Goal: Task Accomplishment & Management: Complete application form

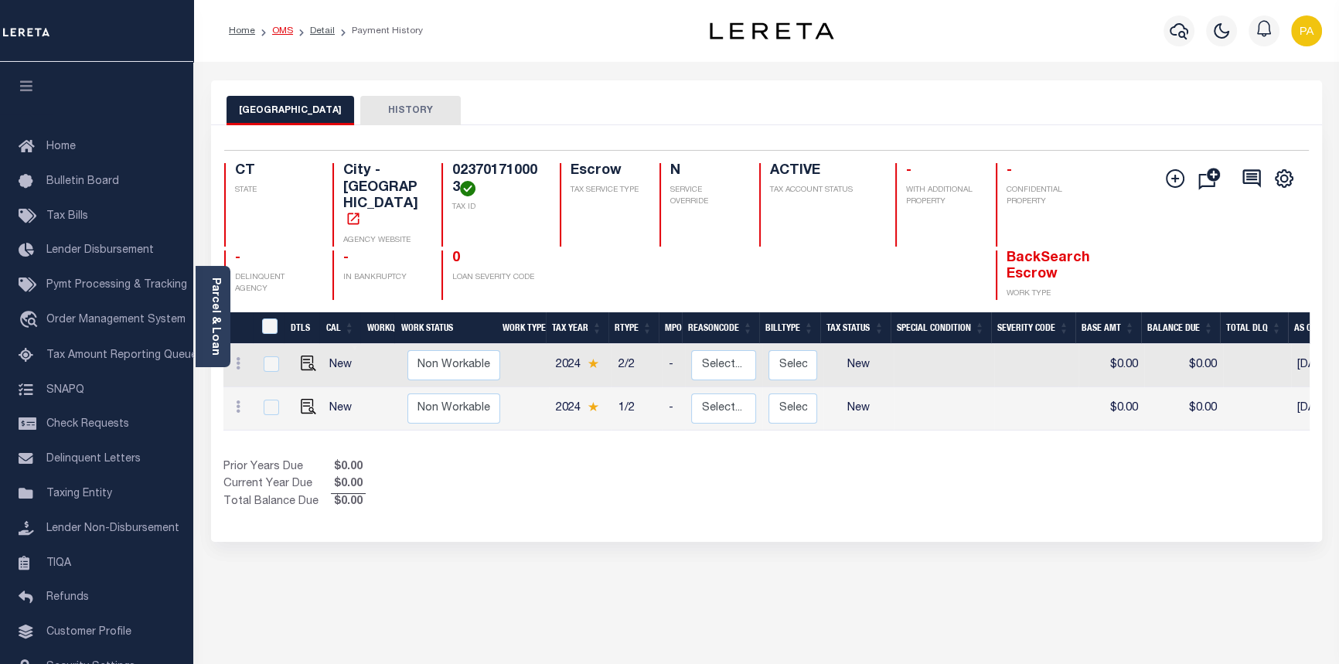
click at [284, 26] on link "OMS" at bounding box center [282, 30] width 21 height 9
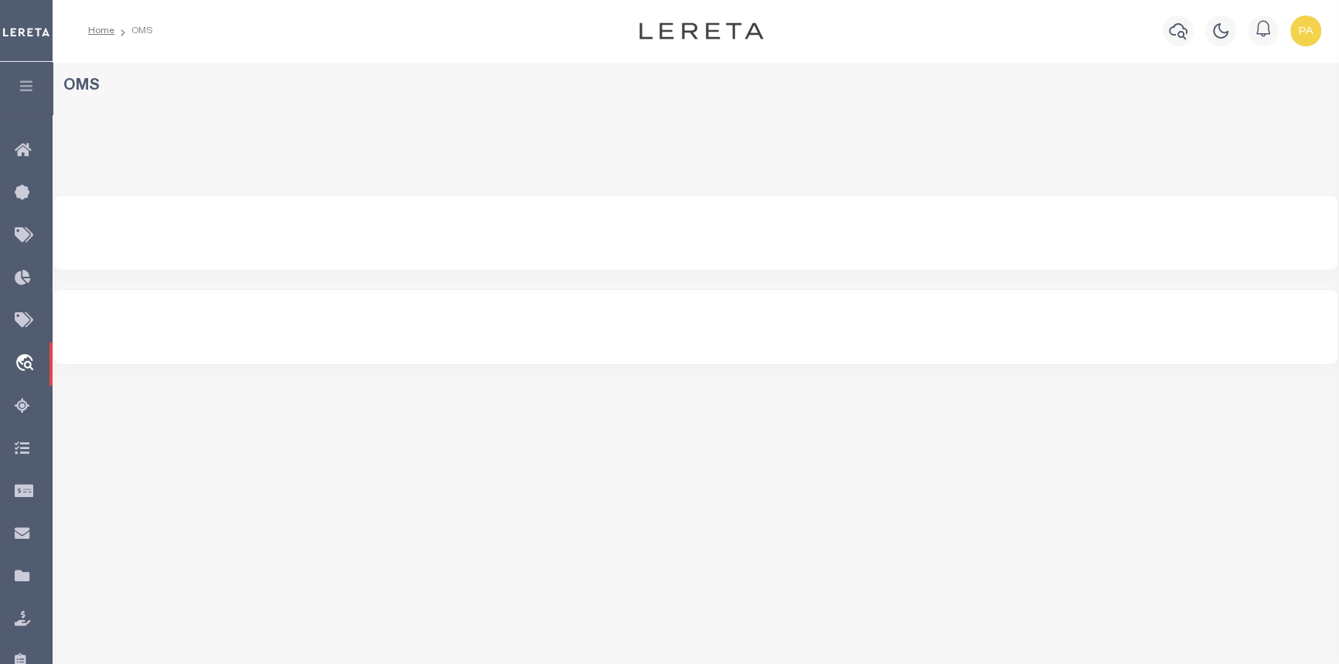
select select "200"
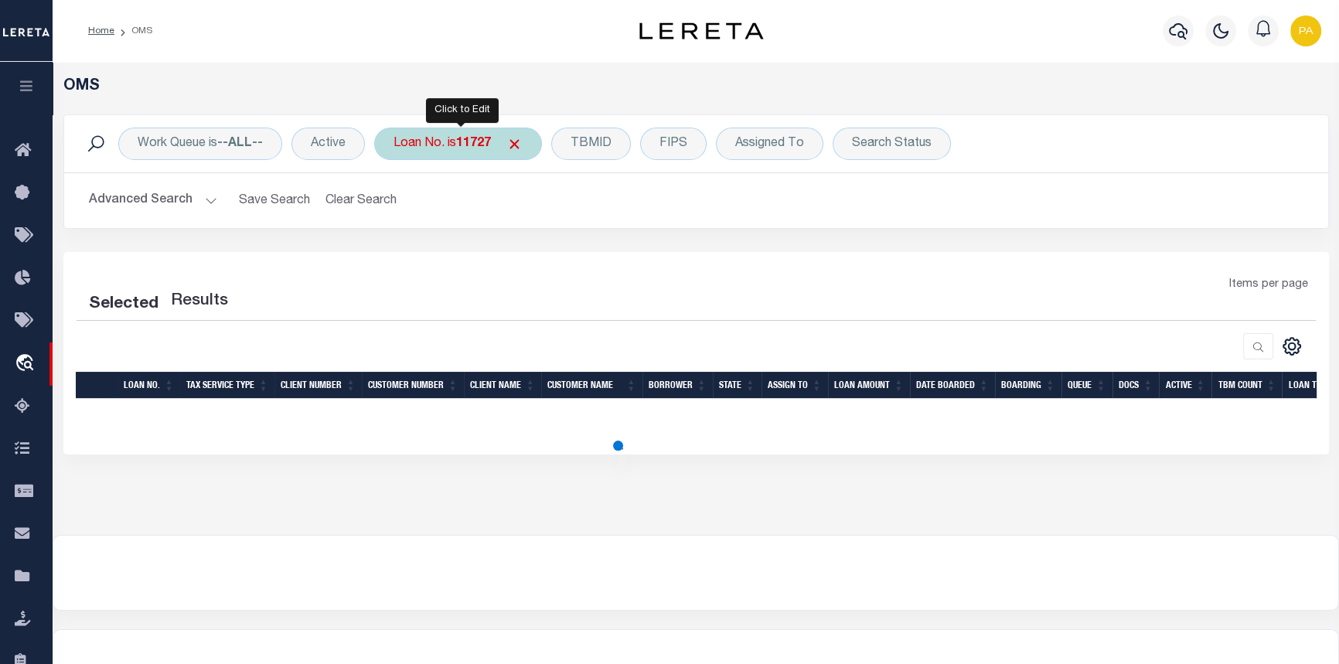
select select "200"
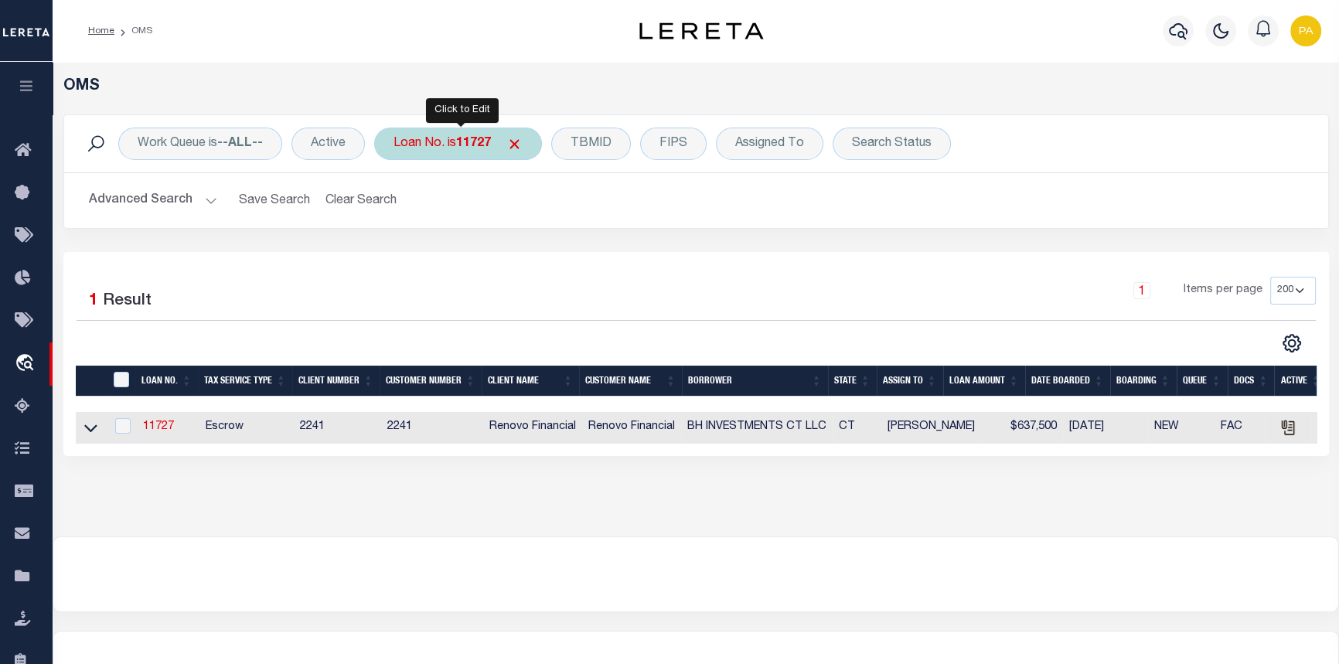
click at [436, 145] on div "Loan No. is 11727" at bounding box center [458, 144] width 168 height 32
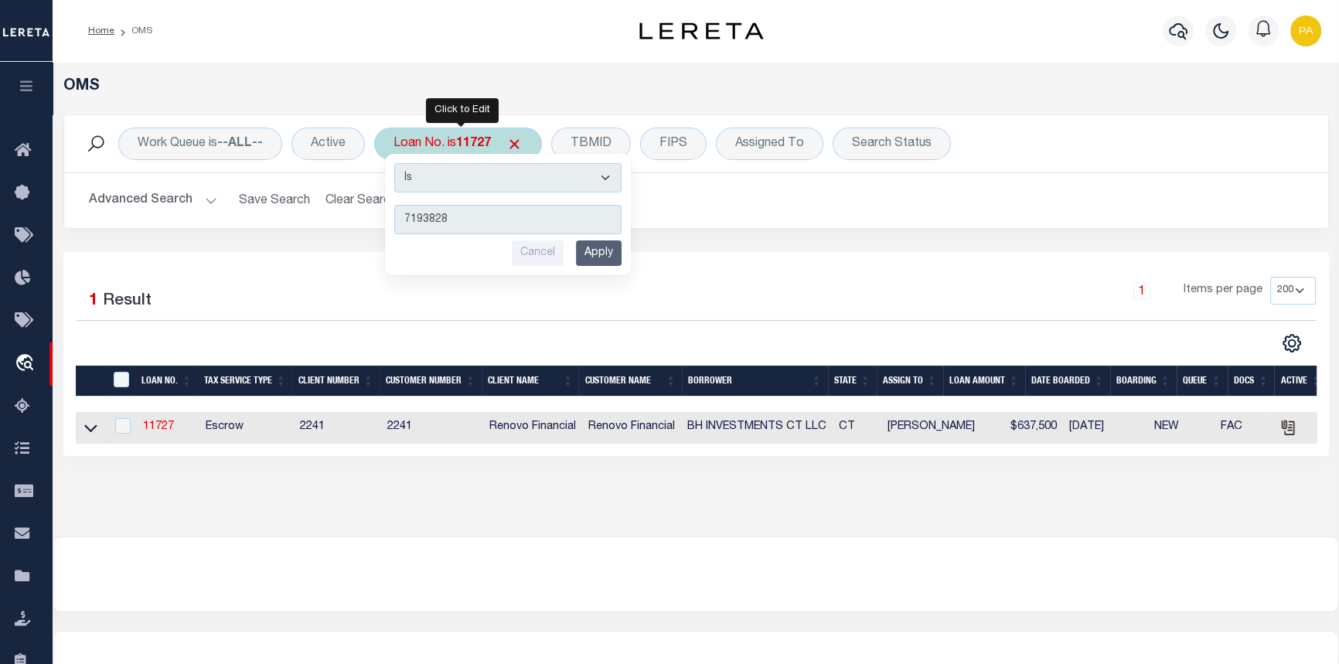
type input "71938280"
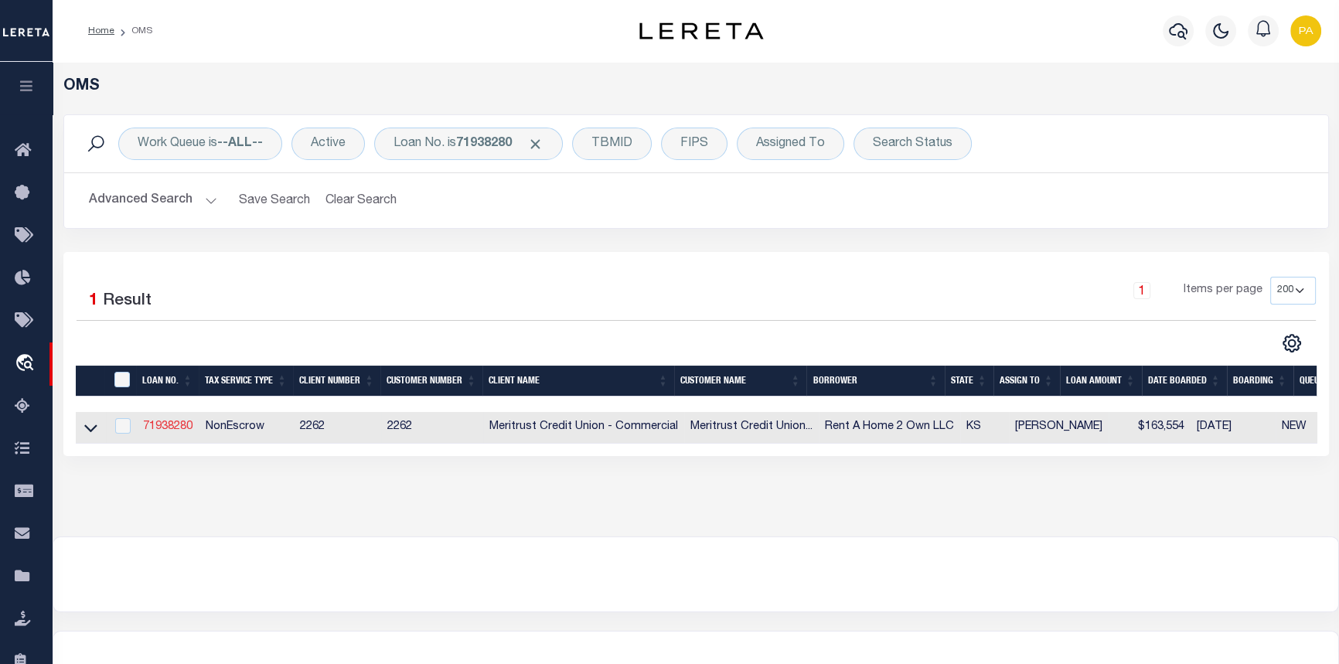
click at [165, 425] on link "71938280" at bounding box center [167, 426] width 49 height 11
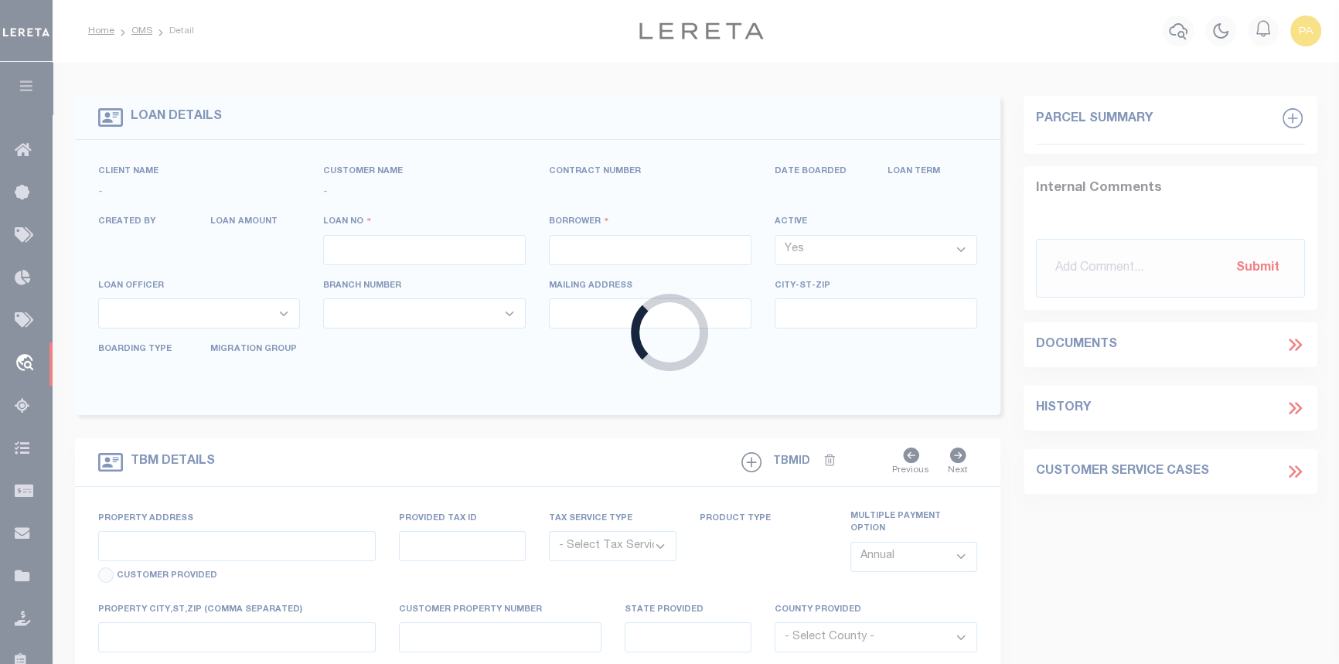
type input "71938280"
type input "Rent A Home 2 Own LLC"
select select
type input "201 W Greenway St Unit 175"
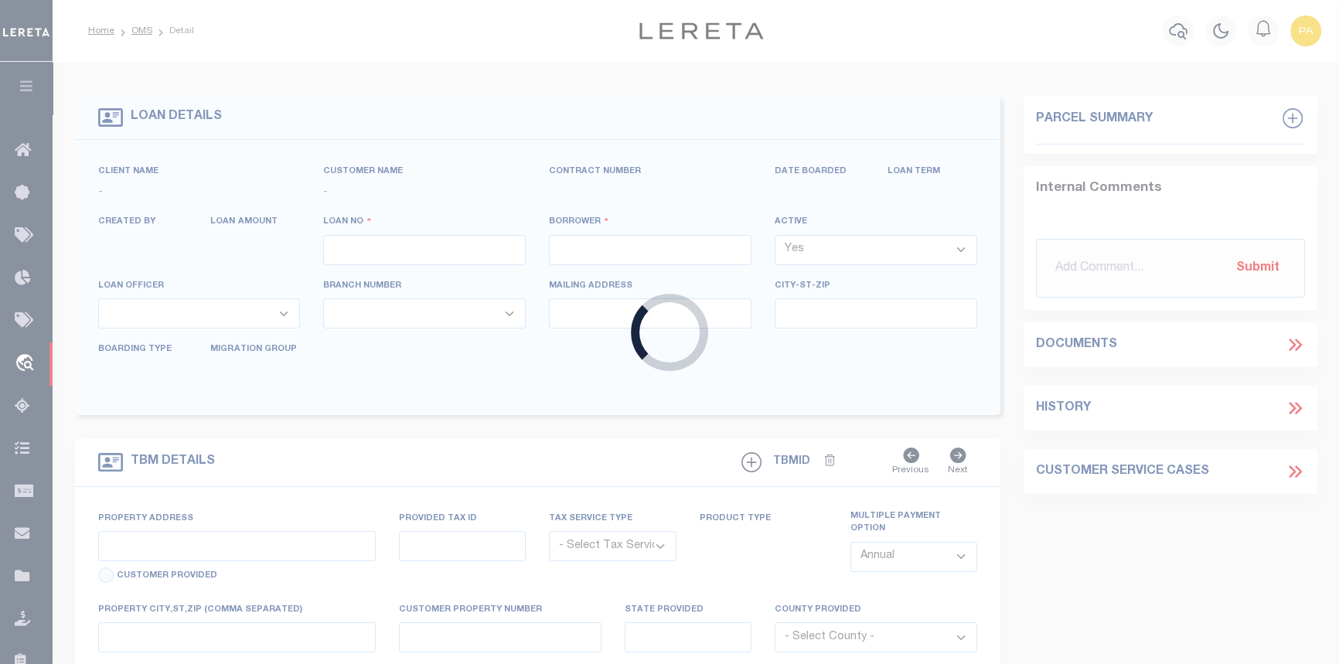
type input "Derby, KS 67037"
select select "400"
select select "NonEscrow"
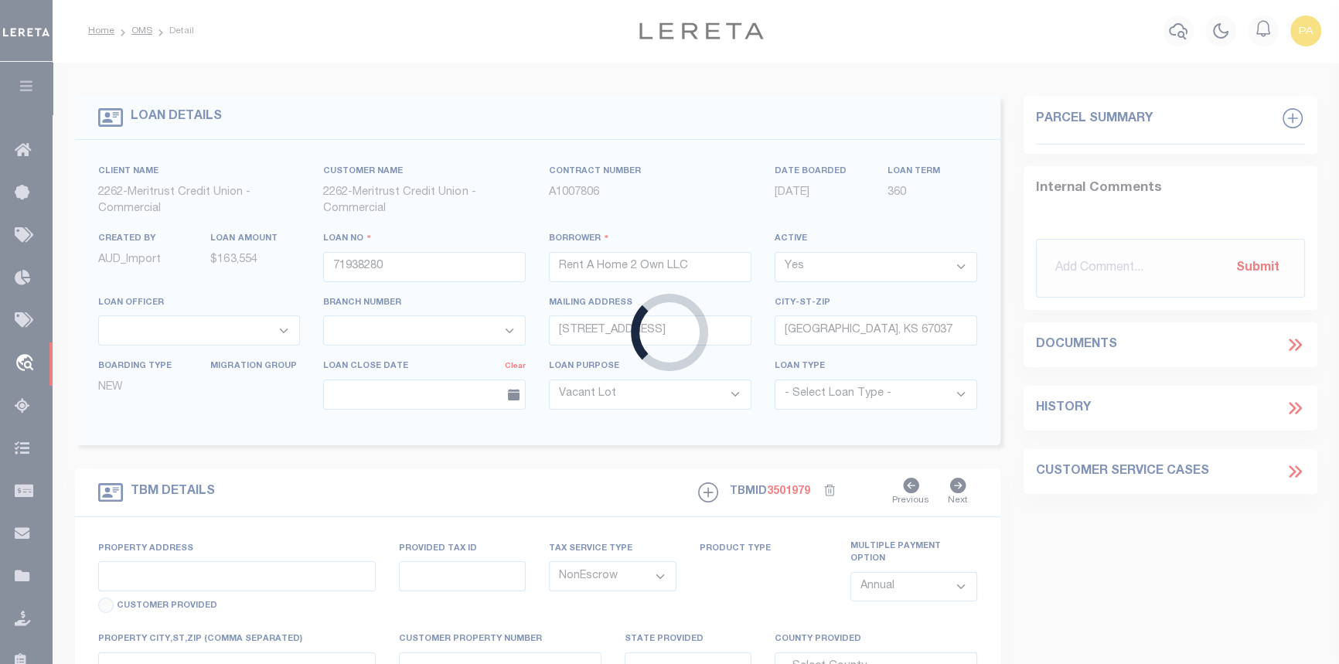
type input "120 Wire Ave, Haysville KS"
type input "843615371"
type input "Haysville, KS 67060"
type input "290405"
type input "KS"
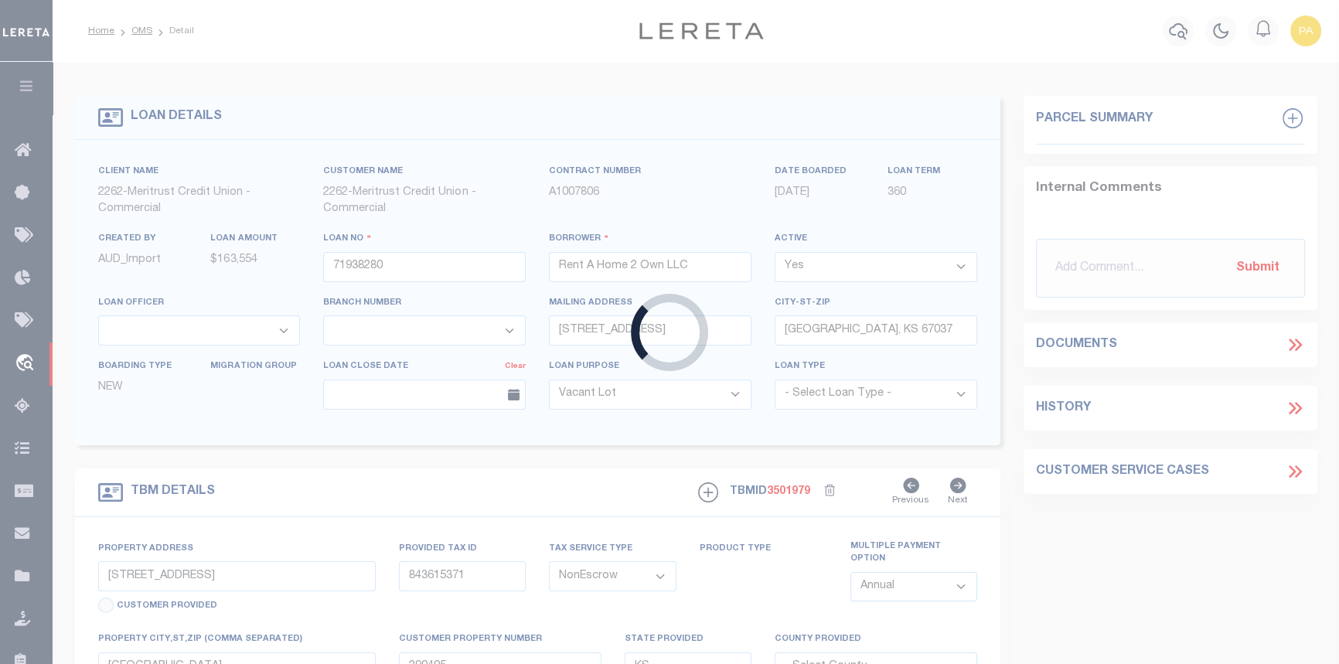
select select
type textarea "Lot 42, Block C, Jack Pate Addition, Sedgwick County KS"
select select "22219"
select select "8027"
select select "2"
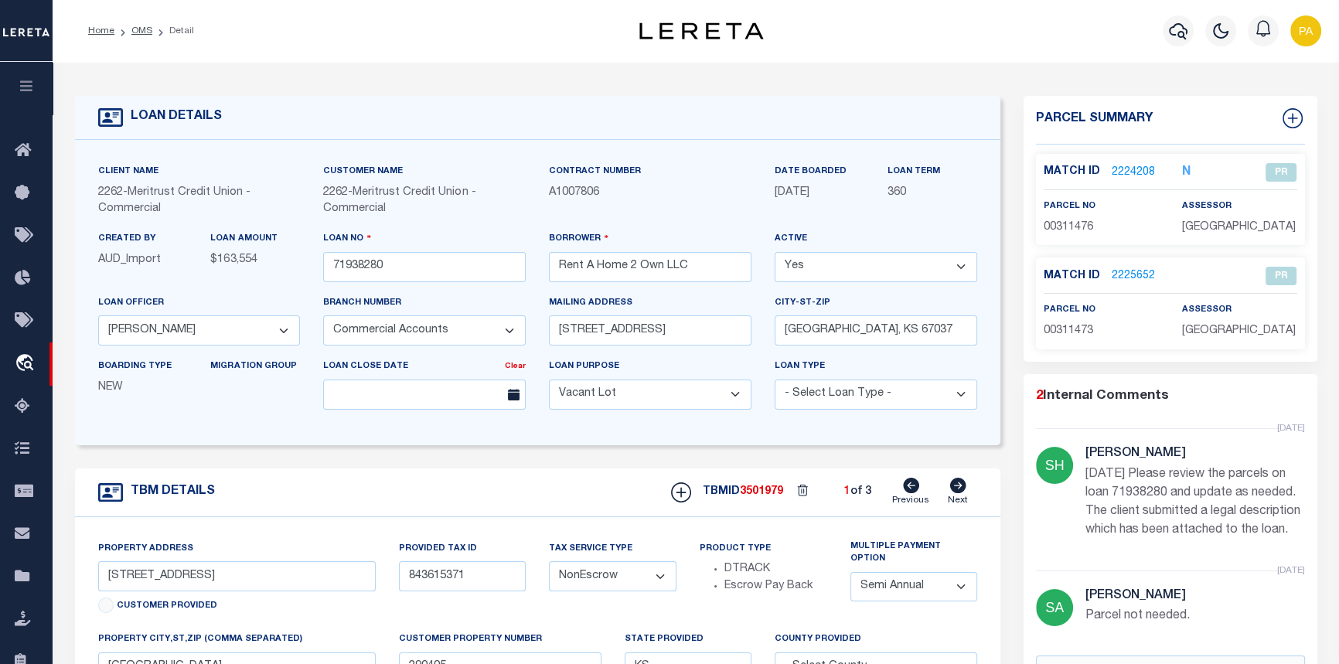
click at [955, 492] on icon at bounding box center [958, 485] width 16 height 15
type input "138 Wire Ave, Haysville KS"
type input "290406"
select select
type textarea "Lot 45, Block C, Jack Pate Addition to Haysville, Sedgwick County Kansas"
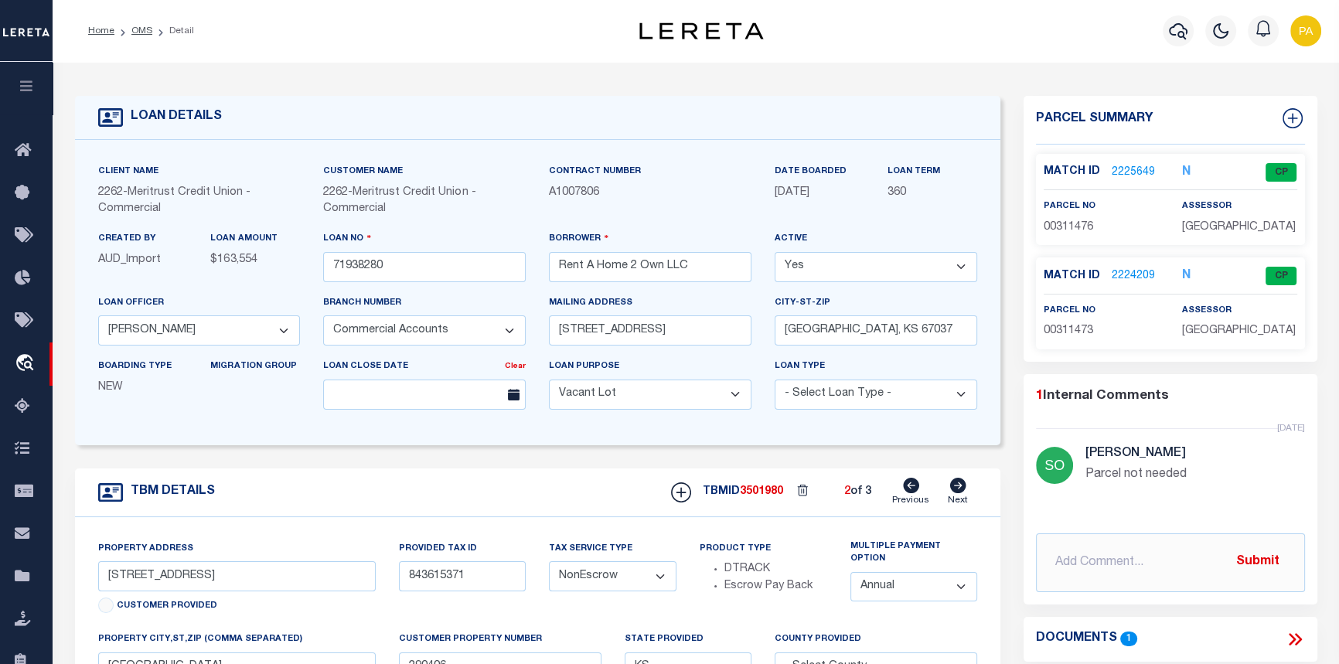
click at [955, 492] on icon at bounding box center [958, 485] width 16 height 15
type input "1805 Elpyco St. Wichita Ks"
type input "Wichita, KS 67218"
type input "290402"
select select
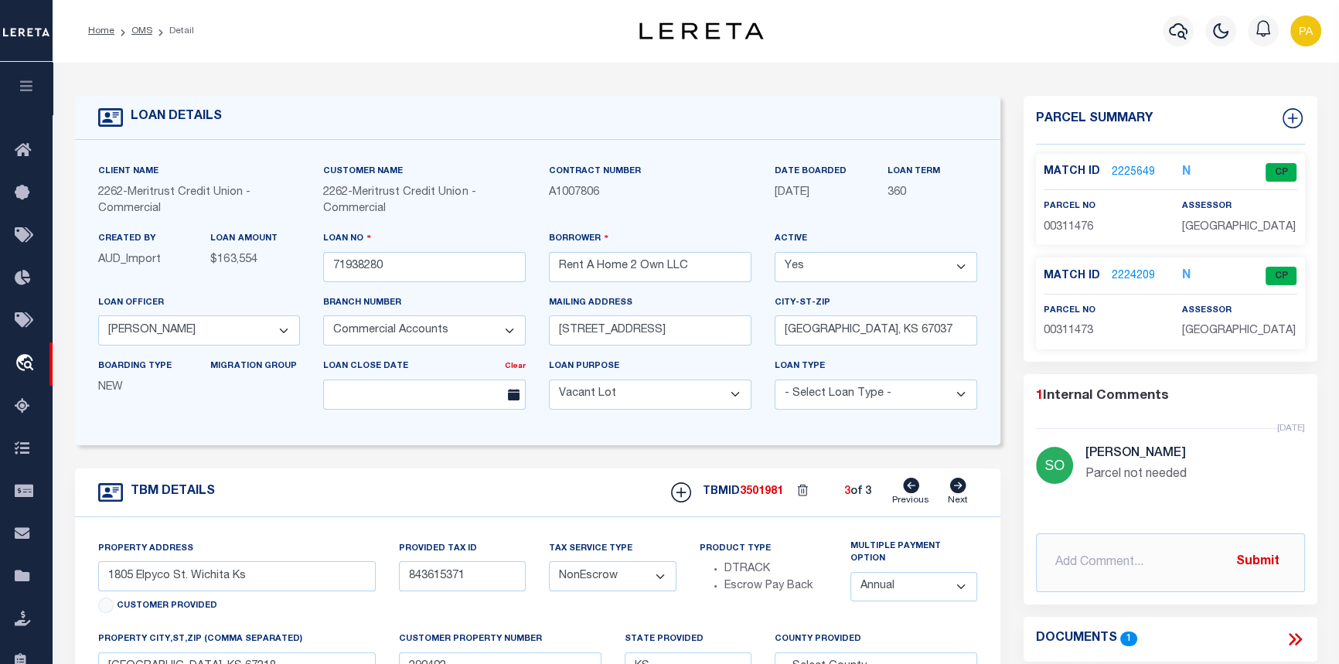
type textarea "Lot 35, Block B, Gene Hancock;s First Addition to Wichita, Sedgwick County, Kan…"
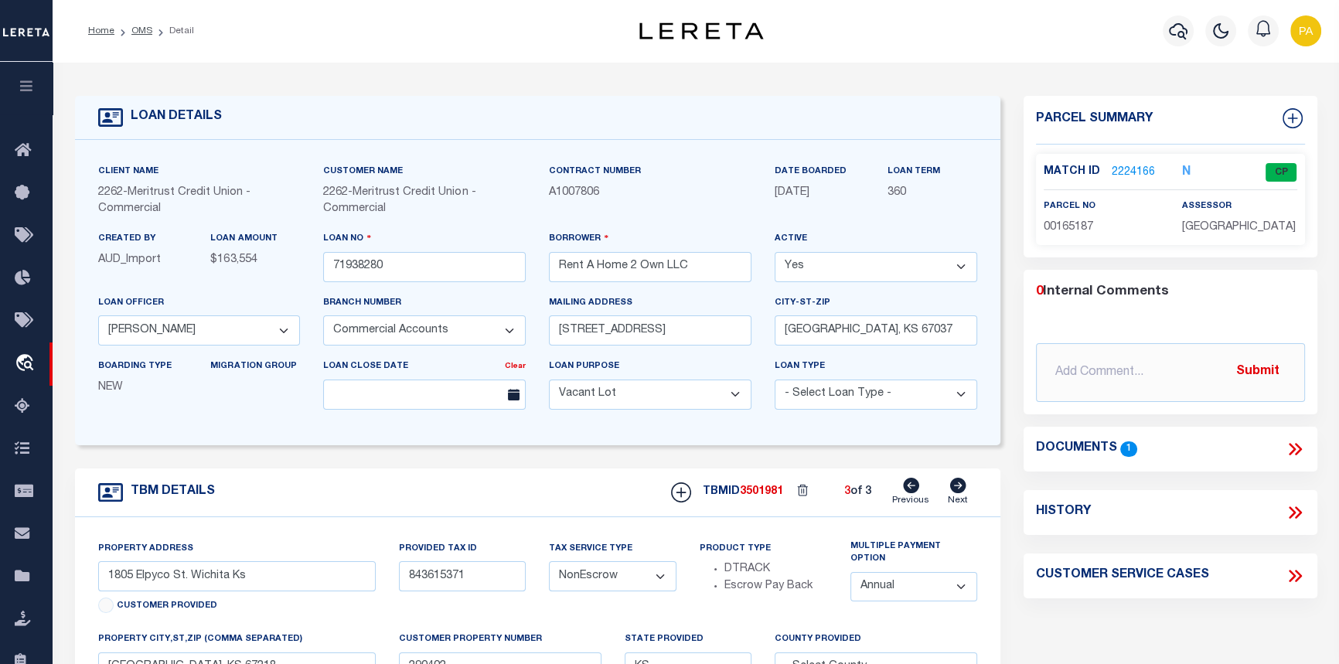
click at [1121, 171] on link "2224166" at bounding box center [1133, 173] width 43 height 16
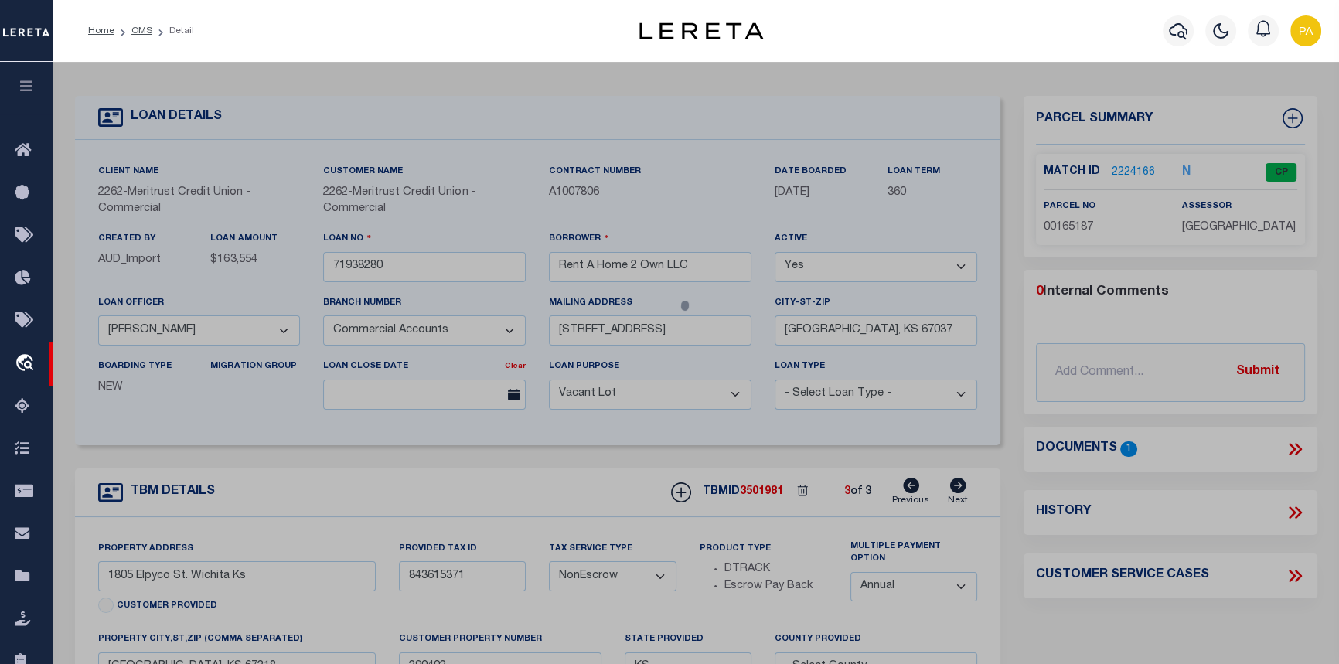
checkbox input "false"
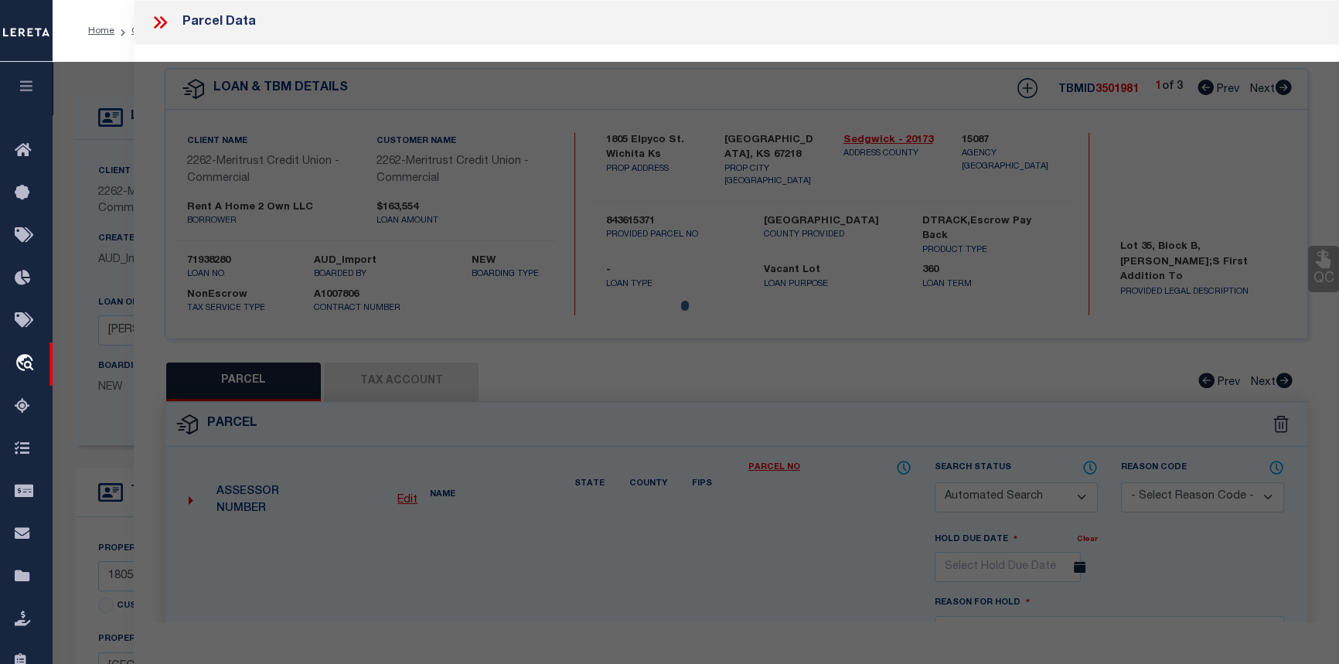
select select "CP"
type input "RENT-A-HOME-2-OWN LLC"
select select "ATL"
select select "ADD"
type input "1805 S ELPYCO AVE"
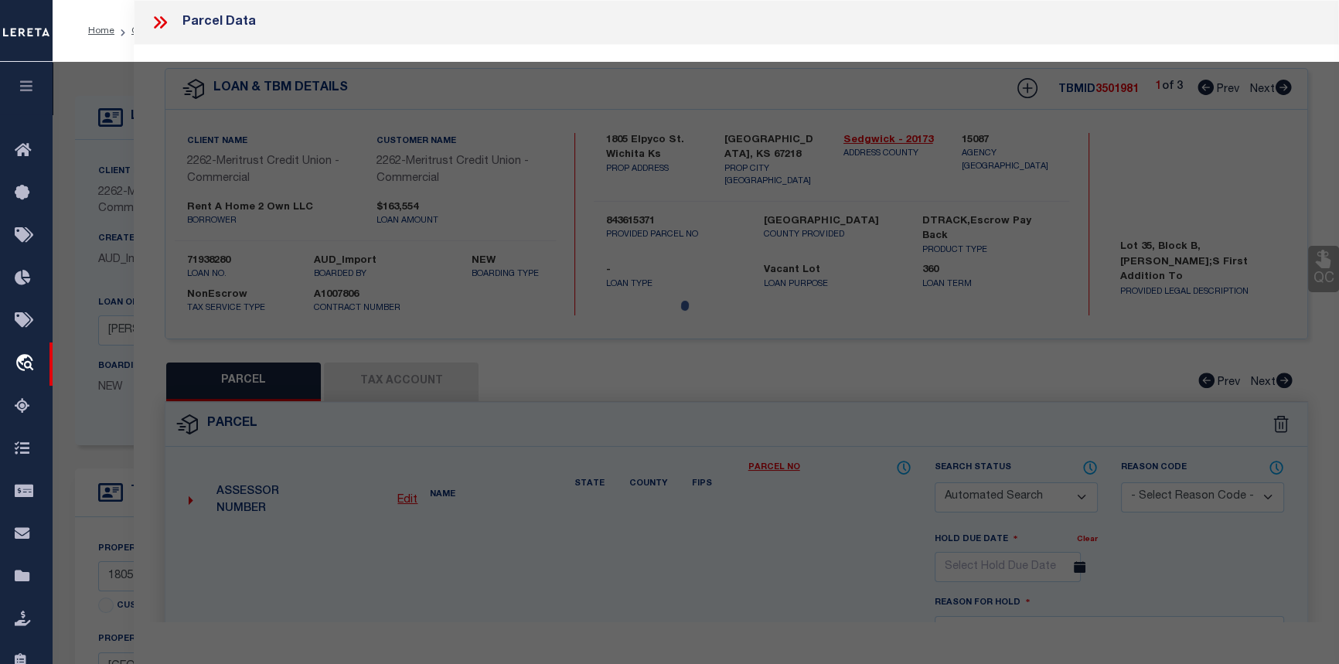
checkbox input "false"
type input "WICHITA KS"
type textarea "LOT 35 BLOCK B GENE HANCOCK'S ADD."
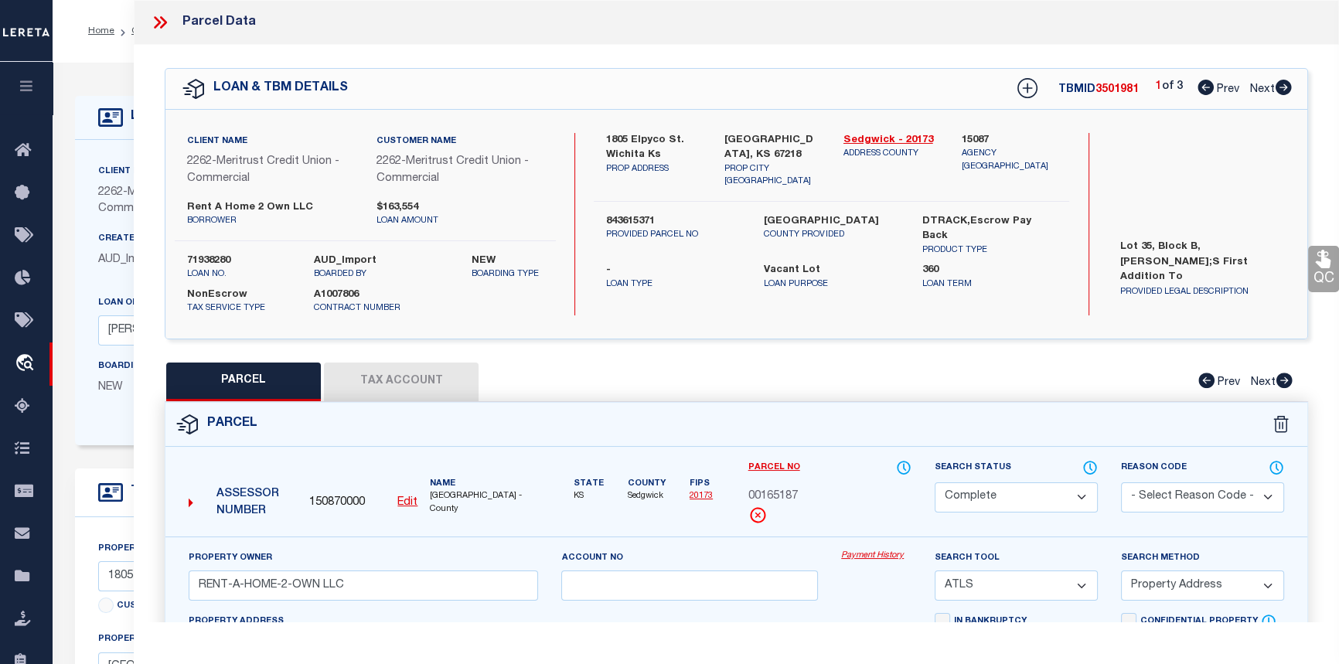
click at [1281, 90] on icon at bounding box center [1284, 87] width 16 height 15
select select "AS"
select select
checkbox input "false"
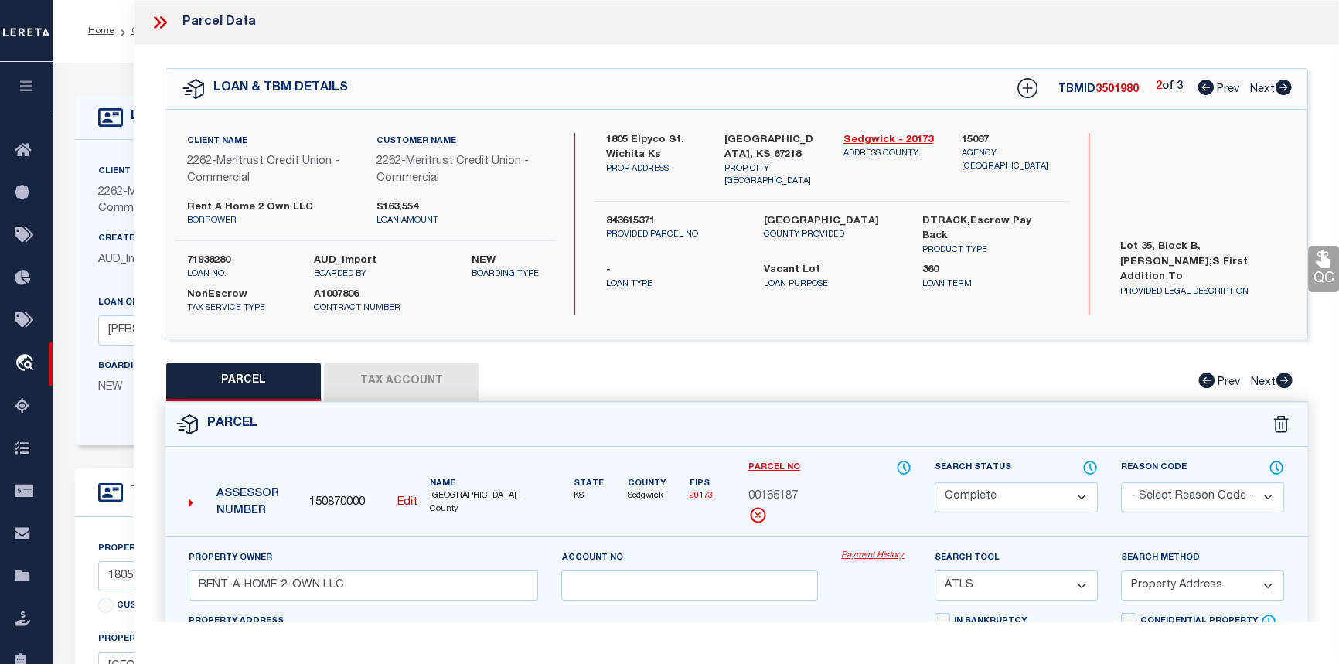
checkbox input "false"
select select "CP"
select select "ADL"
type input "RENT A HOME 2 OWN LLC"
select select "ATL"
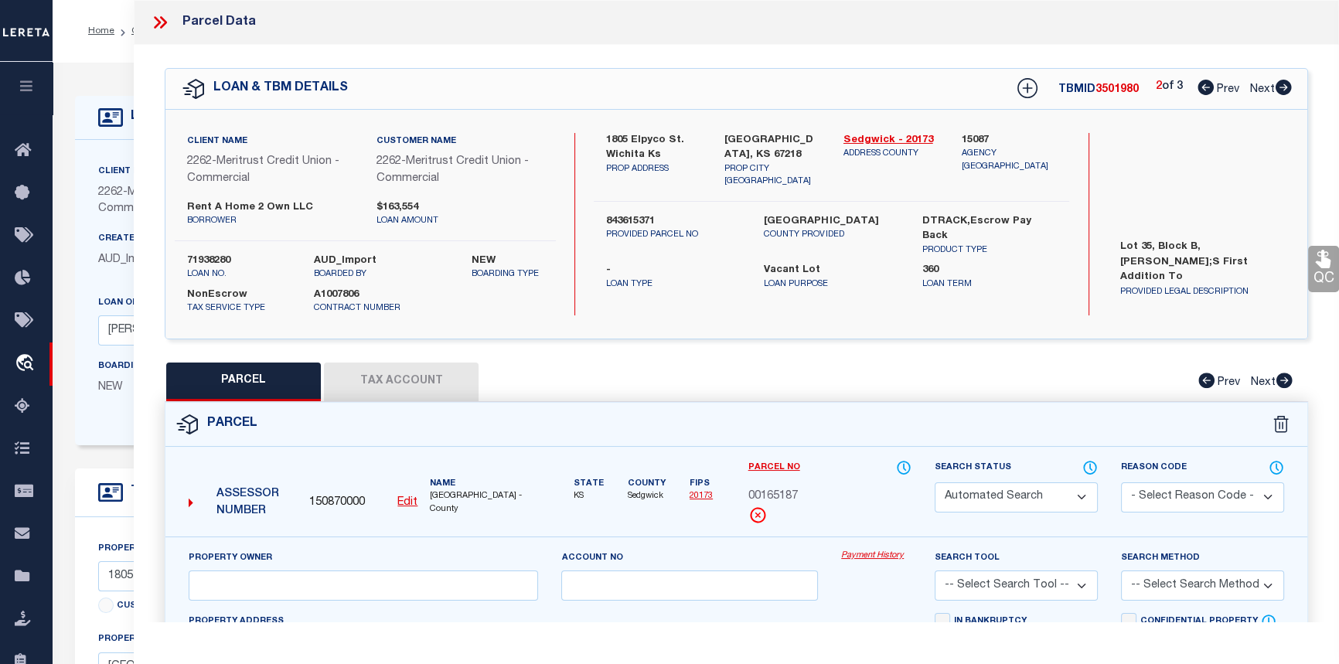
select select
type input "120 S WIRE AVE"
type input "HAYSVILLE , KS 67060"
type textarea "LOT 45 BLOCK C JACK PATE ADD."
type textarea "rec'd legal - call for pcl1; Block B, Lot 35 - Block C, Lot 42 - Block C, Lot 45"
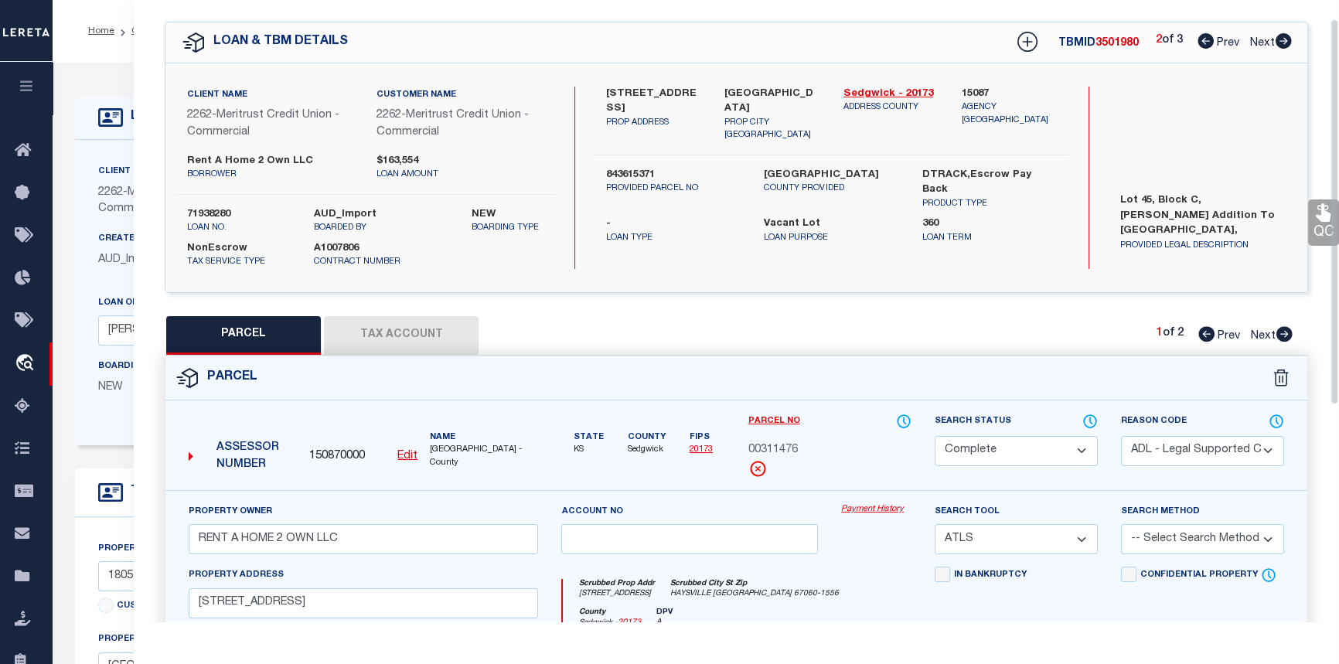
scroll to position [26, 0]
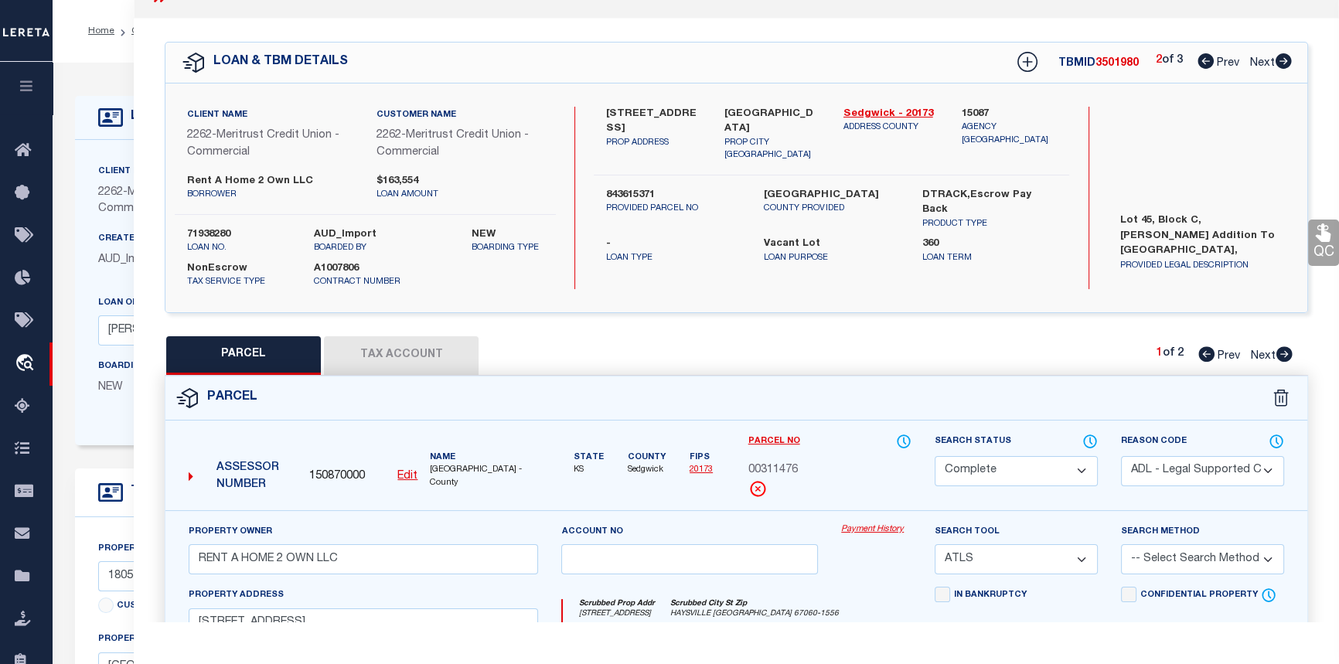
click at [1281, 353] on icon at bounding box center [1284, 353] width 16 height 15
select select "AS"
select select
checkbox input "false"
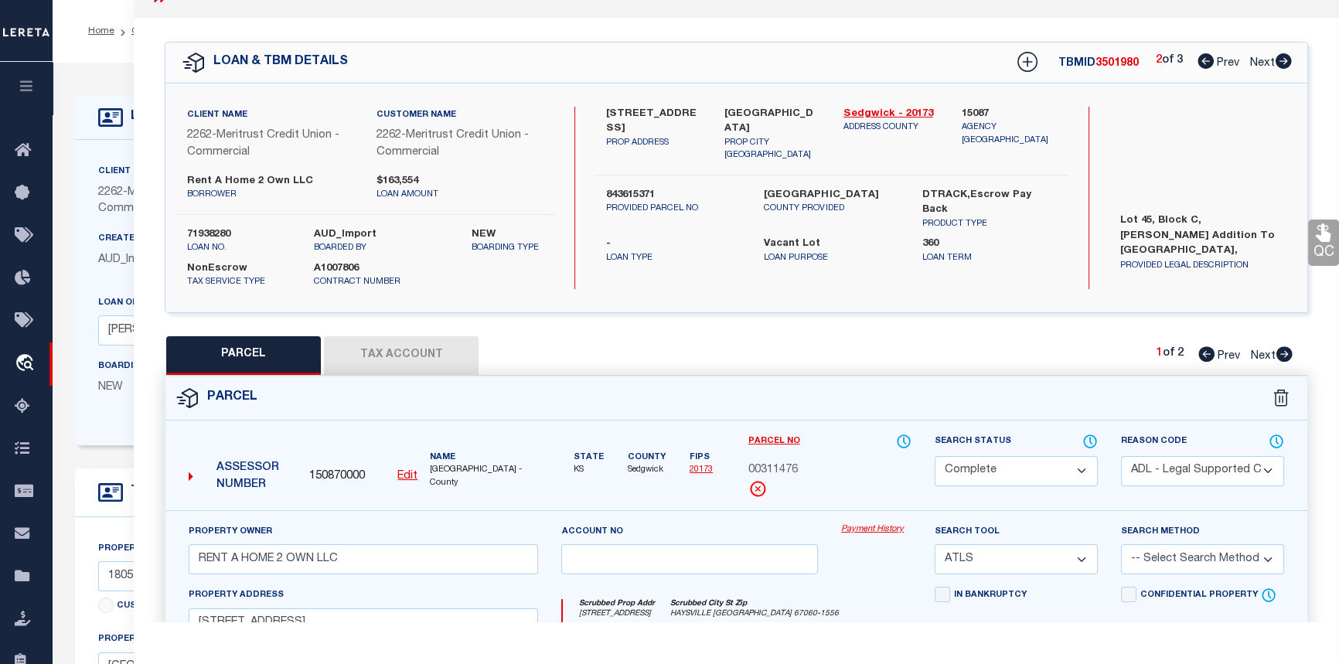
checkbox input "false"
select select "CP"
select select "ADL"
type input "RENT A HOME 2 OWN LLC"
select select "AGW"
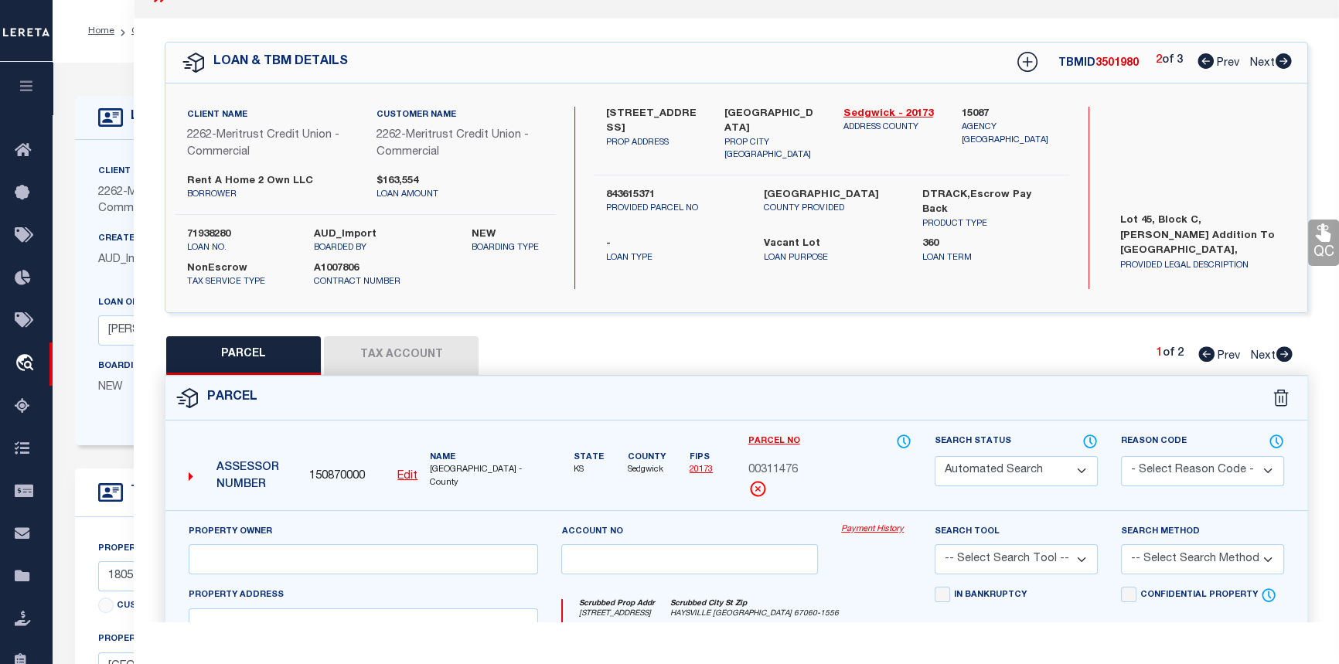
select select "LEG"
type input "138 S WIRE AVE"
type input "HAYSVILLE, KS 67060"
type textarea "LOT 42 BLOCK C JACK PATE ADD."
type textarea "9/2/25 rec'd legal - call for pcl1; Block B, Lot 35 - Block C, Lot 42 - Block C…"
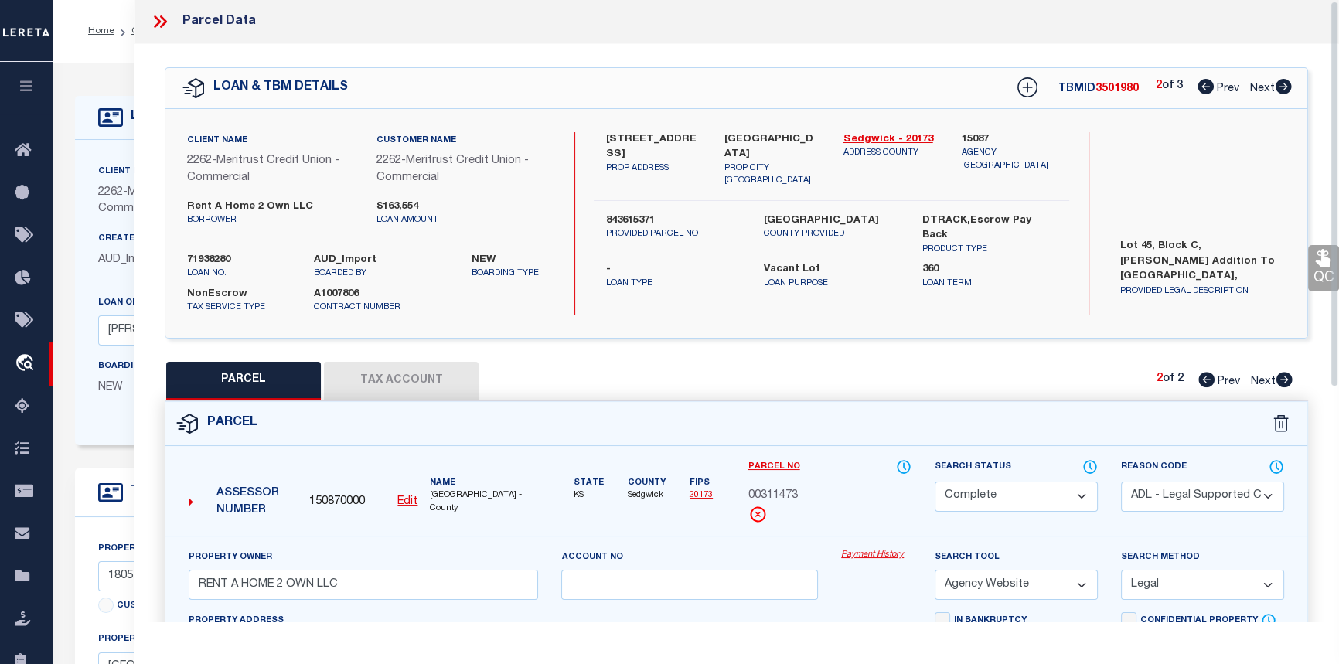
scroll to position [0, 0]
click at [162, 22] on icon at bounding box center [160, 22] width 20 height 20
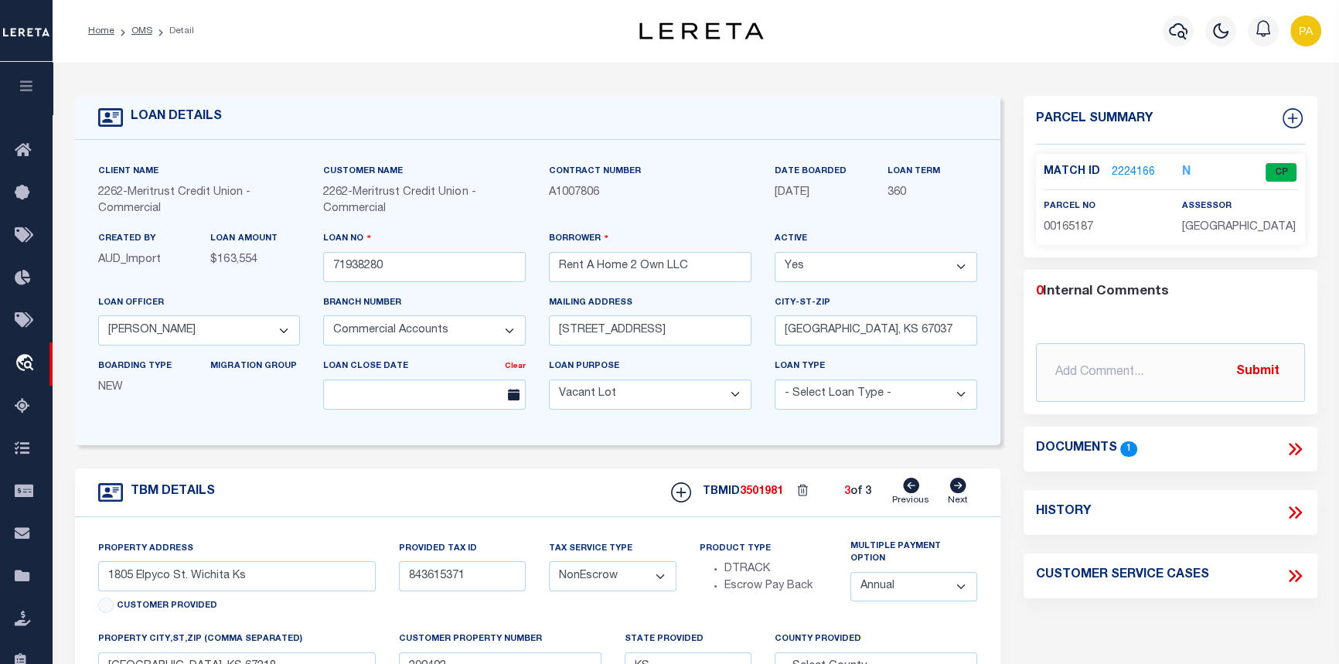
click at [1291, 448] on icon at bounding box center [1295, 449] width 20 height 20
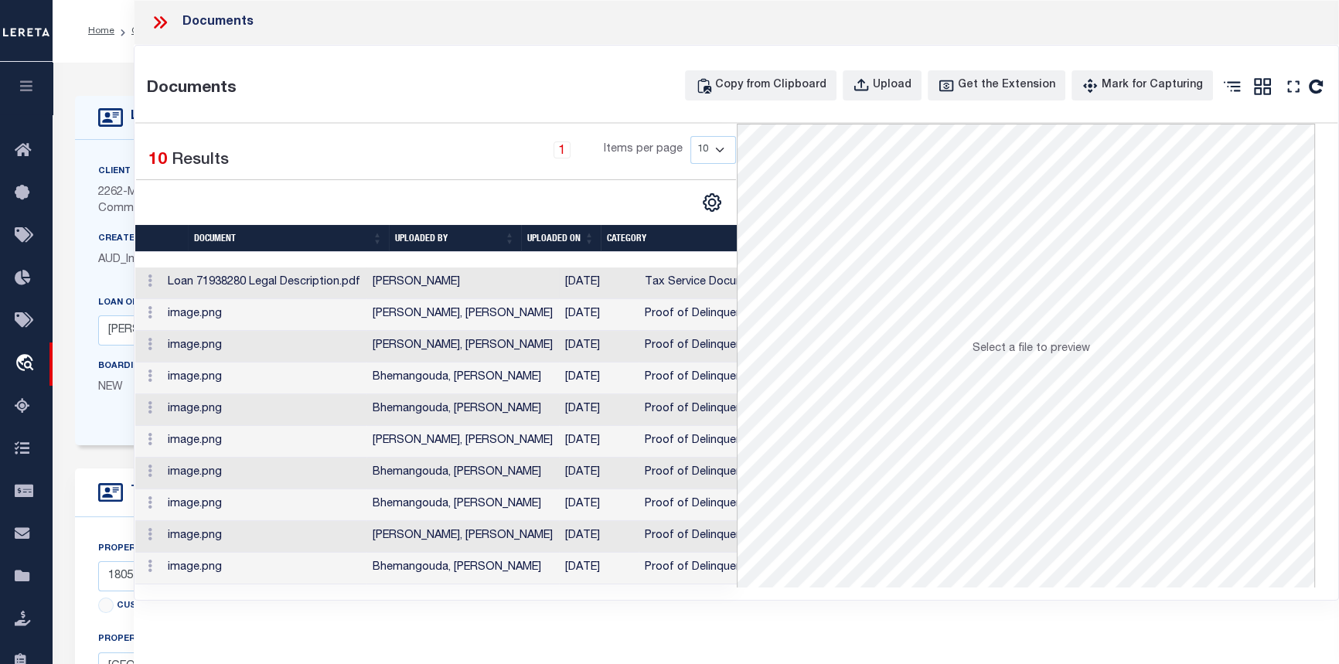
click at [362, 279] on td "Loan 71938280 Legal Description.pdf" at bounding box center [264, 283] width 205 height 32
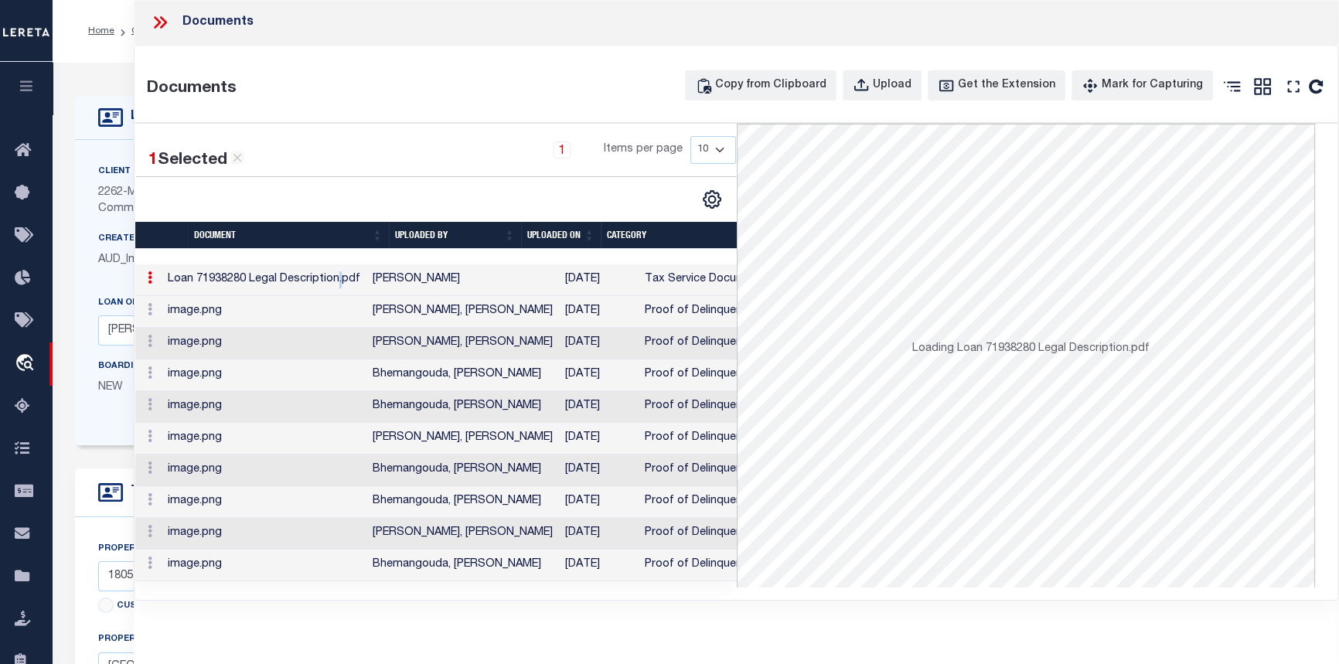
click at [362, 279] on td "Loan 71938280 Legal Description.pdf" at bounding box center [264, 280] width 205 height 32
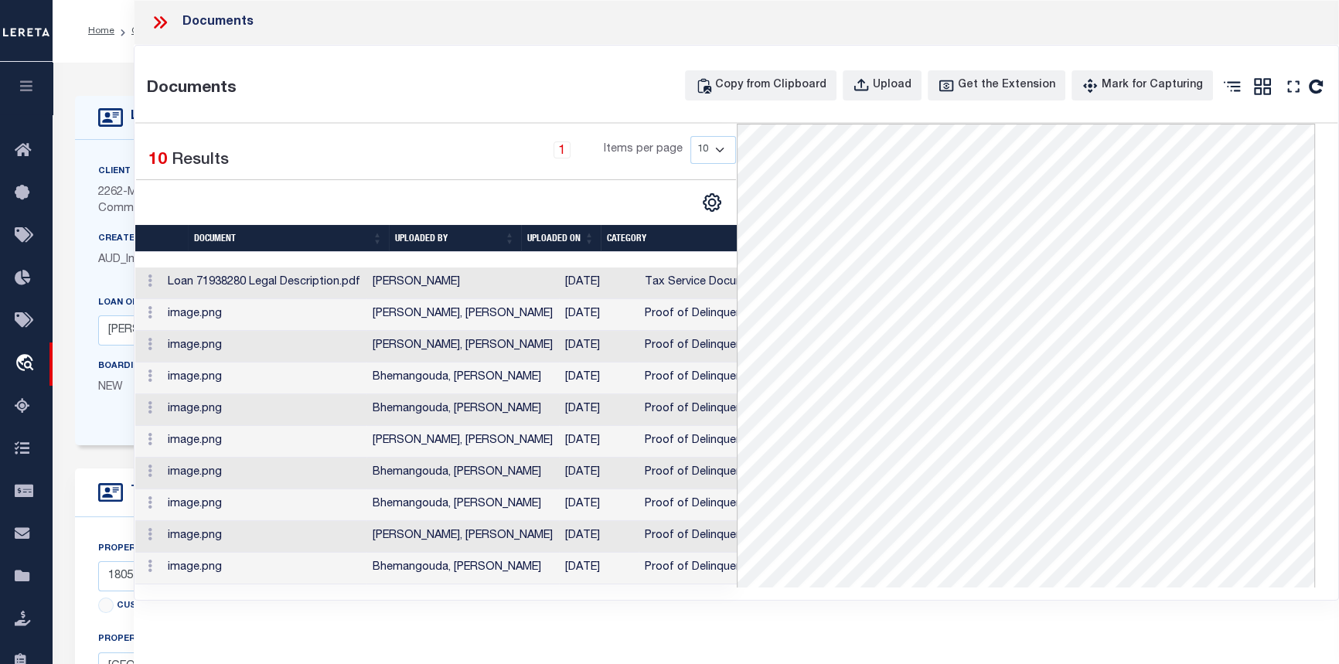
click at [164, 22] on icon at bounding box center [163, 22] width 7 height 12
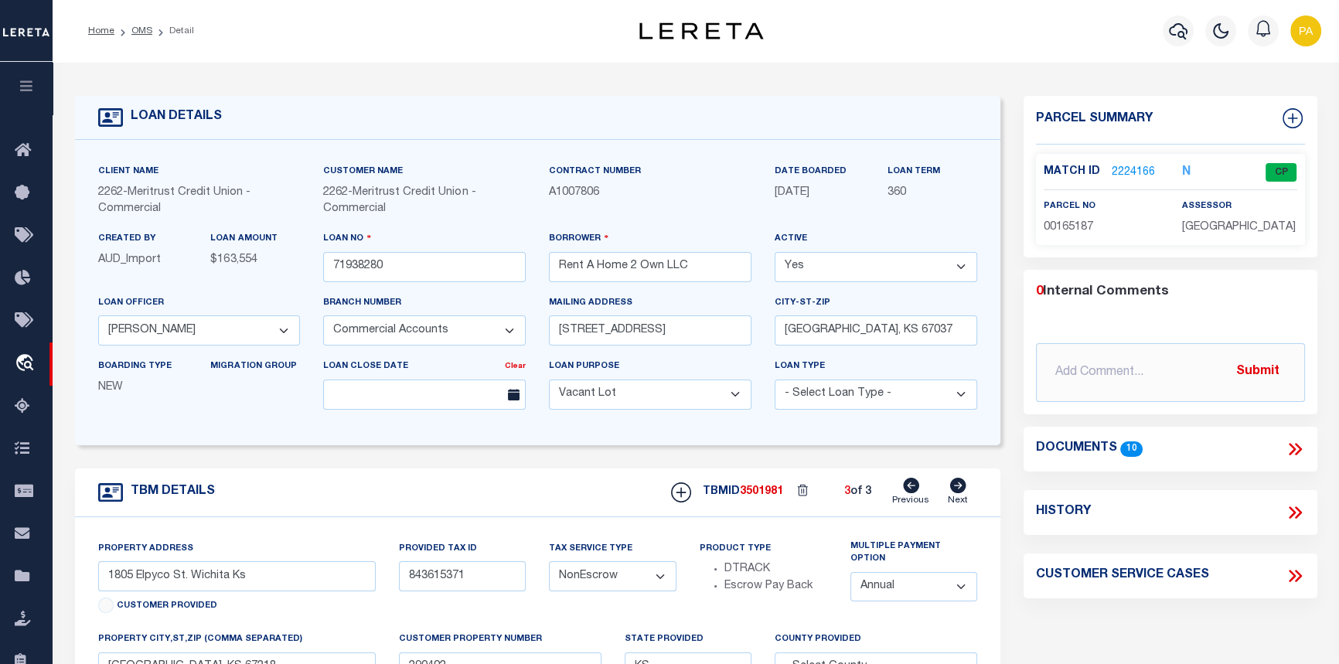
click at [907, 489] on icon at bounding box center [911, 485] width 16 height 15
type input "138 Wire Ave, Haysville KS"
type input "Haysville, KS 67060"
type input "290406"
select select
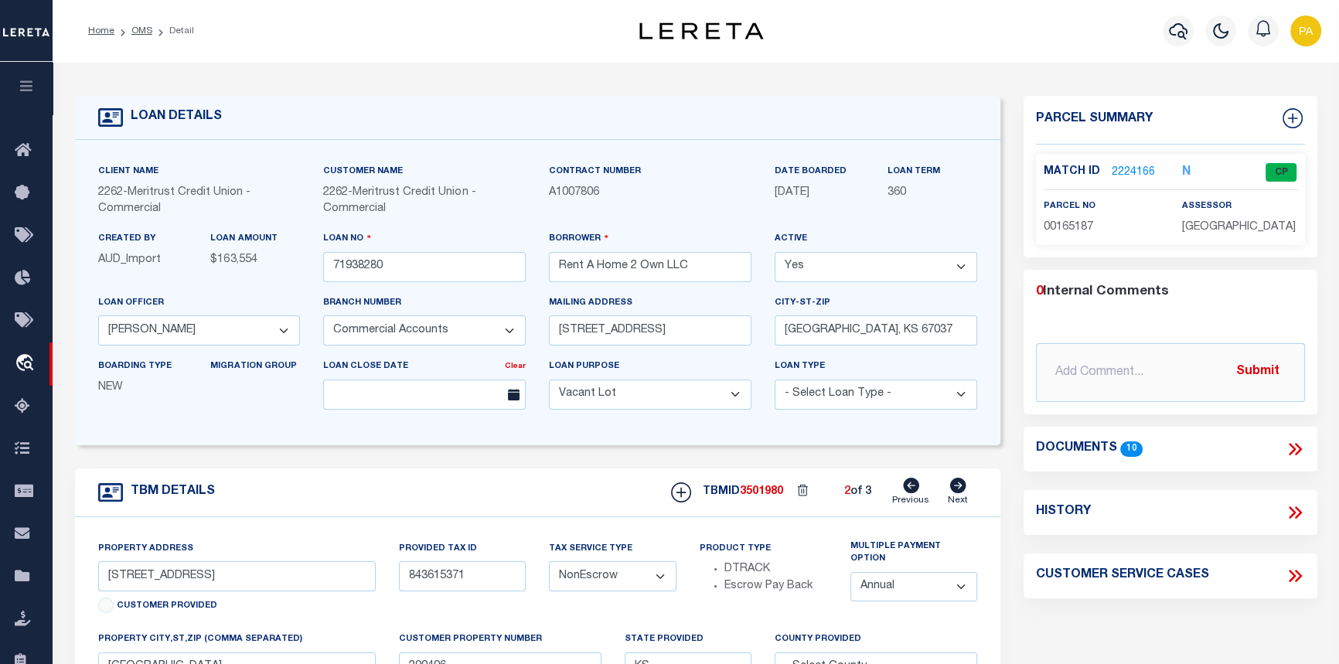
type textarea "Lot 45, Block C, Jack Pate Addition to Haysville, Sedgwick County Kansas"
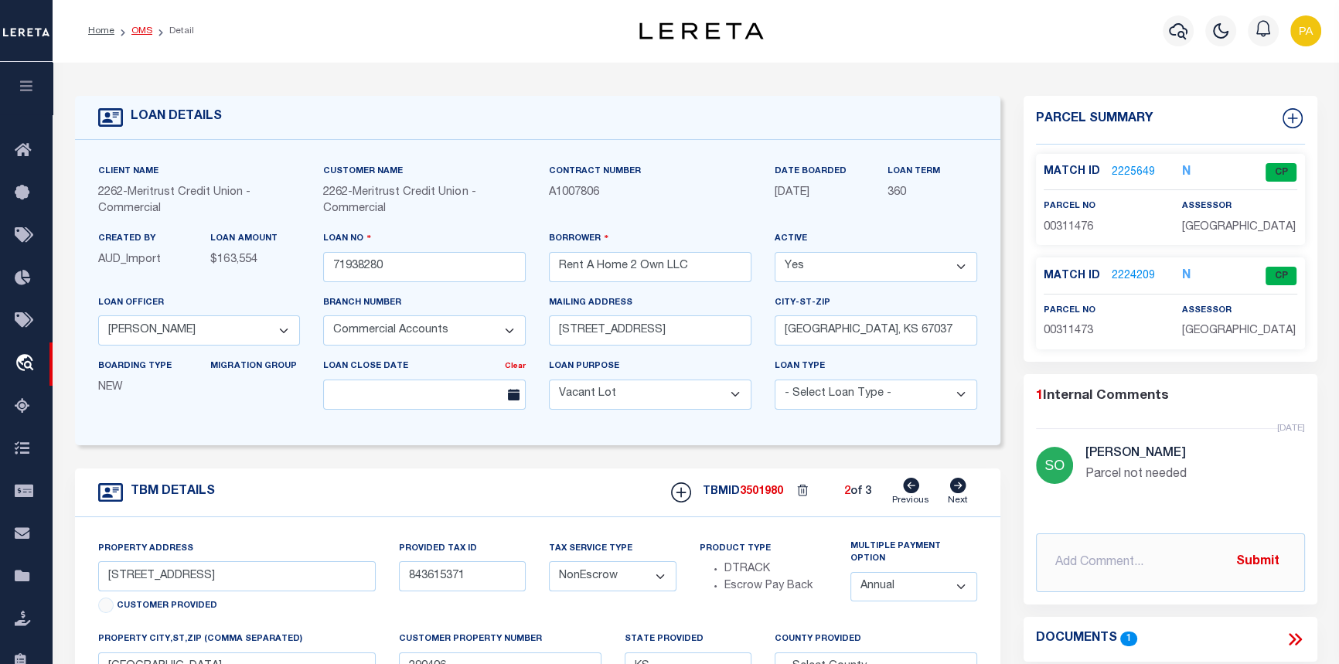
click at [135, 32] on link "OMS" at bounding box center [141, 30] width 21 height 9
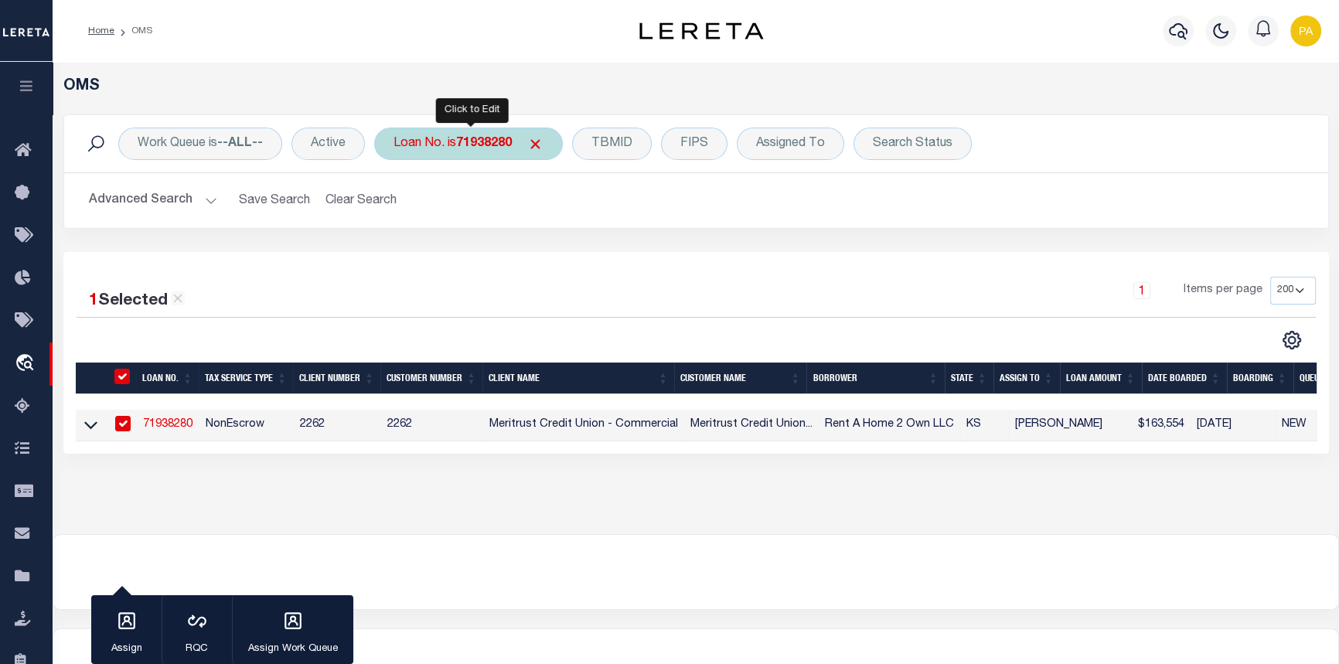
click at [503, 143] on b "71938280" at bounding box center [484, 144] width 56 height 12
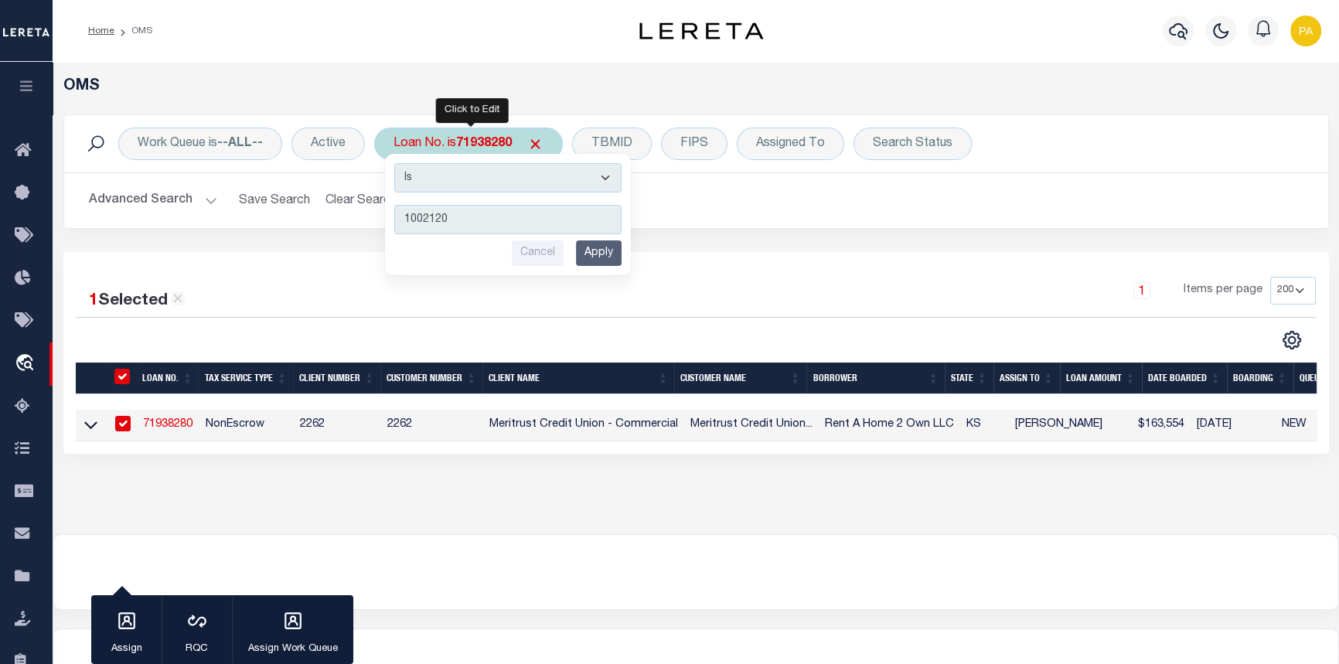
type input "10021209"
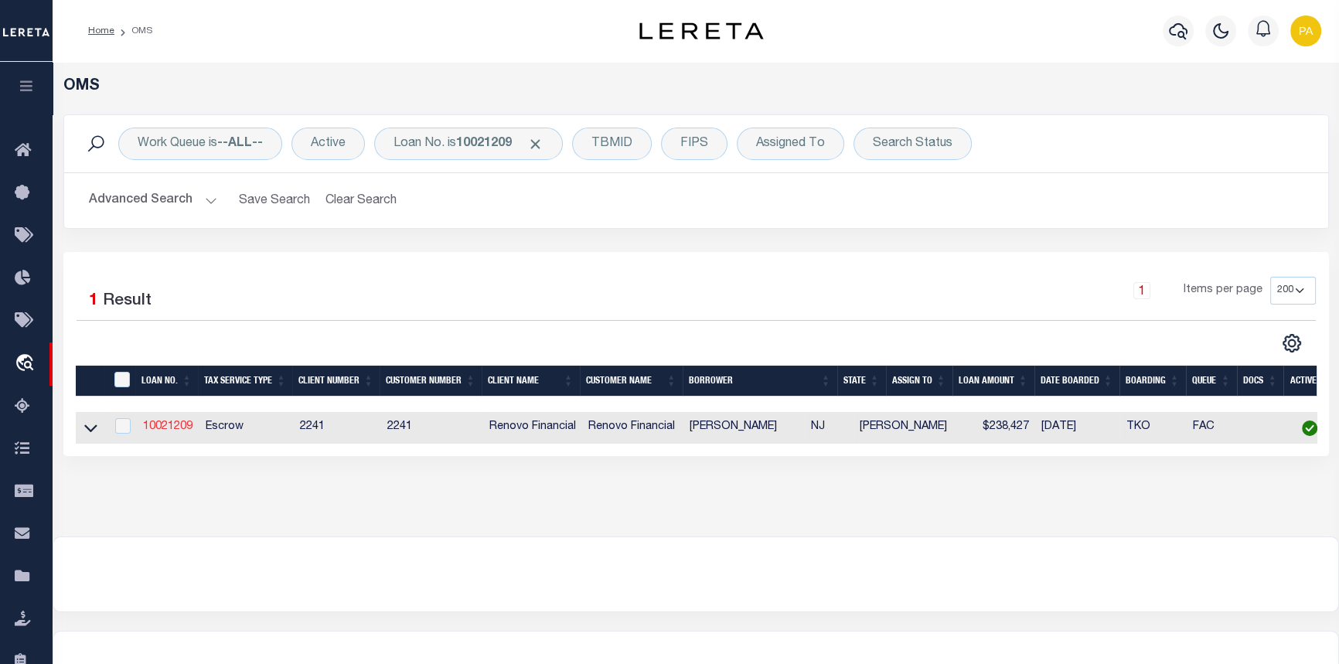
click at [155, 430] on link "10021209" at bounding box center [167, 426] width 49 height 11
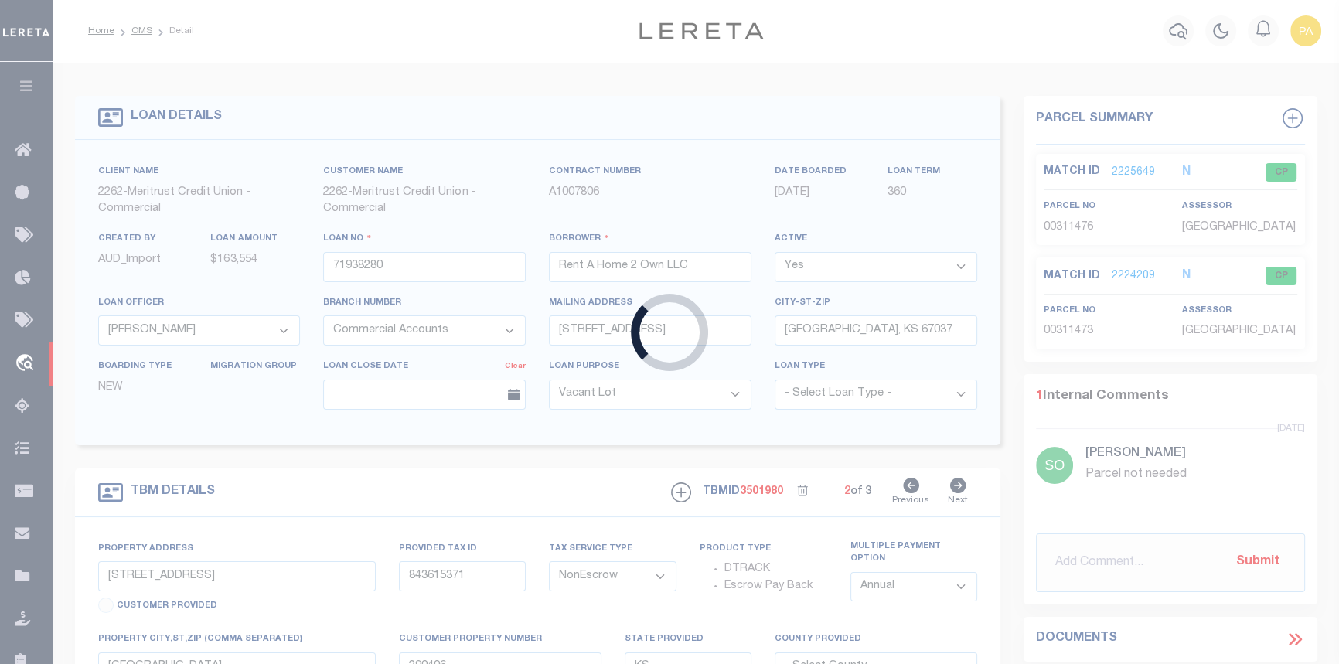
type input "10021209"
type input "RUBEN VASQUEZ RAMIREZ"
select select
type input "762 EAST 3RD STREET A3"
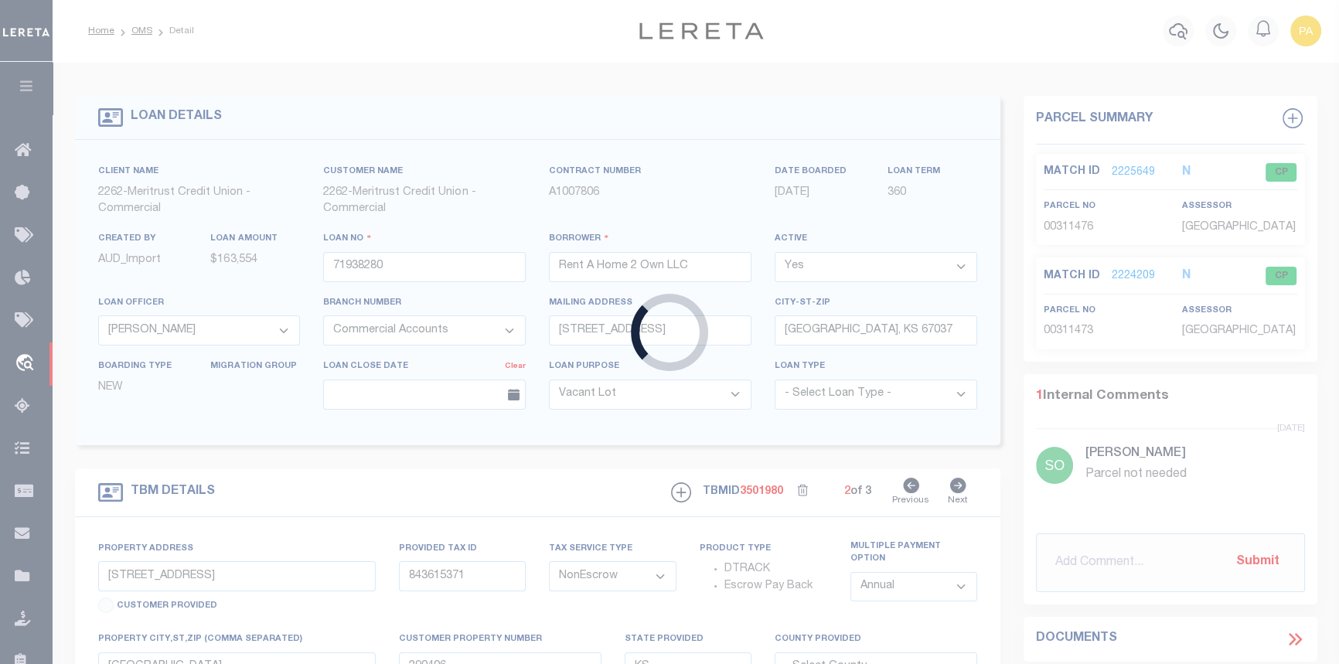
type input "BROOKLYN NY 11218"
select select "10"
select select "Escrow"
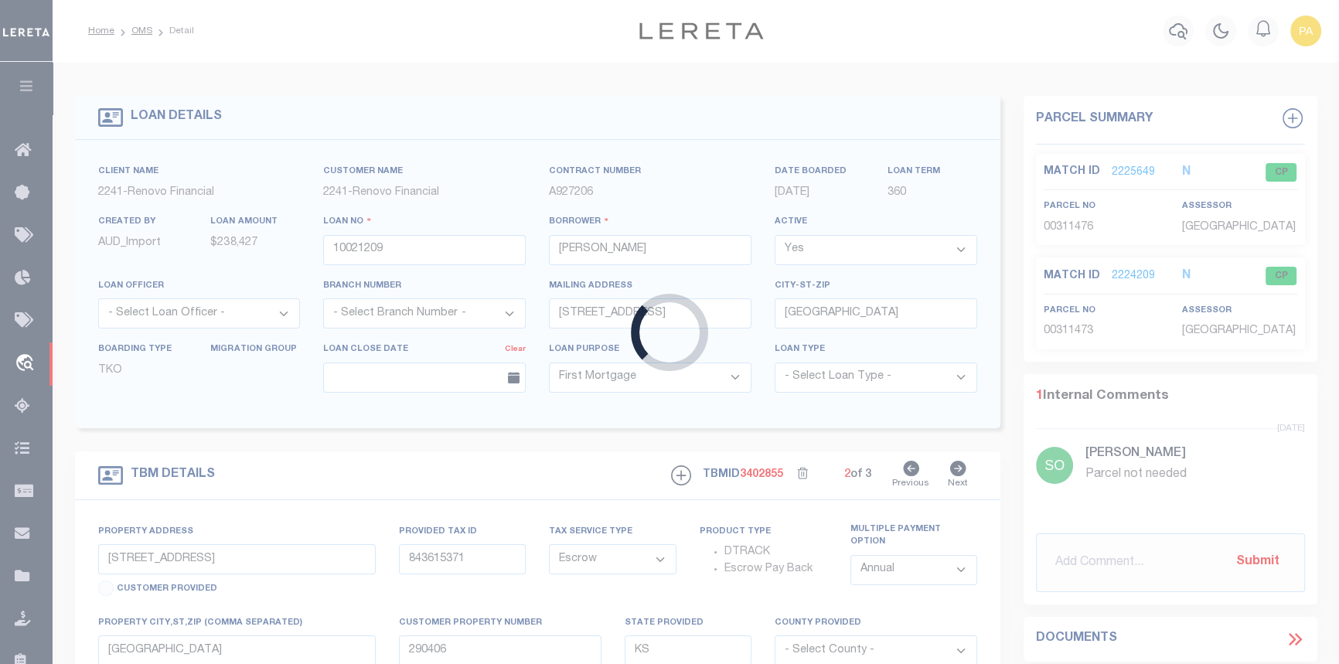
type input "845 LALOR ST"
type input "02191.0000 00001.0000"
select select
type input "HAMILTON, NJ 08610"
type input "a0kUS000007eW3Z"
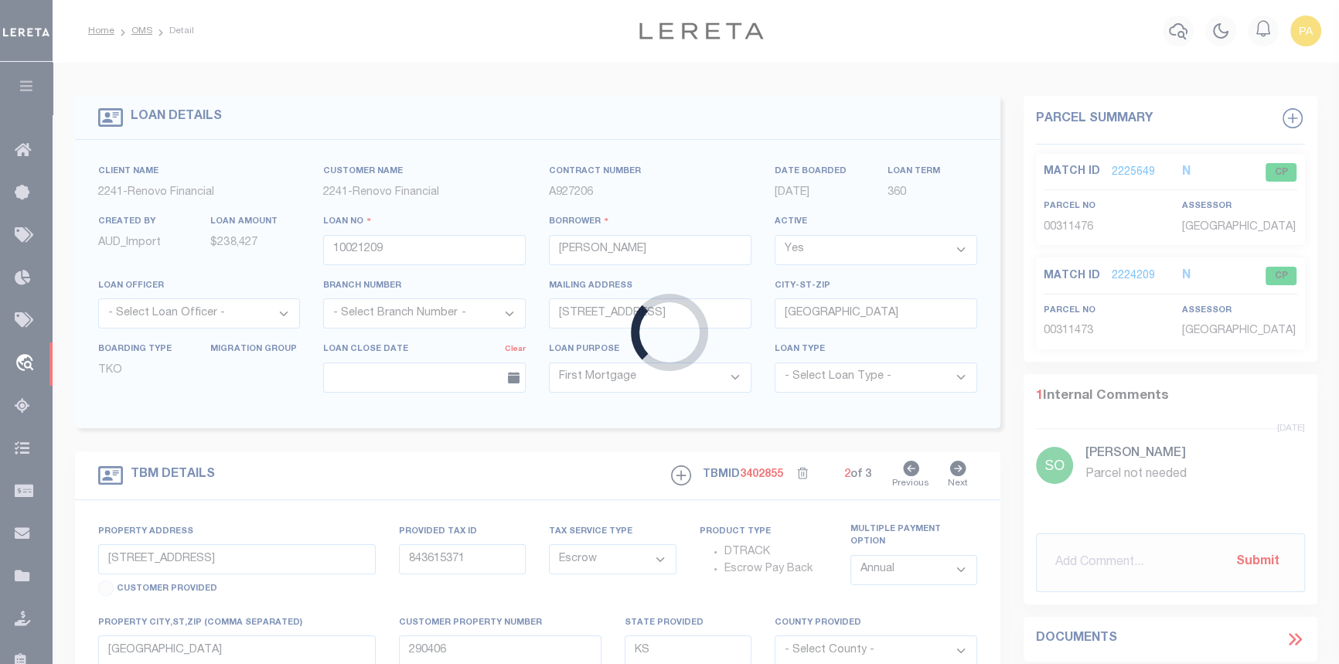
type input "NJ"
select select
type textarea "Liability Limited to Customer Provided Parcel"
select select "25067"
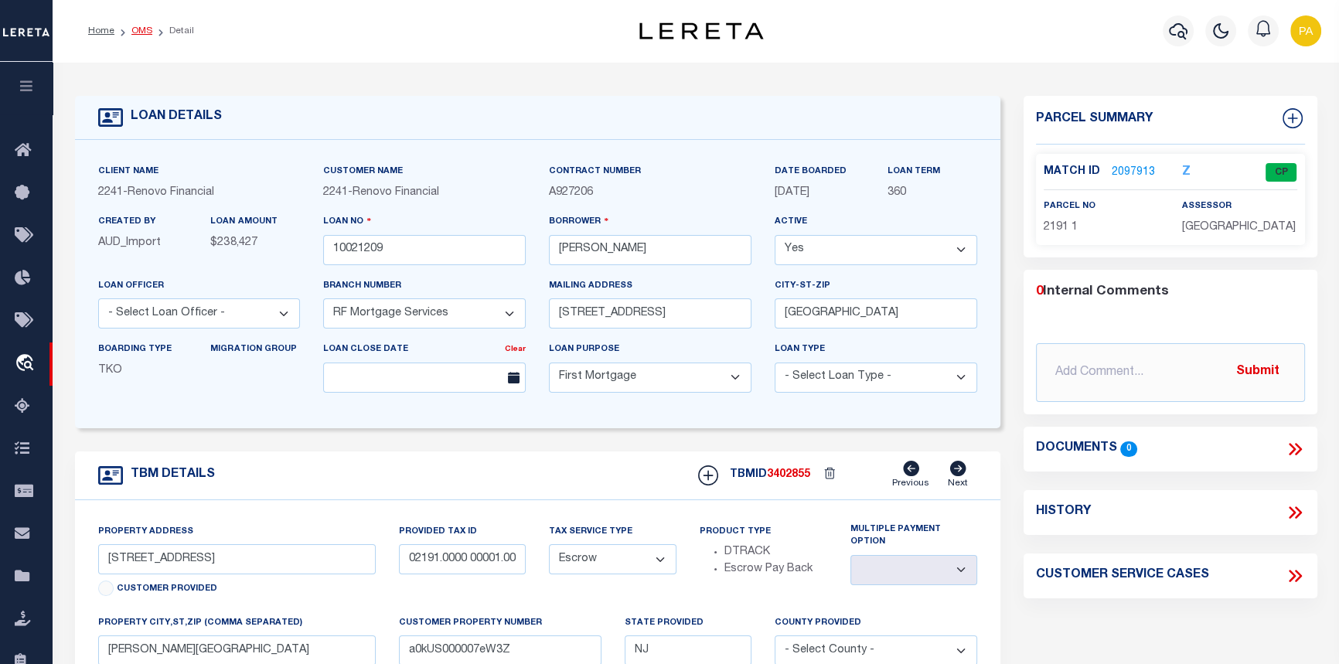
click at [141, 31] on link "OMS" at bounding box center [141, 30] width 21 height 9
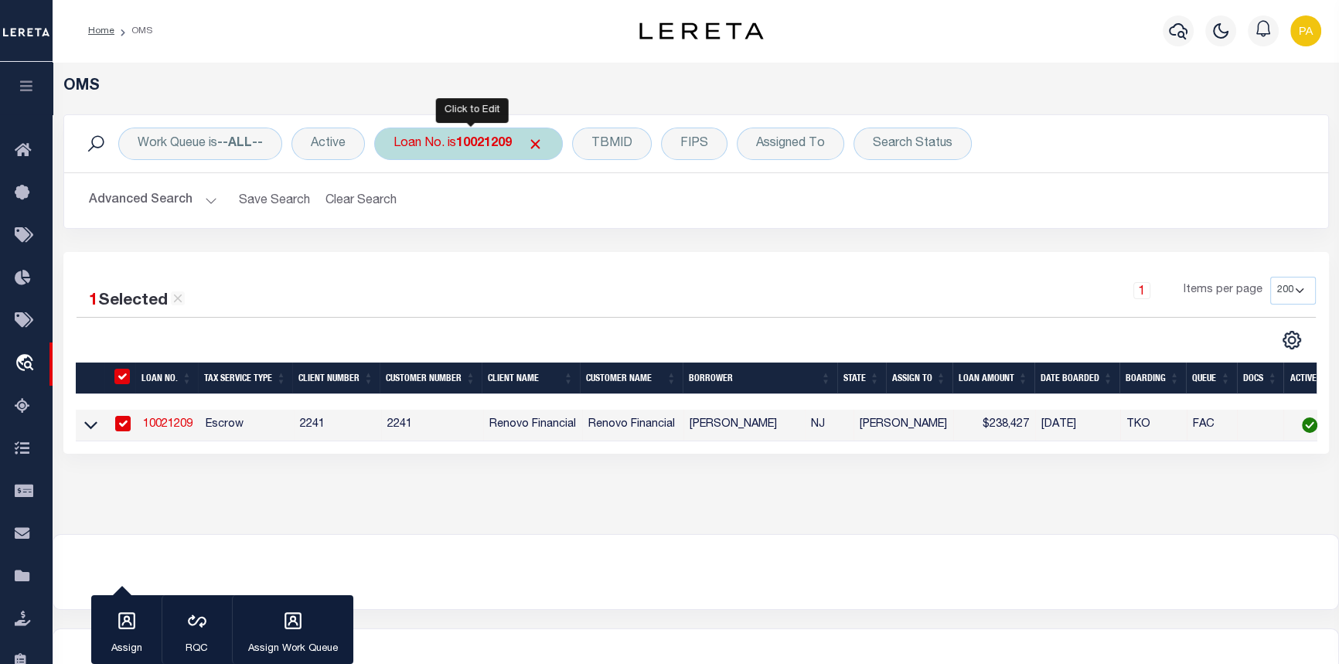
click at [500, 149] on b "10021209" at bounding box center [484, 144] width 56 height 12
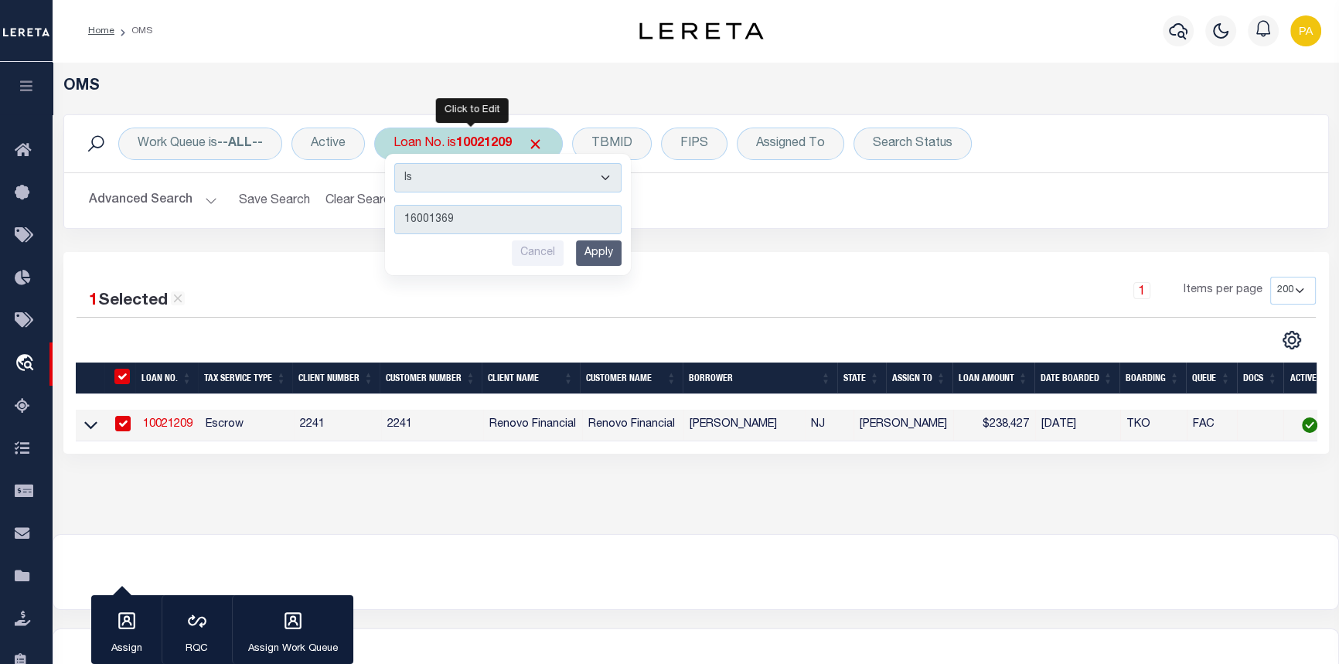
type input "160013692"
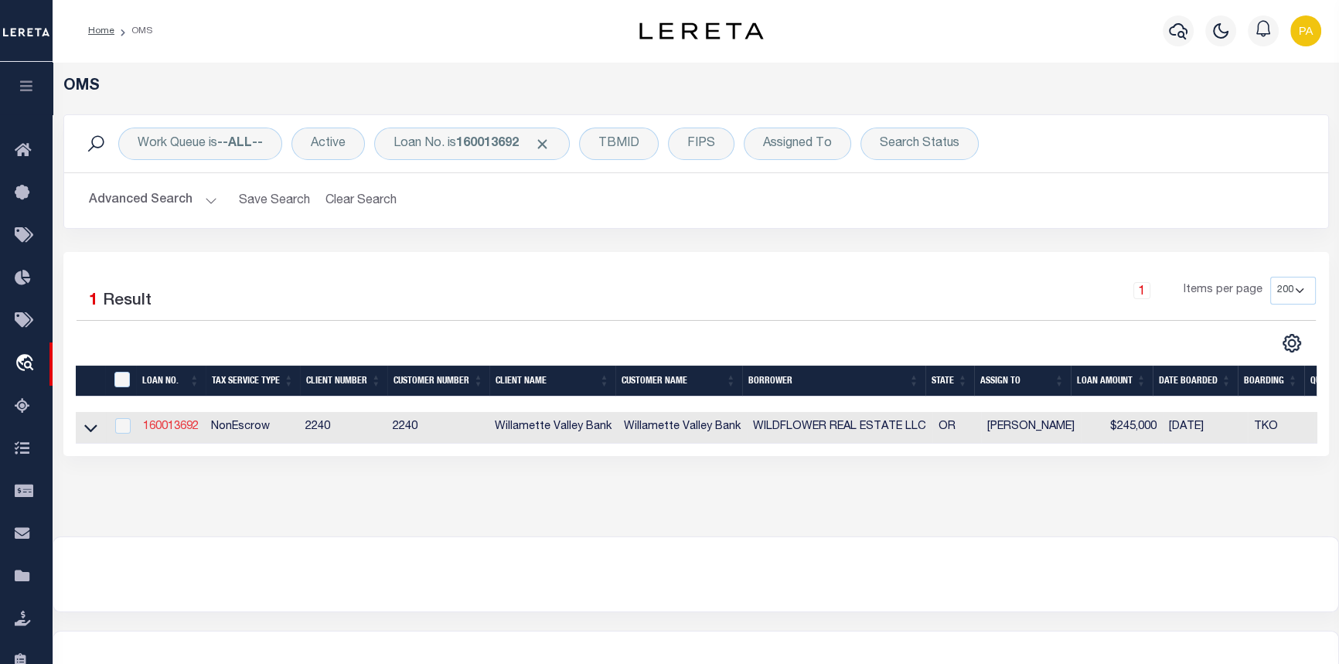
click at [162, 432] on link "160013692" at bounding box center [171, 426] width 56 height 11
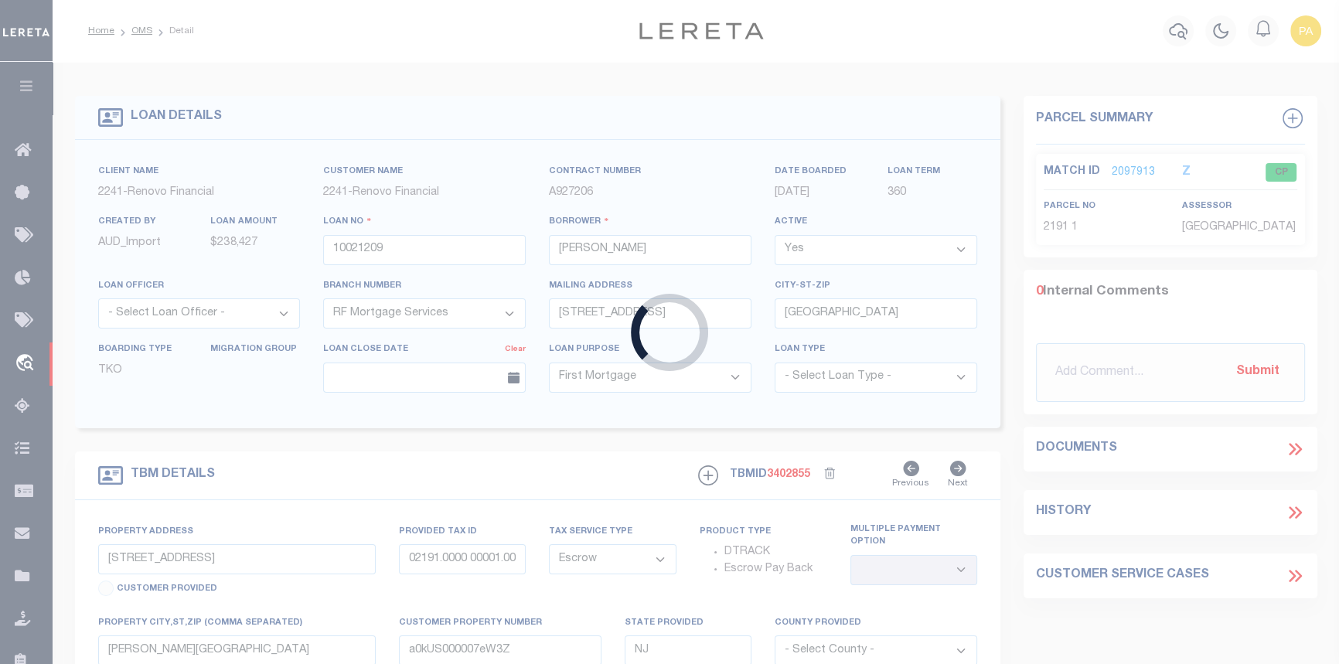
type input "160013692"
type input "WILDFLOWER REAL ESTATE LLC"
select select
select select "NonEscrow"
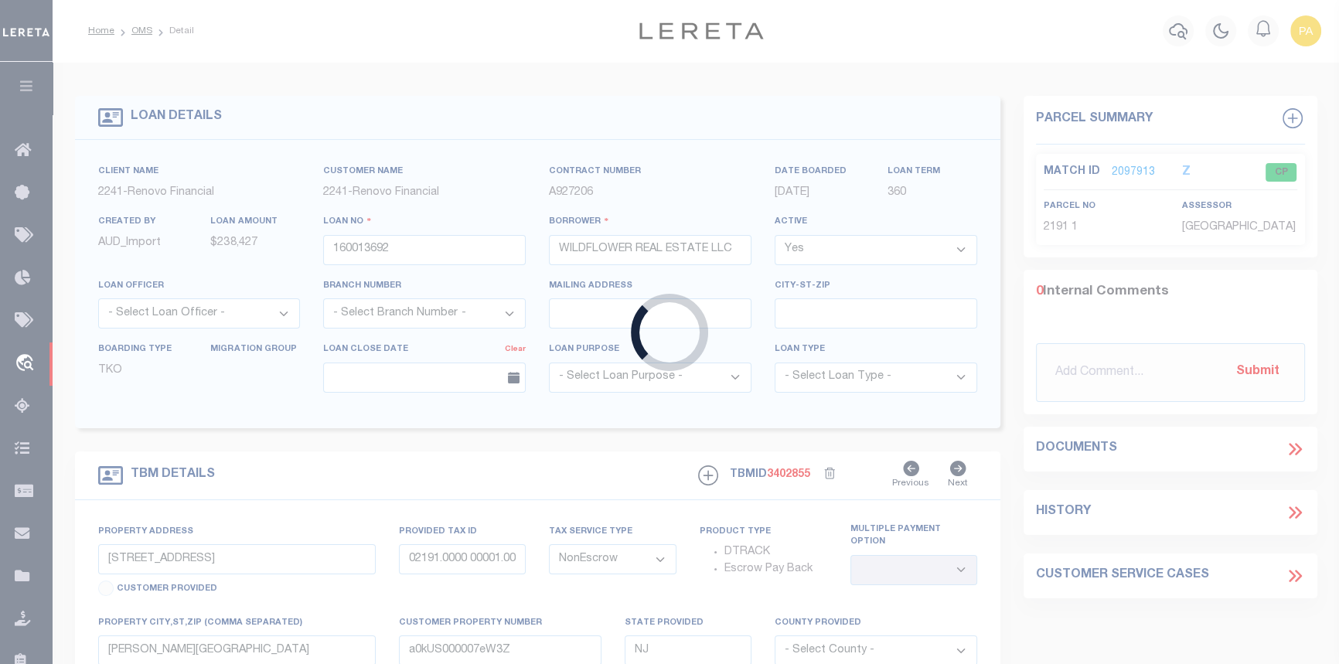
type input "579524"
type input "OR"
select select
type textarea "Liability subject to parcel provided"
select select "3"
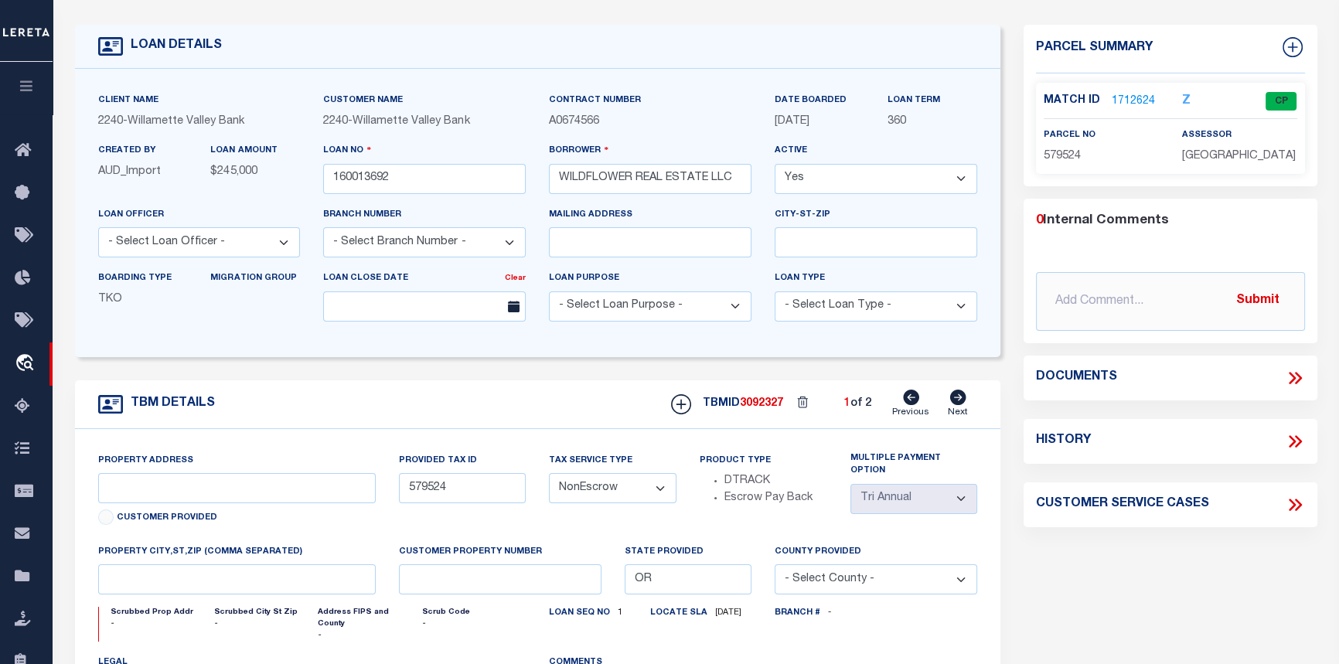
scroll to position [70, 0]
click at [1126, 100] on link "1712624" at bounding box center [1133, 103] width 43 height 16
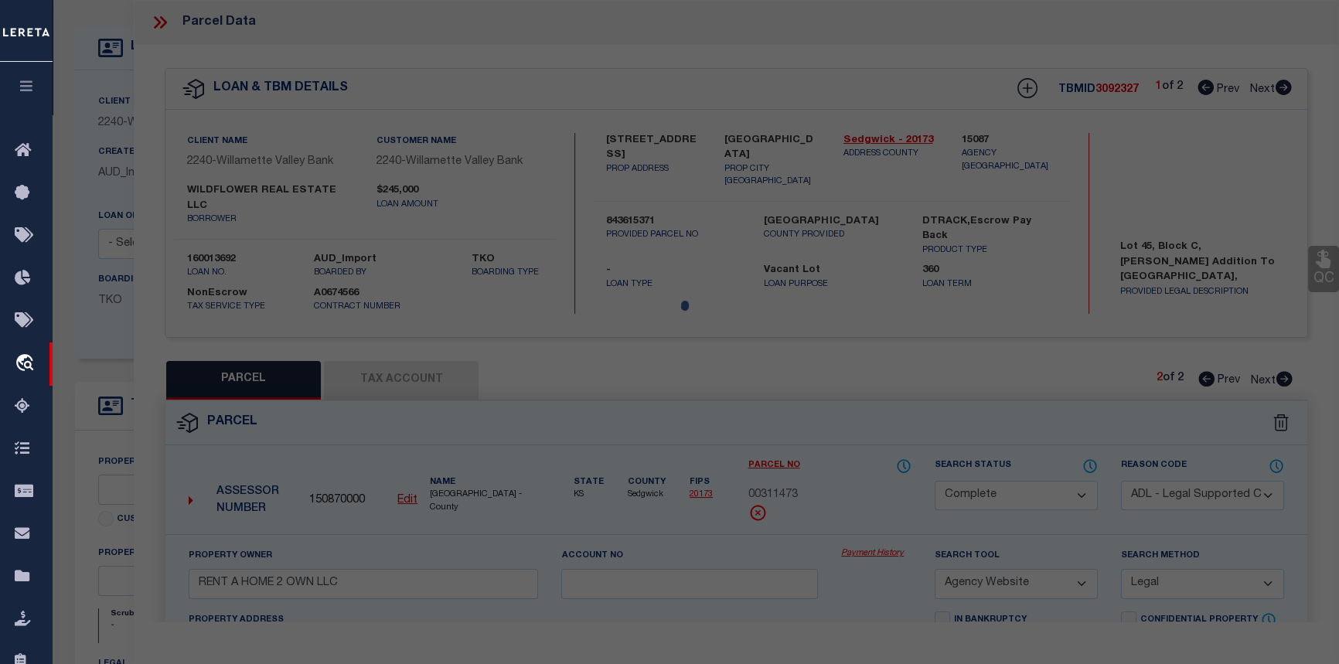
select select "AS"
select select
checkbox input "false"
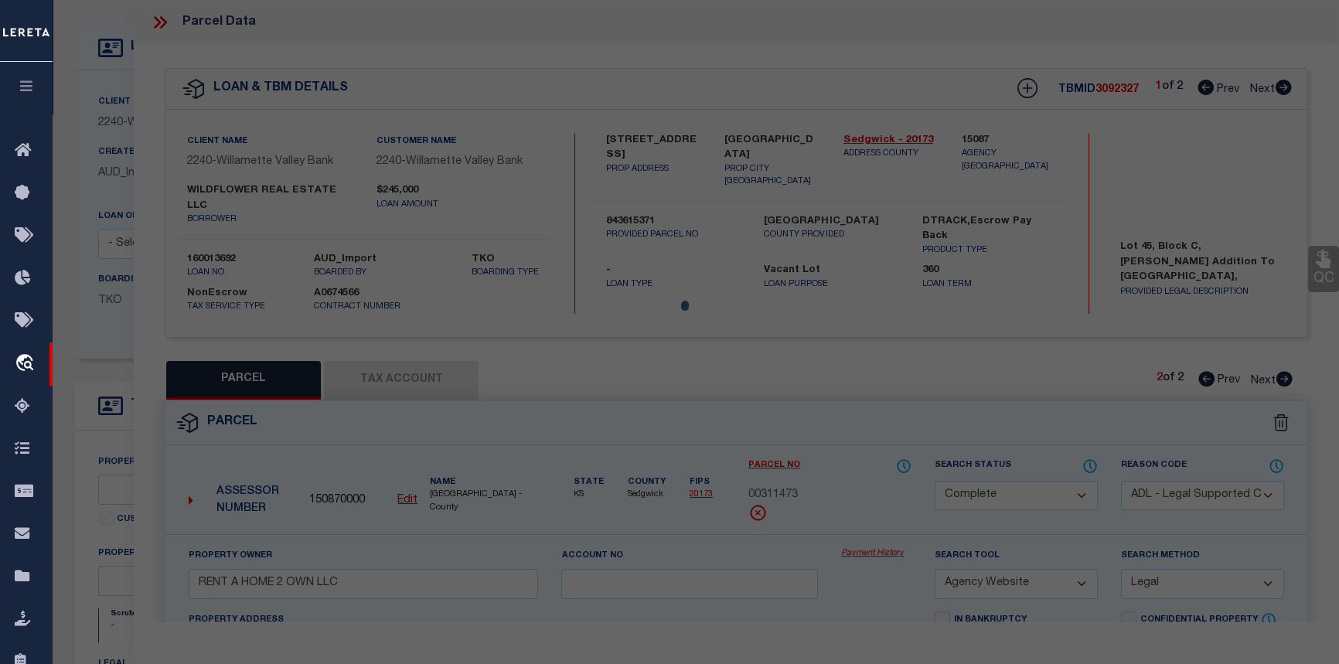
checkbox input "false"
select select "CP"
type input "WILDFLOWER REAL ESTATE LLC"
type input "073W27CD04200"
select select
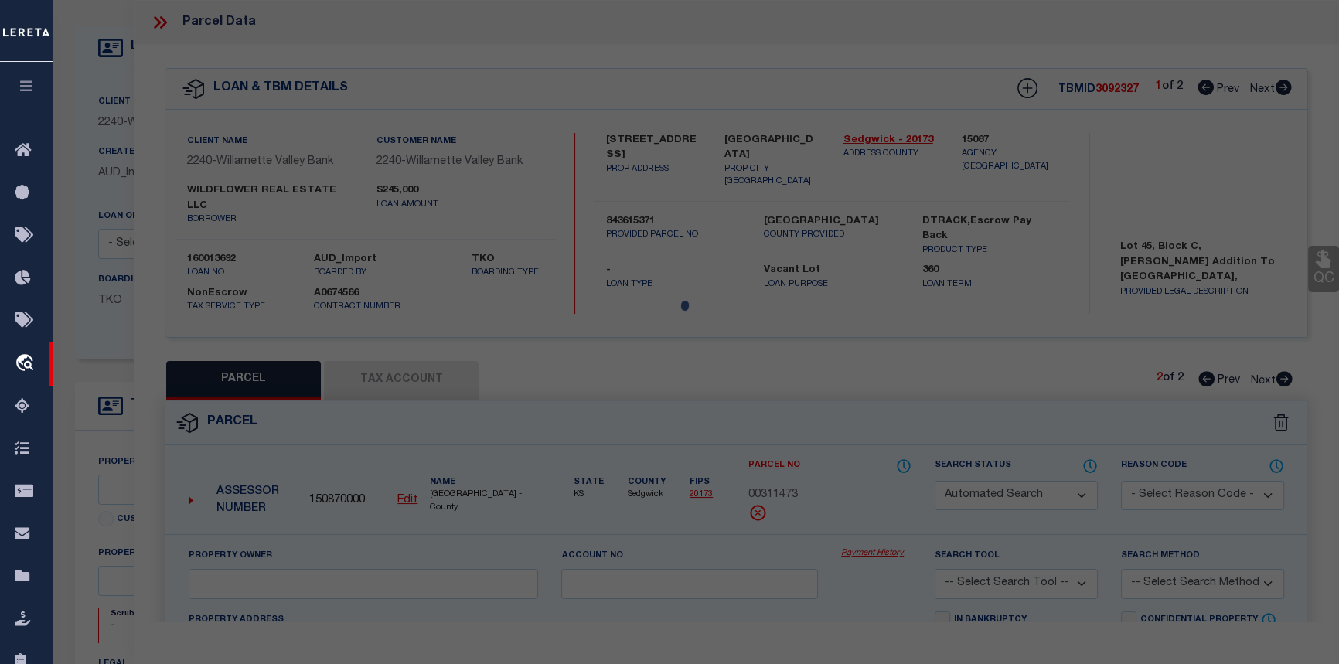
type input "1375 LIBERTY ST SE"
checkbox input "false"
type input "SALEM, OR 97302"
type textarea "G H JONES' ADDITION TO CITY OF SALEM BLOCK 12 LOT 3"
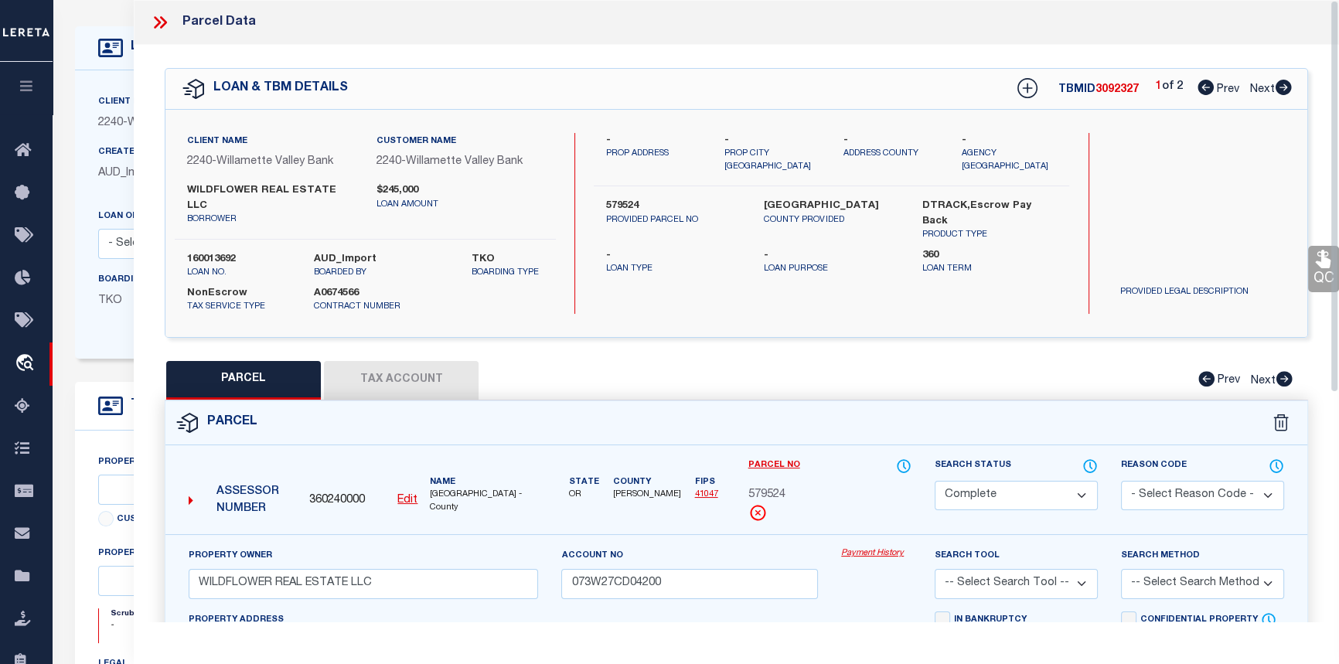
scroll to position [0, 0]
click at [159, 21] on icon at bounding box center [157, 22] width 7 height 12
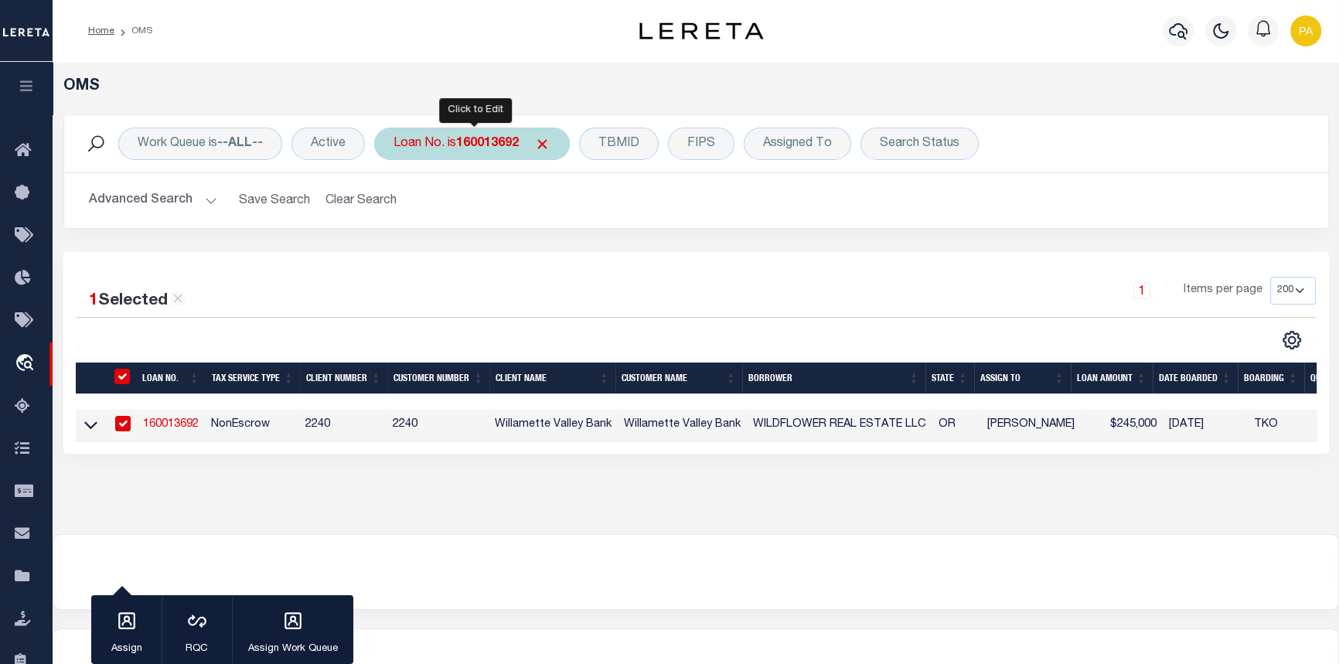
click at [499, 138] on b "160013692" at bounding box center [487, 144] width 63 height 12
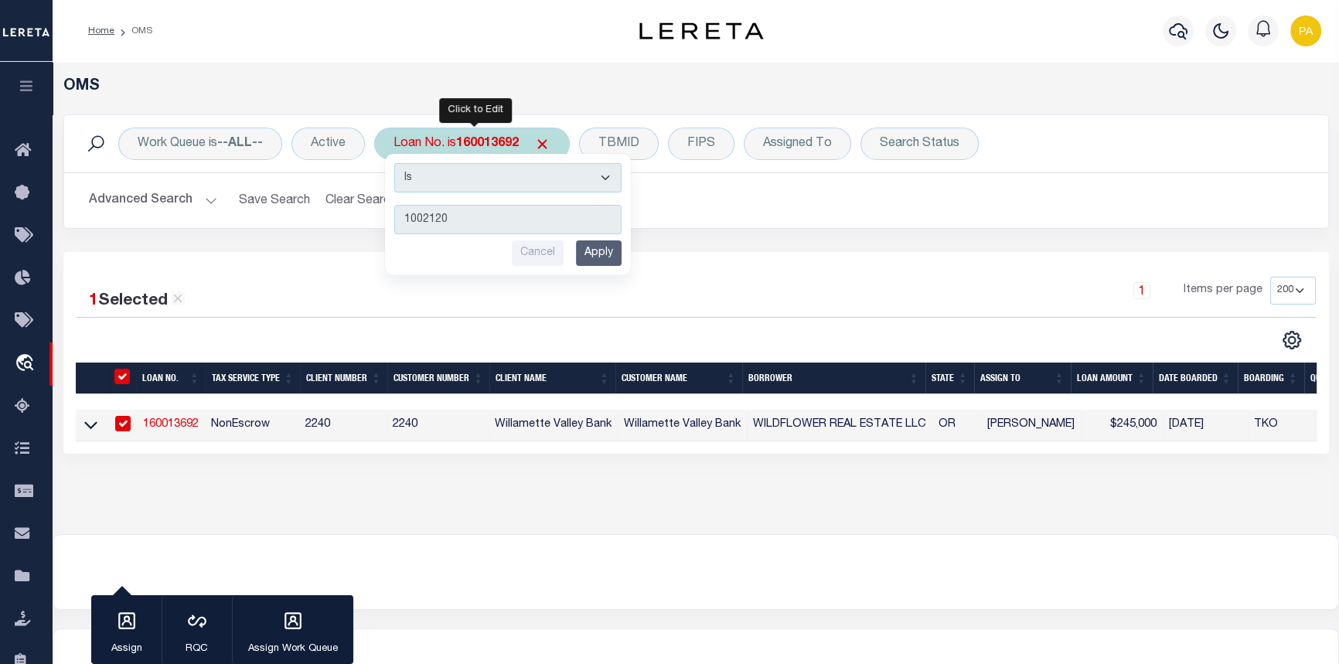
type input "10021209"
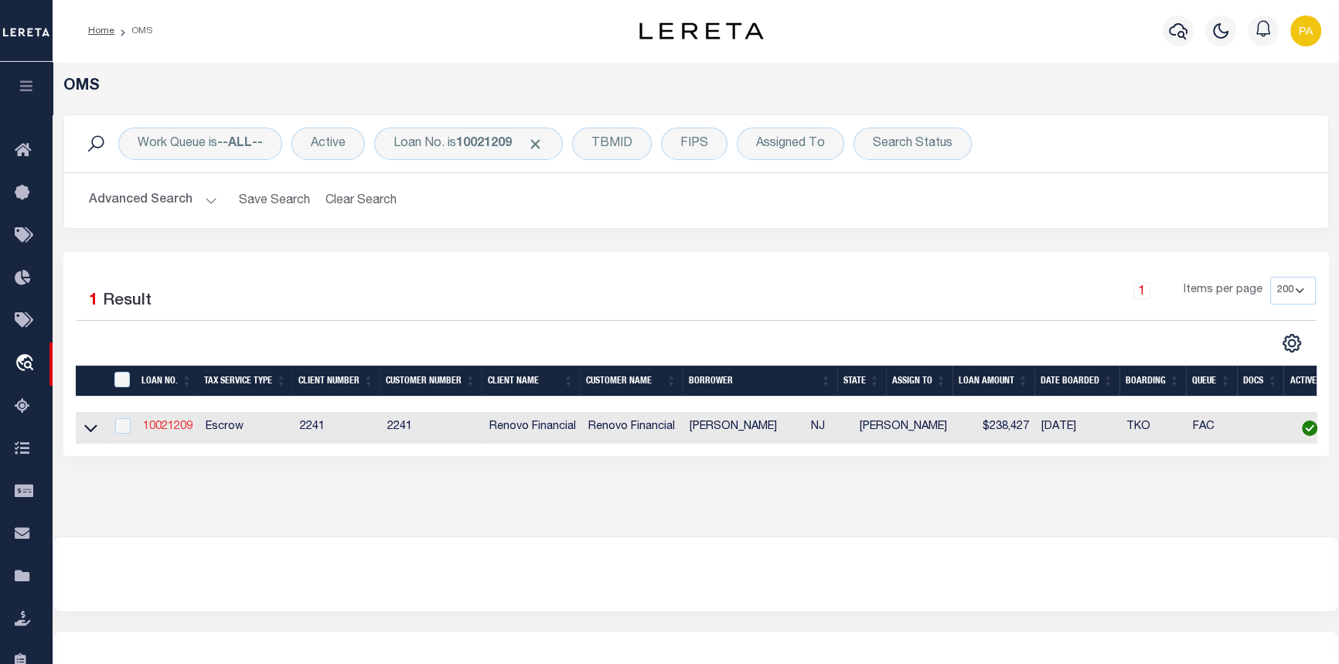
click at [179, 432] on link "10021209" at bounding box center [167, 426] width 49 height 11
type input "10021209"
type input "RUBEN VASQUEZ RAMIREZ"
select select
type input "762 EAST 3RD STREET A3"
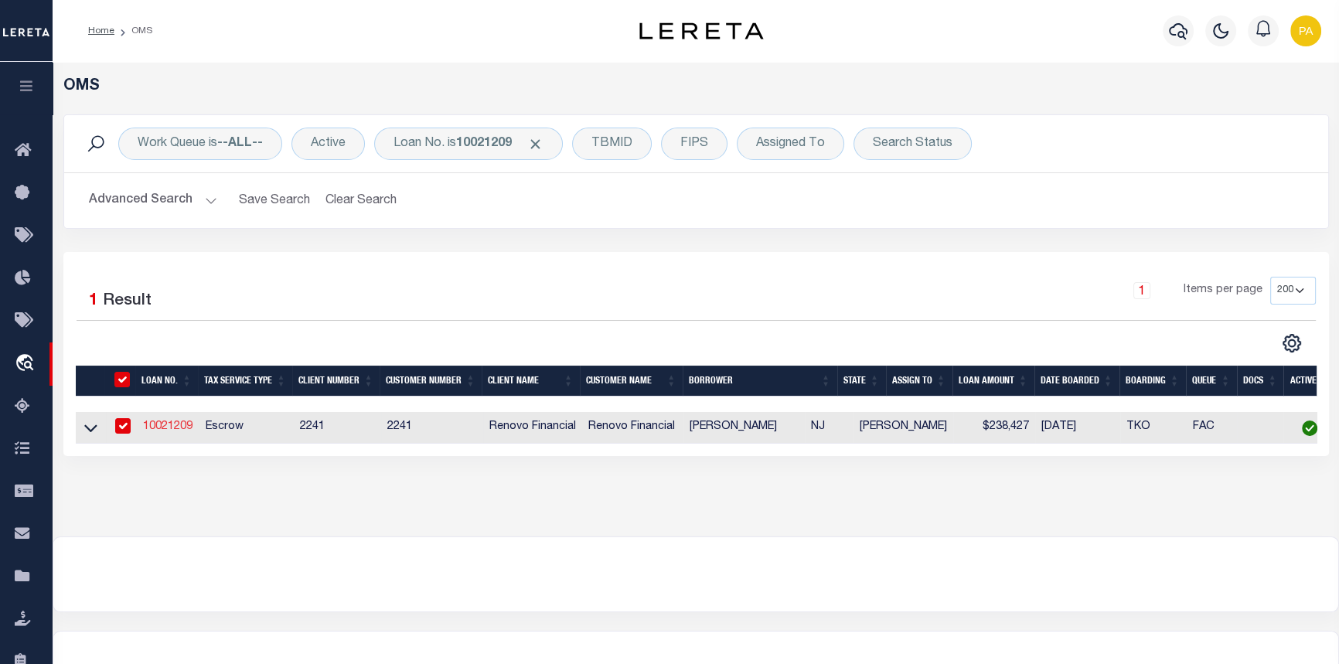
type input "BROOKLYN NY 11218"
select select "10"
select select "Escrow"
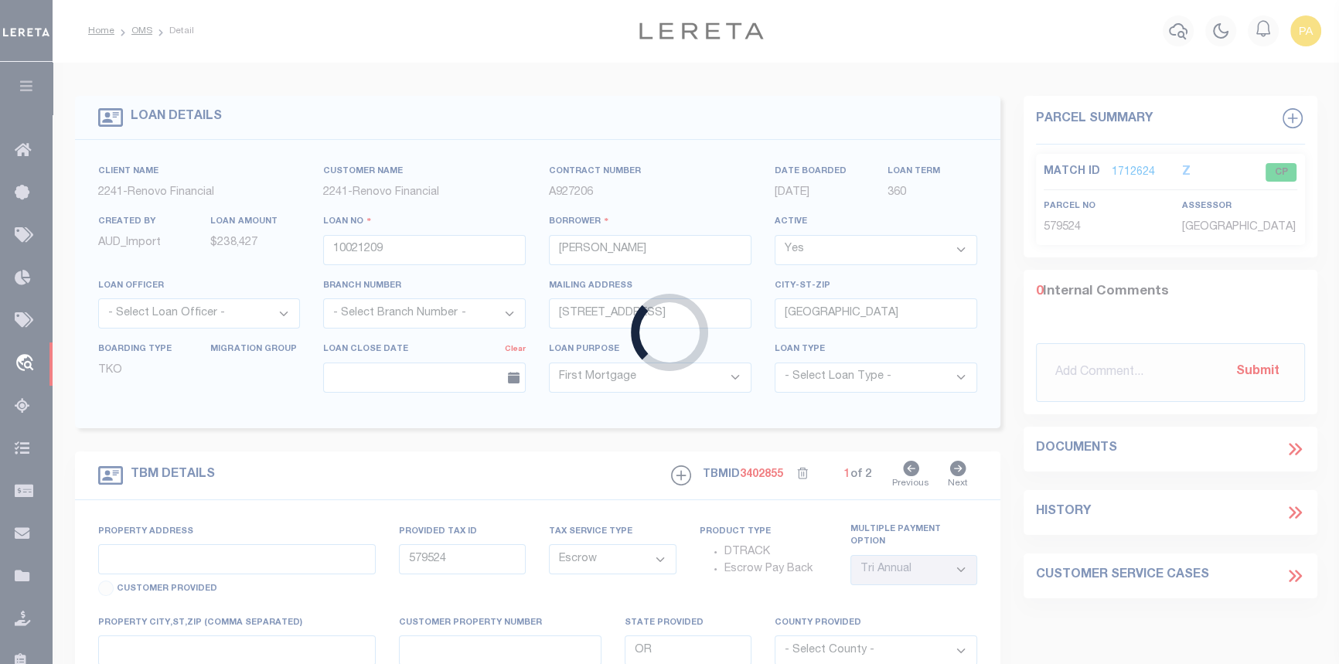
type input "845 LALOR ST"
type input "02191.0000 00001.0000"
select select
type input "HAMILTON, NJ 08610"
type input "a0kUS000007eW3Z"
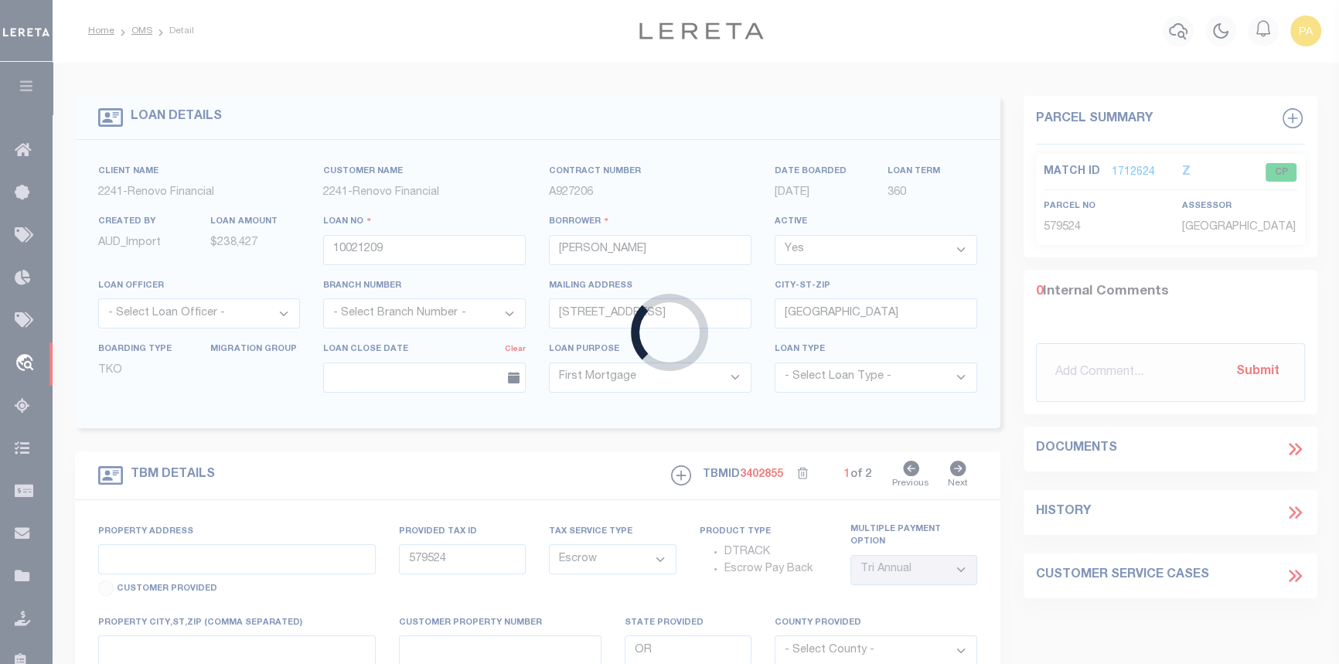
type input "NJ"
select select
type textarea "Liability Limited to Customer Provided Parcel"
select select "25067"
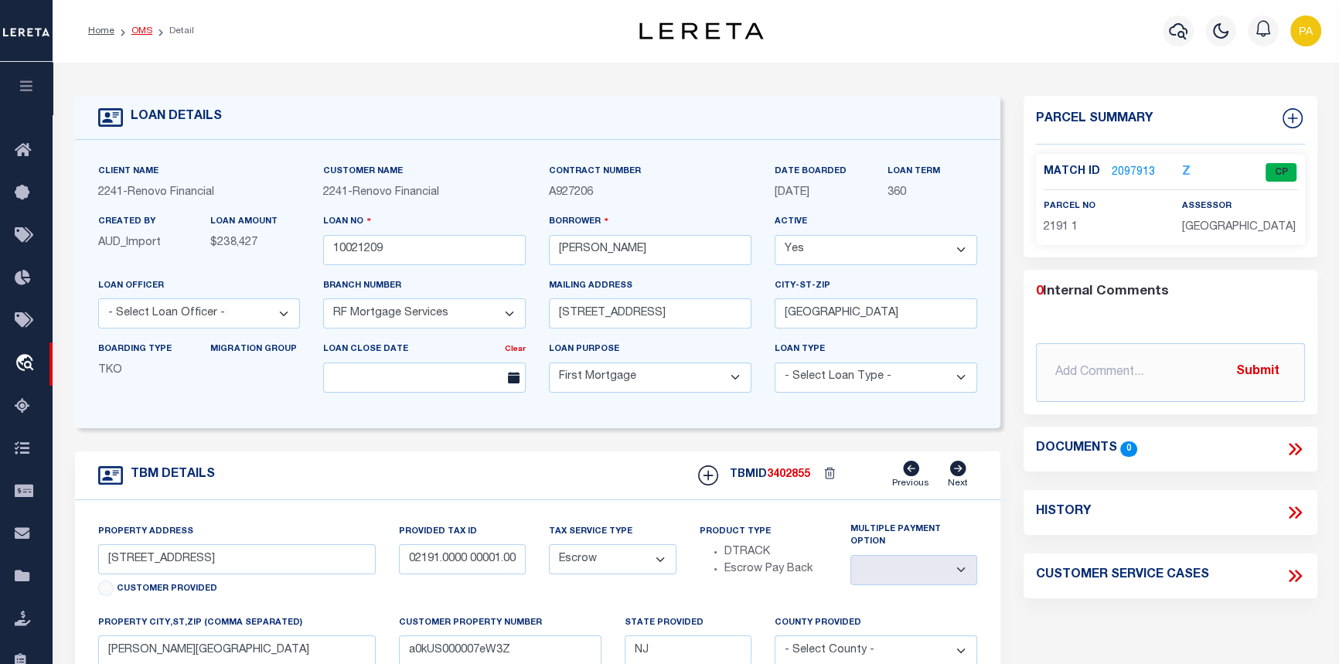
click at [139, 30] on link "OMS" at bounding box center [141, 30] width 21 height 9
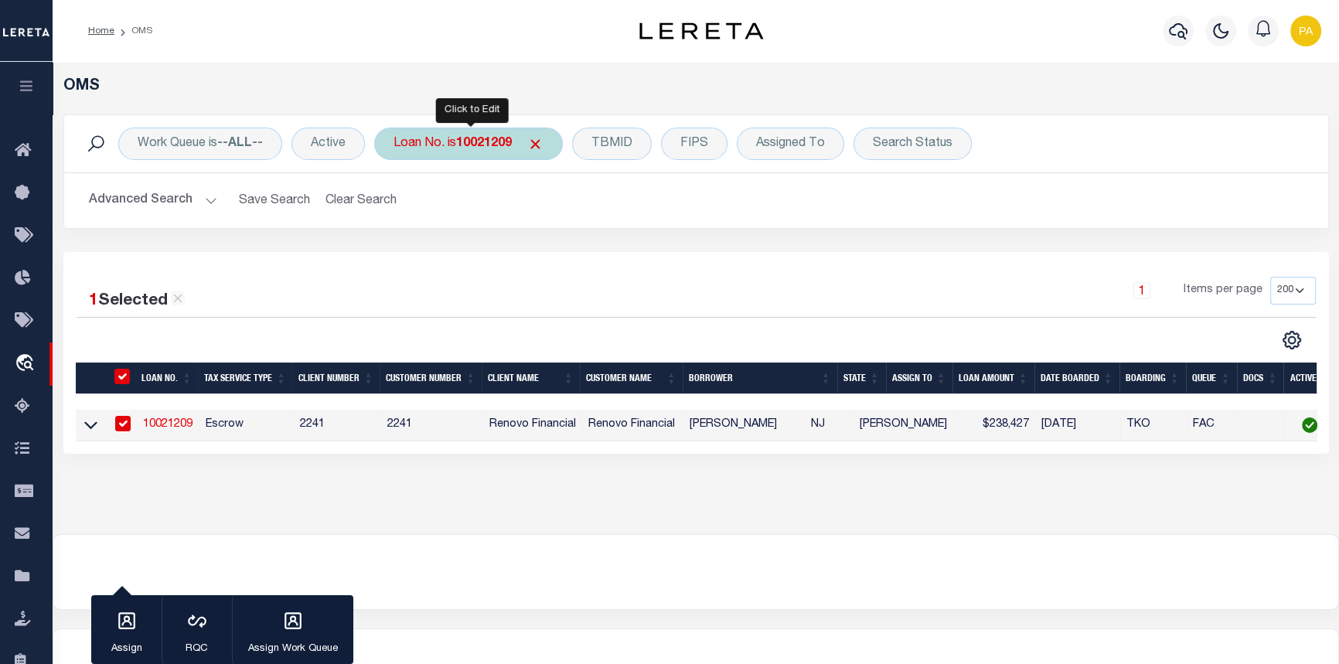
click at [464, 141] on b "10021209" at bounding box center [484, 144] width 56 height 12
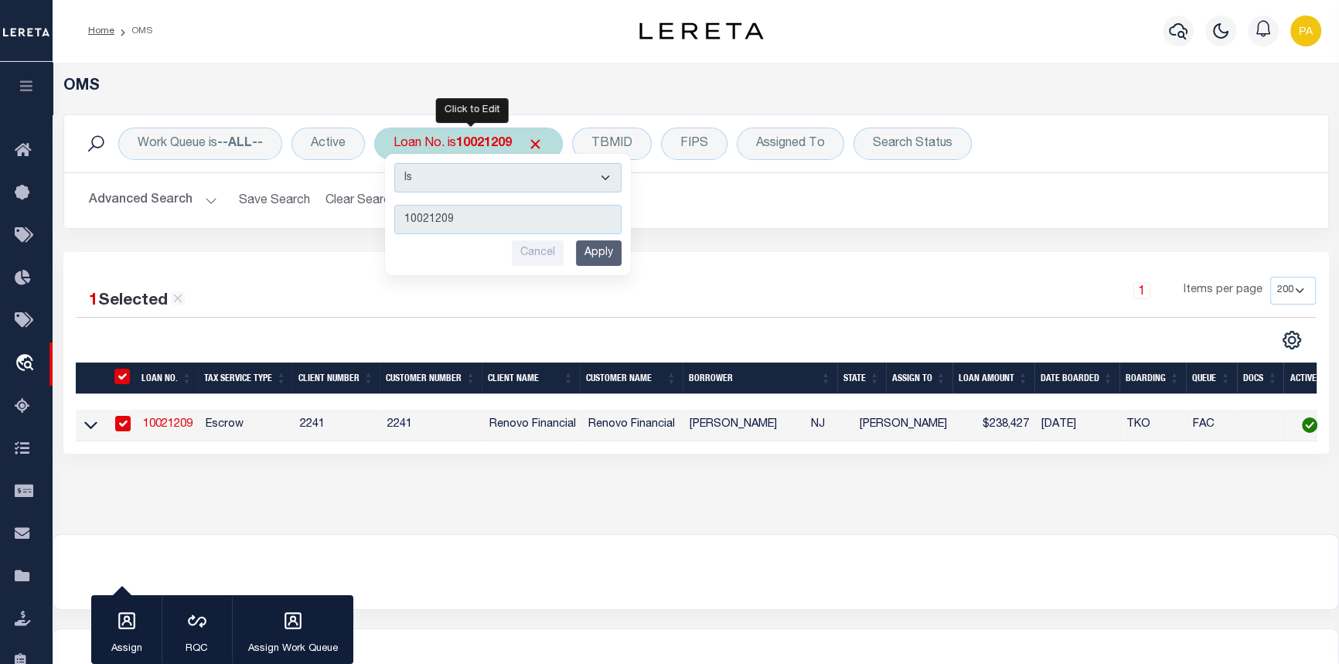
type input "20030000426445"
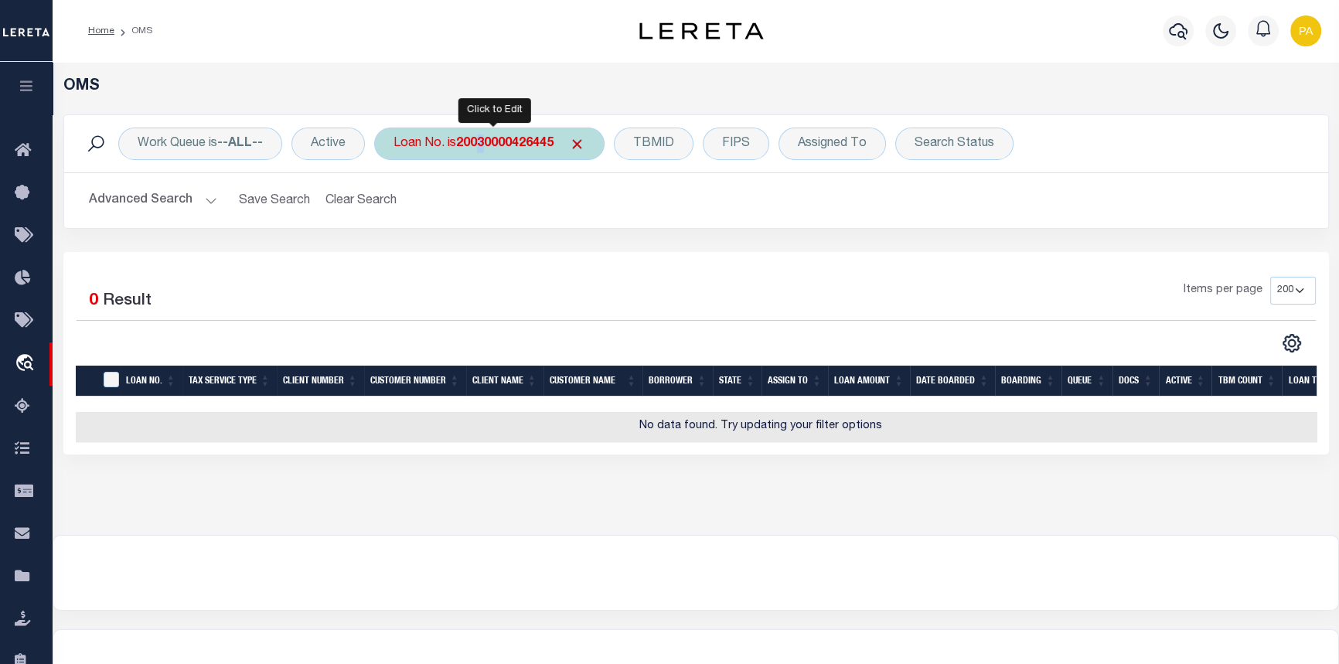
click at [482, 139] on b "20030000426445" at bounding box center [504, 144] width 97 height 12
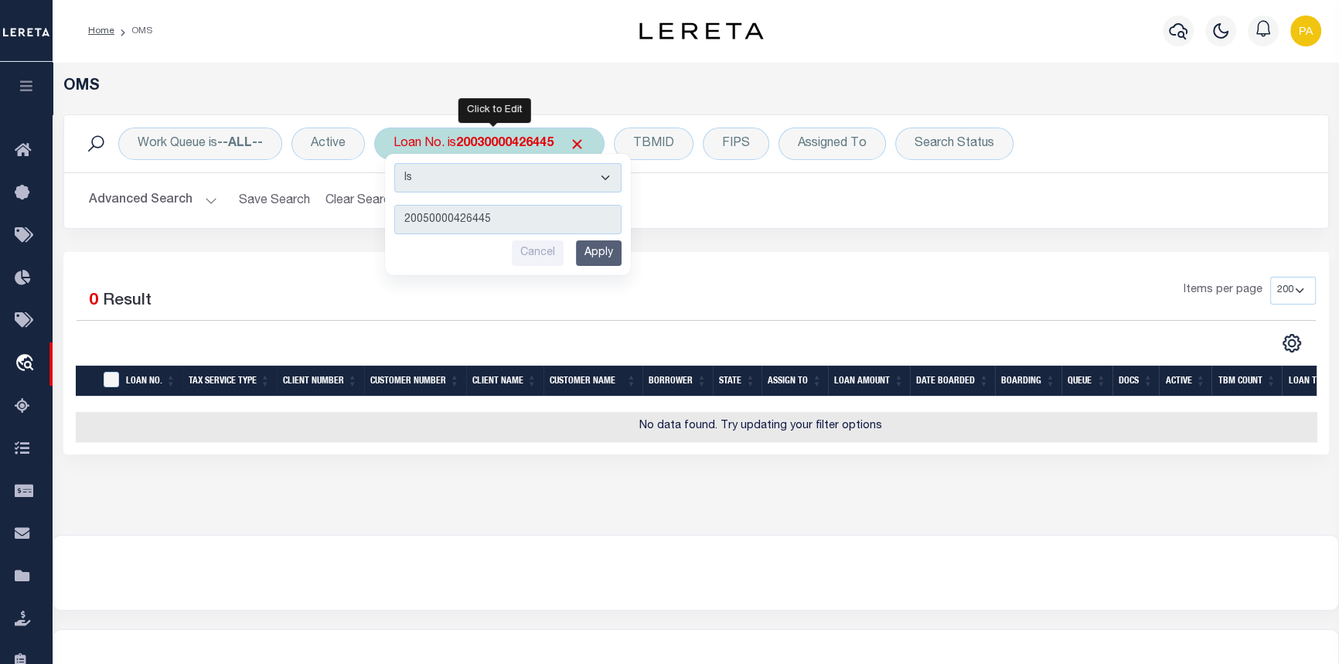
type input "20050000426445"
click at [584, 251] on input "Apply" at bounding box center [599, 253] width 46 height 26
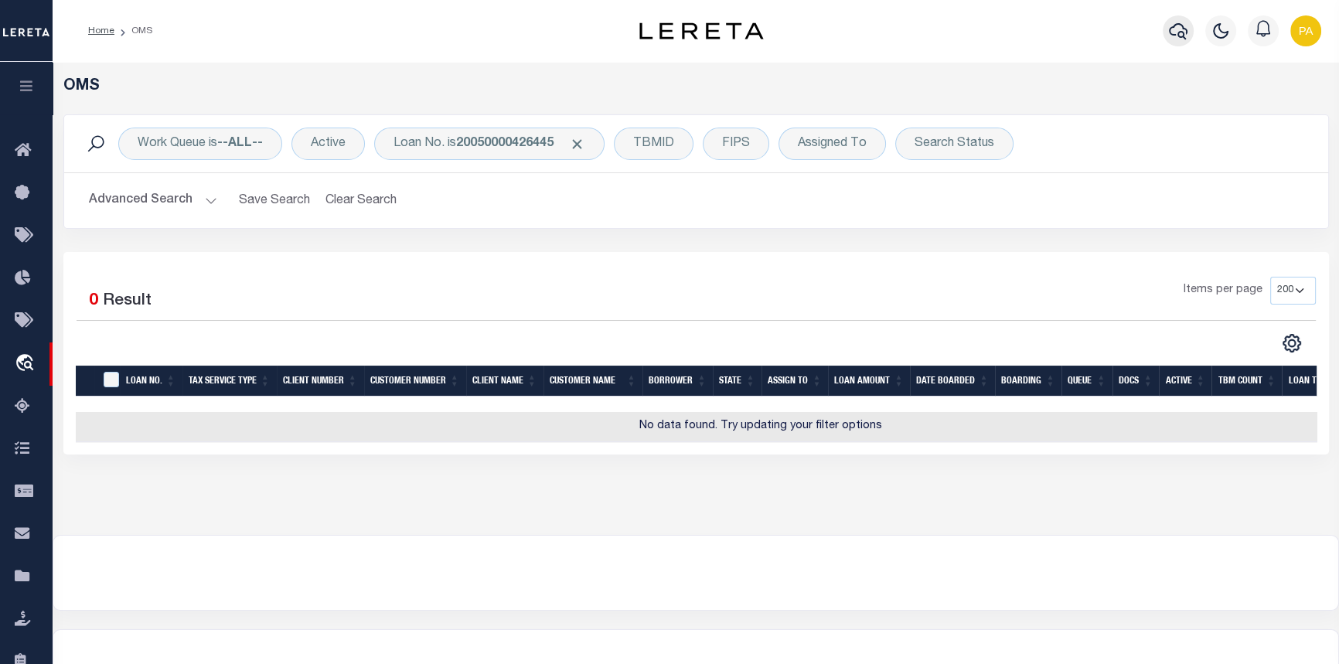
click at [1183, 31] on icon "button" at bounding box center [1178, 31] width 19 height 19
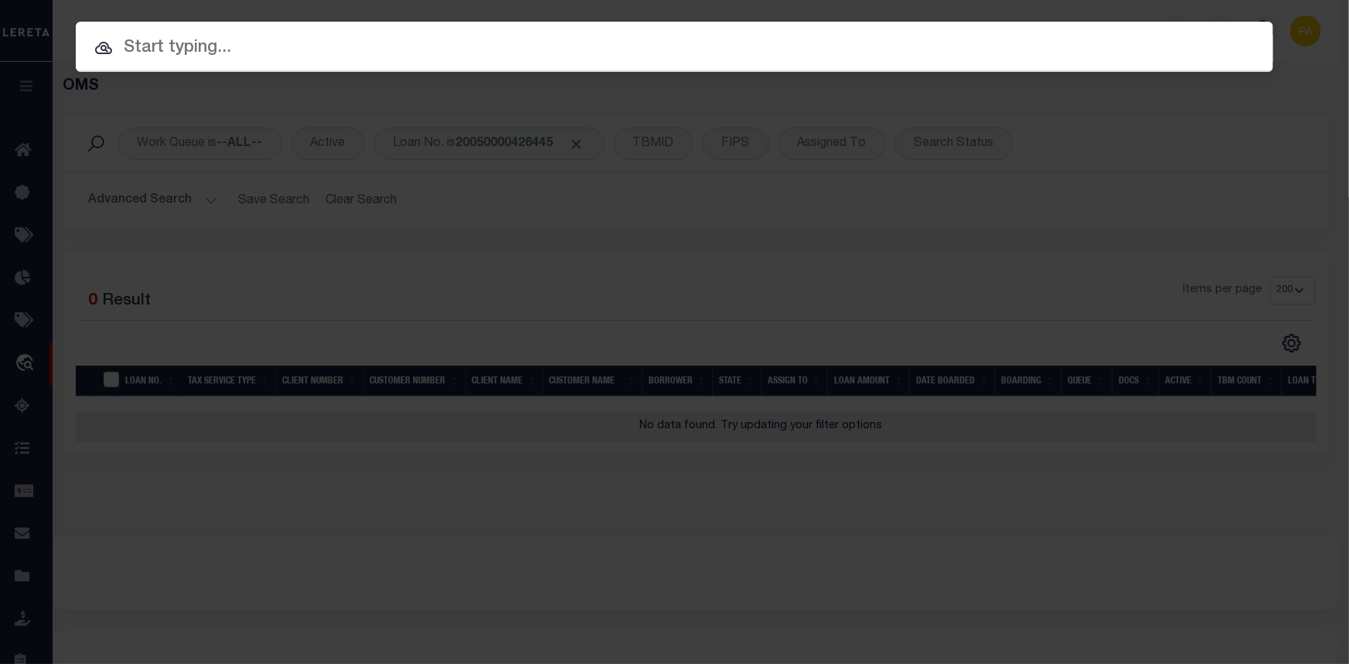
click at [229, 47] on input "text" at bounding box center [674, 48] width 1197 height 27
paste input "20030000426445"
type input "20030000426445"
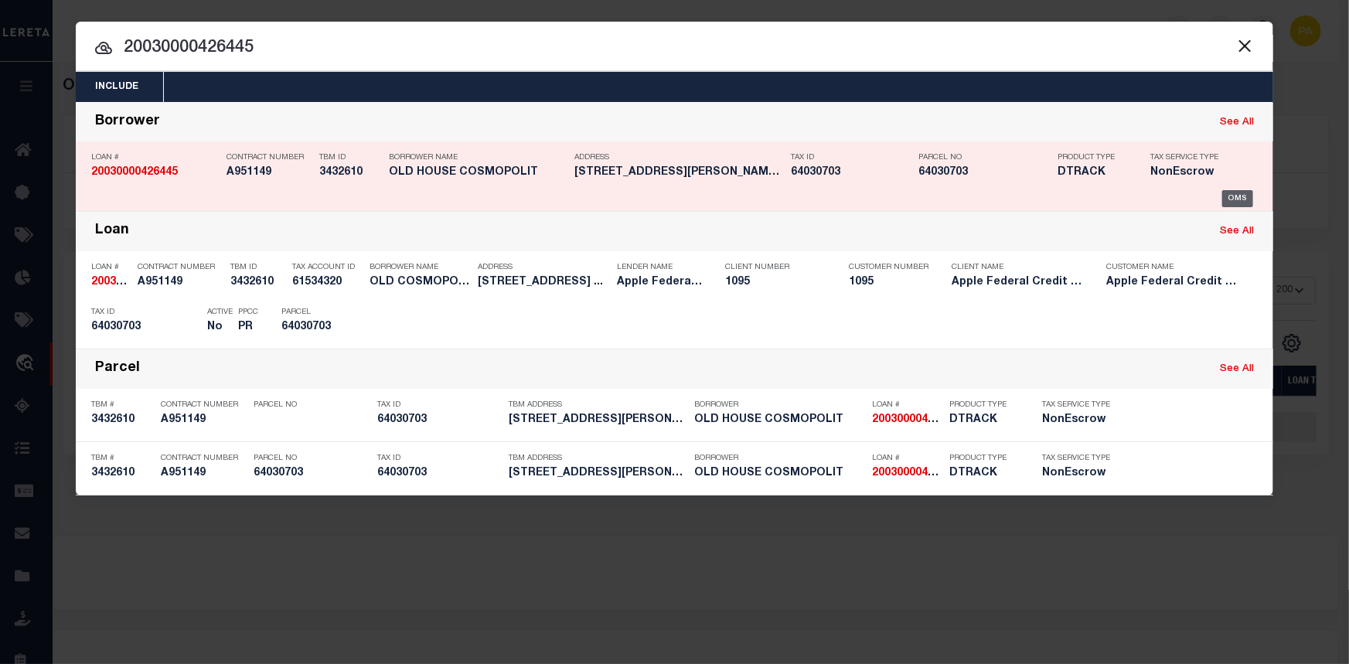
click at [1239, 200] on div "OMS" at bounding box center [1238, 198] width 32 height 17
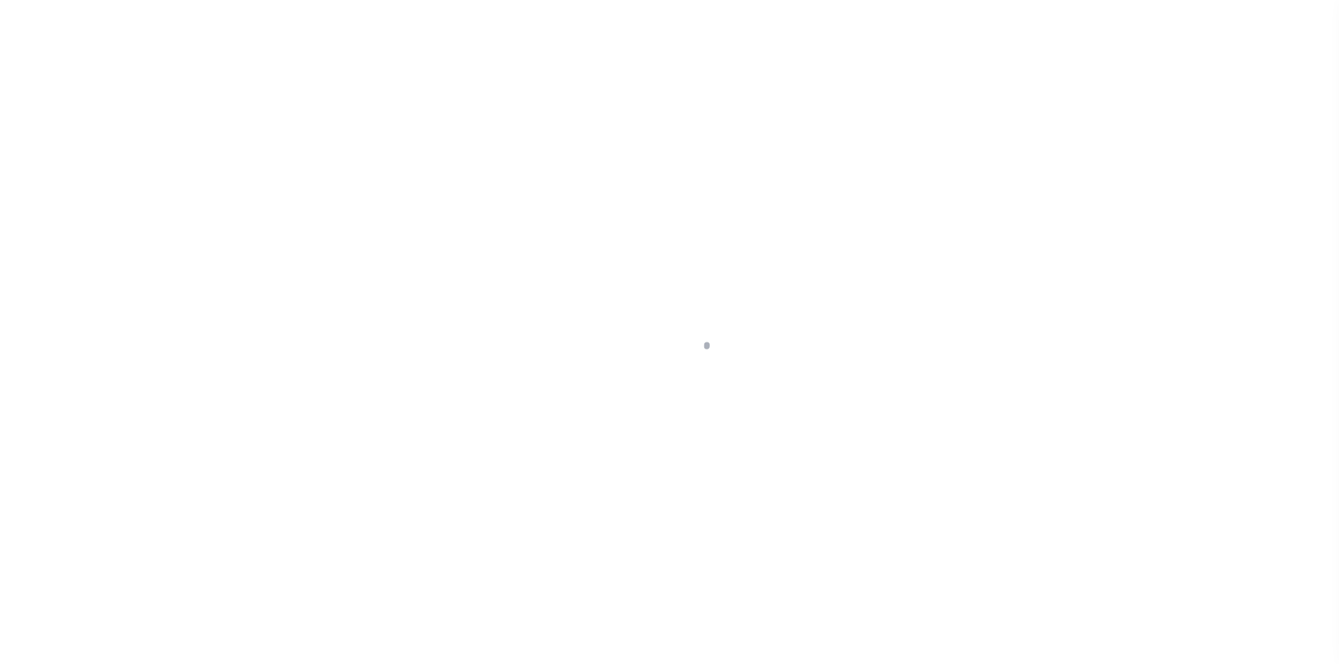
select select "NonEscrow"
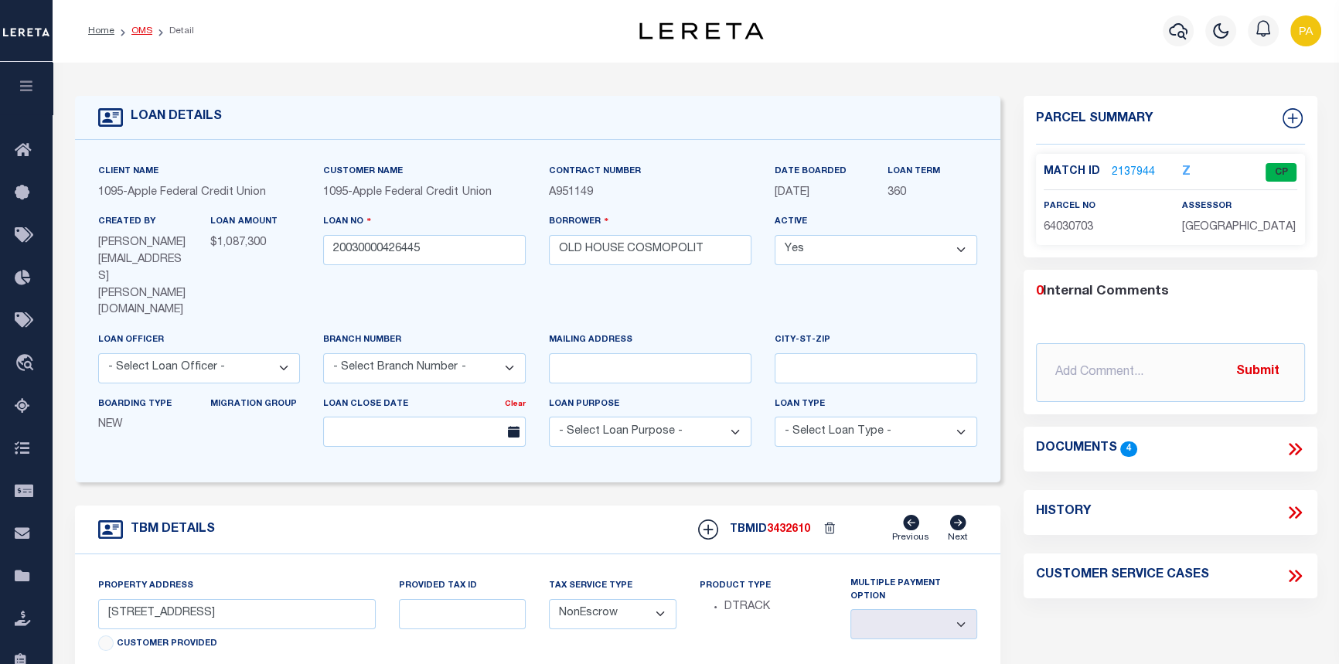
click at [131, 35] on link "OMS" at bounding box center [141, 30] width 21 height 9
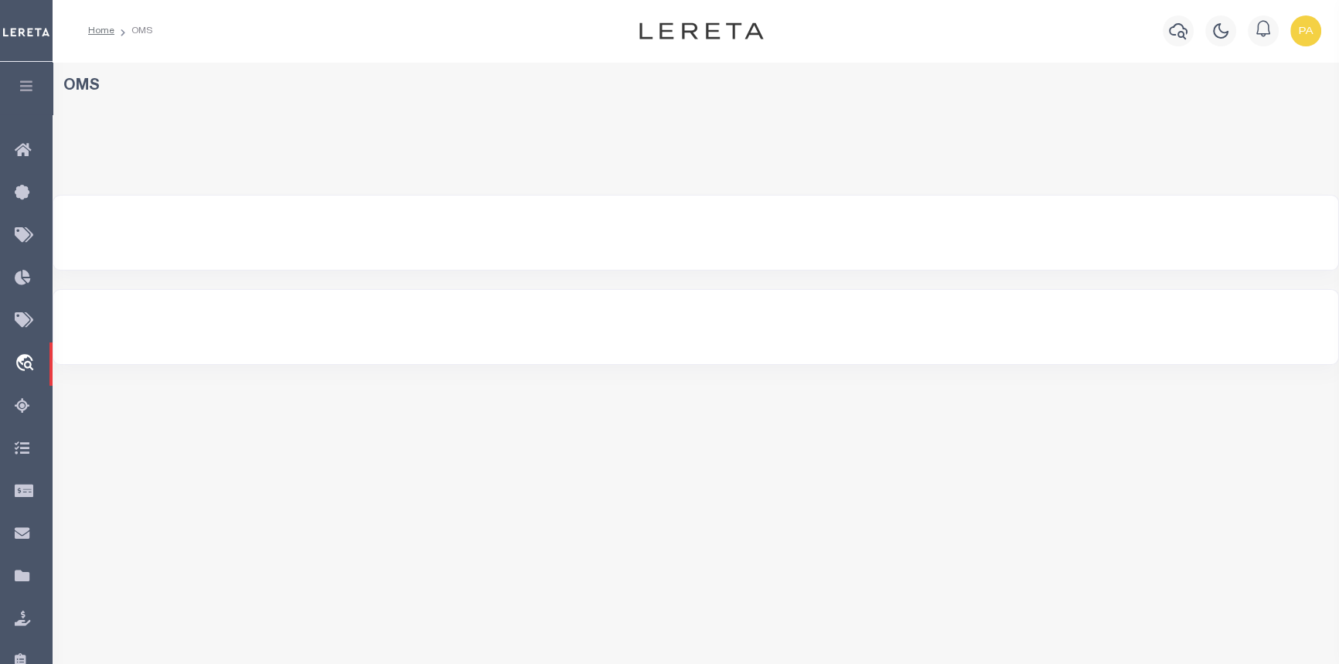
select select "200"
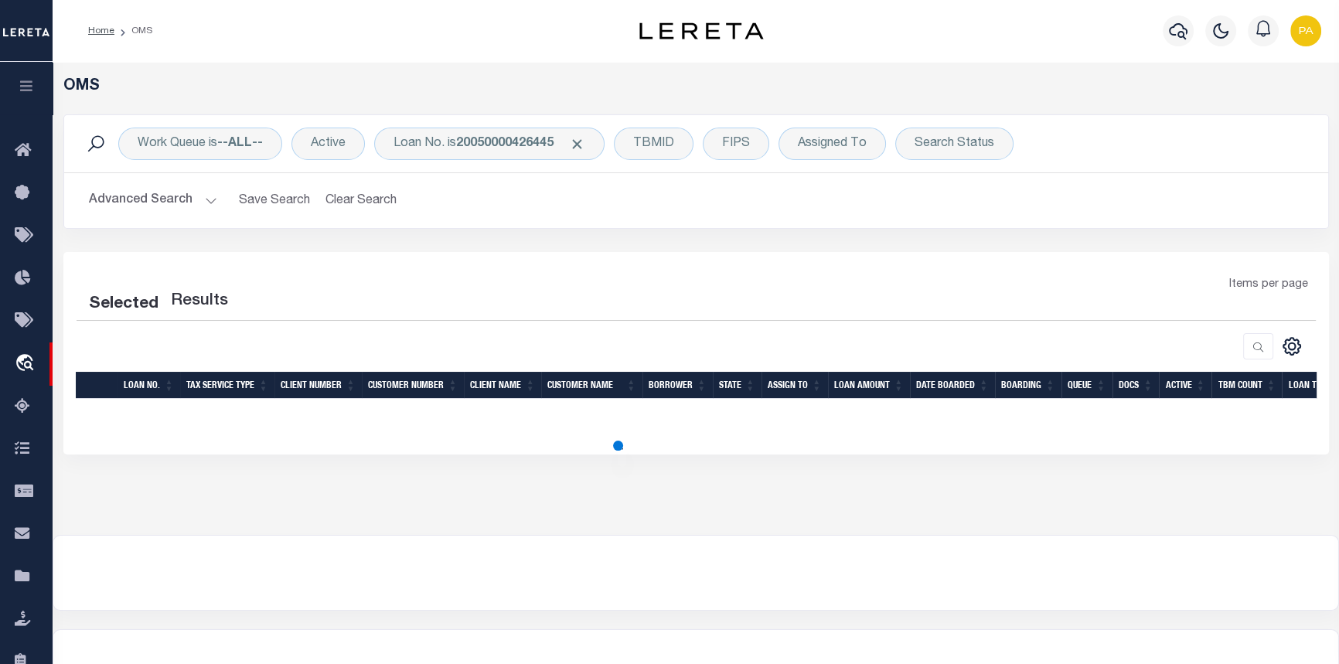
select select "200"
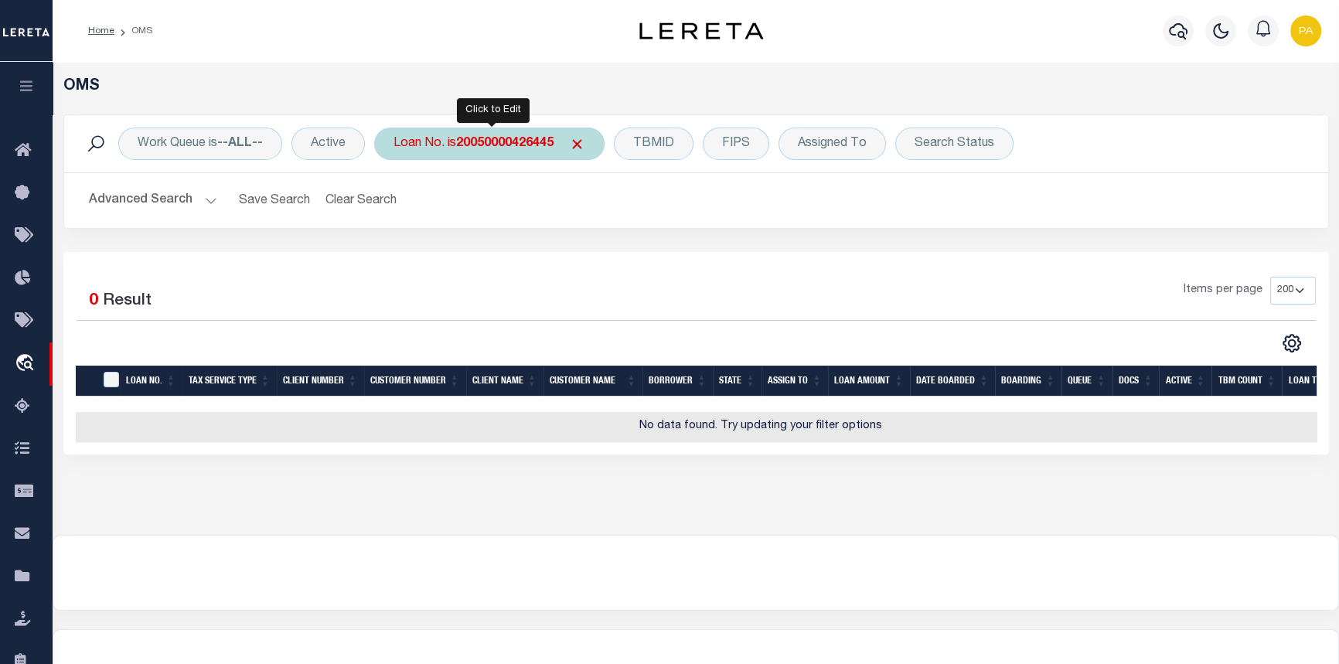
click at [487, 148] on b "20050000426445" at bounding box center [504, 144] width 97 height 12
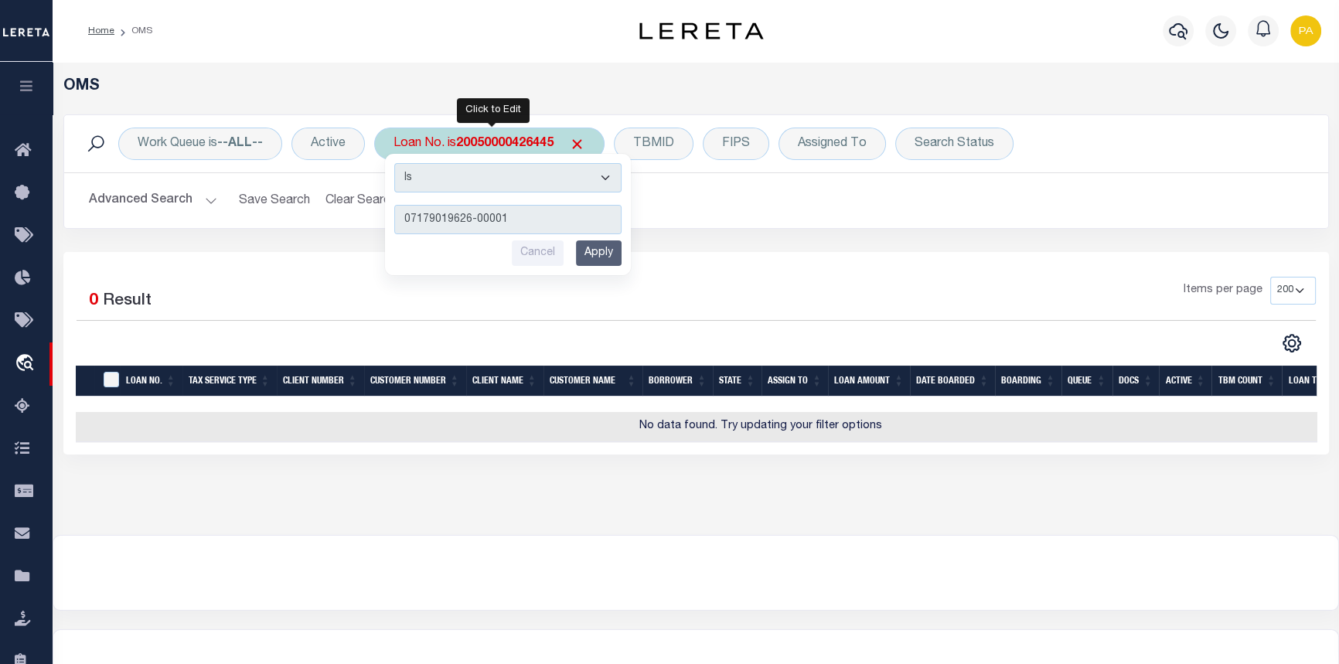
type input "07179019626-00001"
click at [603, 248] on input "Apply" at bounding box center [599, 253] width 46 height 26
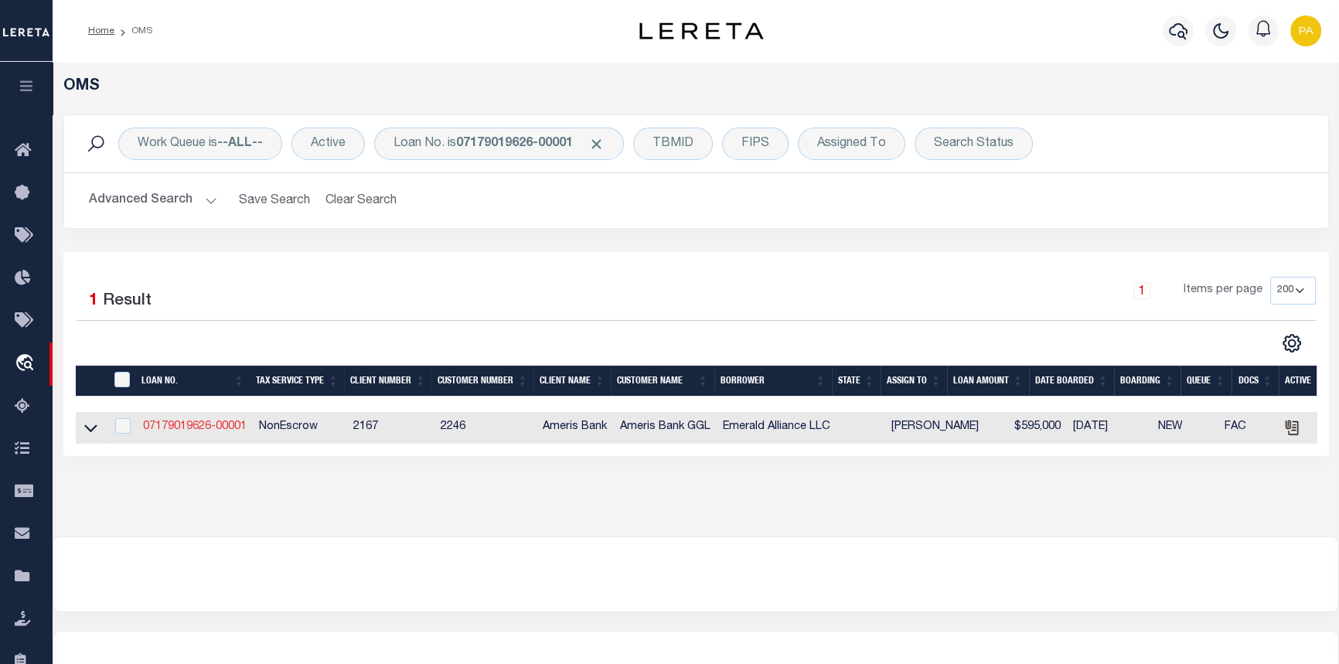
click at [171, 425] on link "07179019626-00001" at bounding box center [195, 426] width 104 height 11
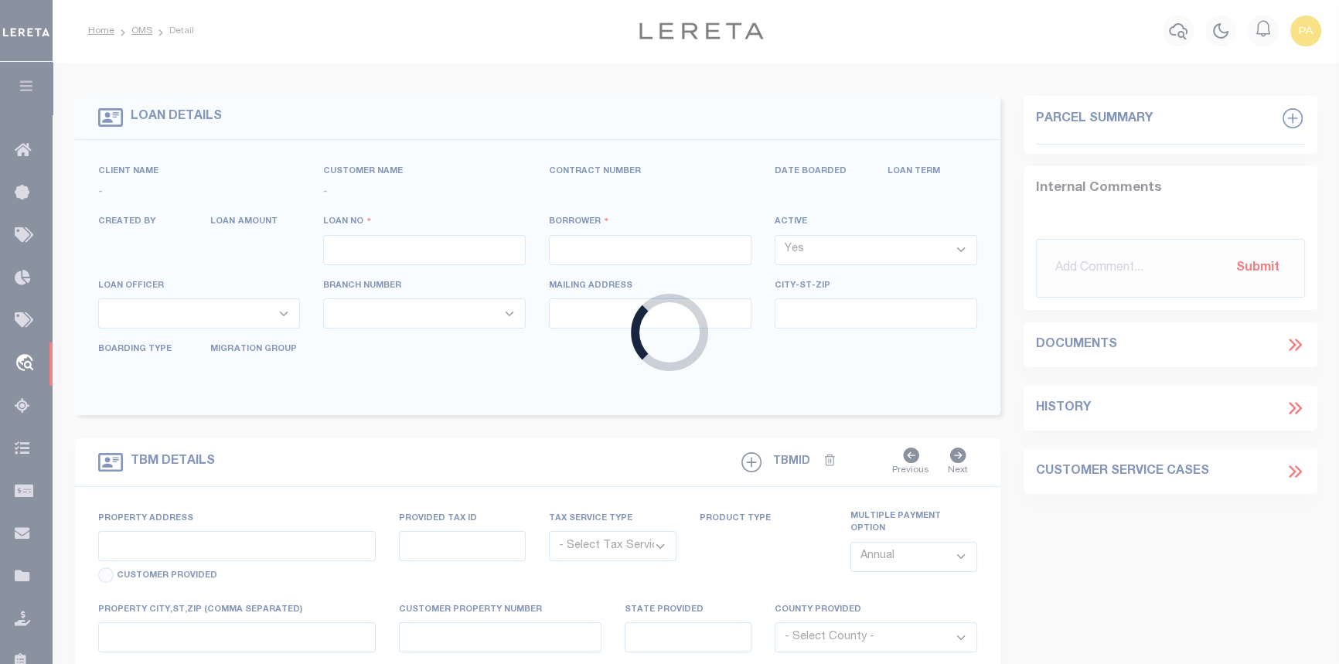
type input "07179019626-00001"
type input "Emerald Alliance LLC"
select select
type input "05/17/2022"
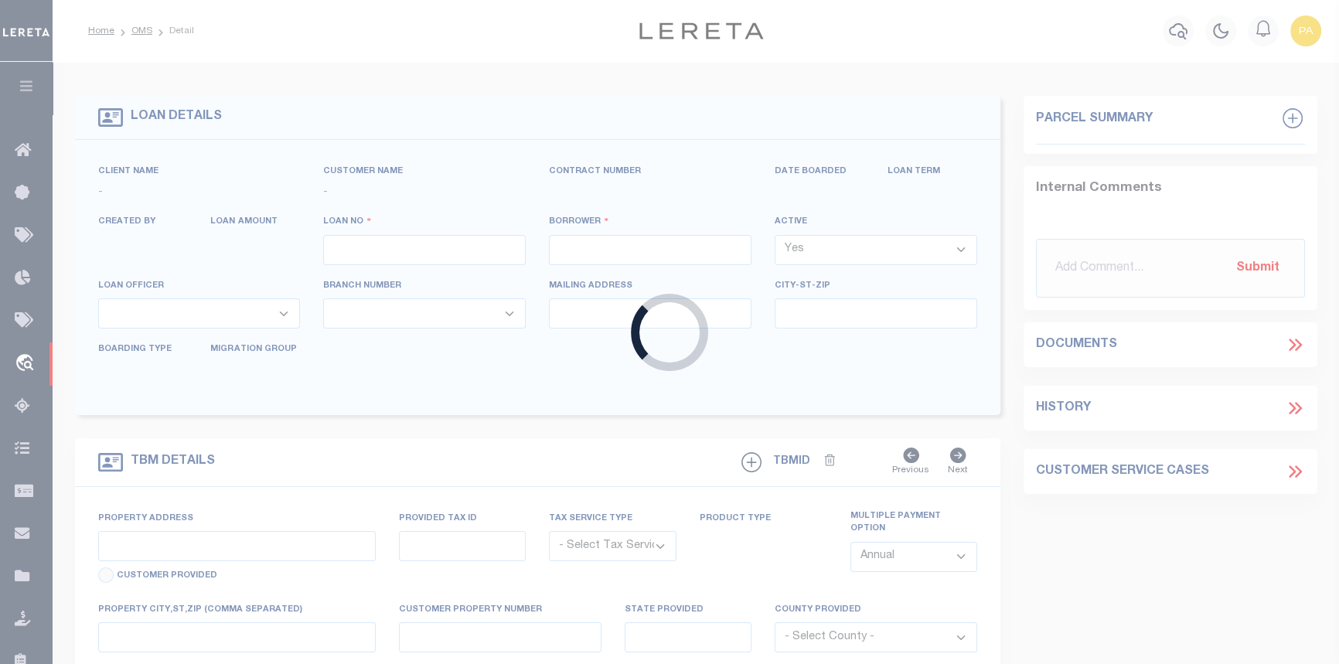
select select "1400"
select select "20"
select select "NonEscrow"
type input "4809 Felsher"
type input "114-139-017-0025"
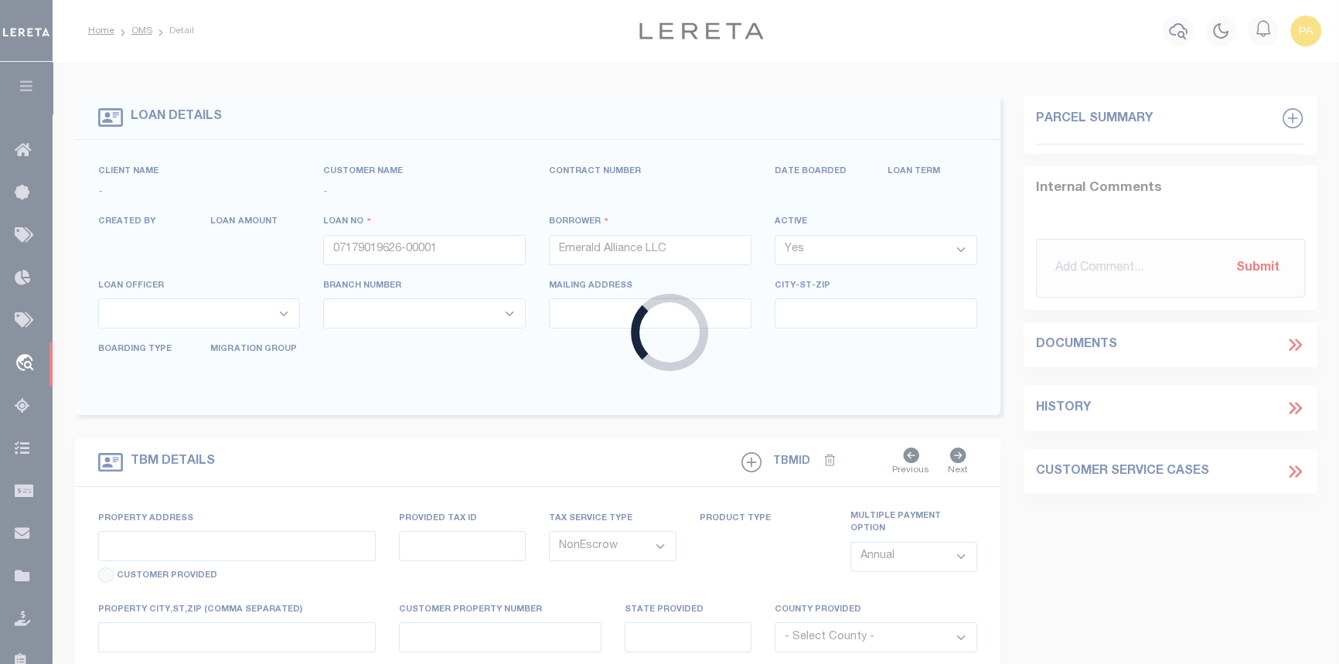
select select
type input "Crosby TX 77532"
type input "GGL"
select select "14114"
select select "5539"
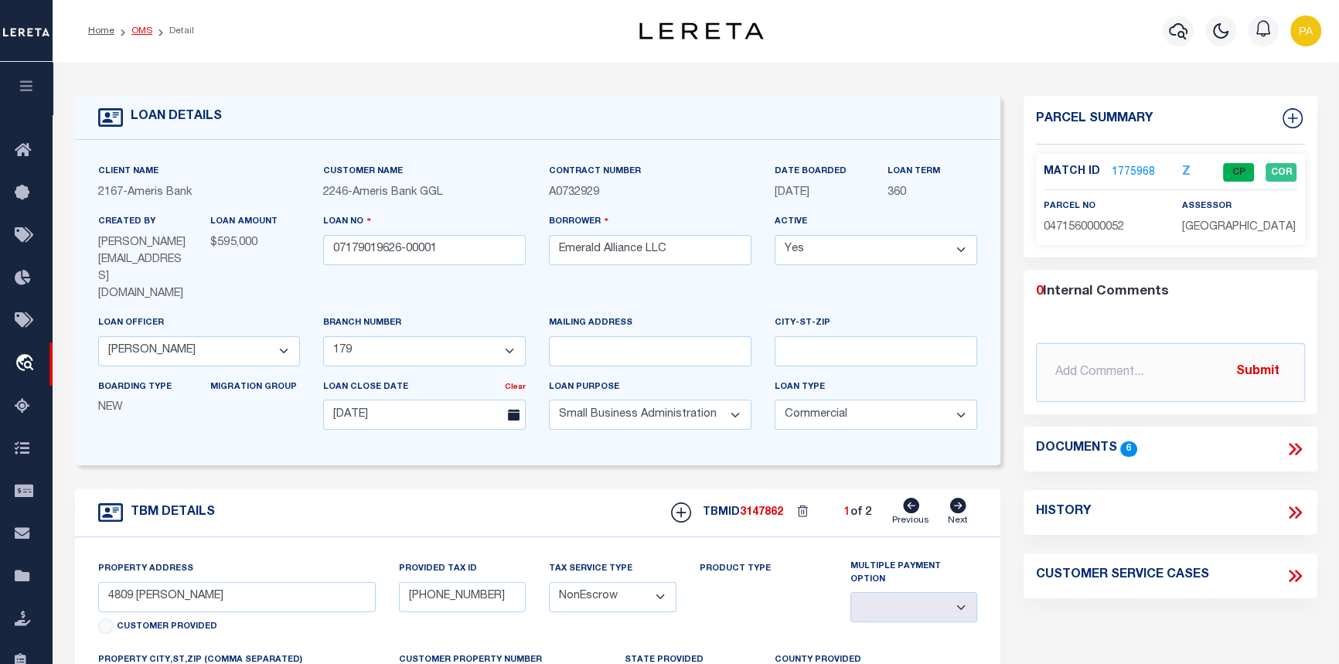
click at [140, 26] on link "OMS" at bounding box center [141, 30] width 21 height 9
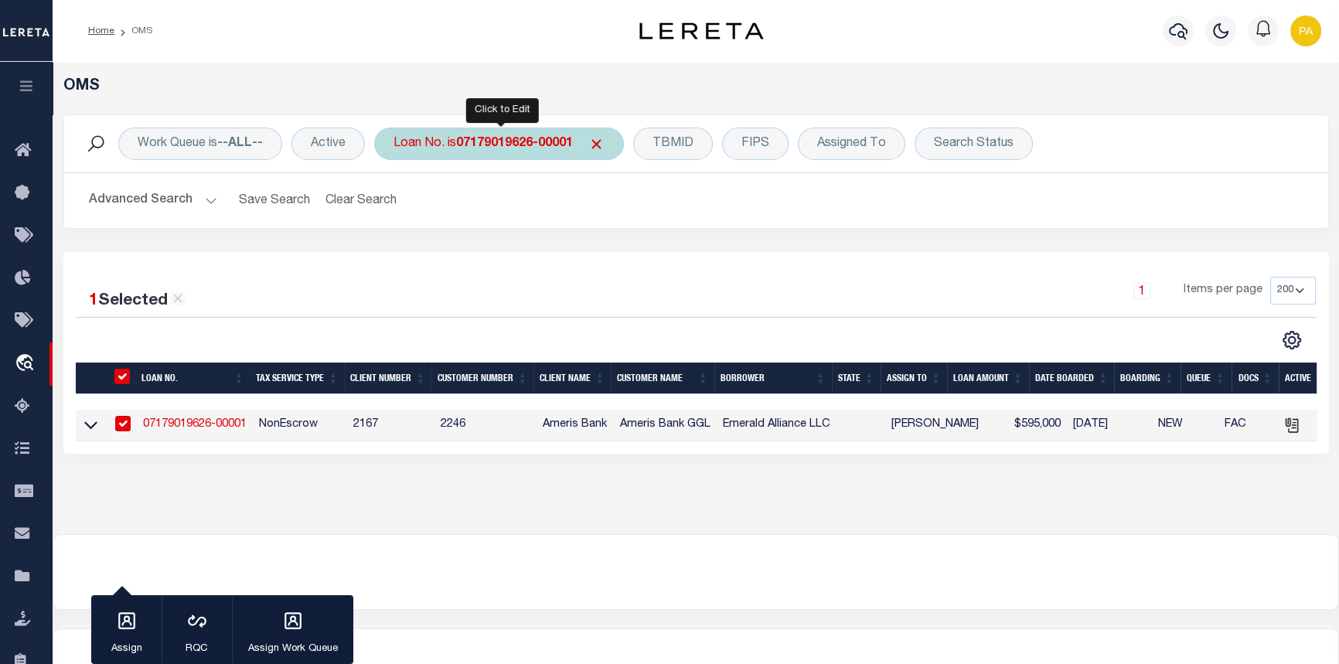
click at [506, 151] on div "Loan No. is 07179019626-00001" at bounding box center [499, 144] width 250 height 32
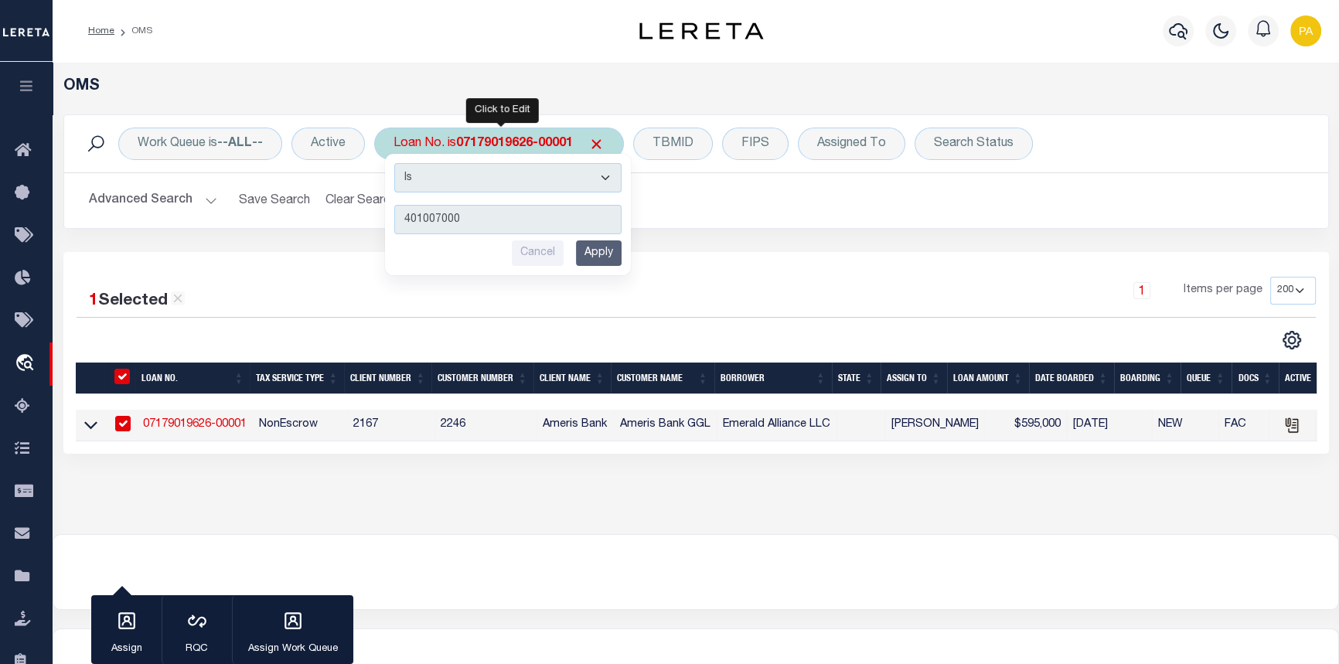
type input "401007000"
click at [598, 244] on input "Apply" at bounding box center [599, 253] width 46 height 26
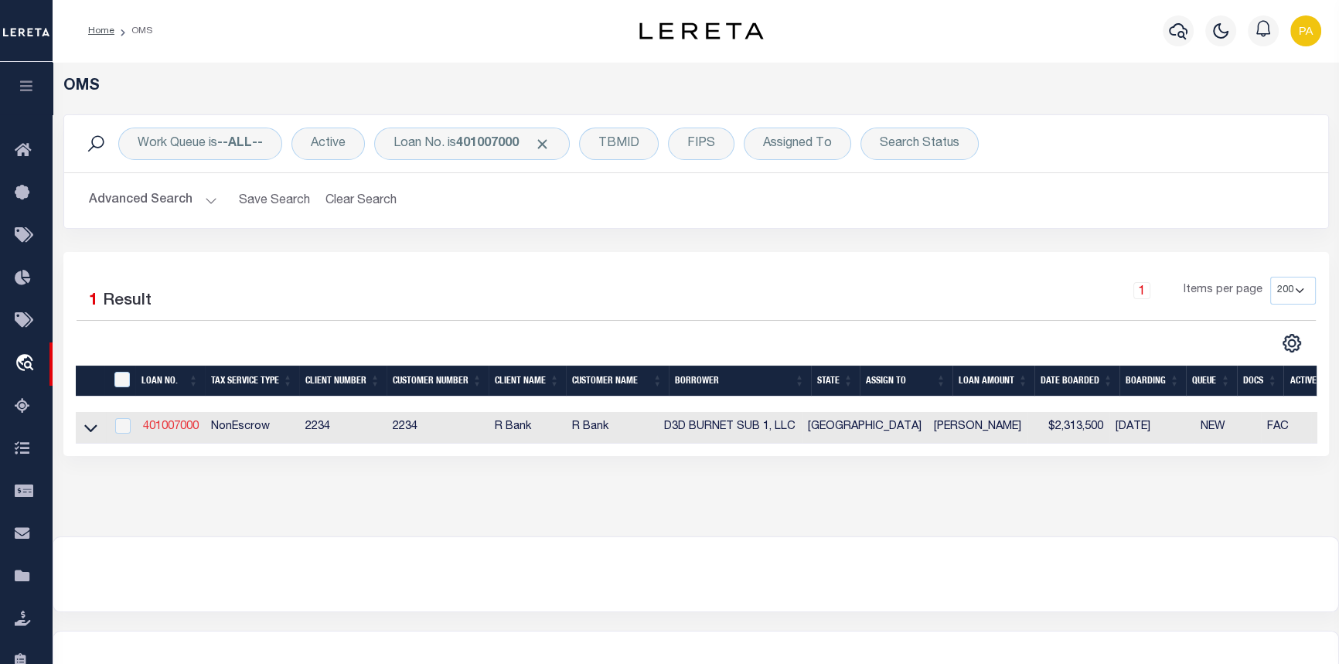
click at [199, 428] on link "401007000" at bounding box center [171, 426] width 56 height 11
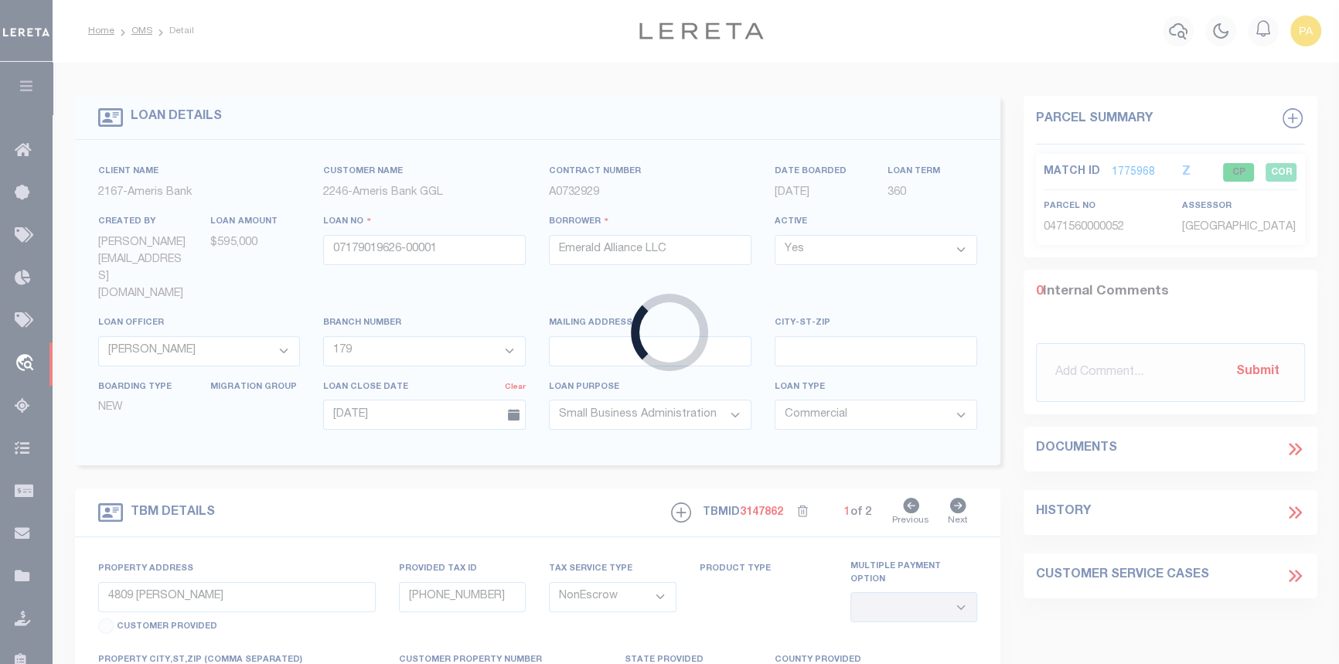
type input "401007000"
type input "D3D BURNET SUB 1, LLC"
select select
type input "204 SETTLERS VALLEY DR"
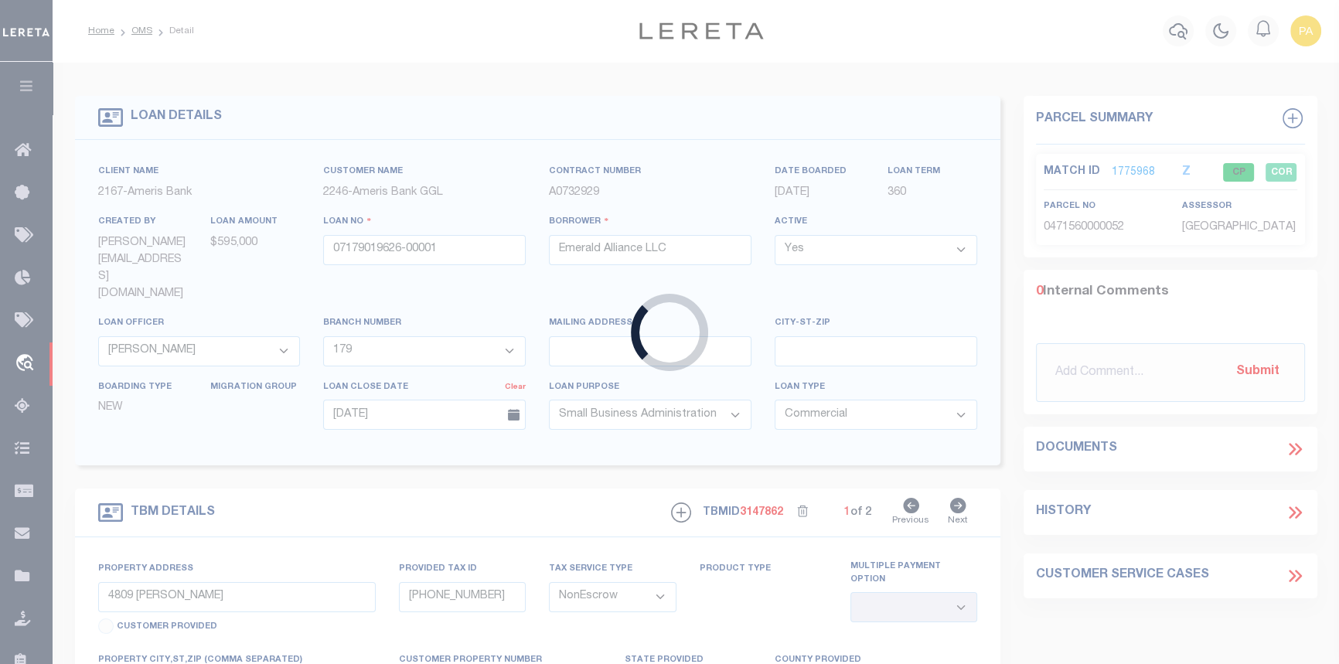
type input "PFLUGERVILLE TX 78660-4731"
select select "600"
select select
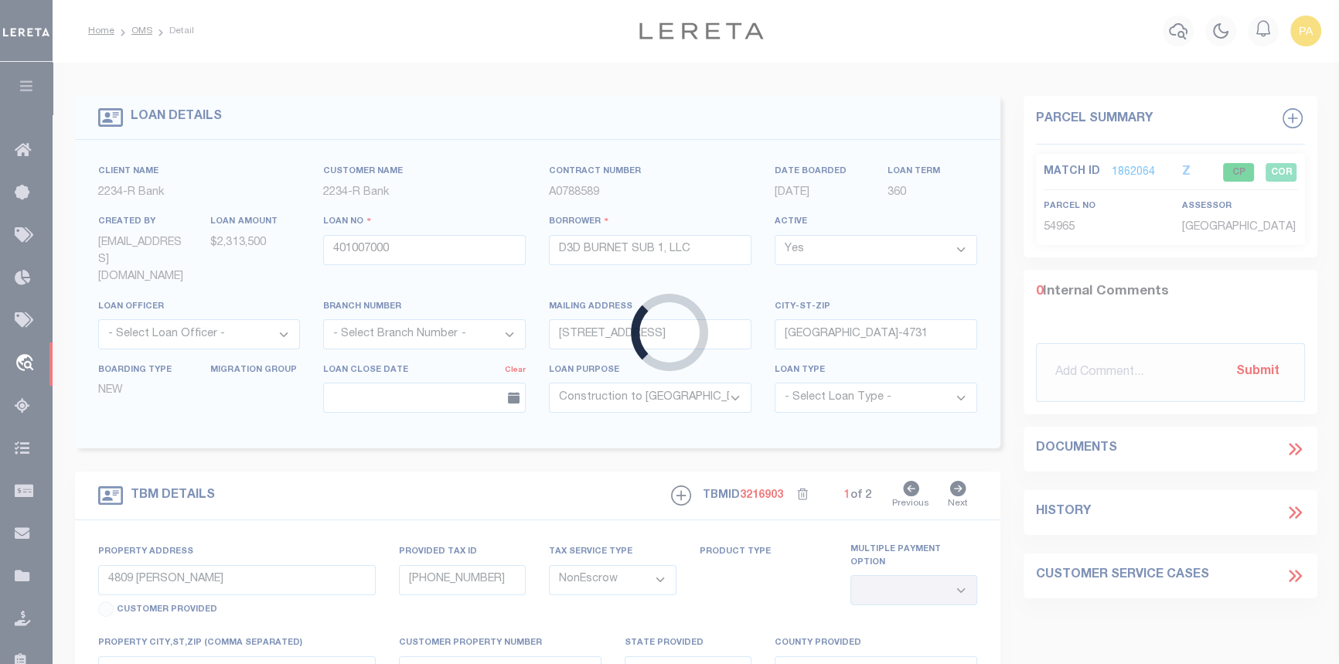
type input "0 DELAWARE SPRINGS BLVD"
select select
type input "BURNET TX 78611"
type input "[GEOGRAPHIC_DATA]"
select select
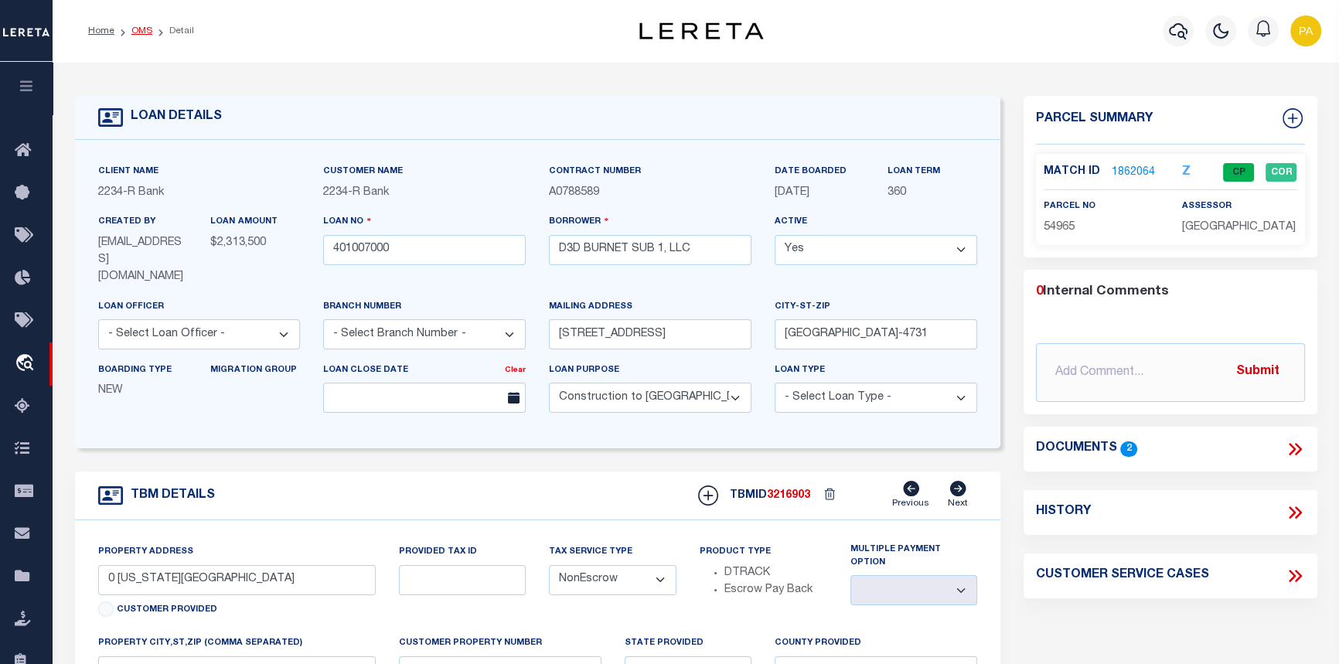
click at [138, 30] on link "OMS" at bounding box center [141, 30] width 21 height 9
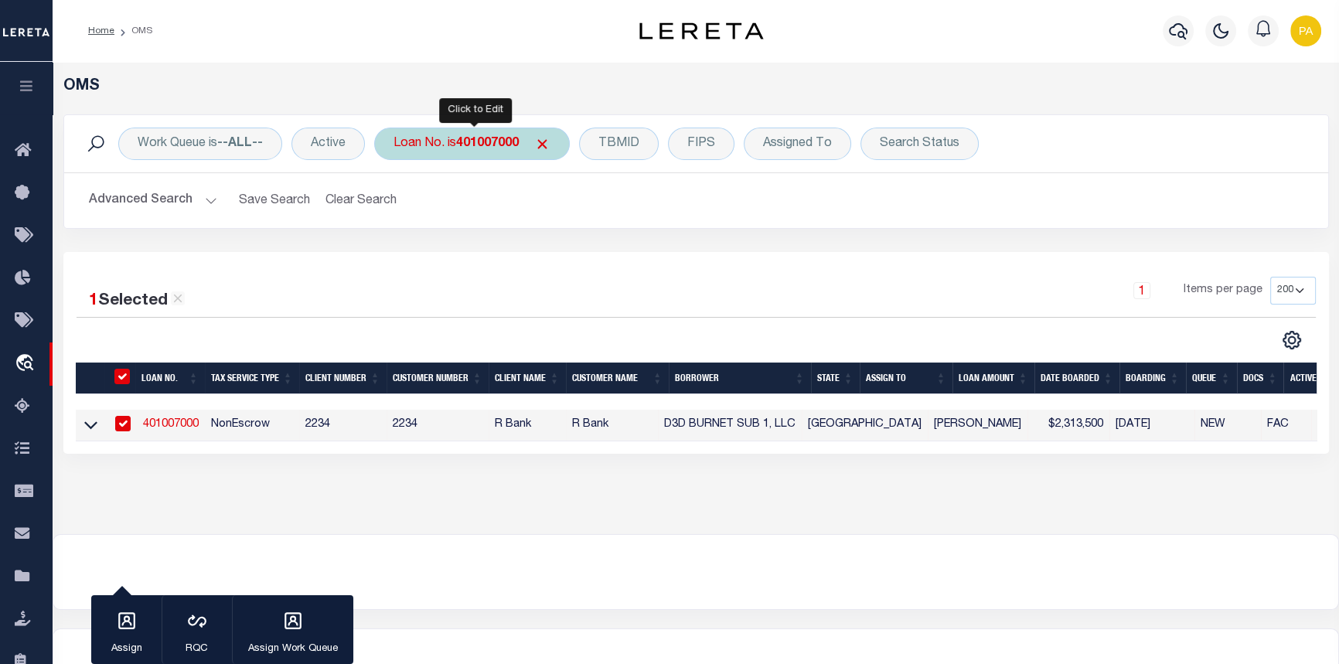
click at [481, 147] on b "401007000" at bounding box center [487, 144] width 63 height 12
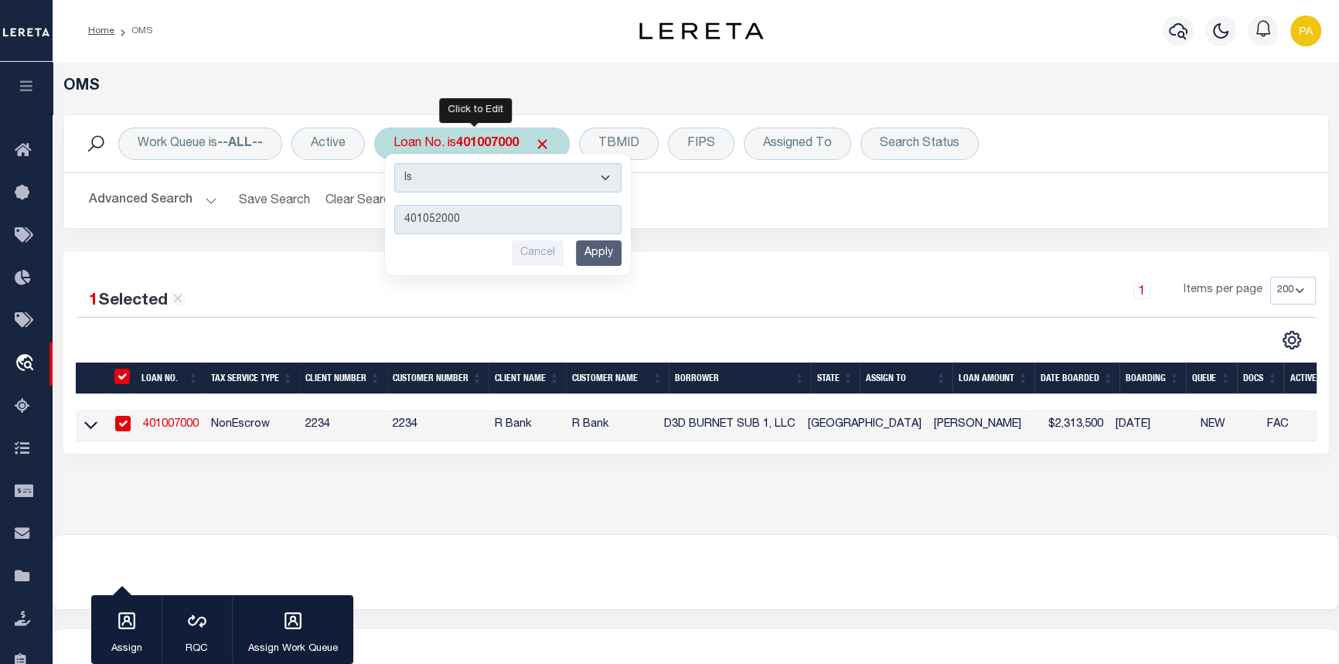
type input "401052000"
click at [615, 252] on input "Apply" at bounding box center [599, 253] width 46 height 26
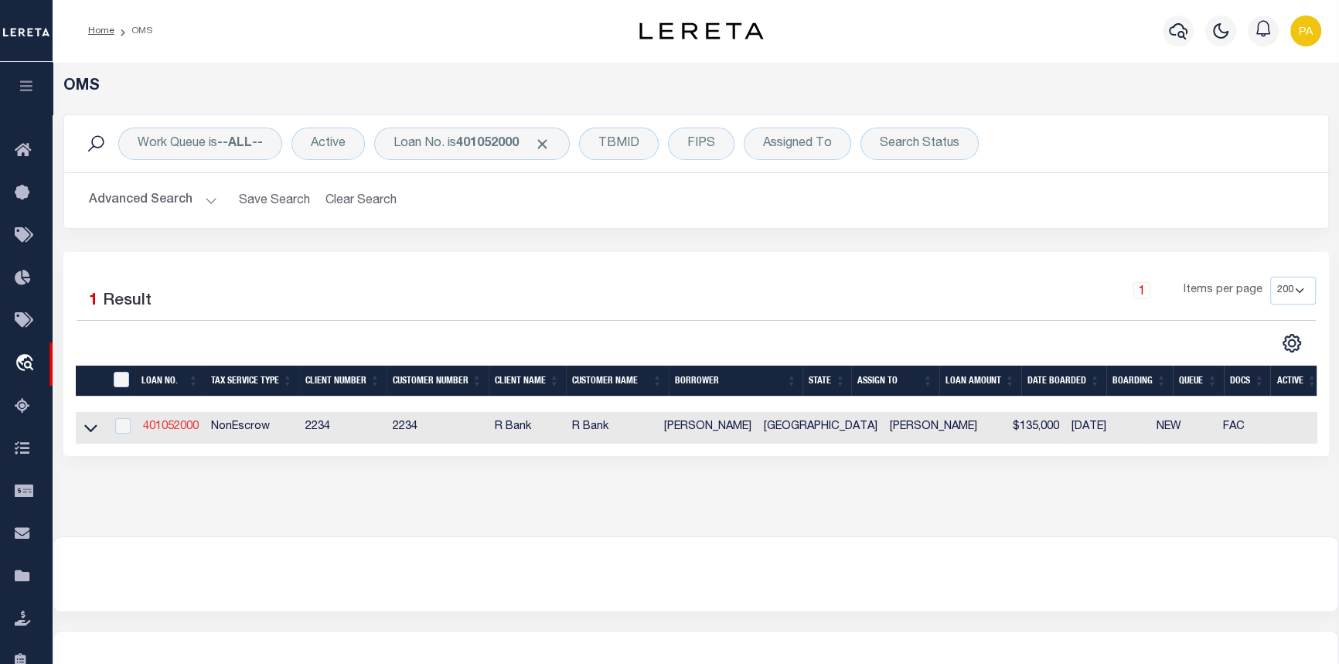
click at [185, 428] on link "401052000" at bounding box center [171, 426] width 56 height 11
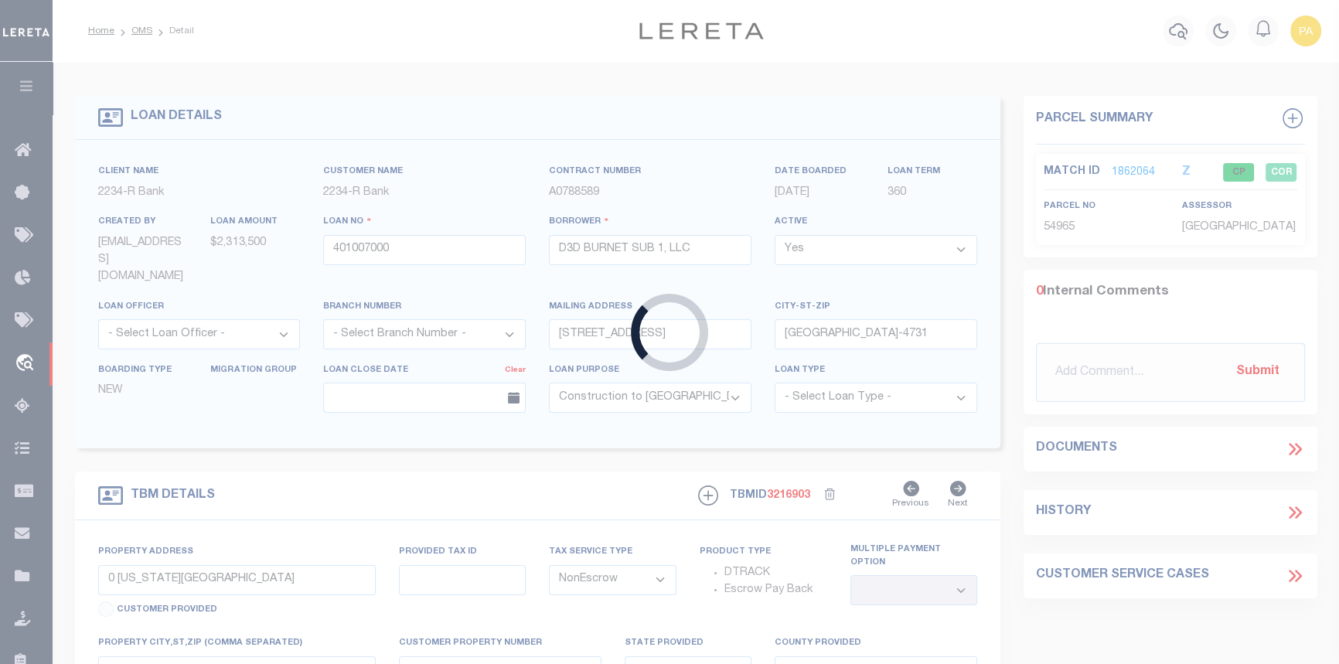
type input "401052000"
type input "LEEANN SIMS SKINNER"
select select "8639"
type input "PO BOX 1209"
type input "WHITEHOUSE TX 75791-1209"
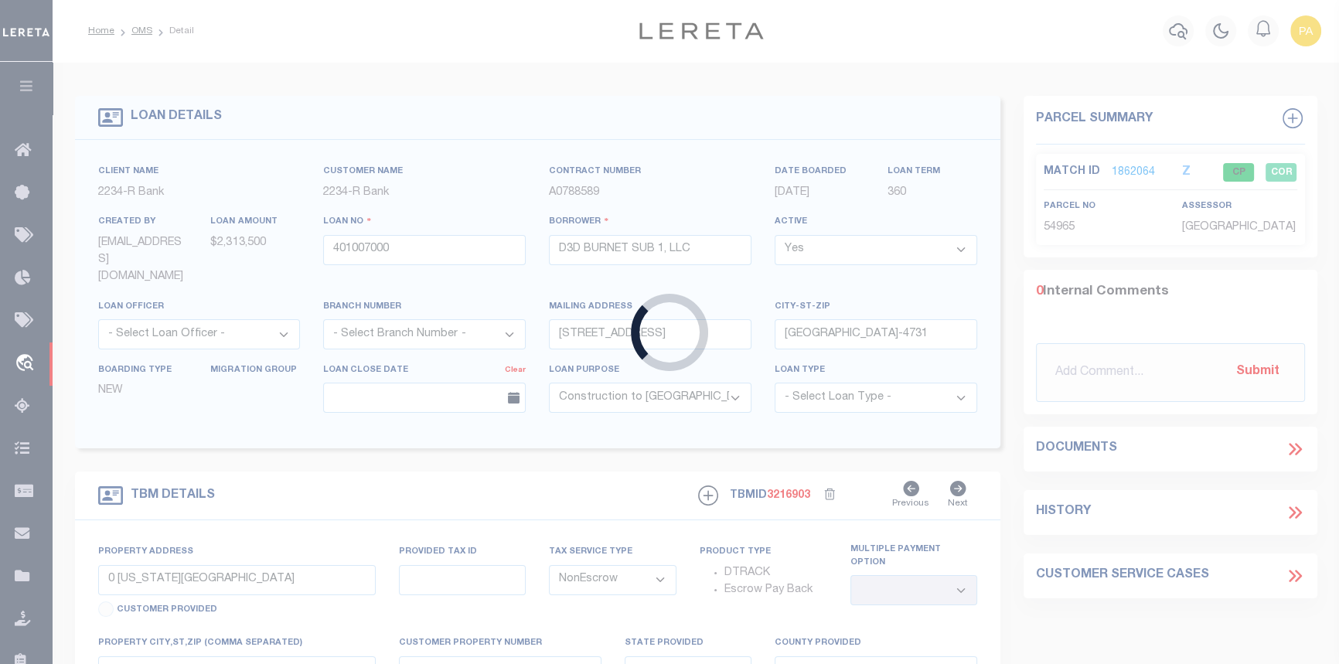
select select
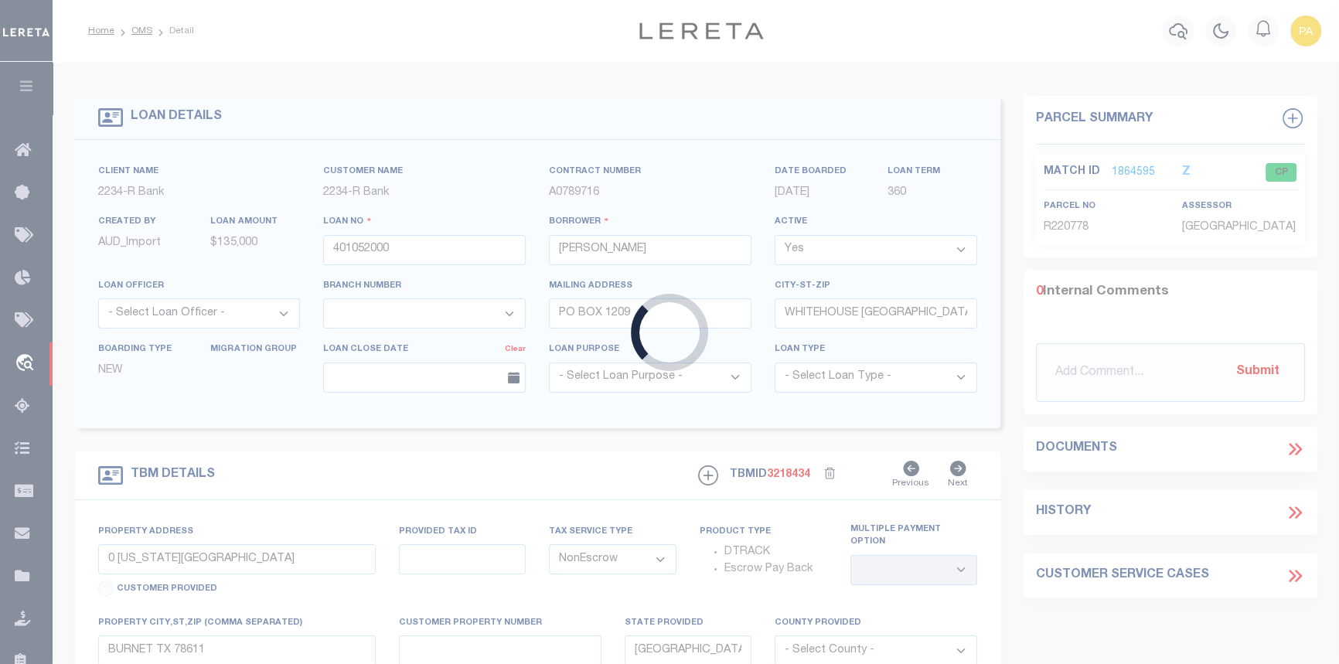
type input "20177 HWY 110 S"
select select
type input "WHITEHOUSE TX 75791"
select select
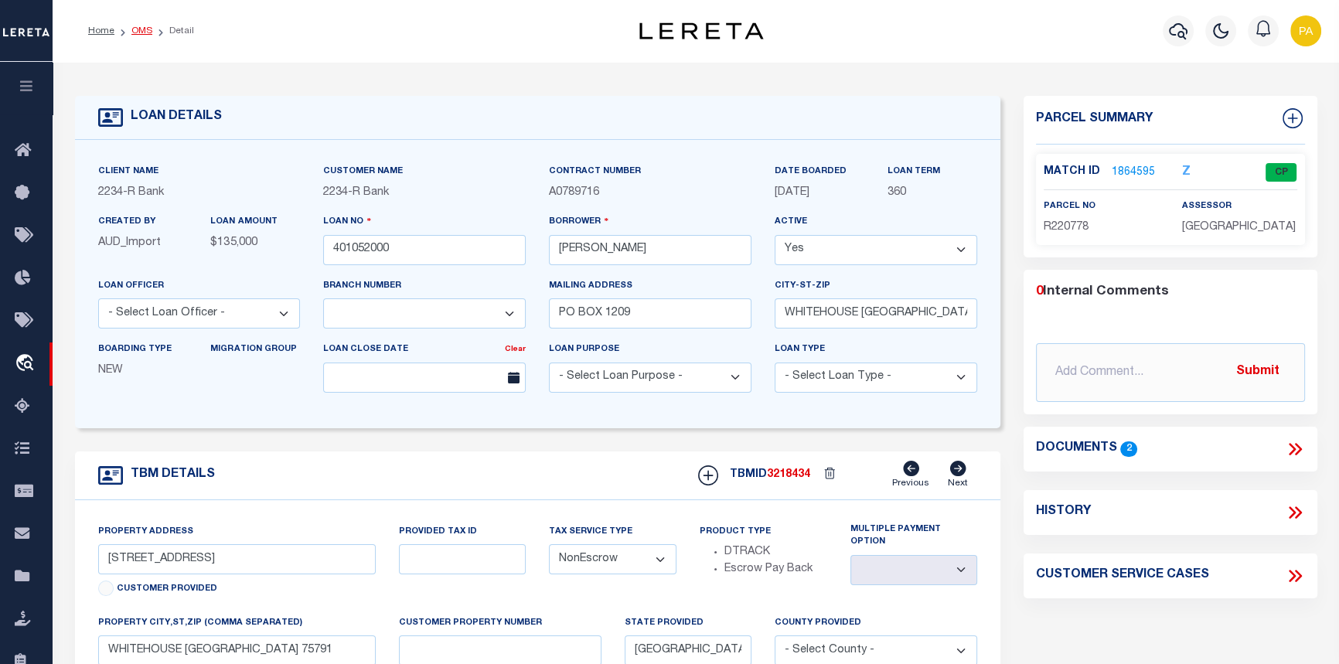
click at [141, 32] on link "OMS" at bounding box center [141, 30] width 21 height 9
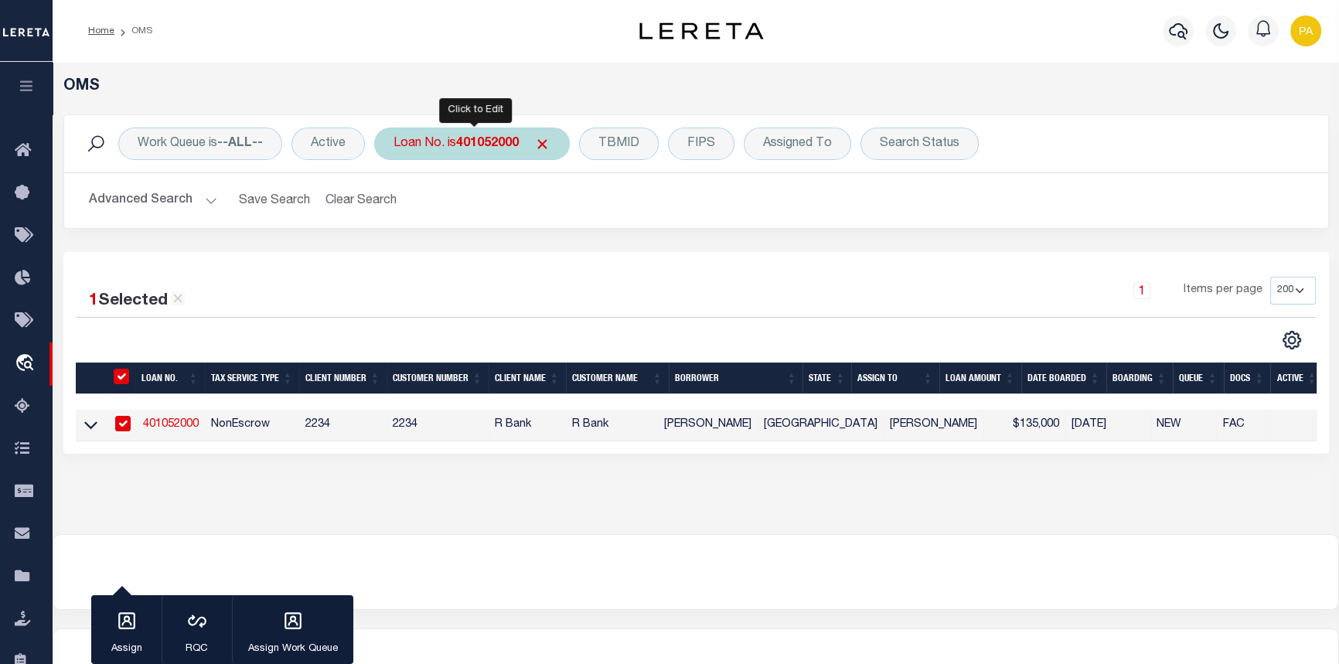
click at [502, 140] on b "401052000" at bounding box center [487, 144] width 63 height 12
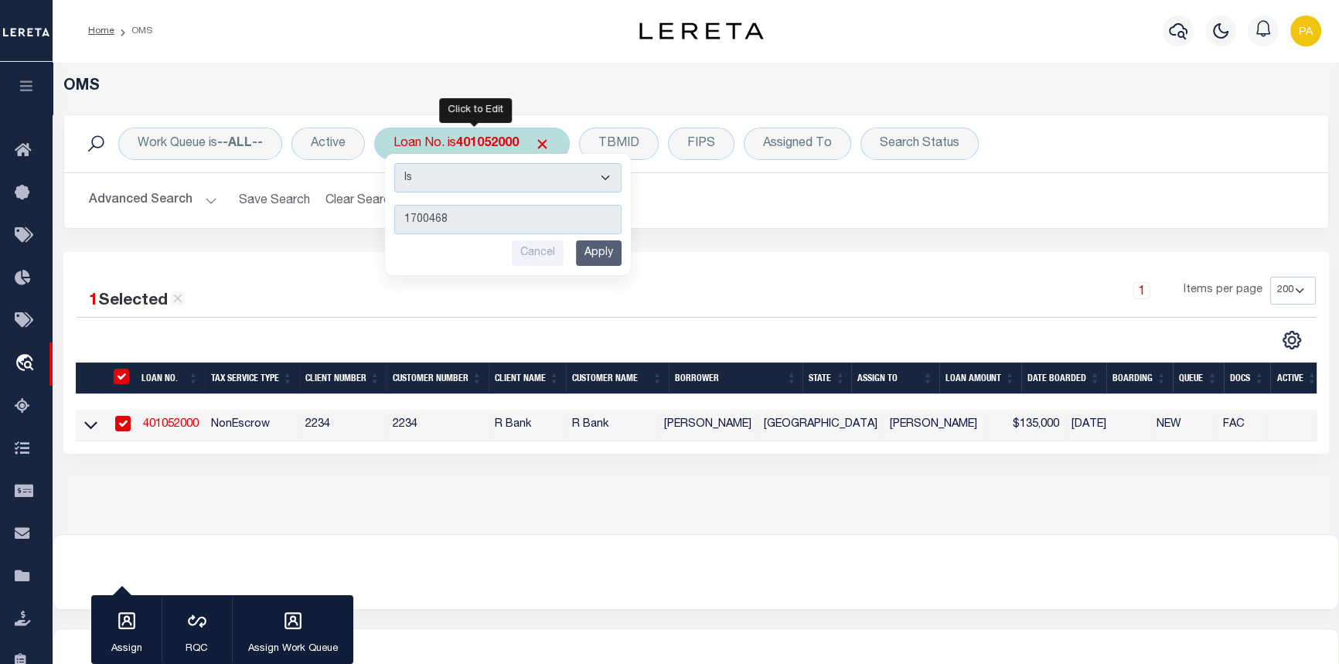
type input "17004688"
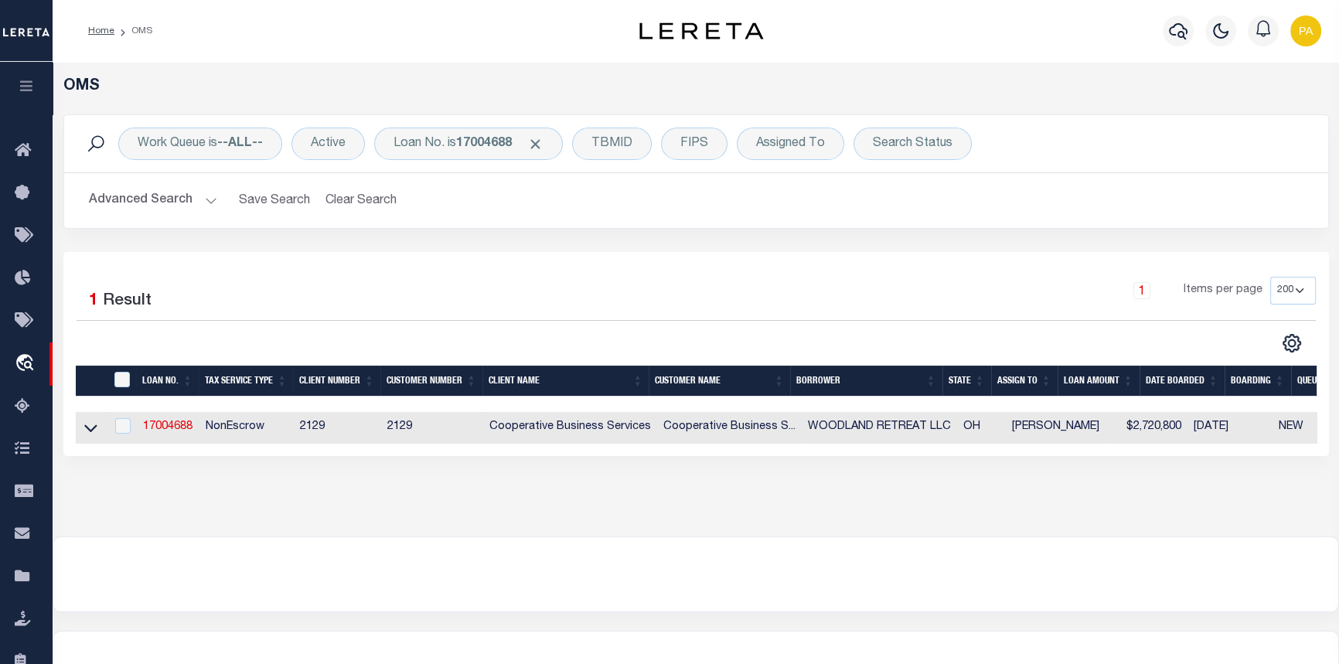
click at [169, 436] on td "17004688" at bounding box center [168, 428] width 63 height 32
checkbox input "true"
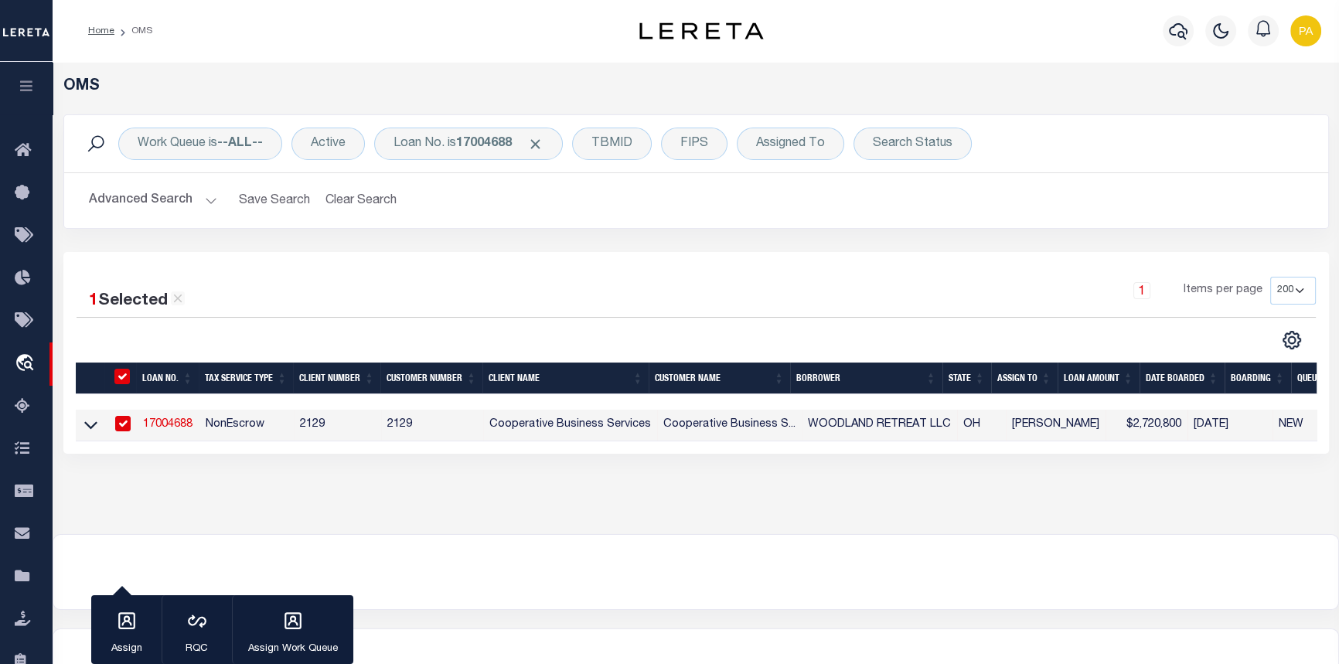
click at [171, 427] on link "17004688" at bounding box center [167, 424] width 49 height 11
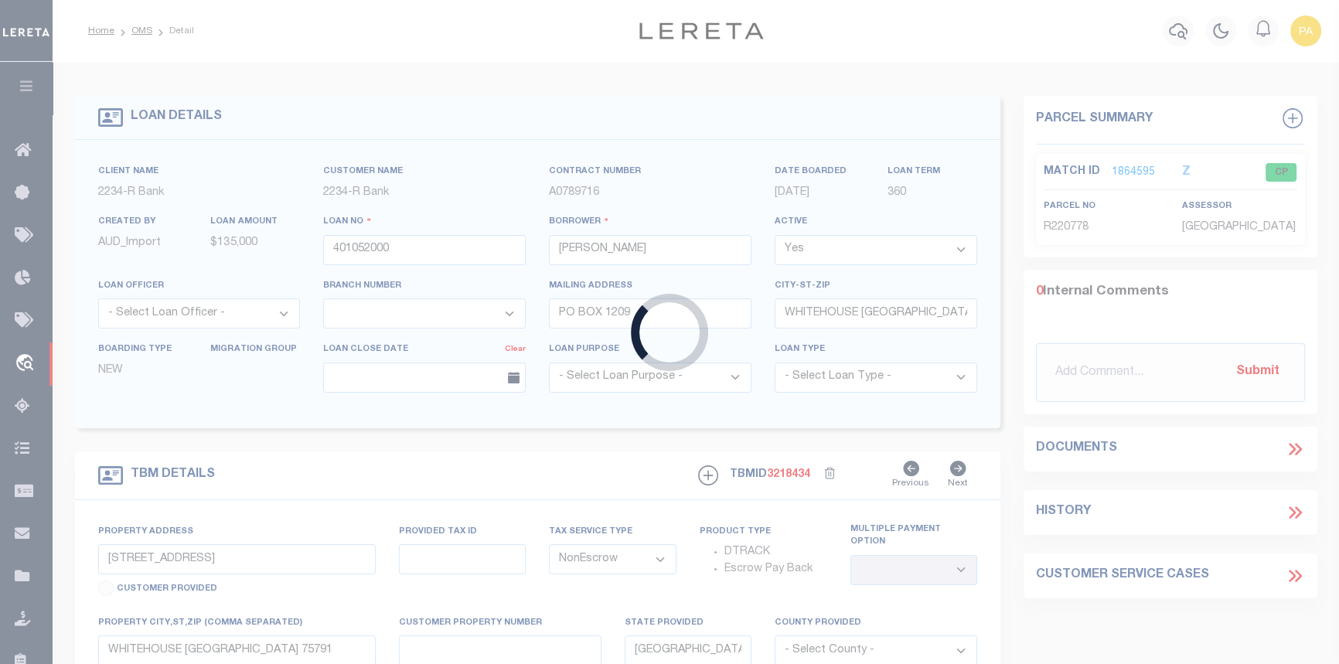
type input "17004688"
type input "WOODLAND RETREAT LLC"
select select
type input "16187 KREASHBAUM ROAD"
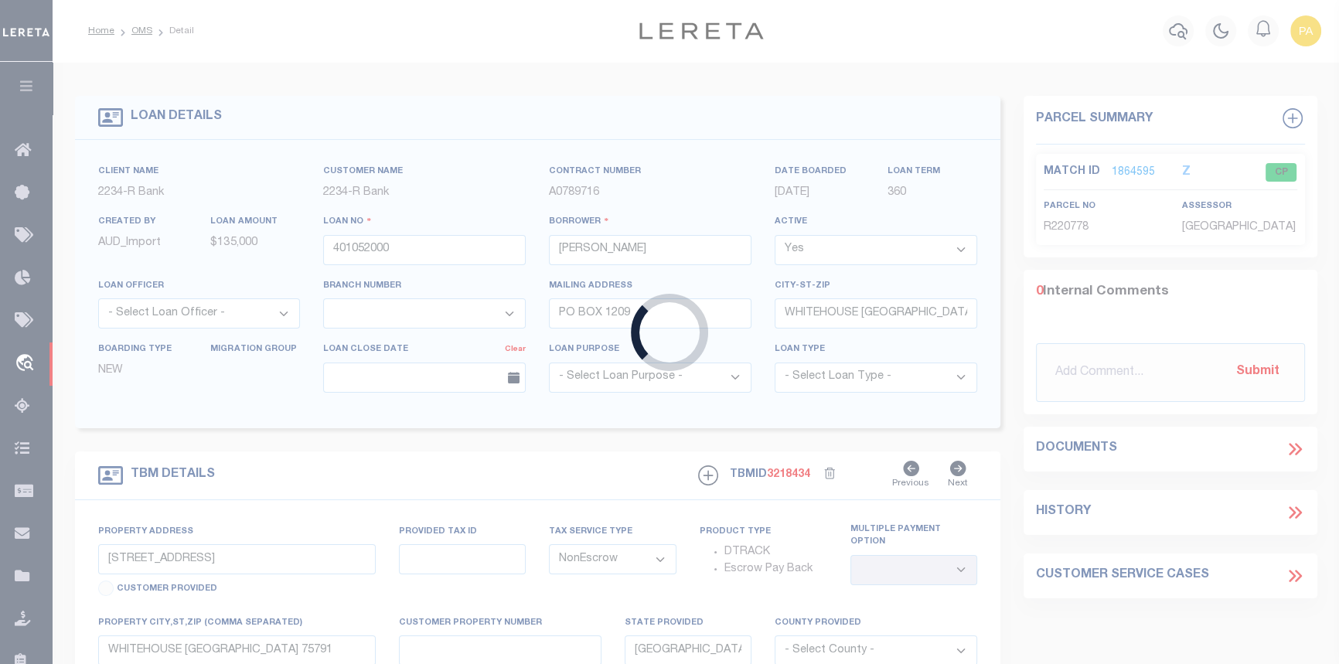
type input "ROCKBRIDGE, OH 43149"
select select "10"
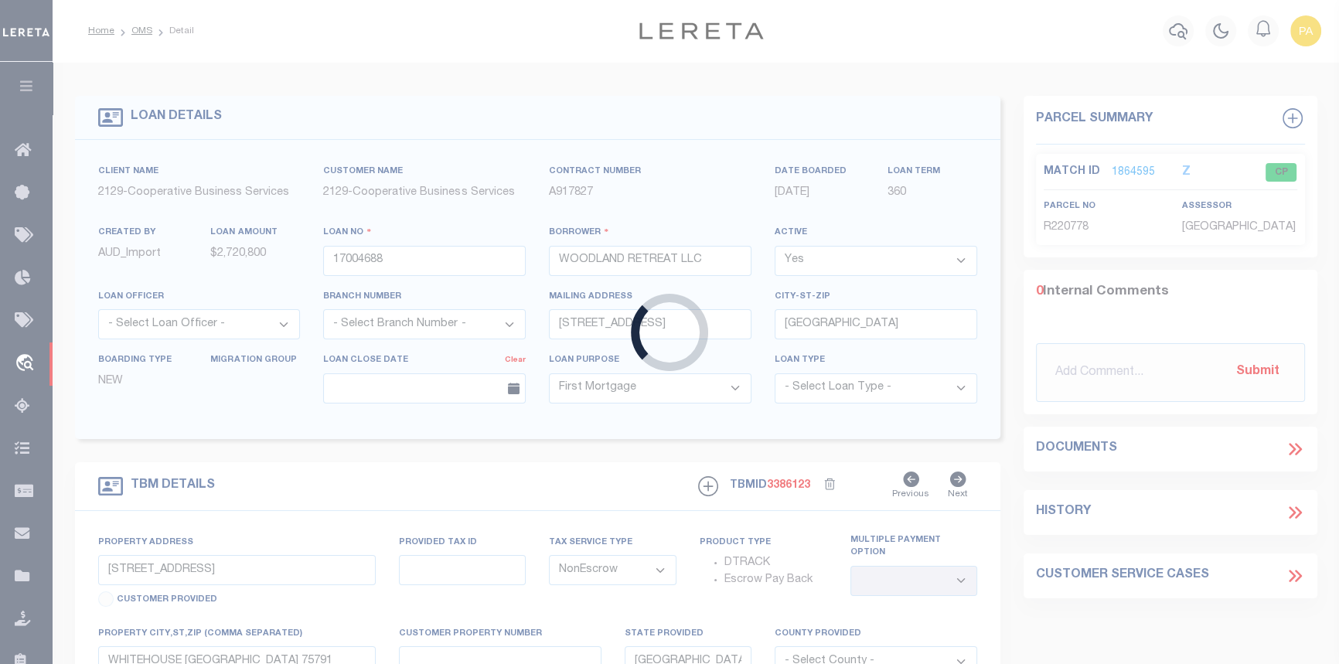
type input "16012 STATE ROUTE 678"
select select
type input "ROCKBRIDGE, OH 43149"
type input "7425"
type input "OH"
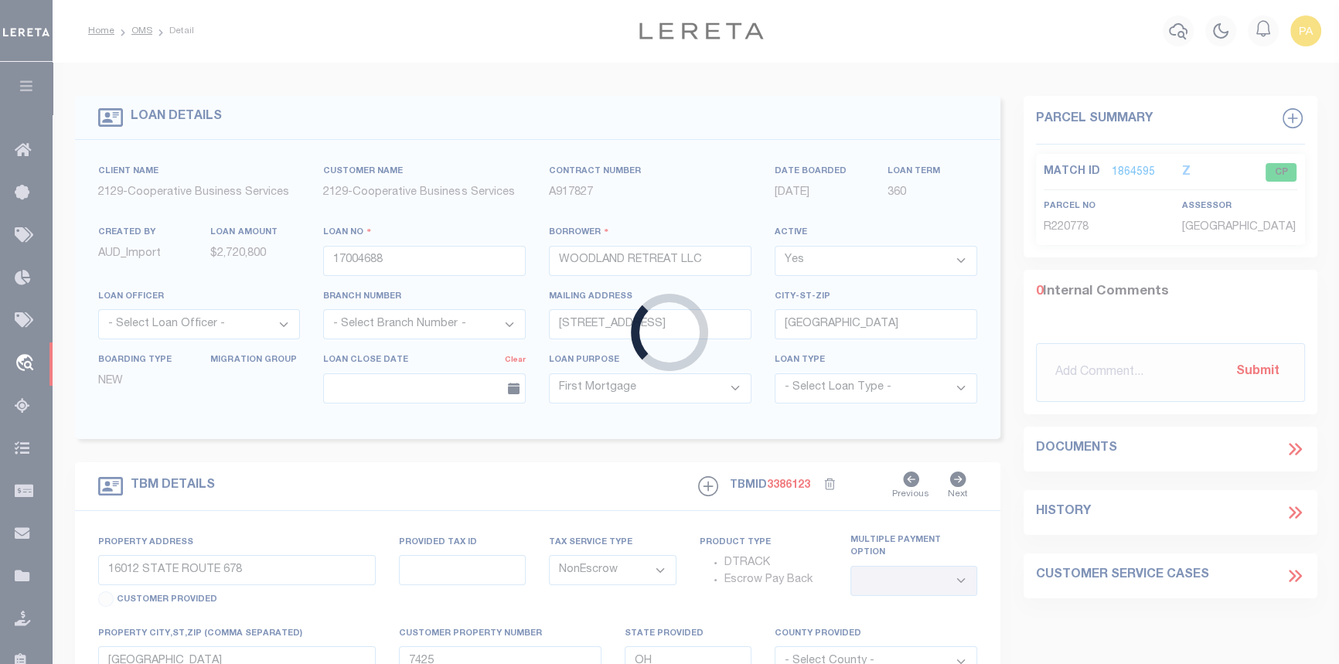
select select "20011"
select select "3334"
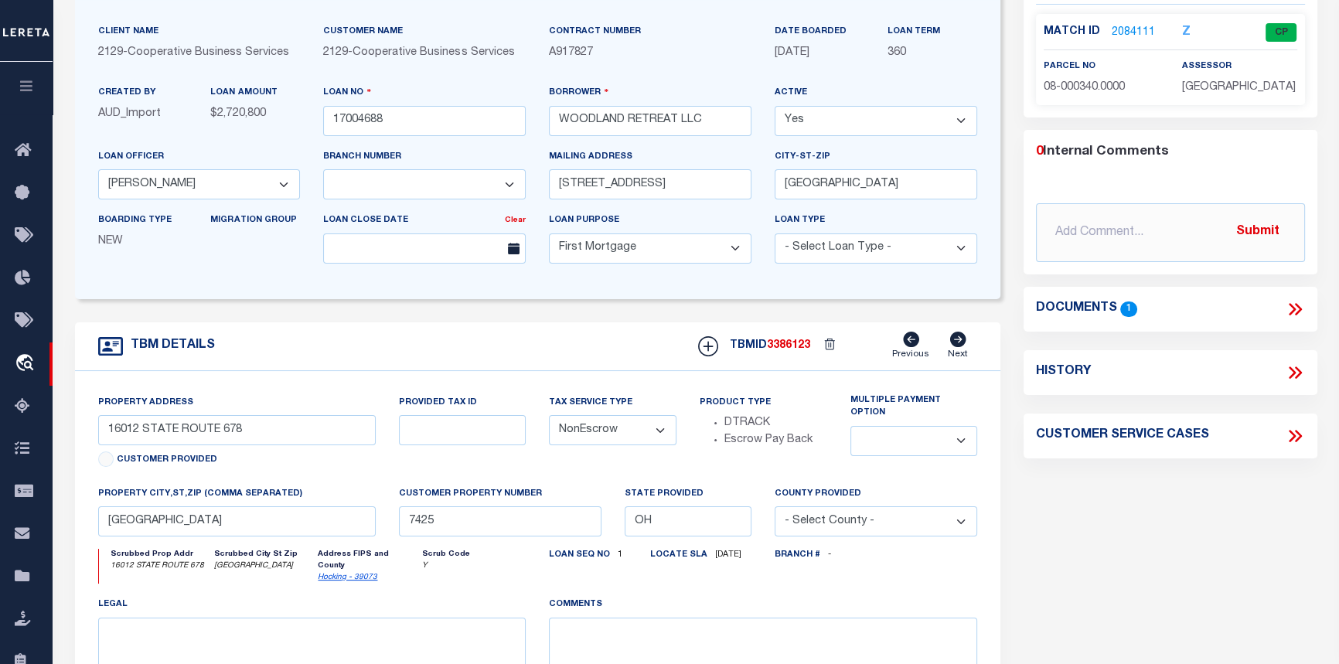
scroll to position [539, 0]
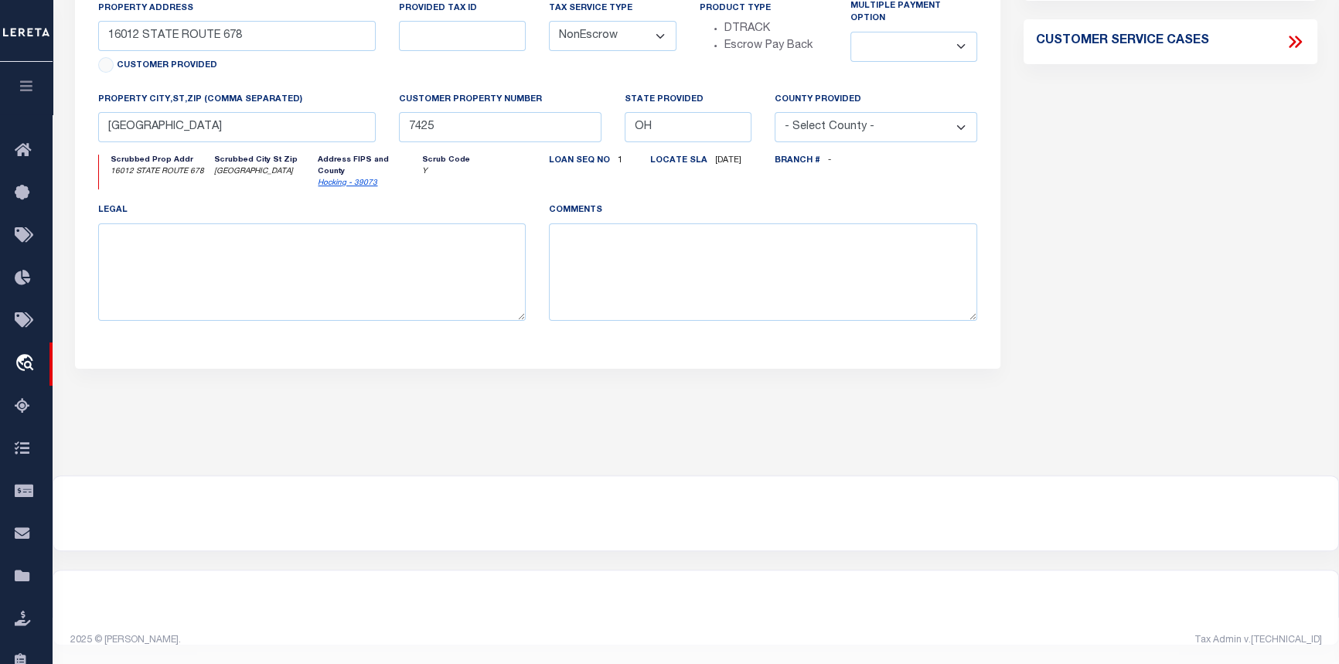
drag, startPoint x: 49, startPoint y: 632, endPoint x: 3, endPoint y: 697, distance: 79.2
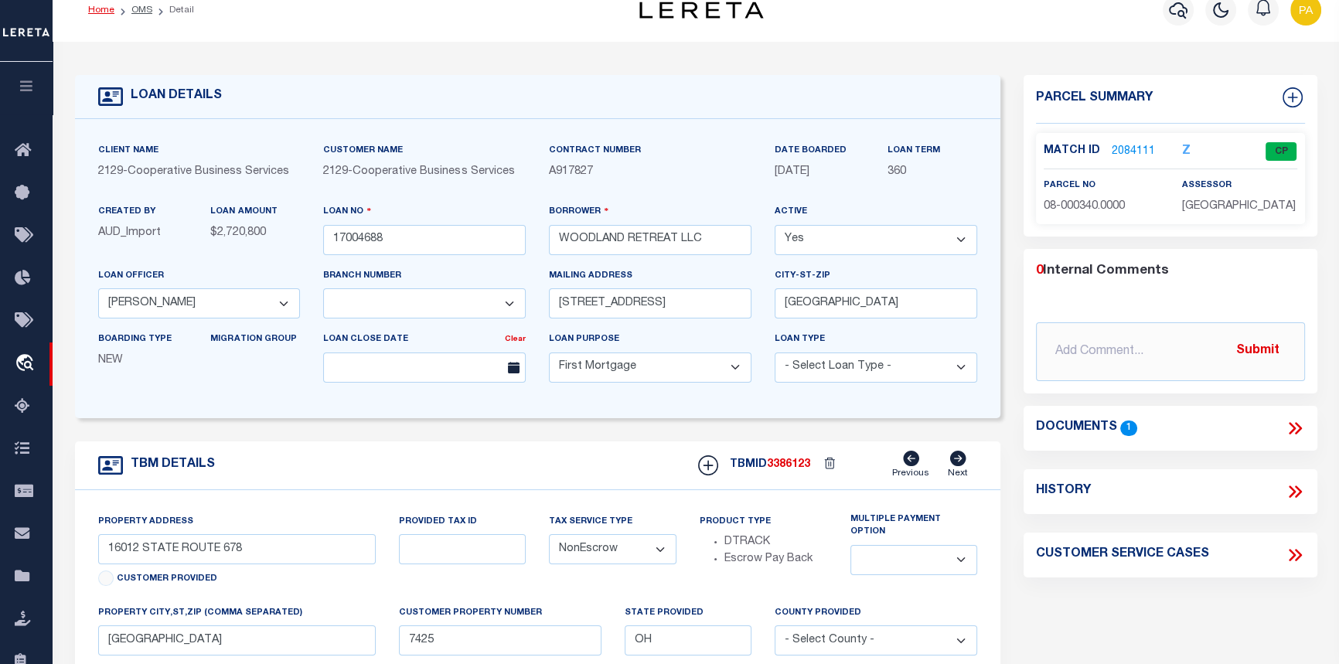
scroll to position [0, 0]
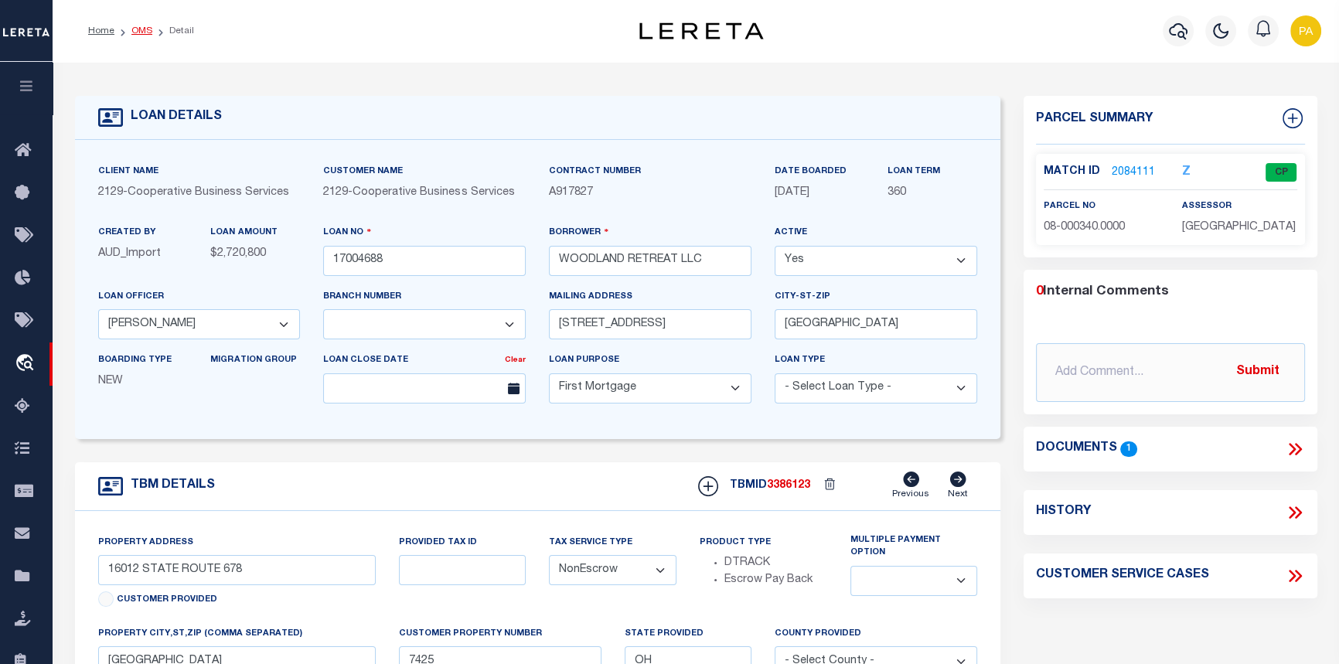
click at [137, 28] on link "OMS" at bounding box center [141, 30] width 21 height 9
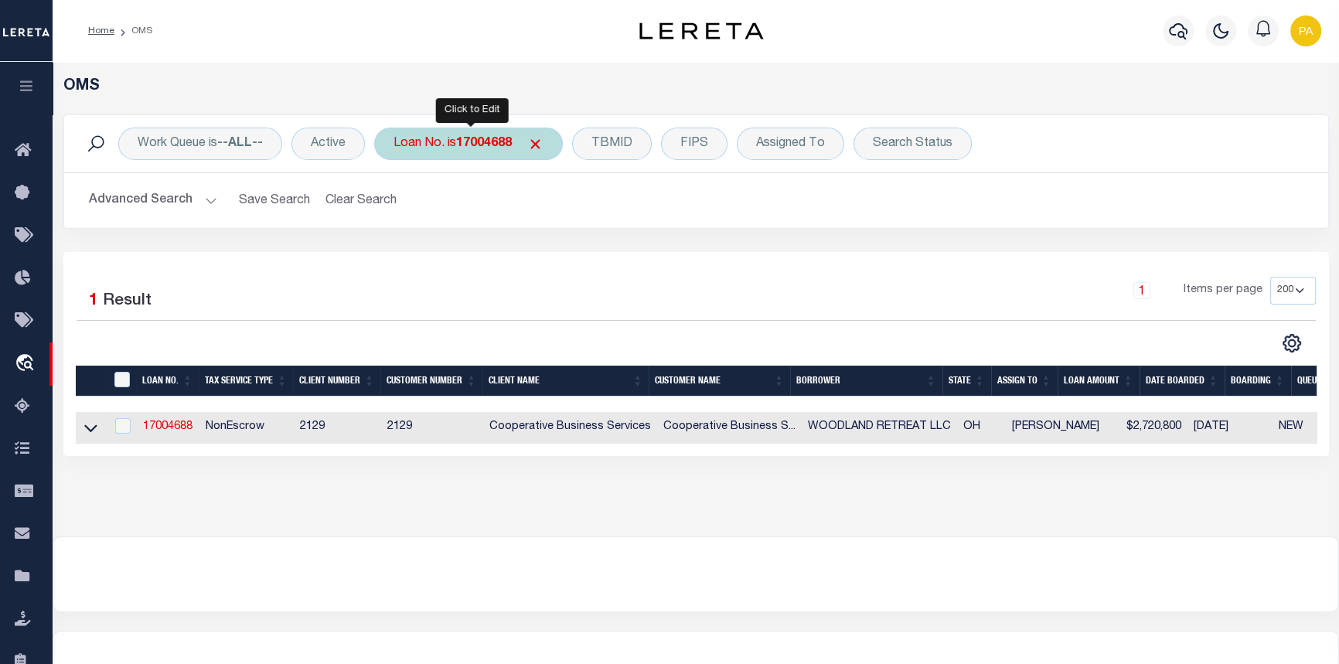
click at [492, 131] on div "Loan No. is 17004688" at bounding box center [468, 144] width 189 height 32
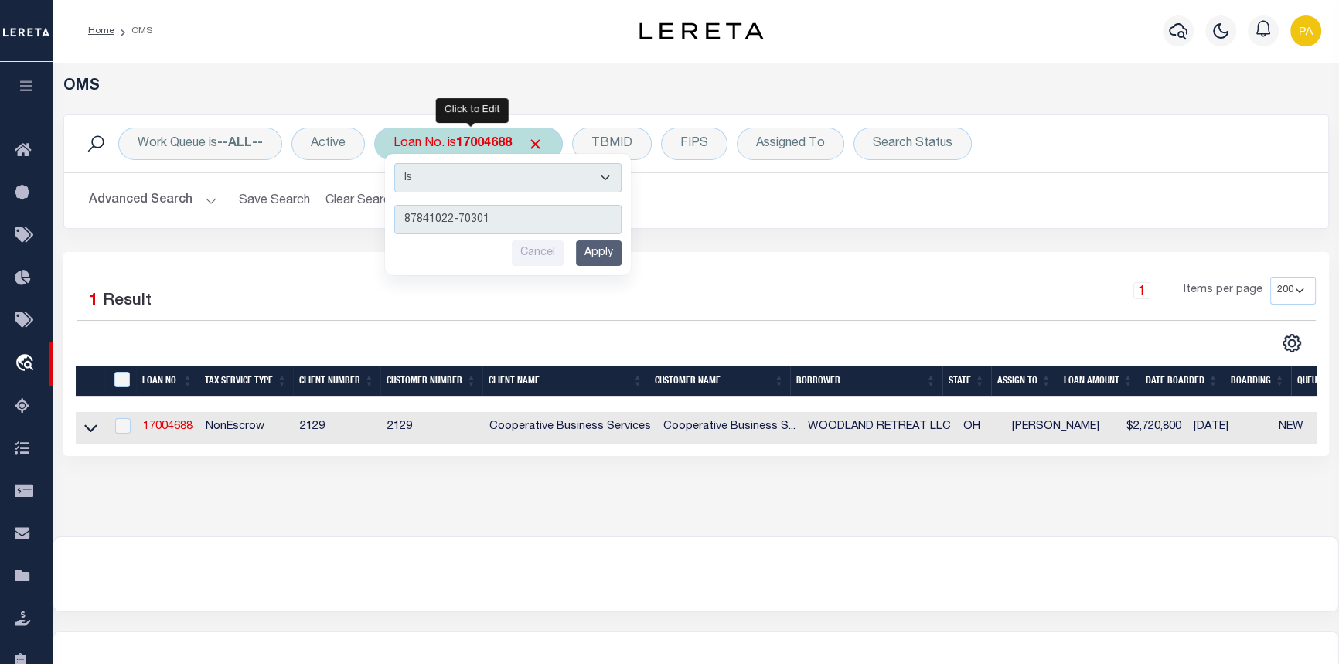
type input "87841022-70301"
click at [599, 249] on input "Apply" at bounding box center [599, 253] width 46 height 26
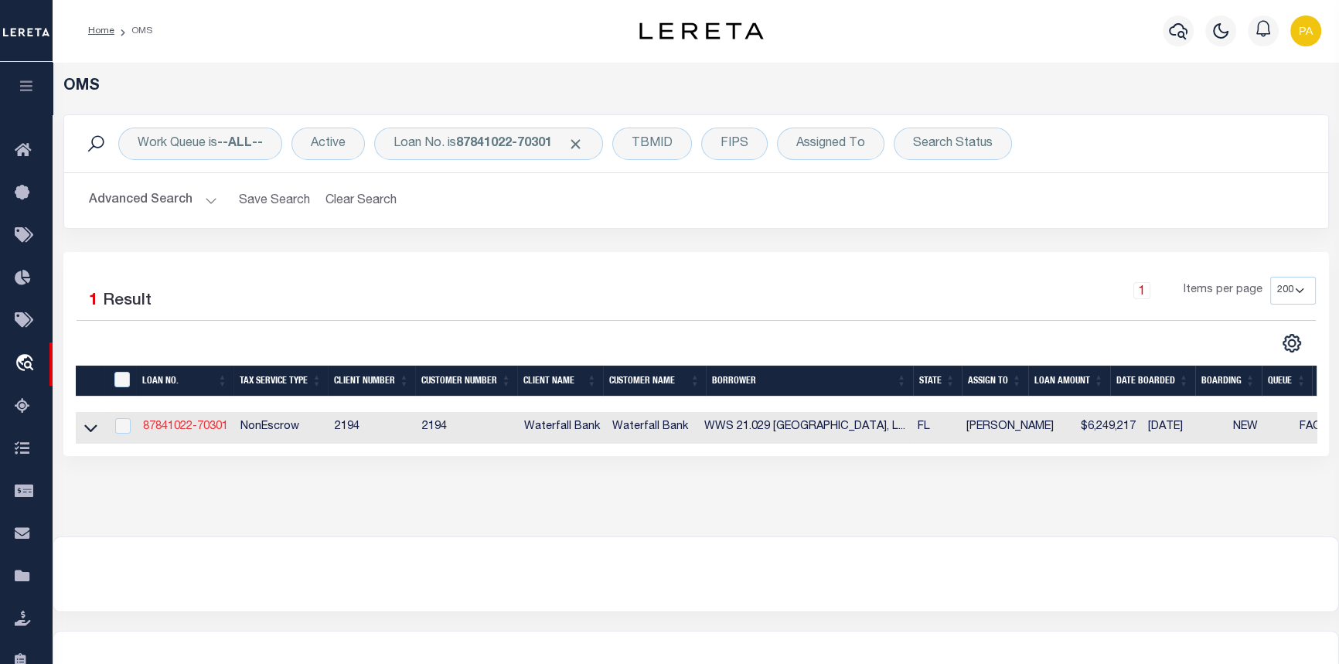
click at [180, 428] on link "87841022-70301" at bounding box center [185, 426] width 85 height 11
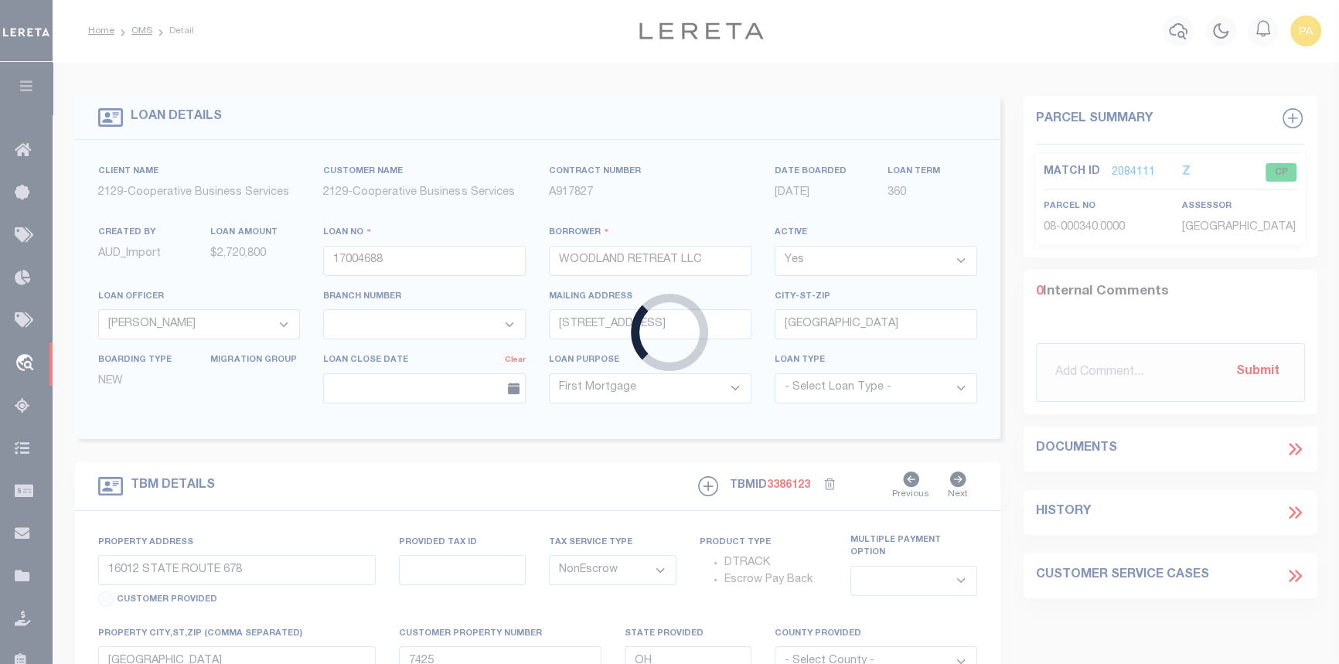
type input "87841022-70301"
type input "WWS 21.029 LWR CENTER POINT, LLC"
select select
type input "142 W PLATT ST"
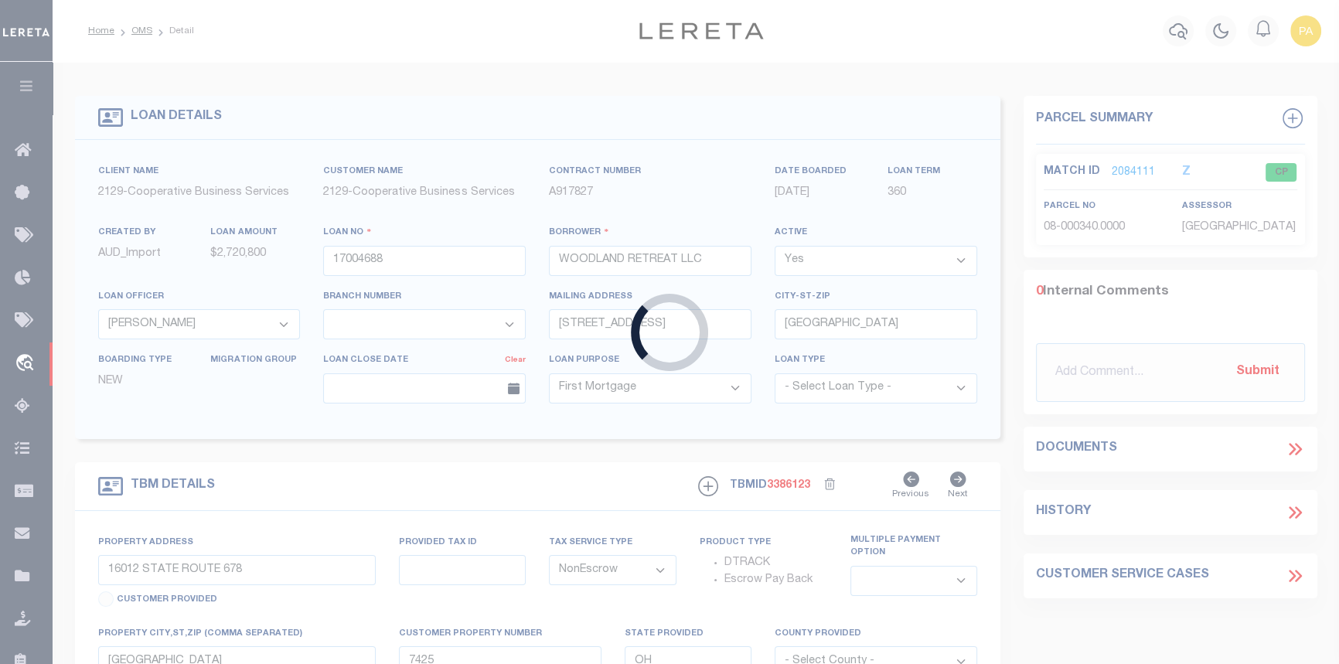
type input "TAMPA FL 33606-2315"
select select
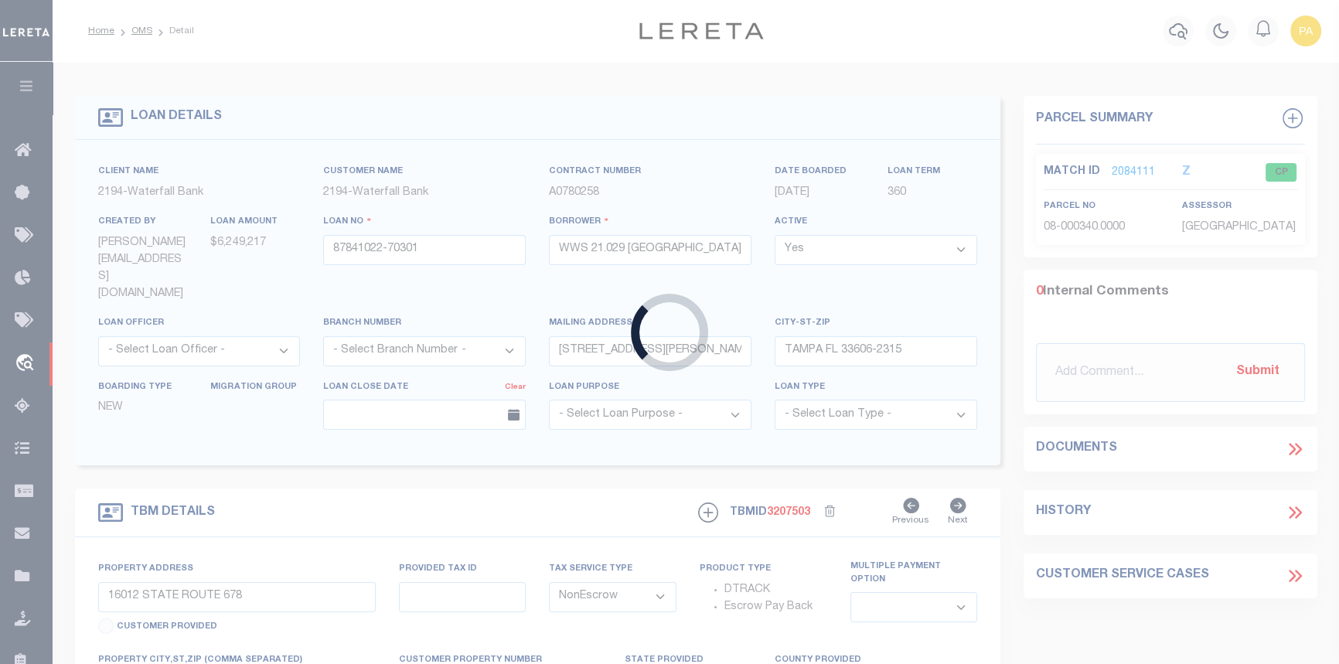
select select "5527"
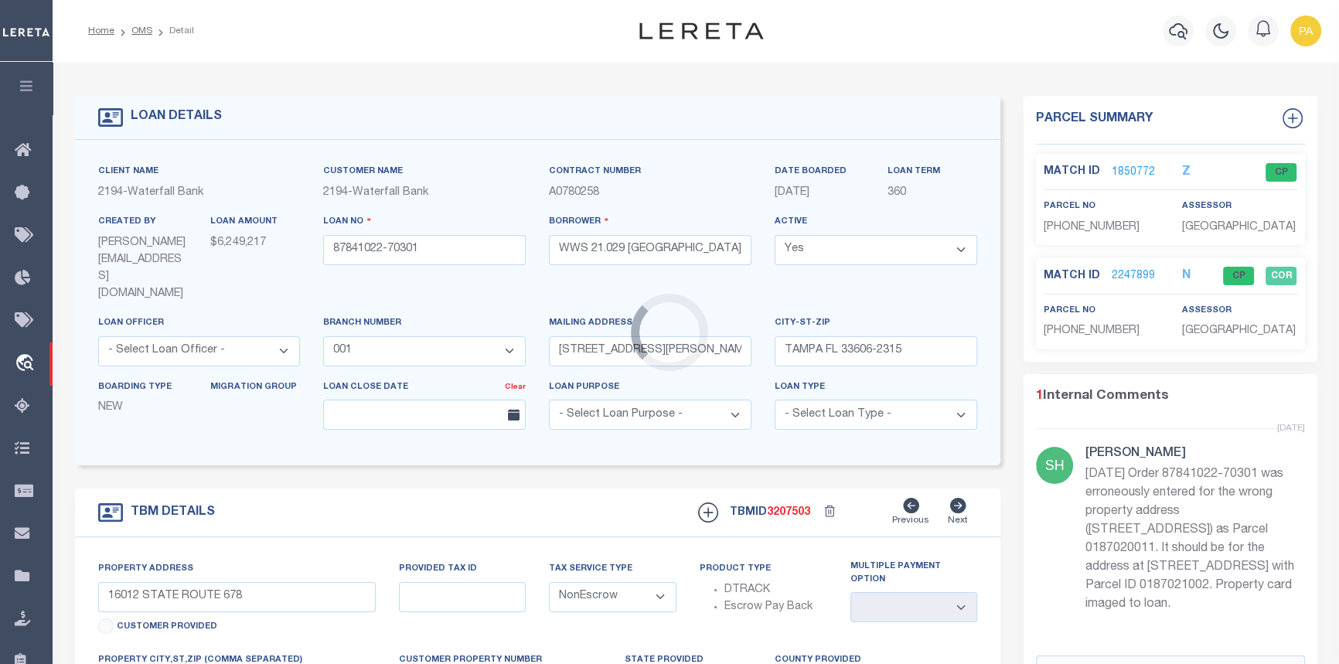
type input "6608 UNIVERSITY PKWY"
type input "0187020011"
select select
type input "SARASOTA FL 34240"
type input "FL"
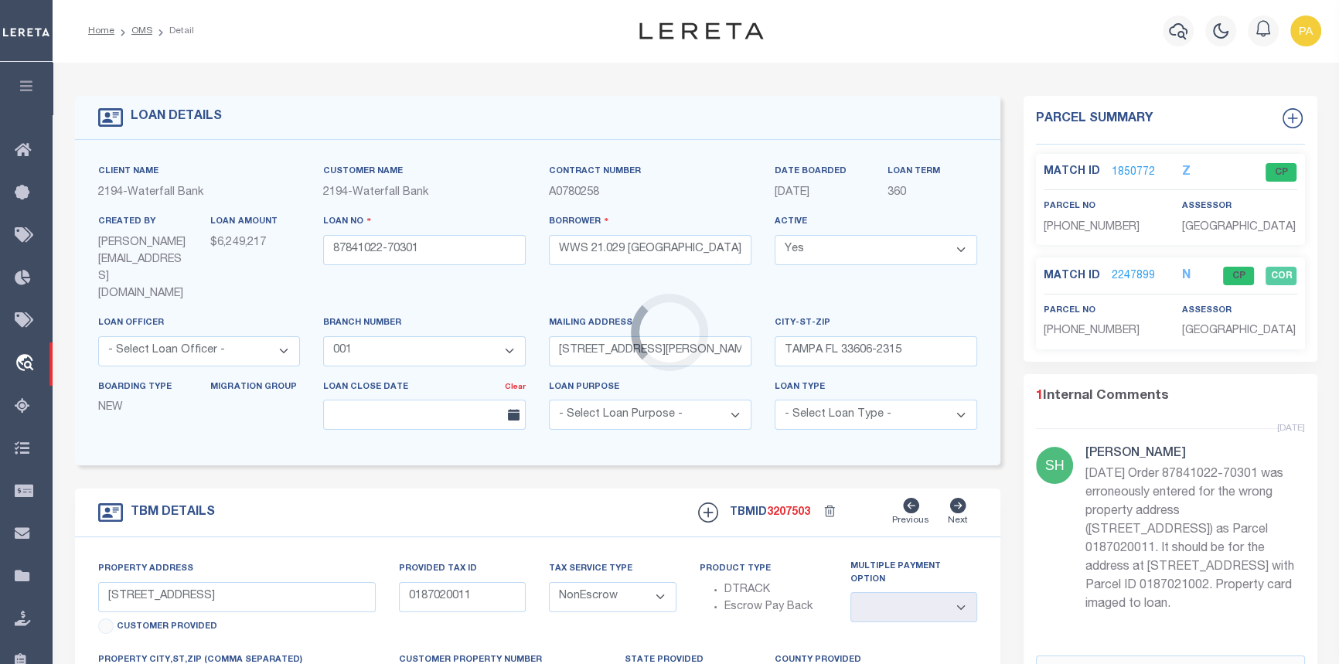
select select
type textarea "SEE ATTACHED PROPERTY CARD"
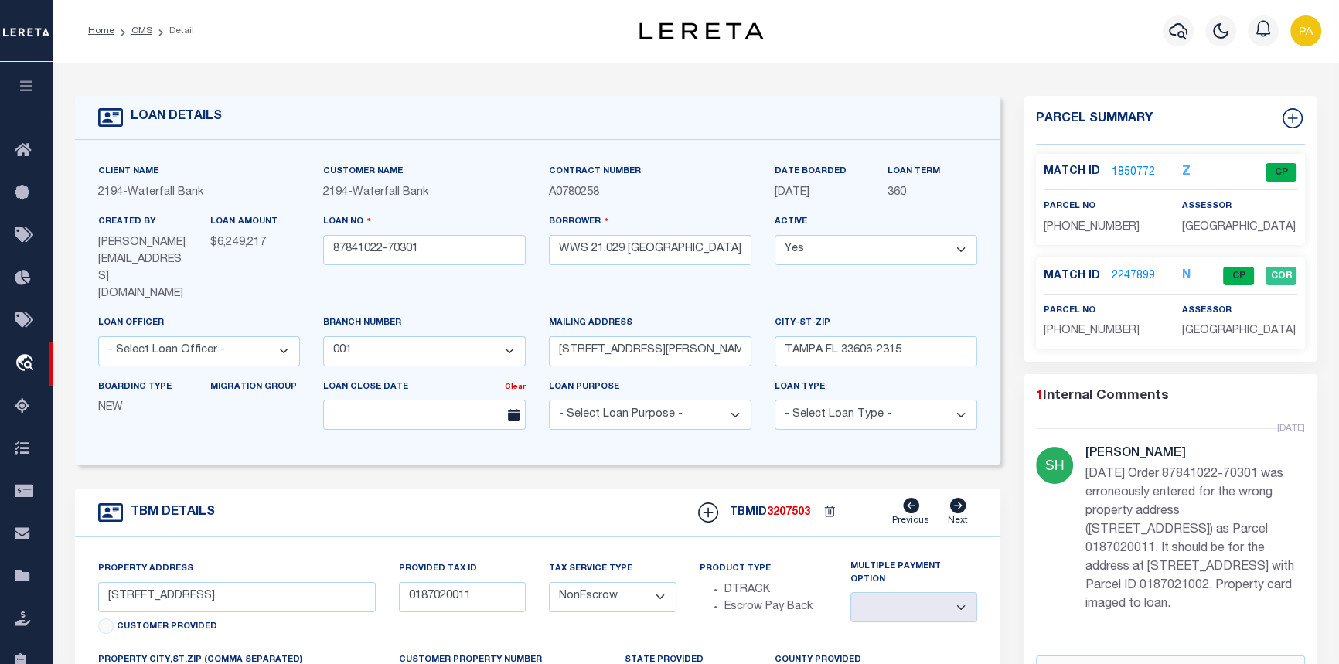
click at [1119, 274] on link "2247899" at bounding box center [1133, 276] width 43 height 16
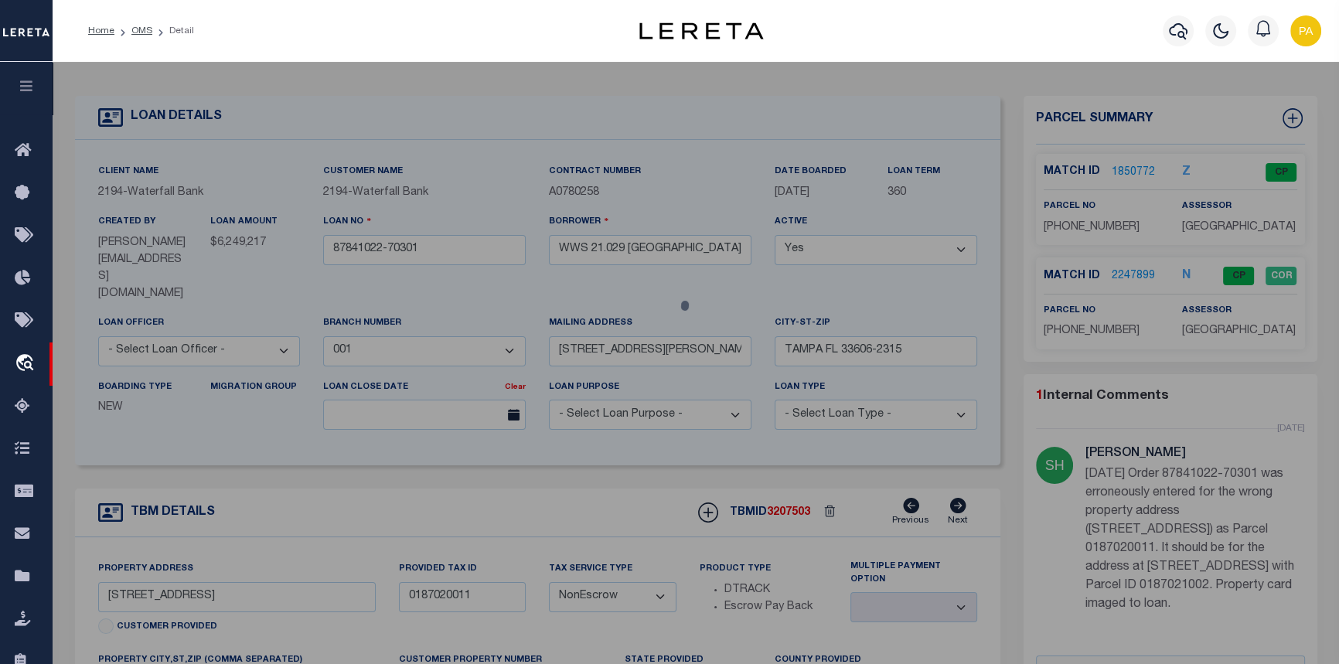
checkbox input "false"
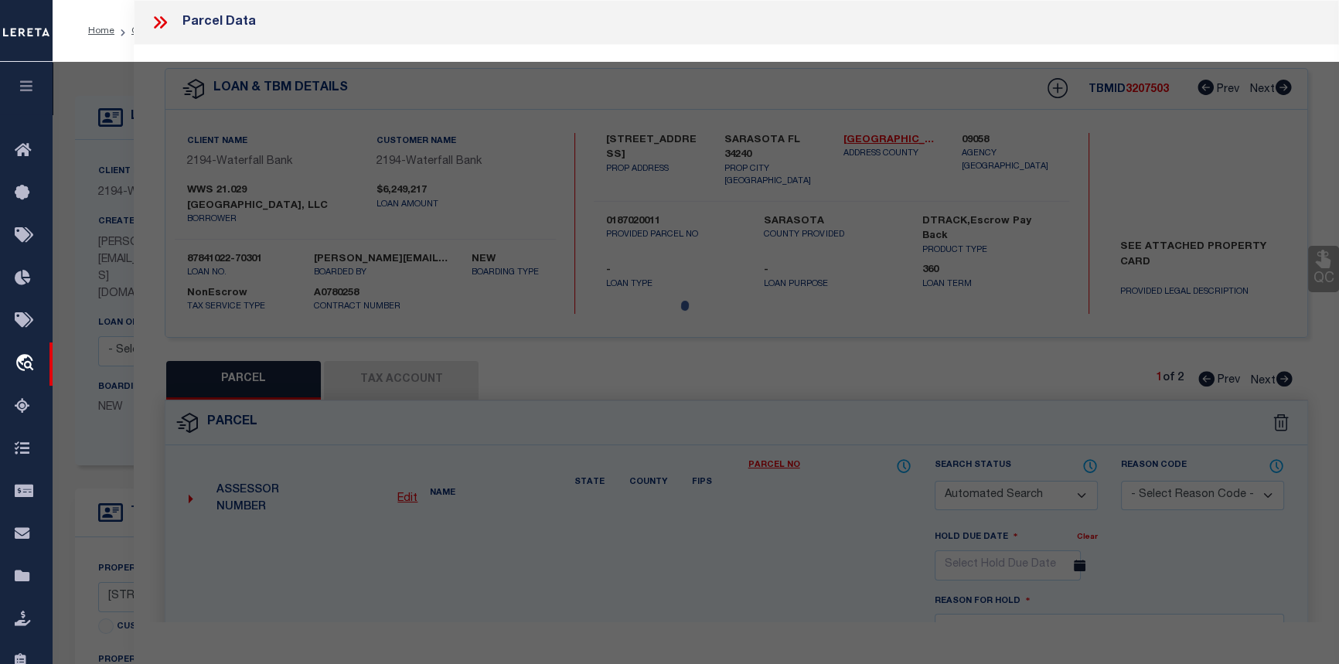
select select "CP"
select select "ADL"
type input "WWS 21 029 LWR CENTER POINT LLC"
select select "AGW"
select select
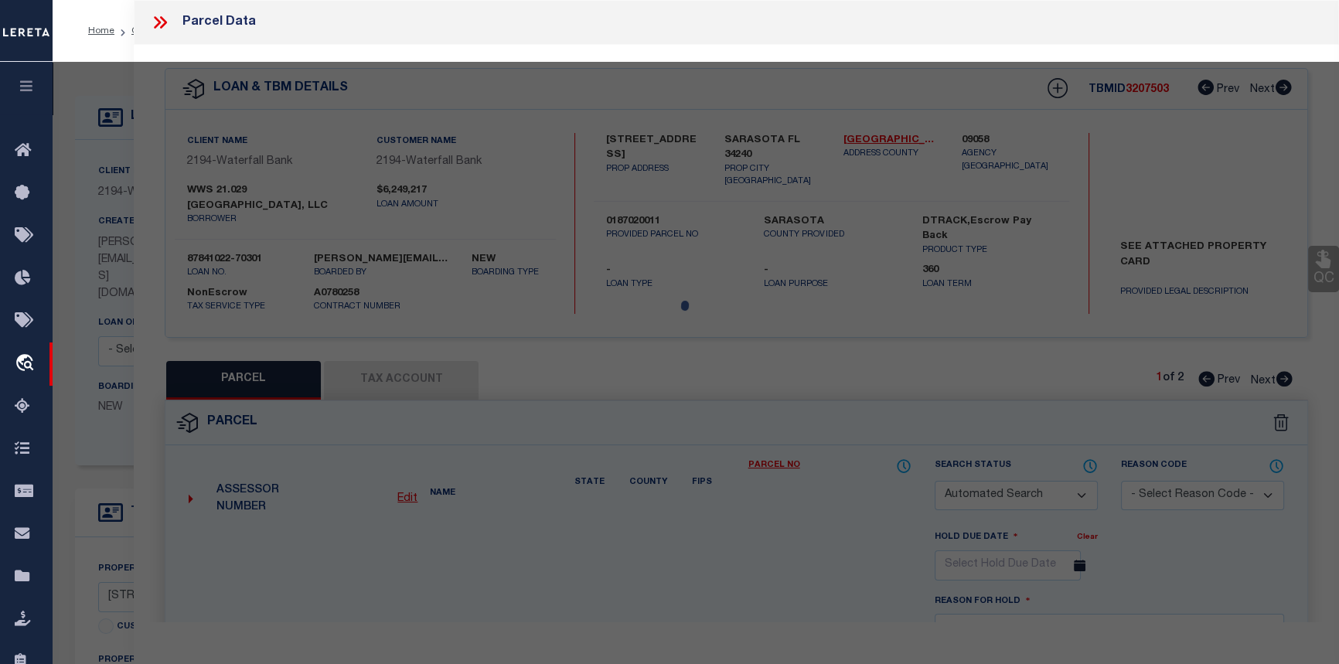
type input "6612 University pkwy"
type input "SARASOTA, FL, 34240"
type textarea "PARCEL OF LAND LYING IN SEC 5-36-19 BEING DESC AS COM AT NW COR OF SAID SEC 5, …"
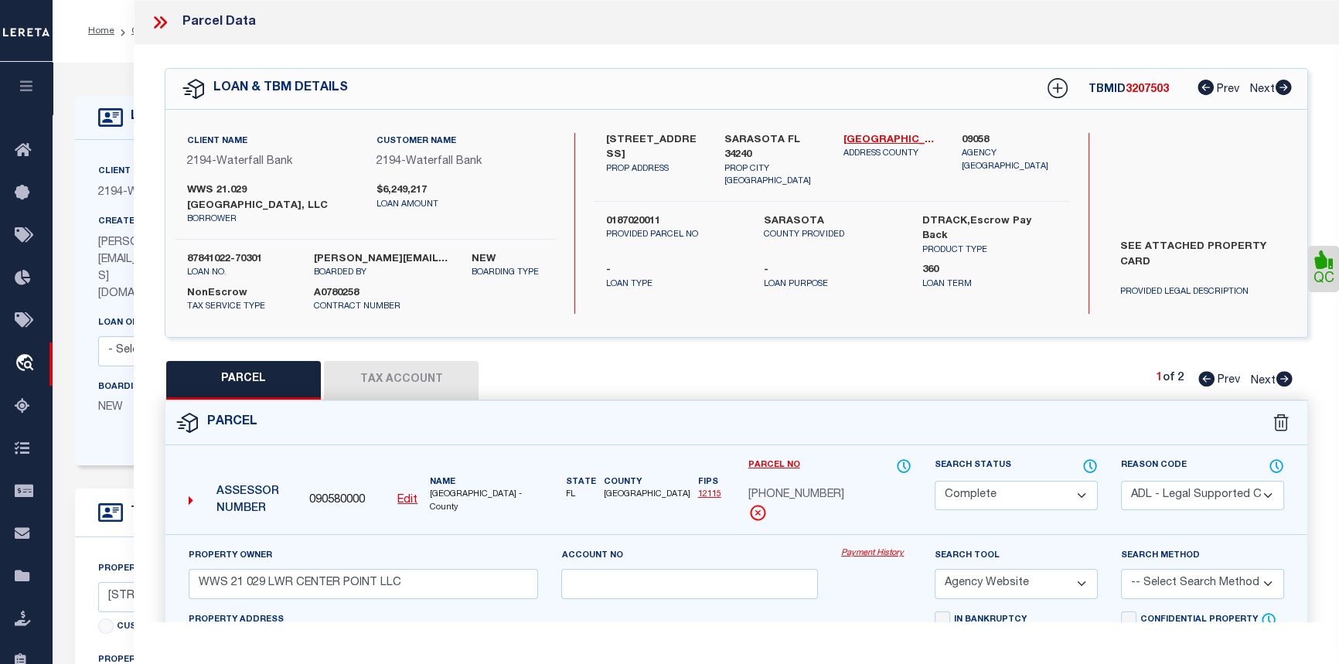
click at [891, 554] on link "Payment History" at bounding box center [876, 553] width 70 height 13
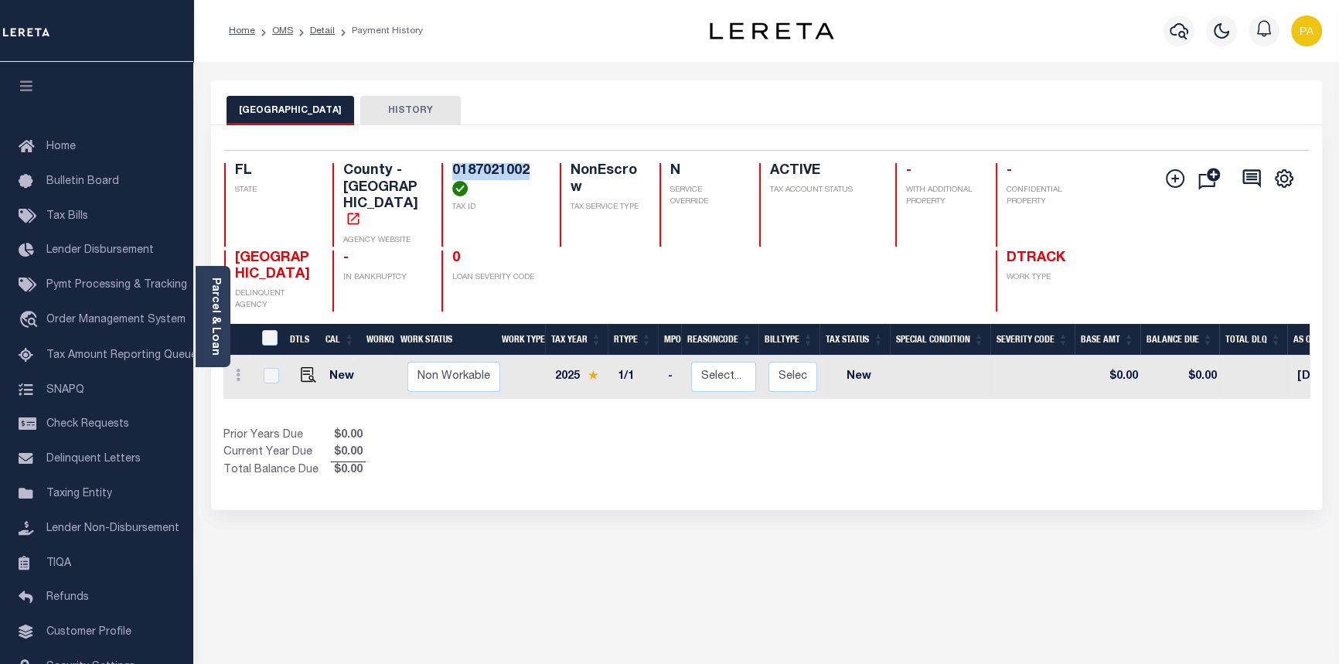
drag, startPoint x: 453, startPoint y: 169, endPoint x: 529, endPoint y: 179, distance: 76.3
click at [529, 179] on h4 "0187021002" at bounding box center [496, 179] width 89 height 33
copy h4 "0187021002"
click at [323, 33] on link "Detail" at bounding box center [322, 30] width 25 height 9
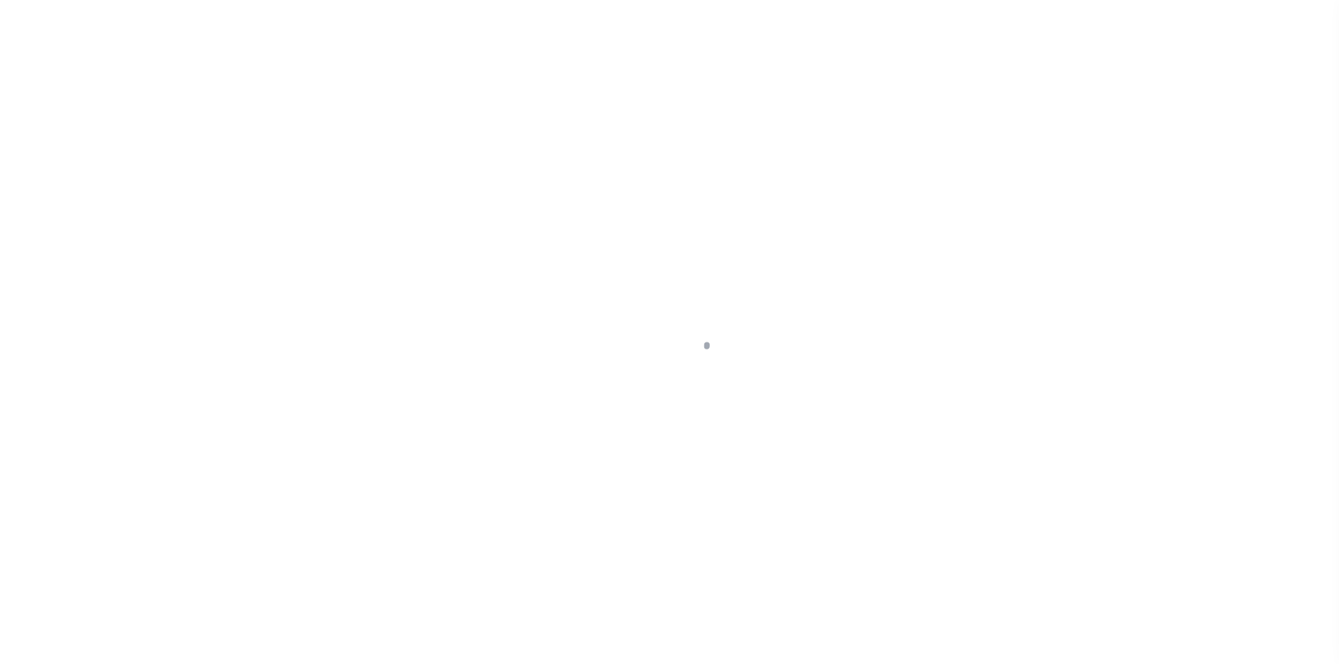
select select "NonEscrow"
type input "[STREET_ADDRESS]"
type input "0187020011"
select select
type input "SARASOTA FL 34240"
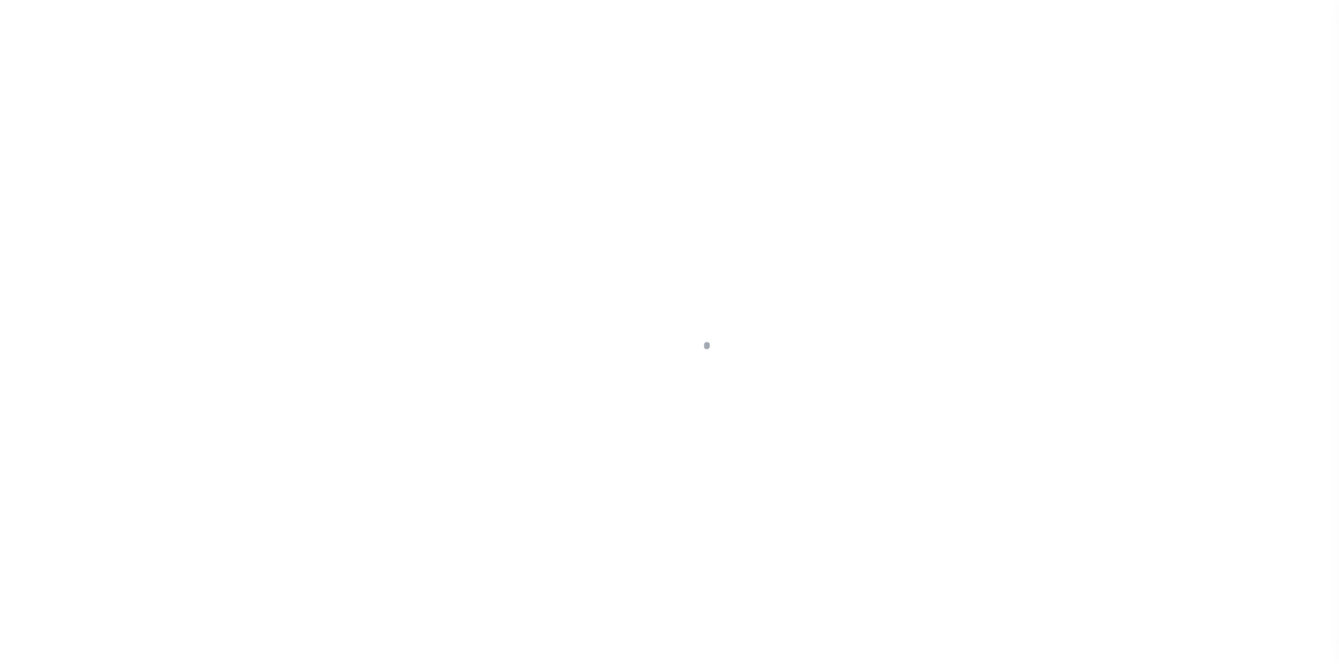
type input "FL"
select select
type textarea "SEE ATTACHED PROPERTY CARD"
select select "5527"
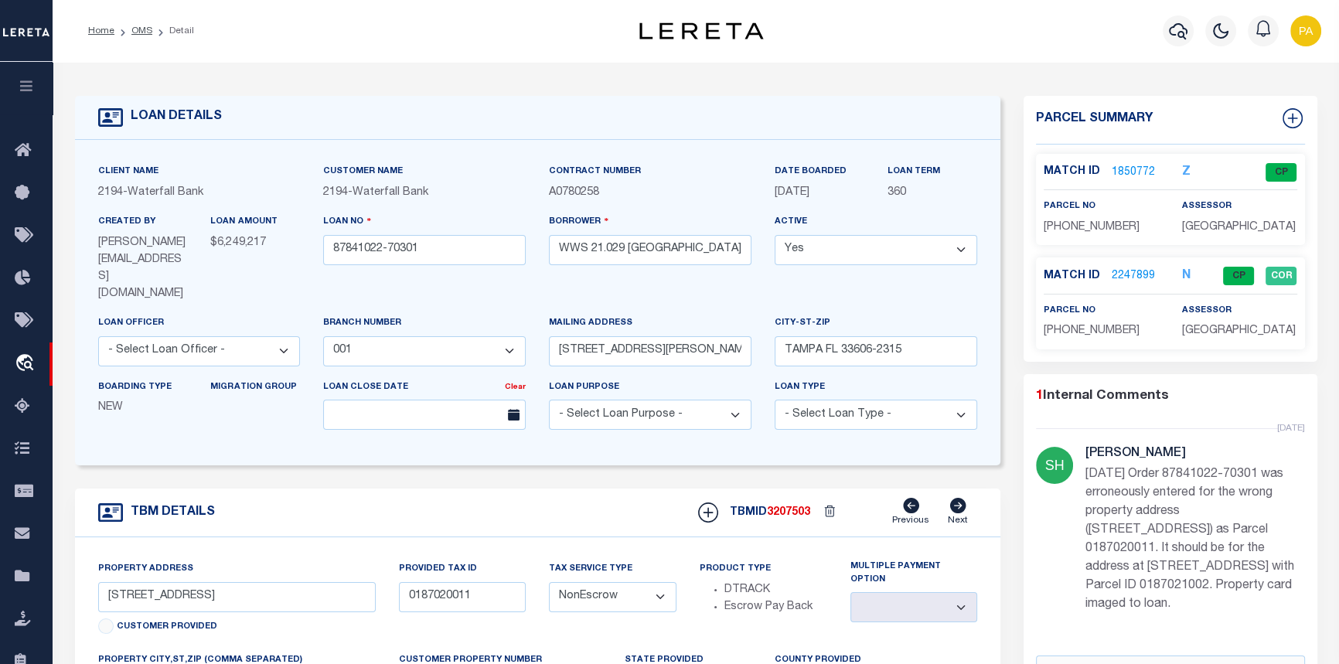
click at [1122, 174] on link "1850772" at bounding box center [1133, 173] width 43 height 16
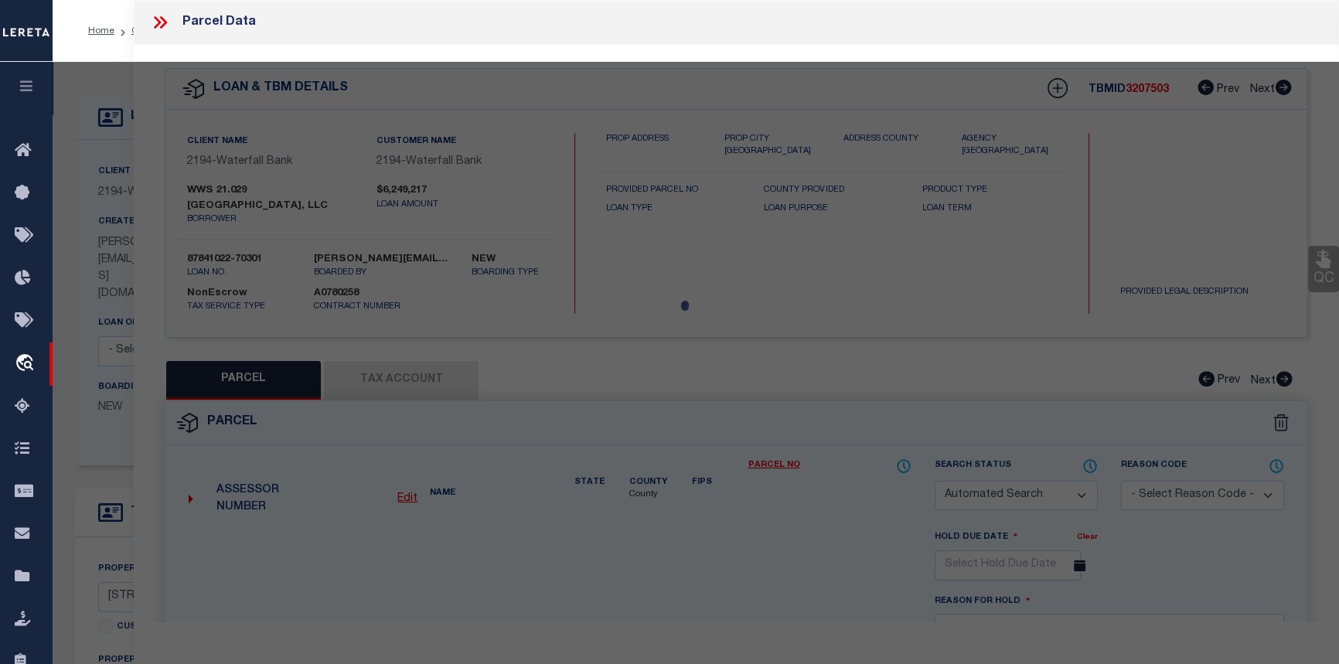
checkbox input "false"
select select "CP"
type input "[PERSON_NAME][GEOGRAPHIC_DATA] POINT OUTPARCELS LLC"
select select
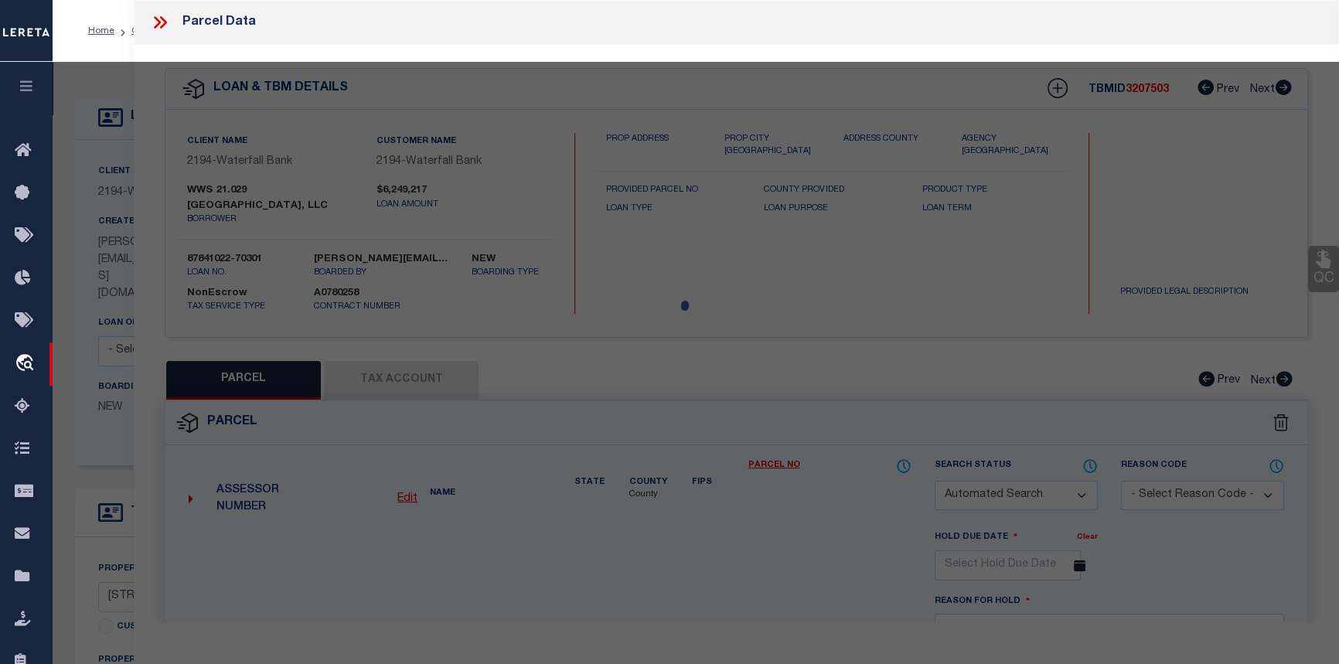
type input "[STREET_ADDRESS]"
checkbox input "false"
type input "SARASOTA, FL, 34240"
type textarea "PARCEL OF LAND LYING IN SEC 5-36-19 DESC AS COM AT NW COR OF SAID SEC 5 LYING O…"
type textarea "03/14/23-new parcel per Sarasota County assessor. No taxes until next tax cycle…"
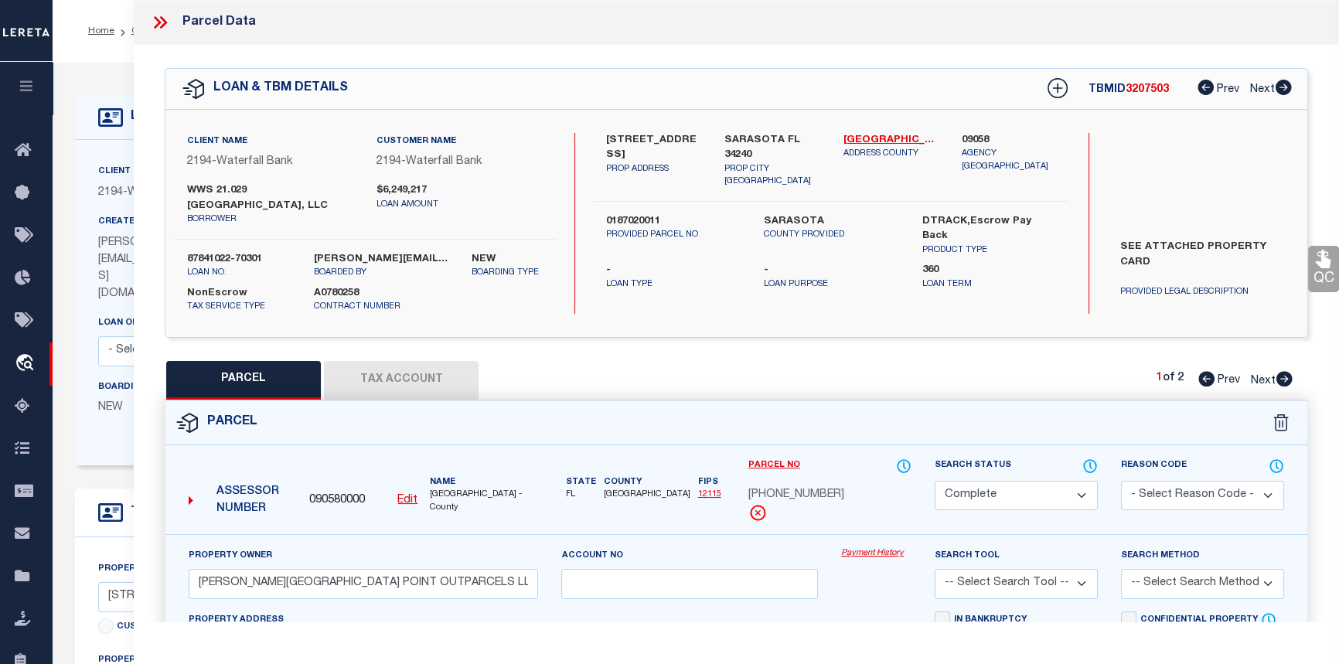
click at [158, 15] on icon at bounding box center [160, 22] width 20 height 20
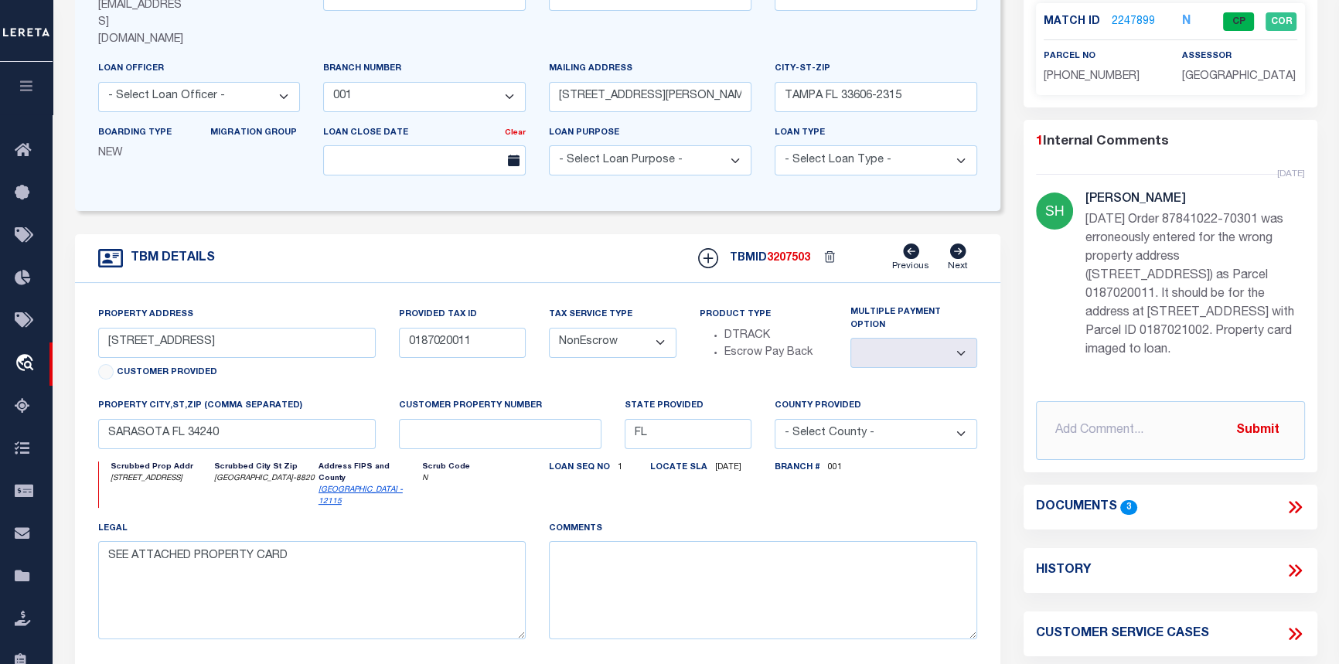
scroll to position [351, 0]
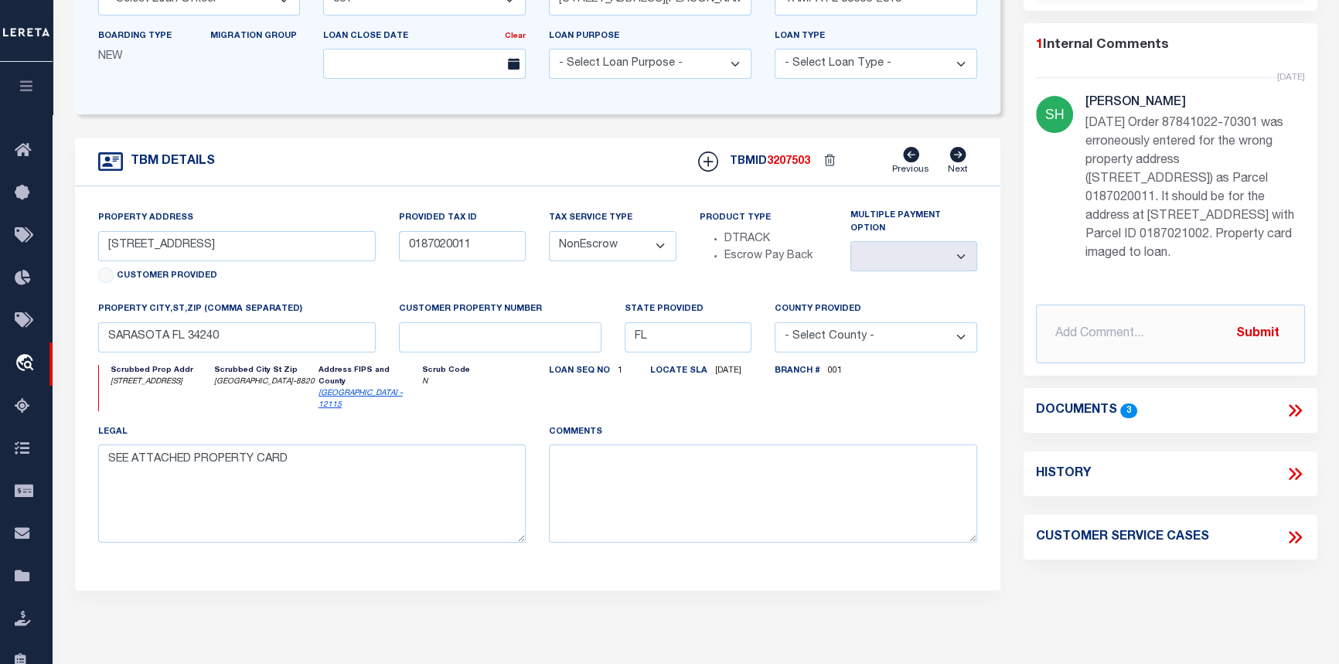
click at [1293, 402] on icon at bounding box center [1295, 410] width 20 height 20
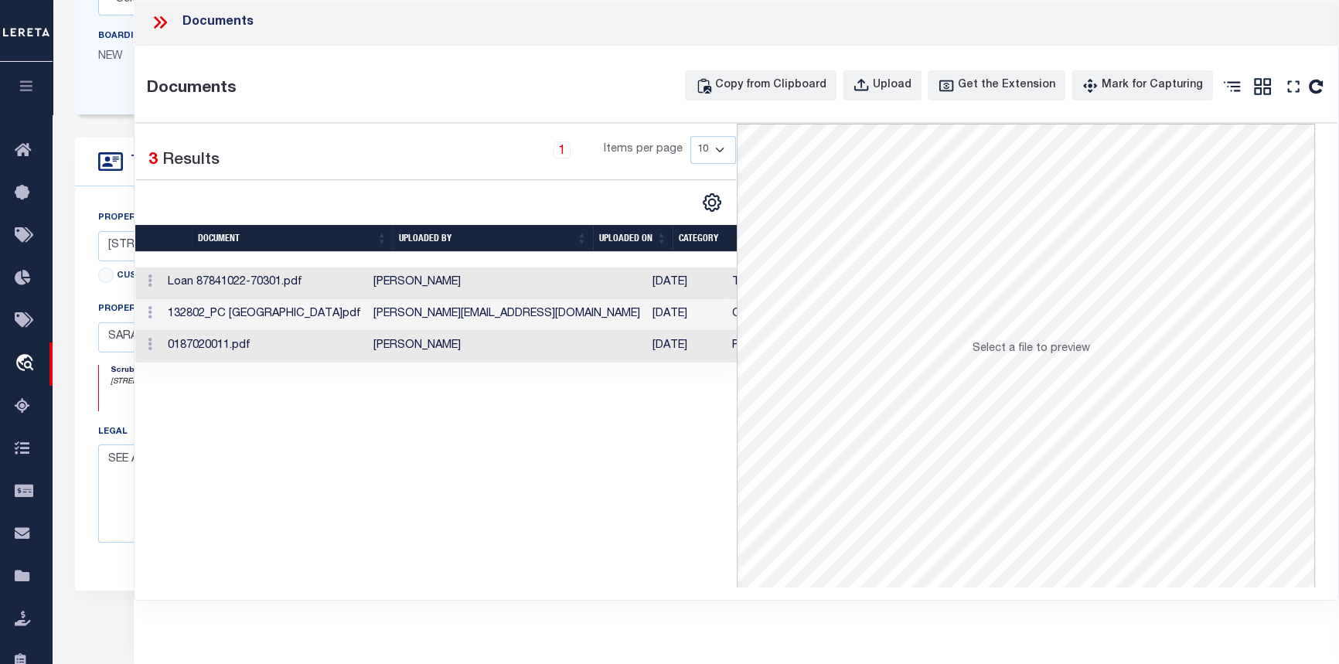
click at [415, 288] on td "[PERSON_NAME]" at bounding box center [506, 283] width 279 height 32
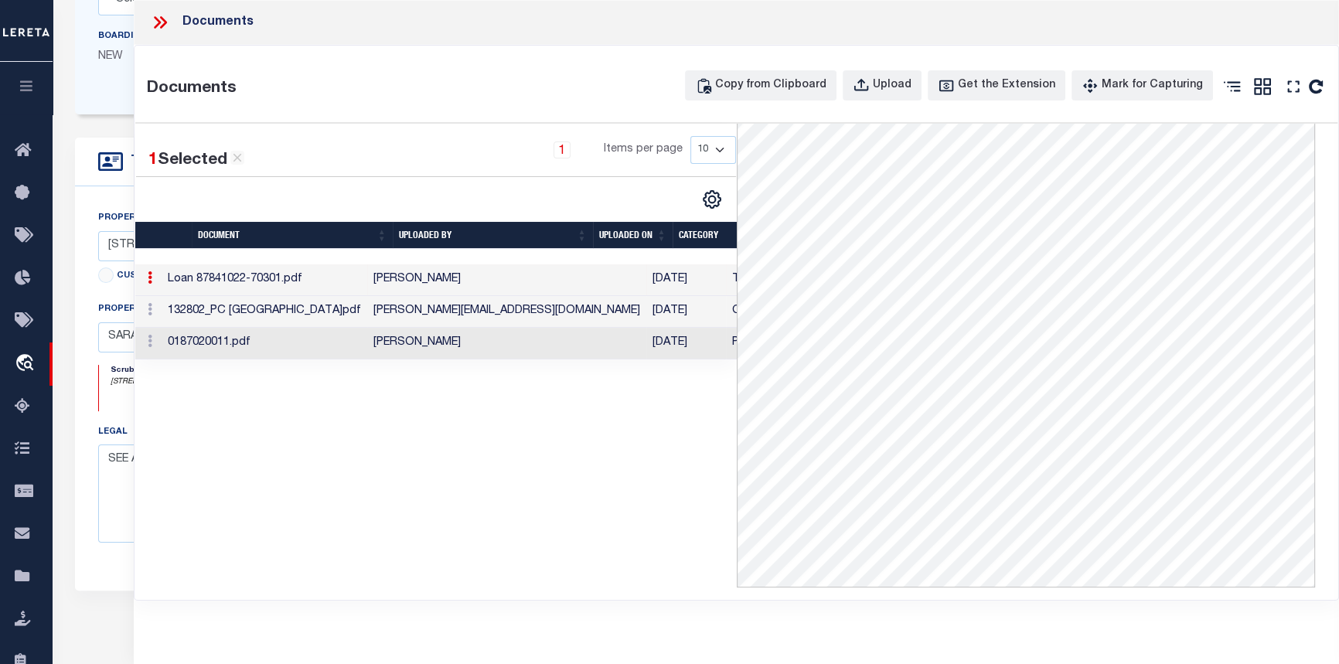
scroll to position [492, 0]
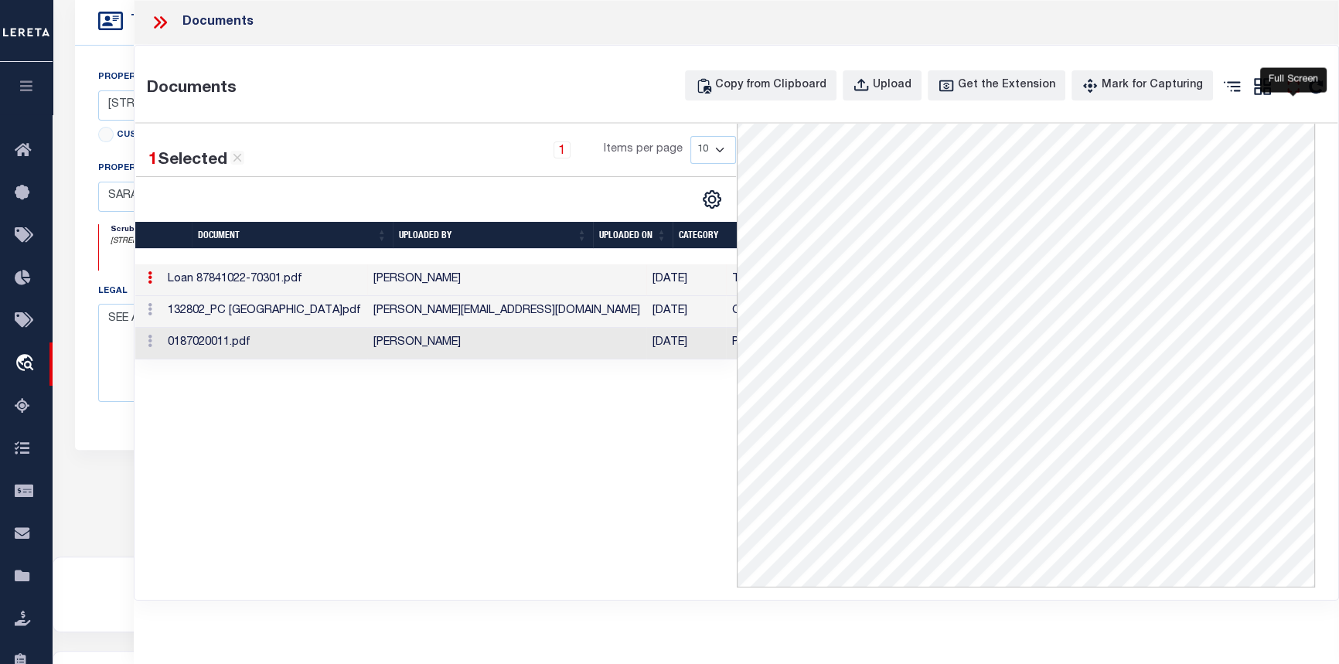
click at [1293, 89] on icon "" at bounding box center [1293, 87] width 20 height 20
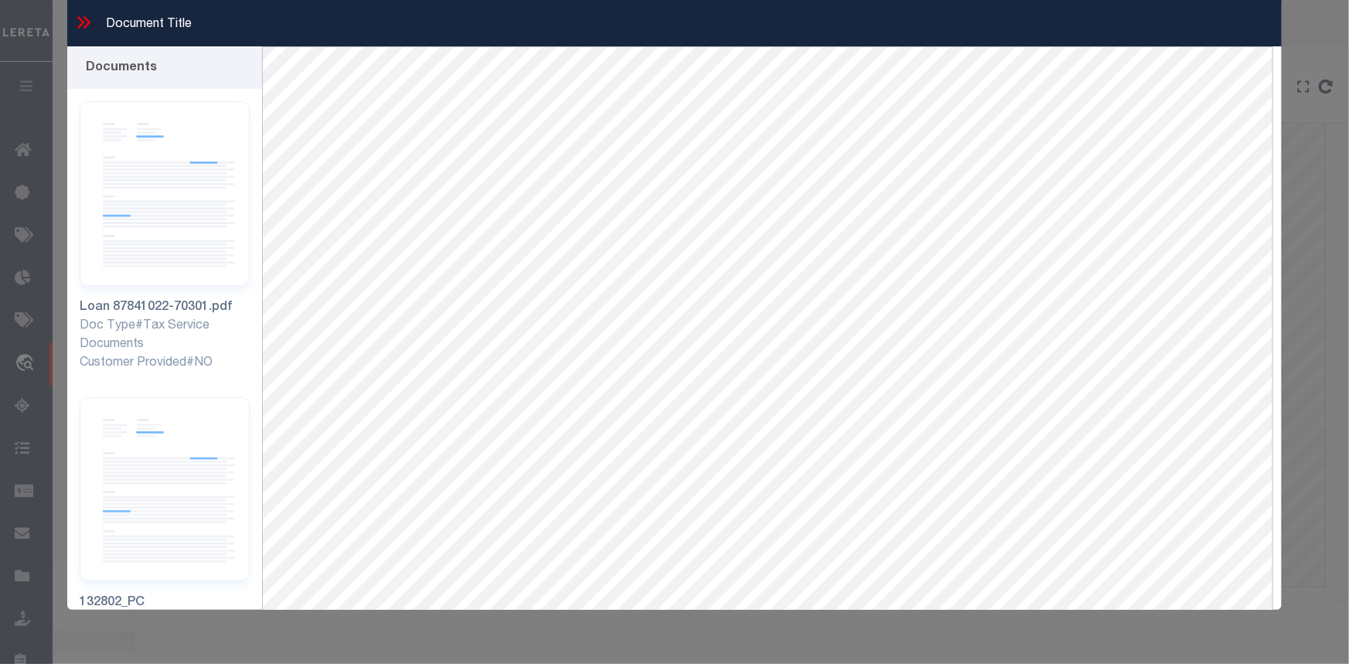
click at [80, 26] on icon at bounding box center [80, 22] width 7 height 12
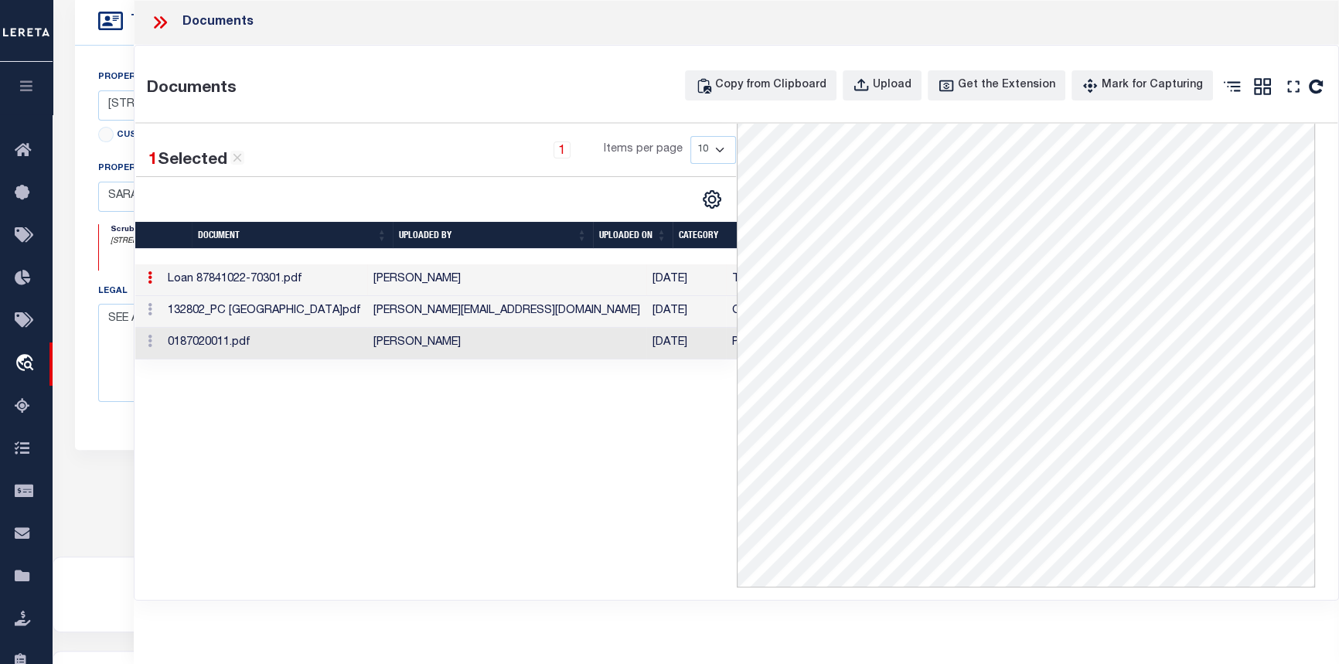
click at [524, 642] on div "Documents Documents Copy from Clipboard Upload Get the Extension Mark for Captu…" at bounding box center [736, 332] width 1205 height 664
click at [161, 26] on icon at bounding box center [160, 22] width 20 height 20
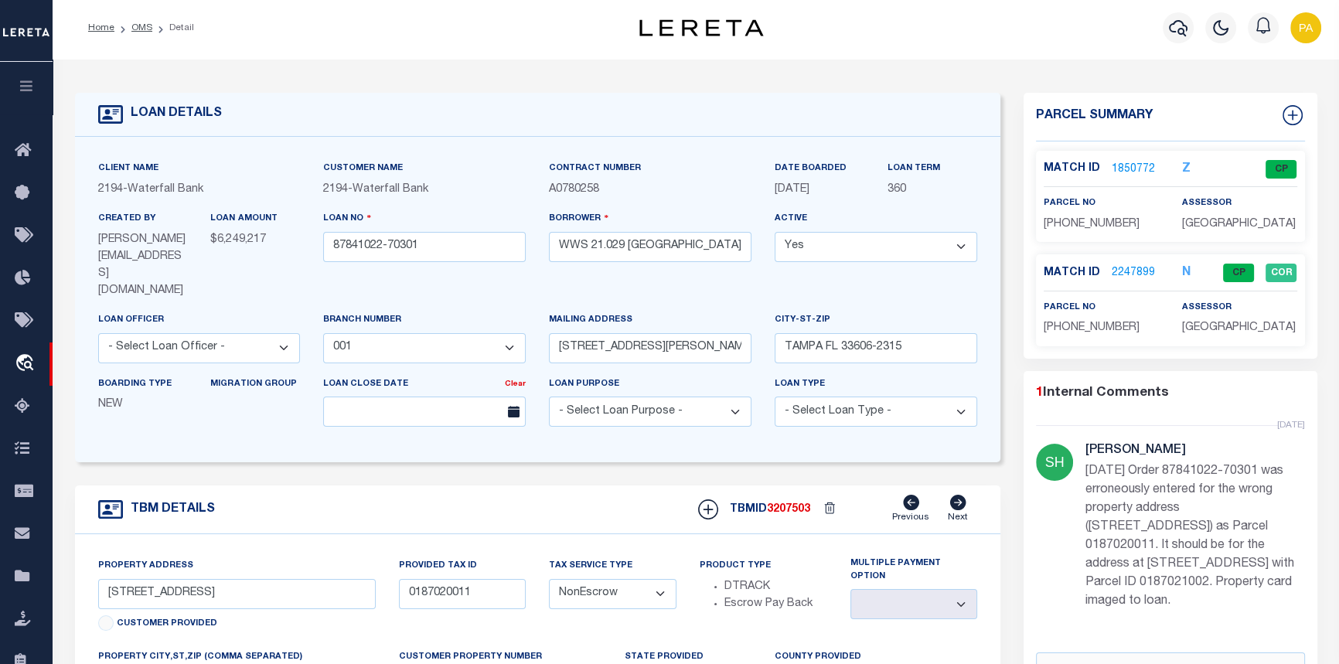
scroll to position [0, 0]
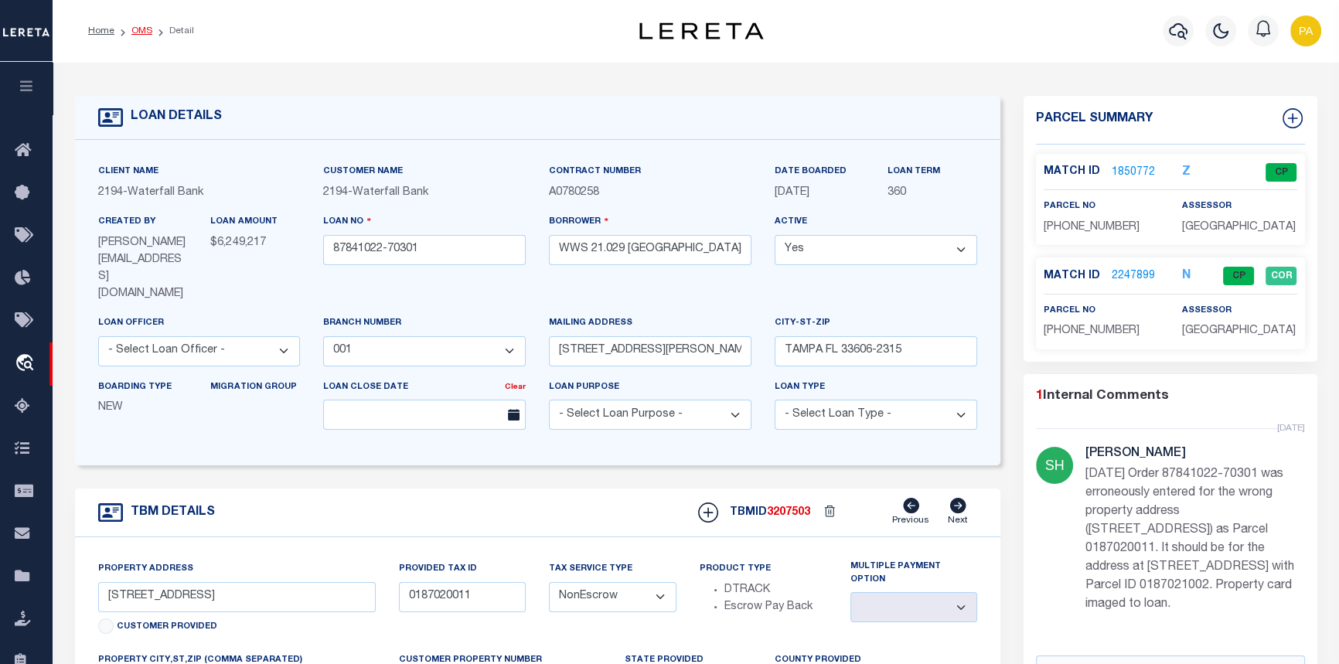
click at [138, 31] on link "OMS" at bounding box center [141, 30] width 21 height 9
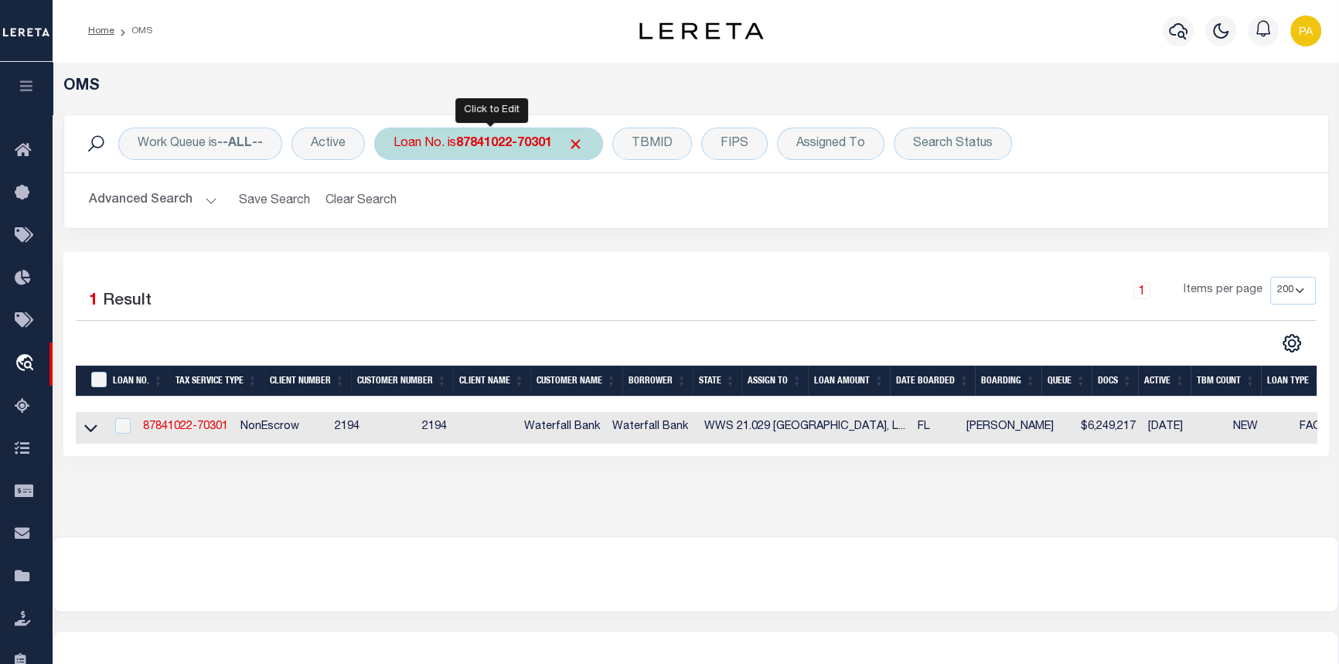
click at [479, 138] on b "87841022-70301" at bounding box center [504, 144] width 96 height 12
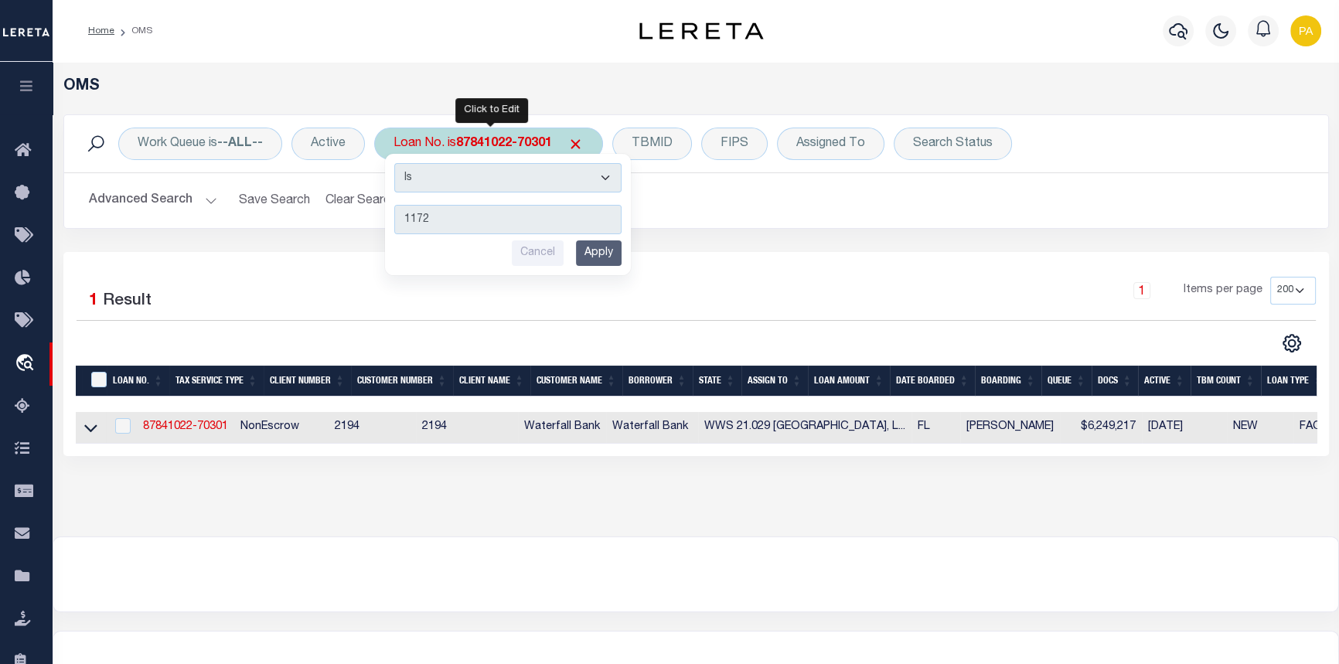
type input "11727"
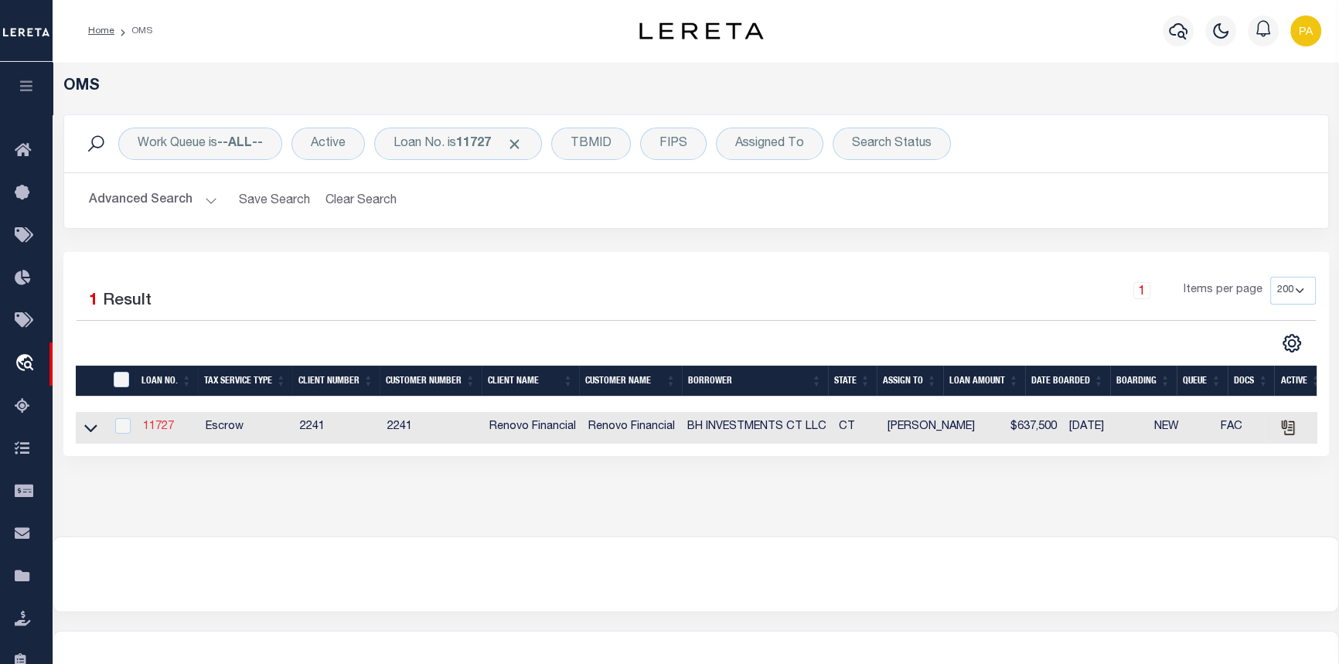
click at [158, 427] on link "11727" at bounding box center [158, 426] width 31 height 11
type input "11727"
type input "BH INVESTMENTS CT LLC"
select select
type input "569 Marcy Avenue, 4E"
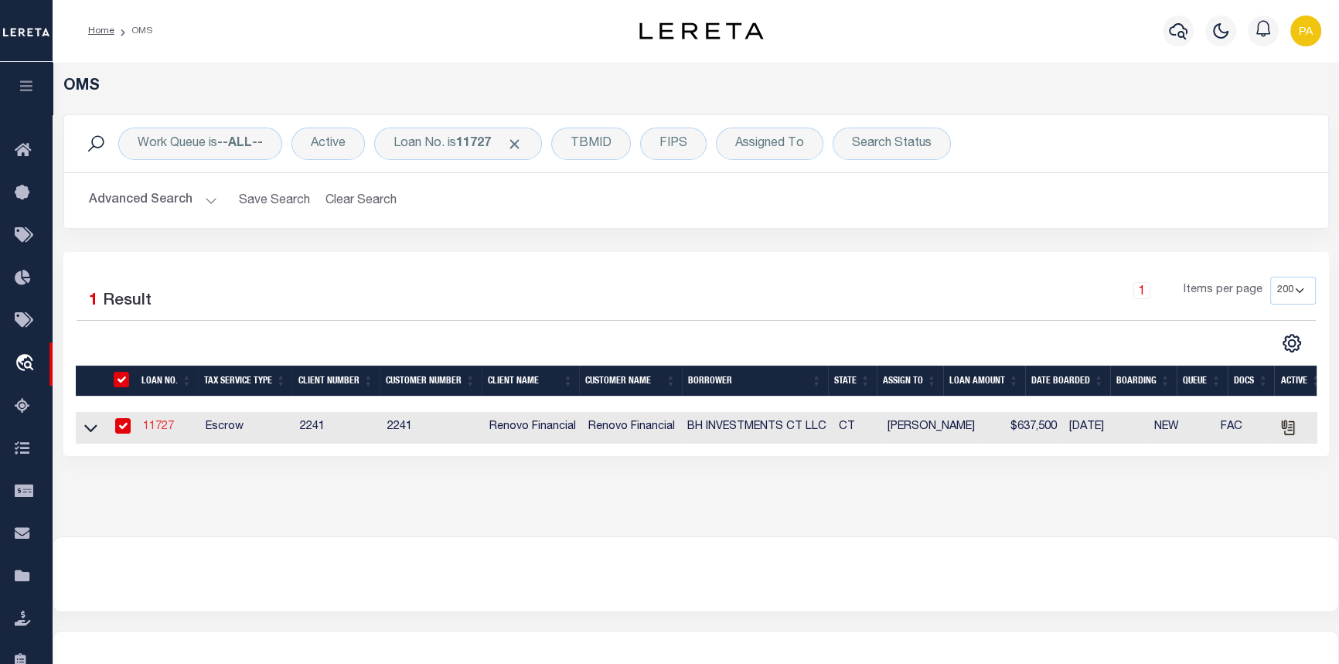
type input "Brooklyn NY 11206"
select select "10"
select select "Escrow"
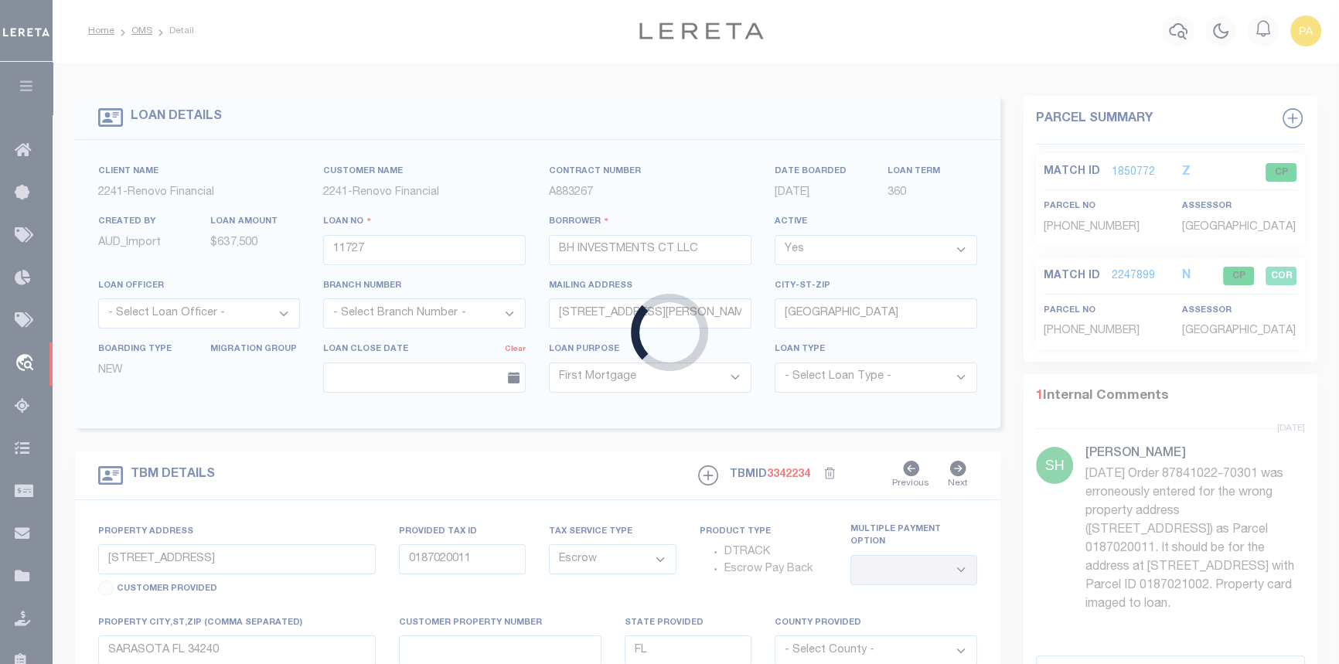
select select "25066"
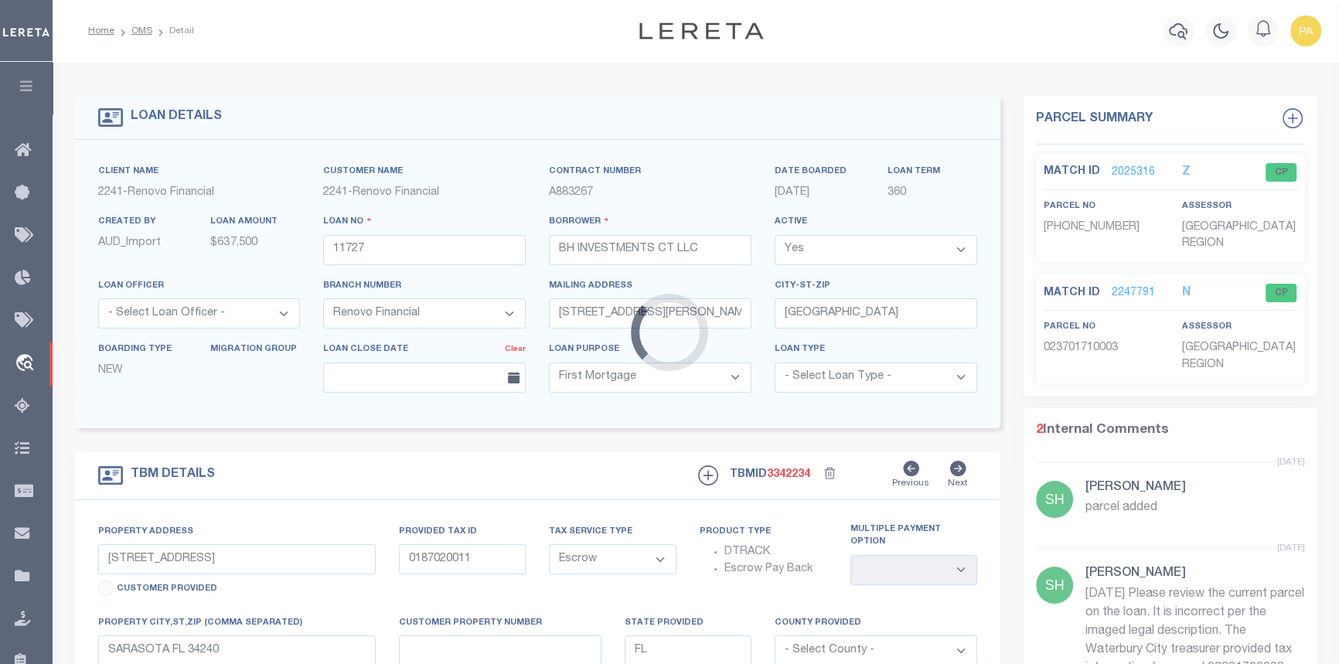
type input "5 Hill Street"
type input "Waterbury, CT 06704"
type input "a0kUS000001WTeD"
type input "CT"
select select
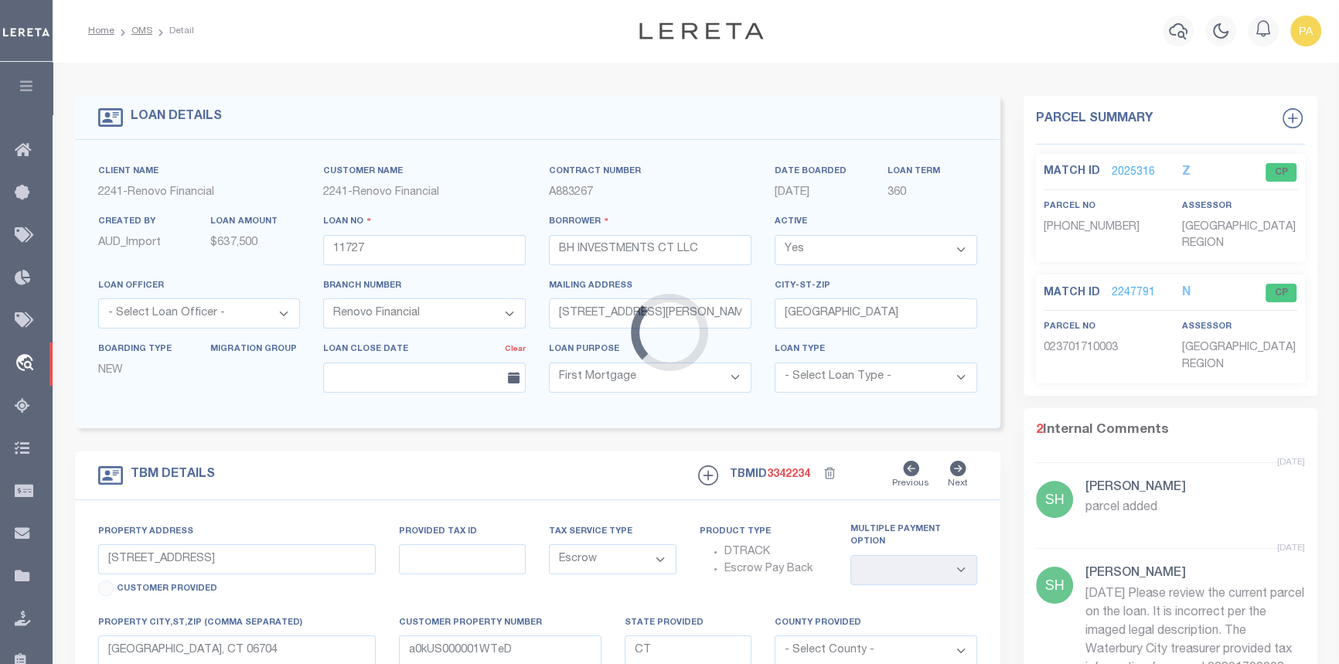
type textarea "LEGAL REQUIRED"
select select
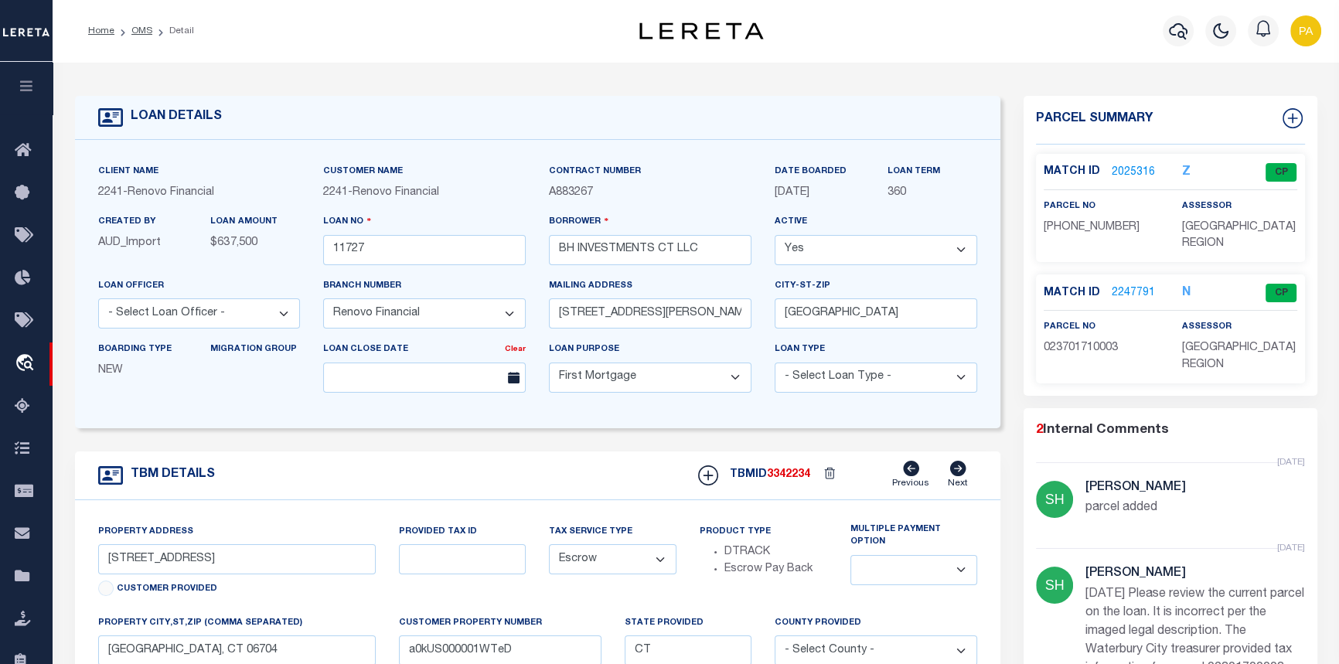
click at [1126, 295] on link "2247791" at bounding box center [1133, 293] width 43 height 16
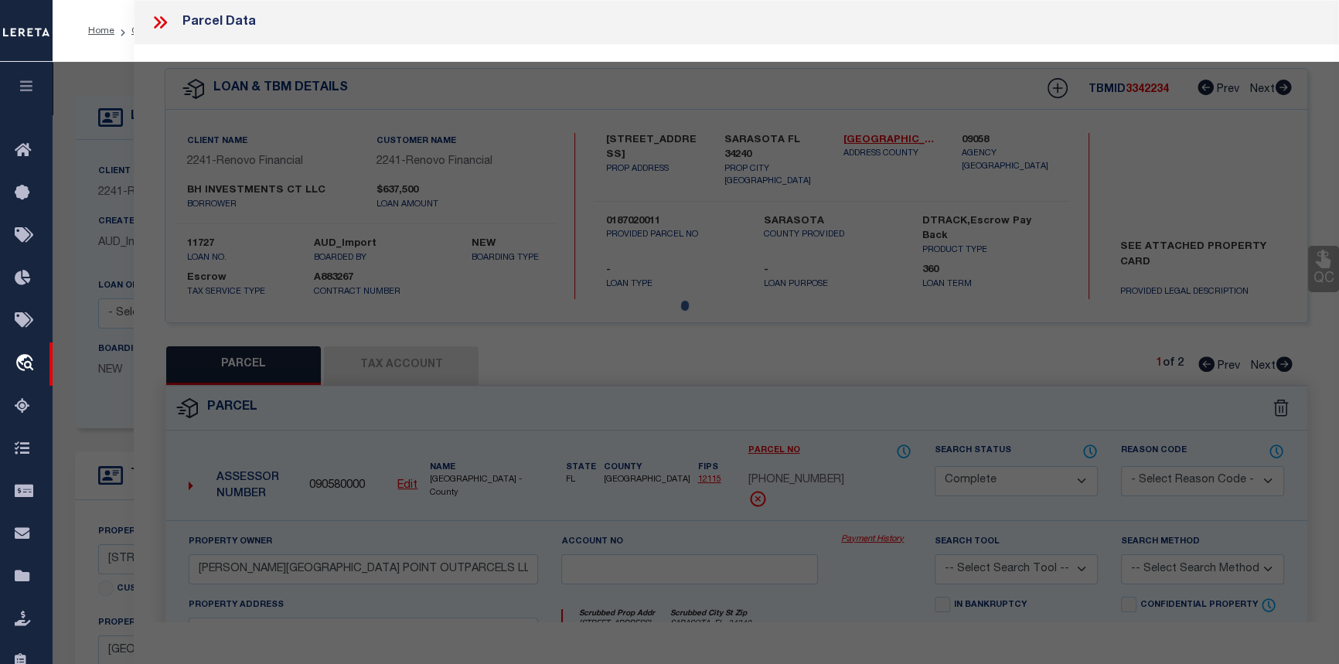
select select "AS"
checkbox input "false"
select select "CP"
select select "099"
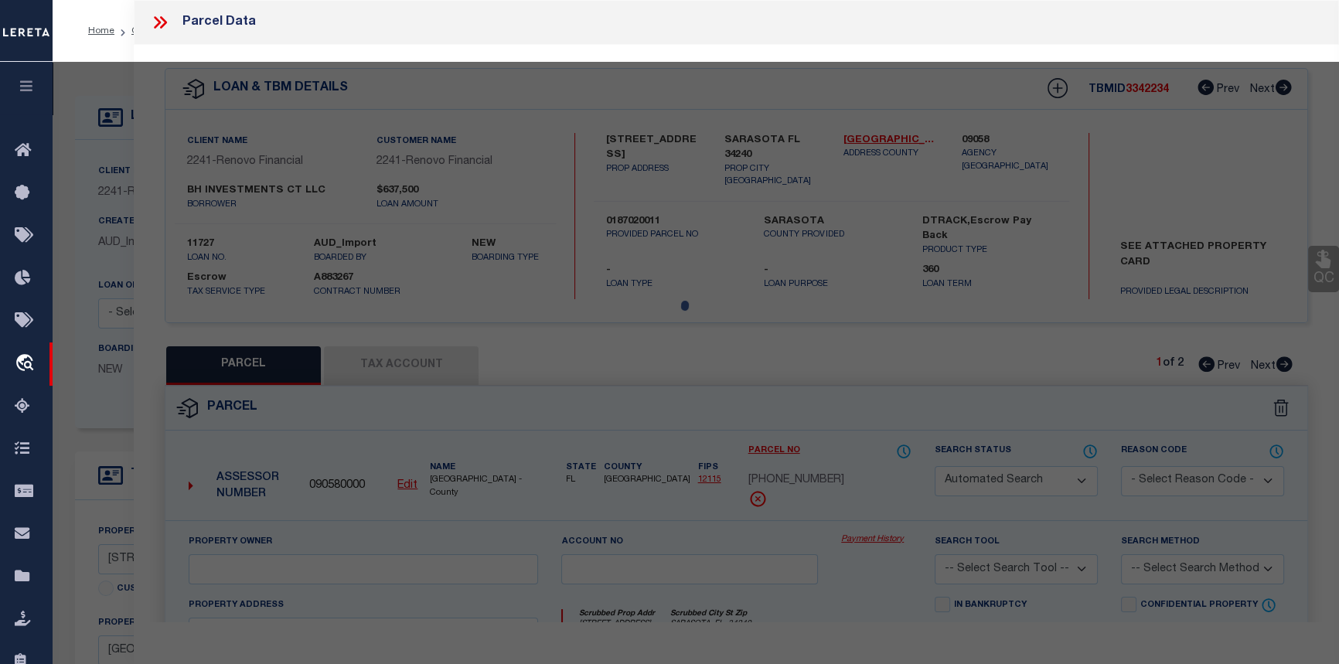
type input "BH INVESTMENTS CT LLC"
select select "AGW"
select select
type input "5 HILL ST"
type textarea "Acres: 0.12"
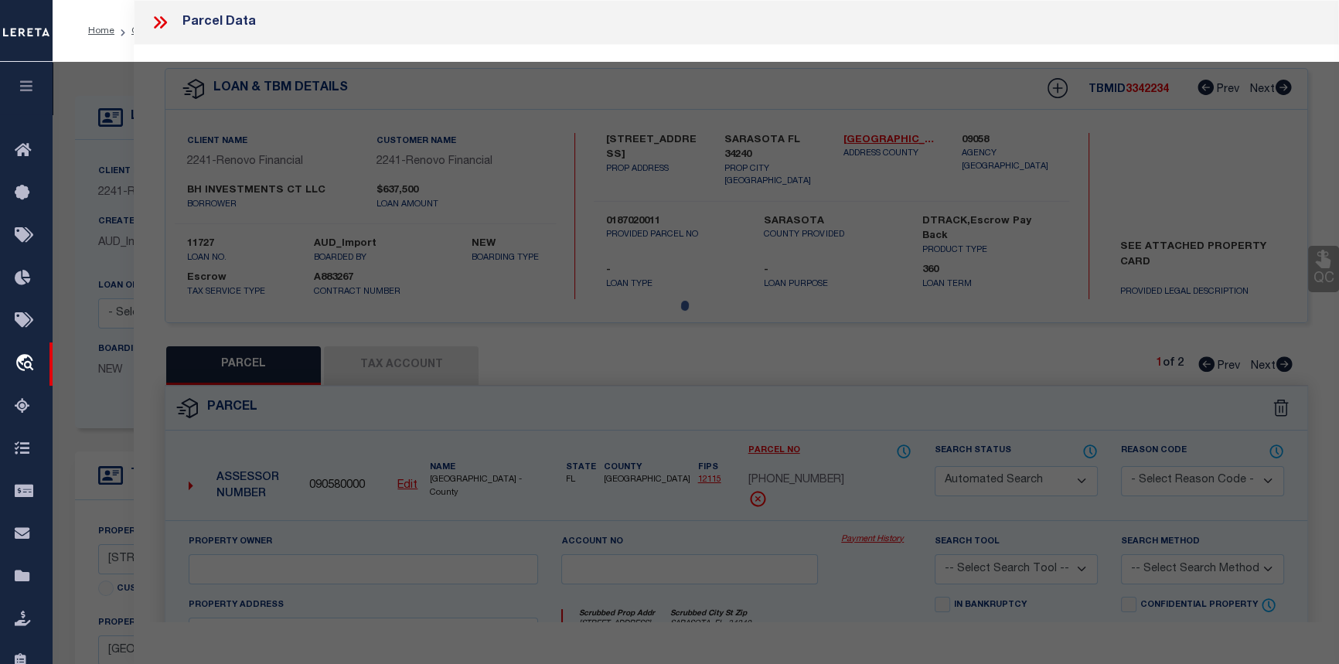
type textarea "parcel added"
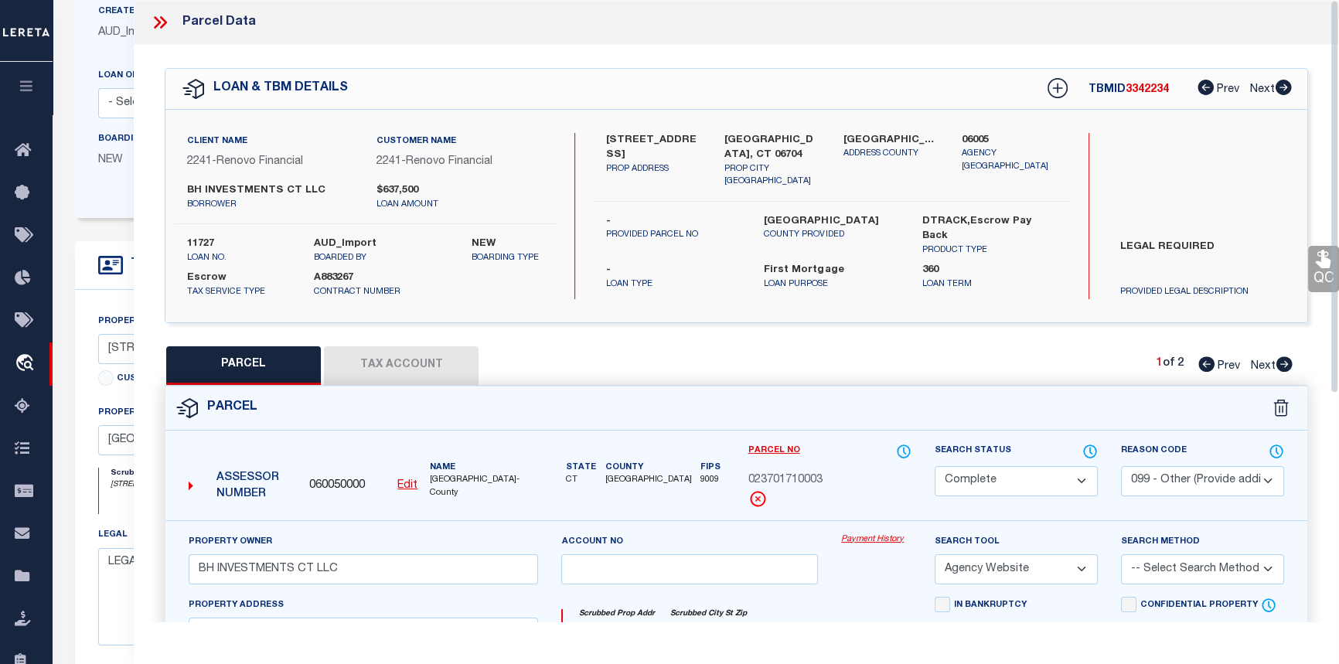
click at [155, 26] on icon at bounding box center [157, 22] width 7 height 12
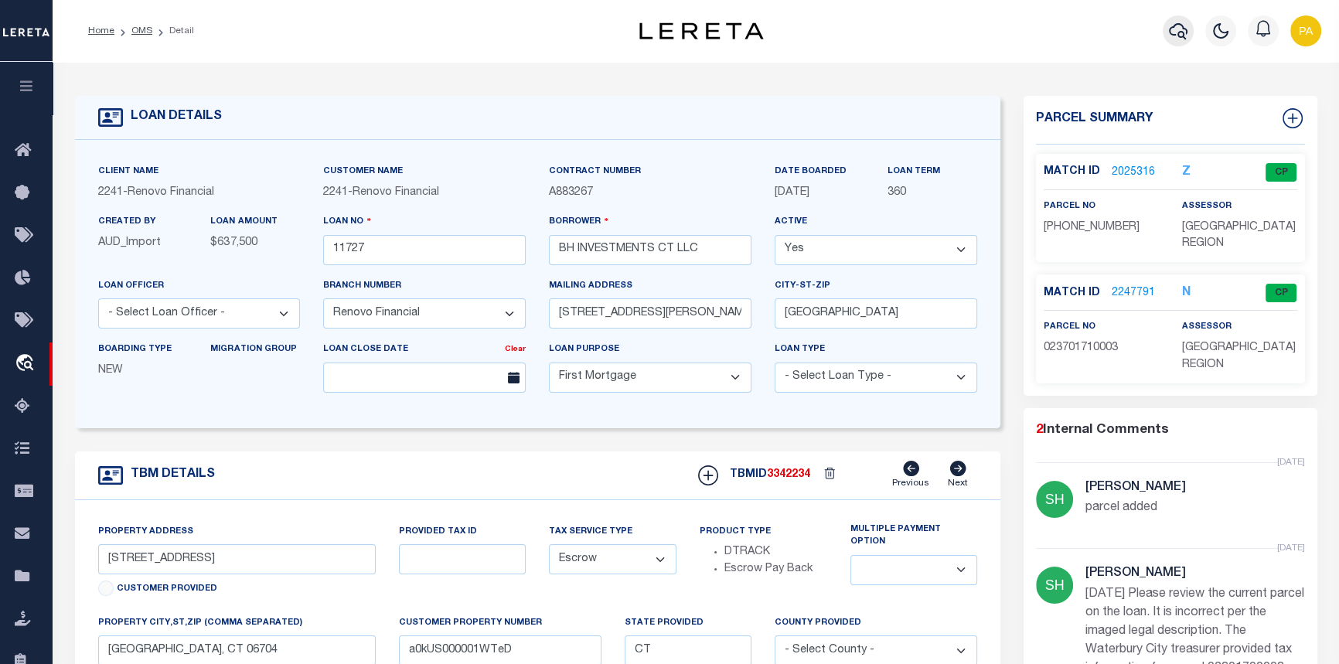
click at [1171, 28] on icon "button" at bounding box center [1178, 31] width 19 height 16
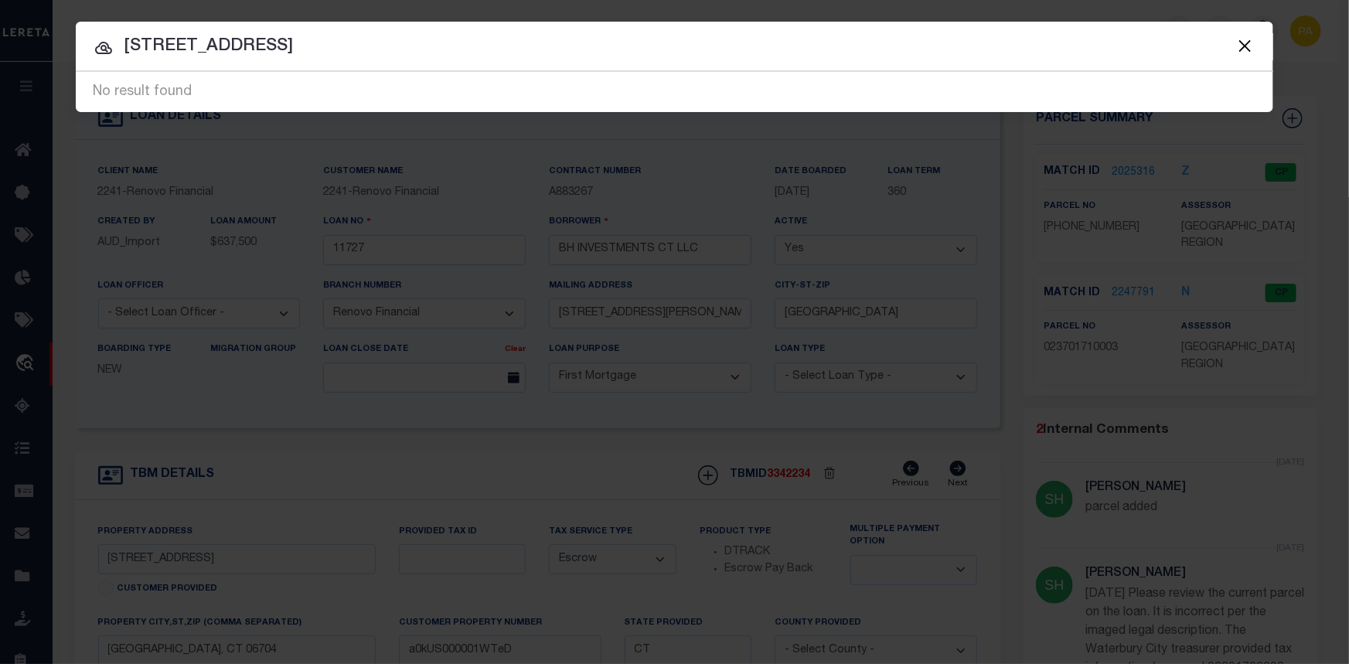
drag, startPoint x: 290, startPoint y: 49, endPoint x: 87, endPoint y: 35, distance: 203.1
click at [87, 35] on input "2134 REDTHORN RD" at bounding box center [674, 46] width 1197 height 27
type input "BEAUTIFUL MARYLAND HOMES"
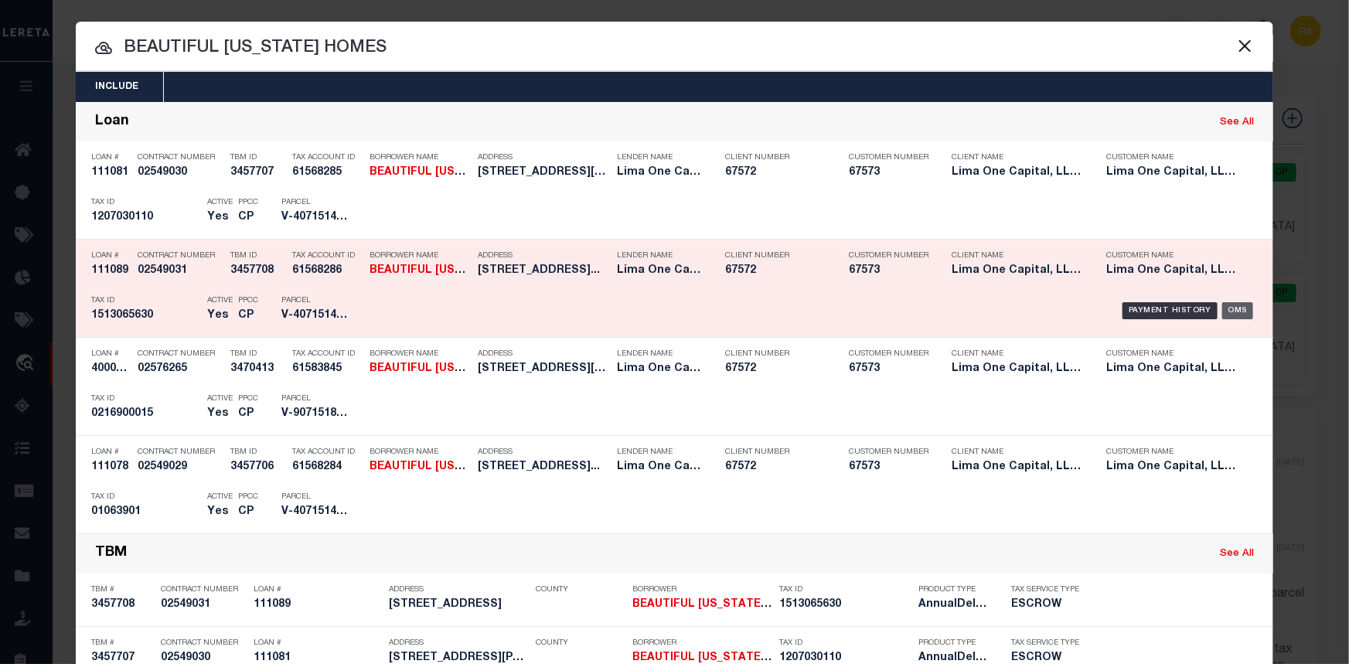
click at [1227, 309] on div "OMS" at bounding box center [1238, 310] width 32 height 17
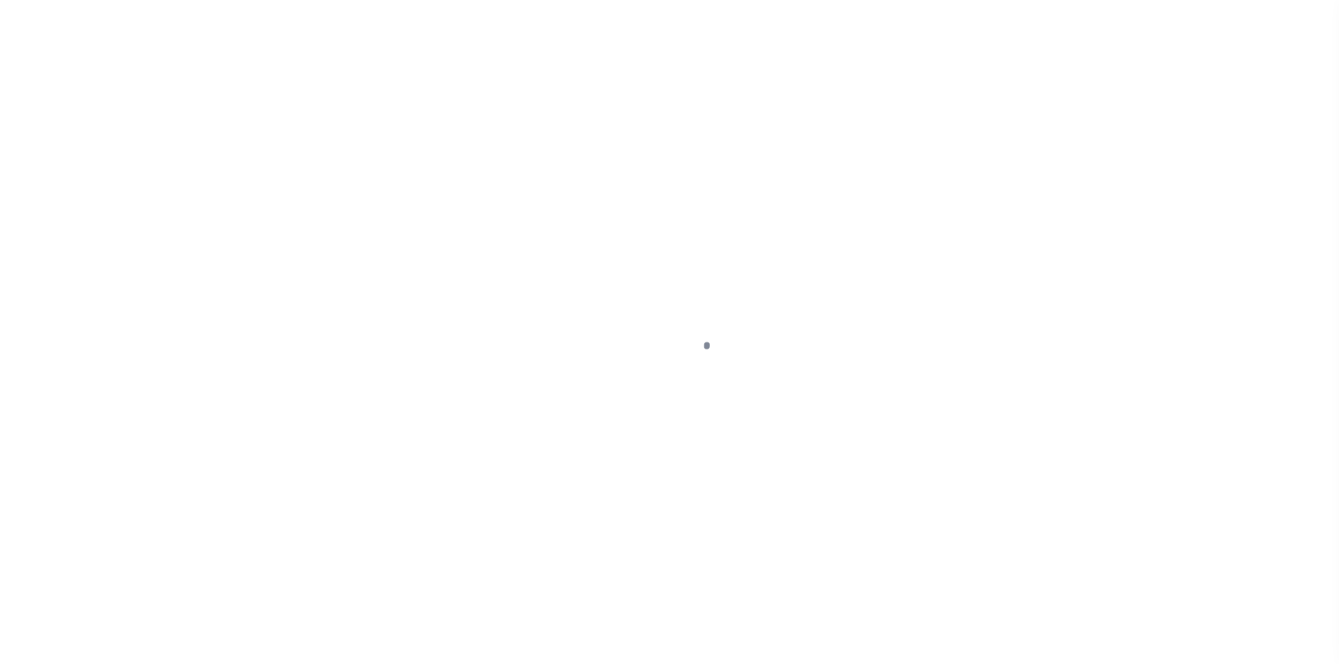
type input "[STREET_ADDRESS]"
radio input "true"
select select "Escrow"
type input "[GEOGRAPHIC_DATA]"
type input "111089-1"
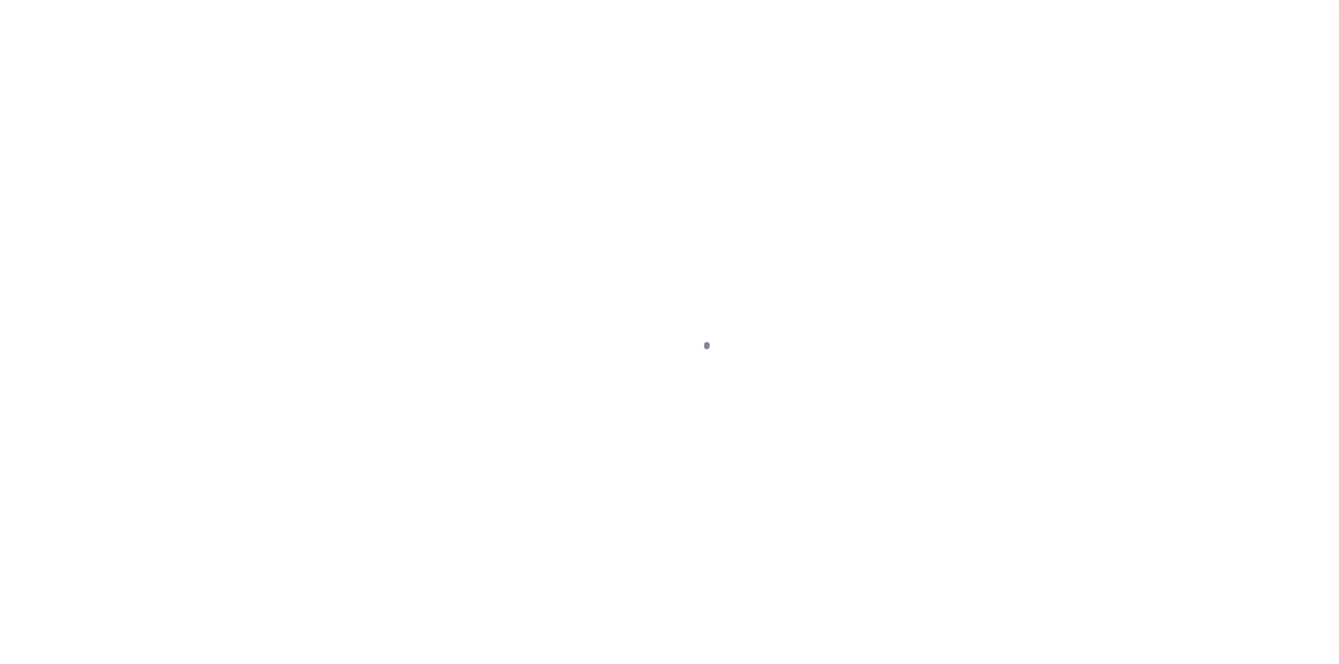
type input "MD"
type textarea "COLLECTOR: ENTITY: PARCEL: 4151513065630"
type textarea "Compare"
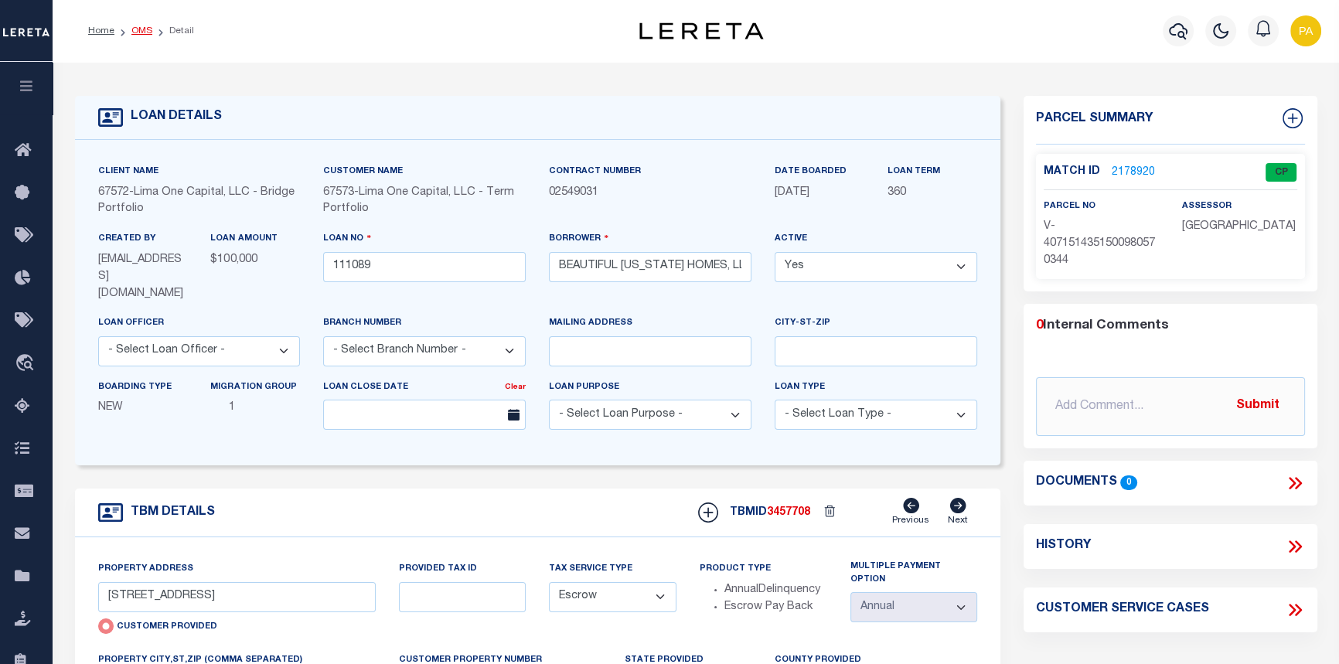
click at [136, 38] on ol "Home OMS Detail" at bounding box center [141, 31] width 131 height 32
click at [140, 31] on link "OMS" at bounding box center [141, 30] width 21 height 9
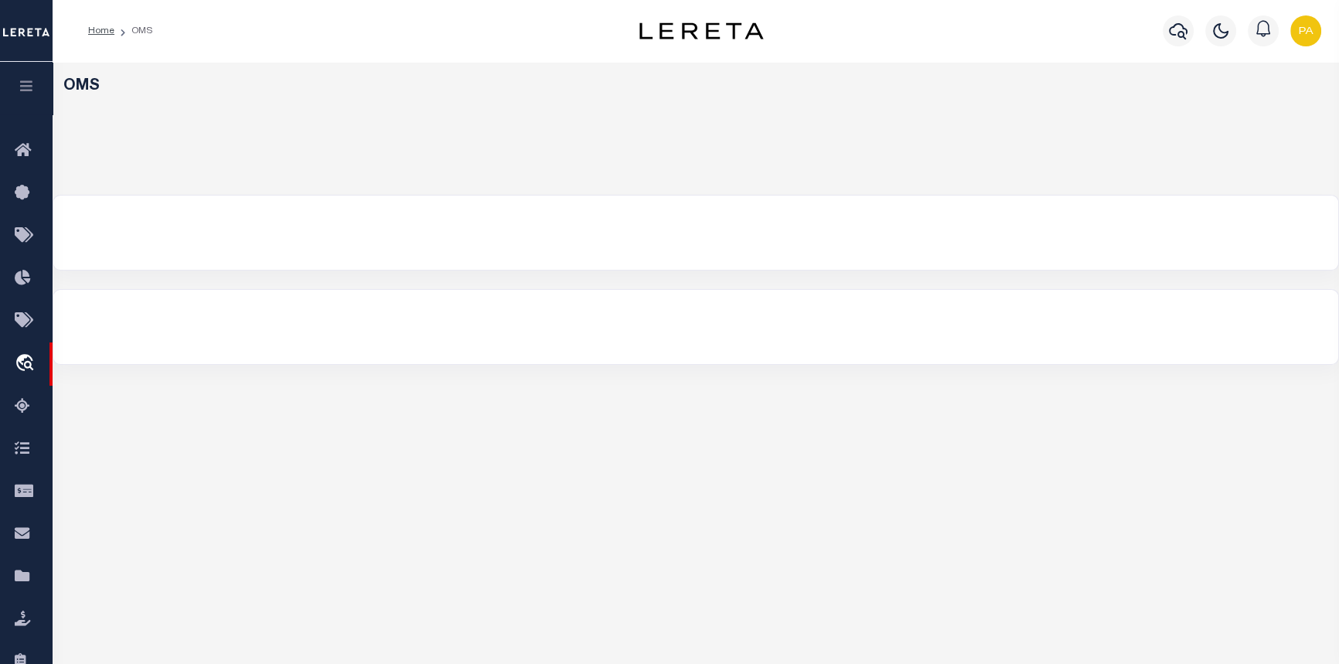
select select "200"
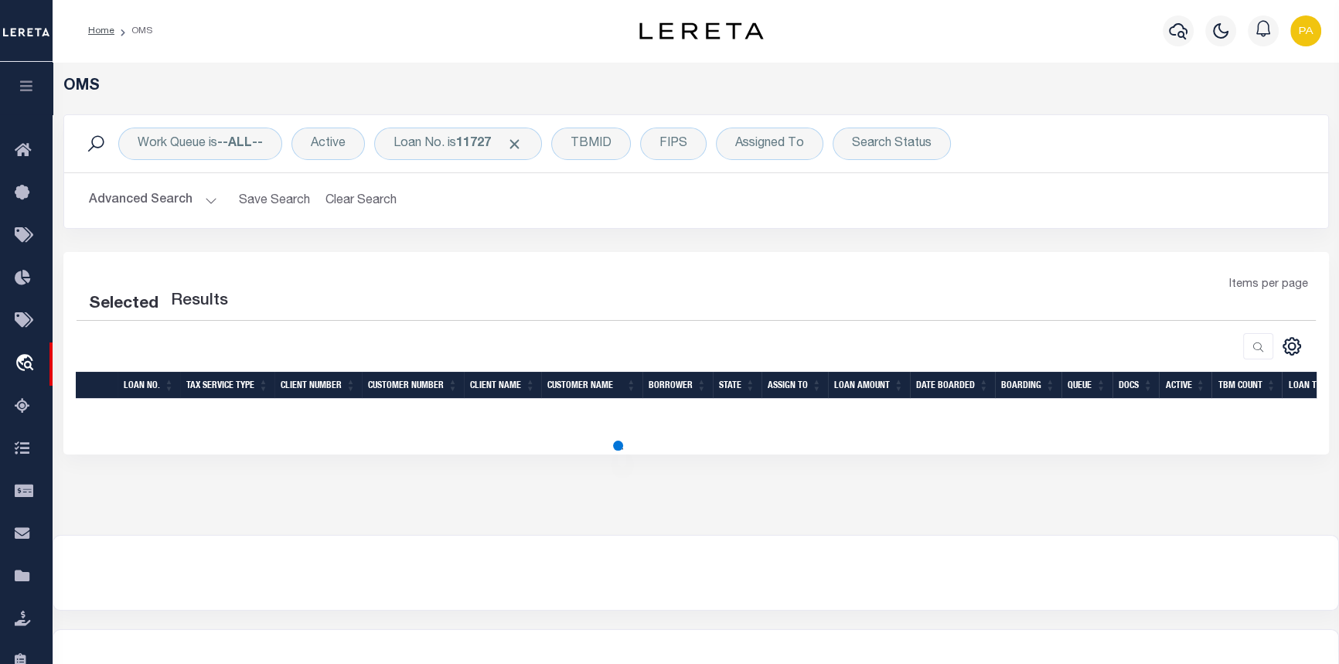
select select "200"
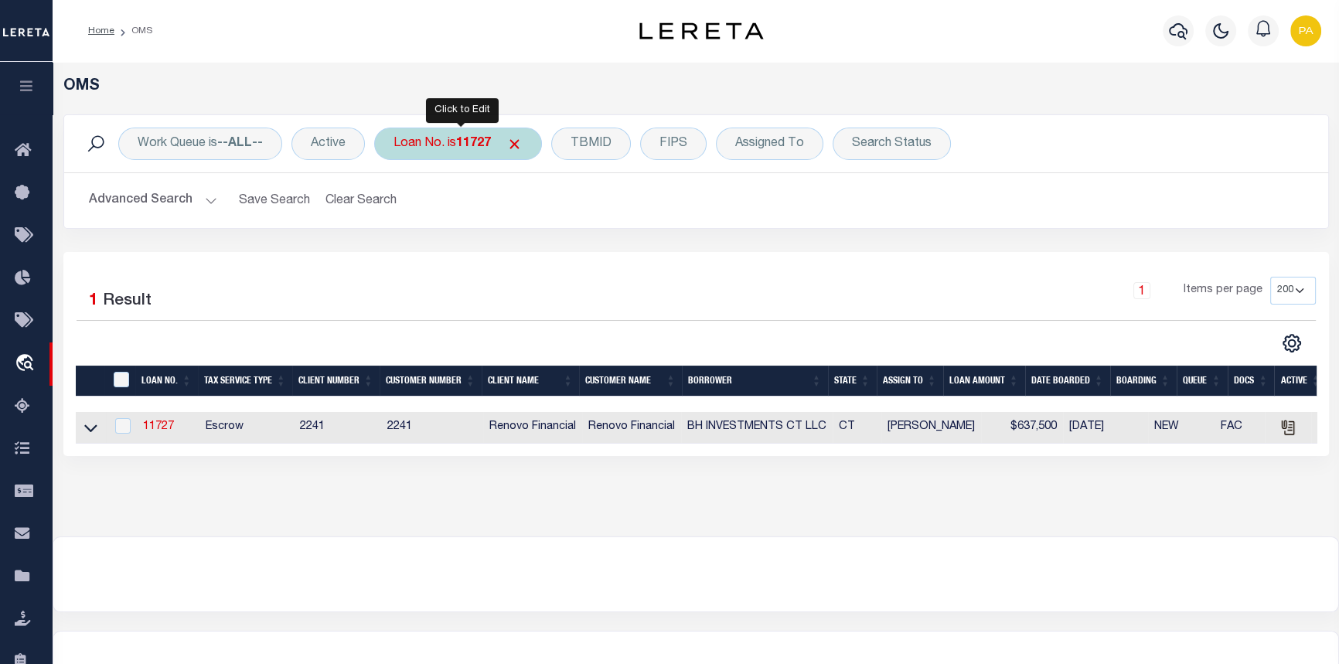
click at [468, 145] on b "11727" at bounding box center [473, 144] width 35 height 12
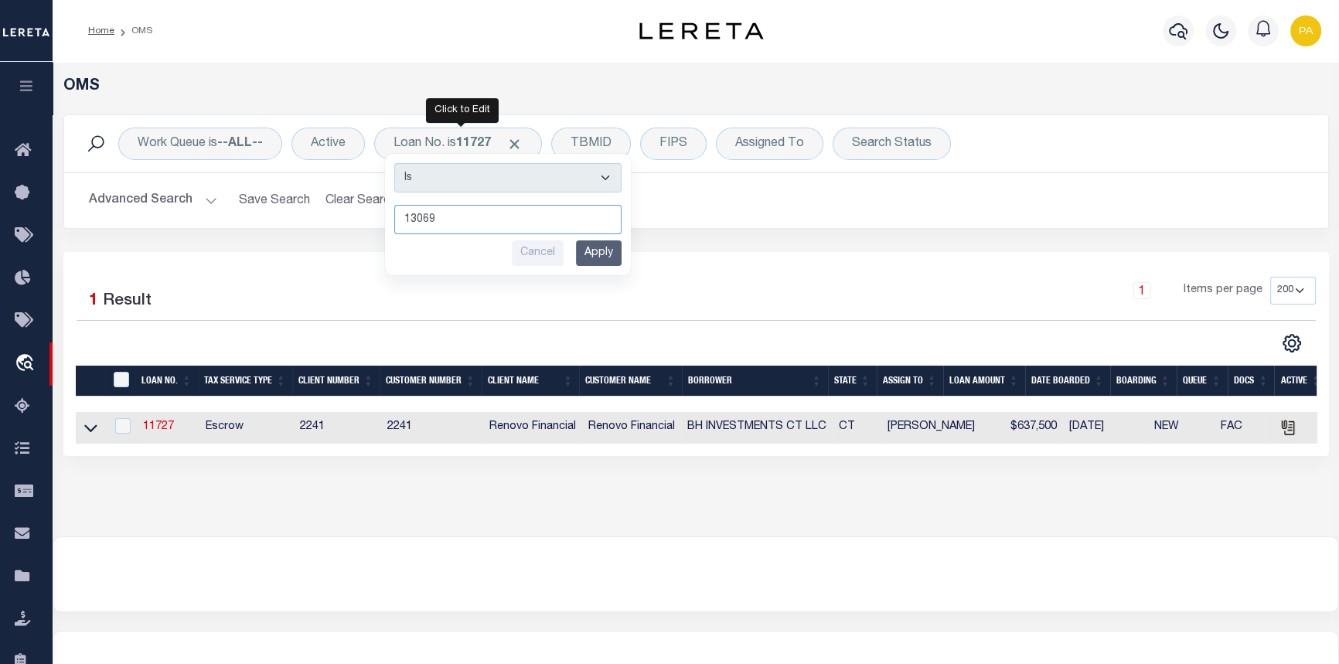
type input "130699"
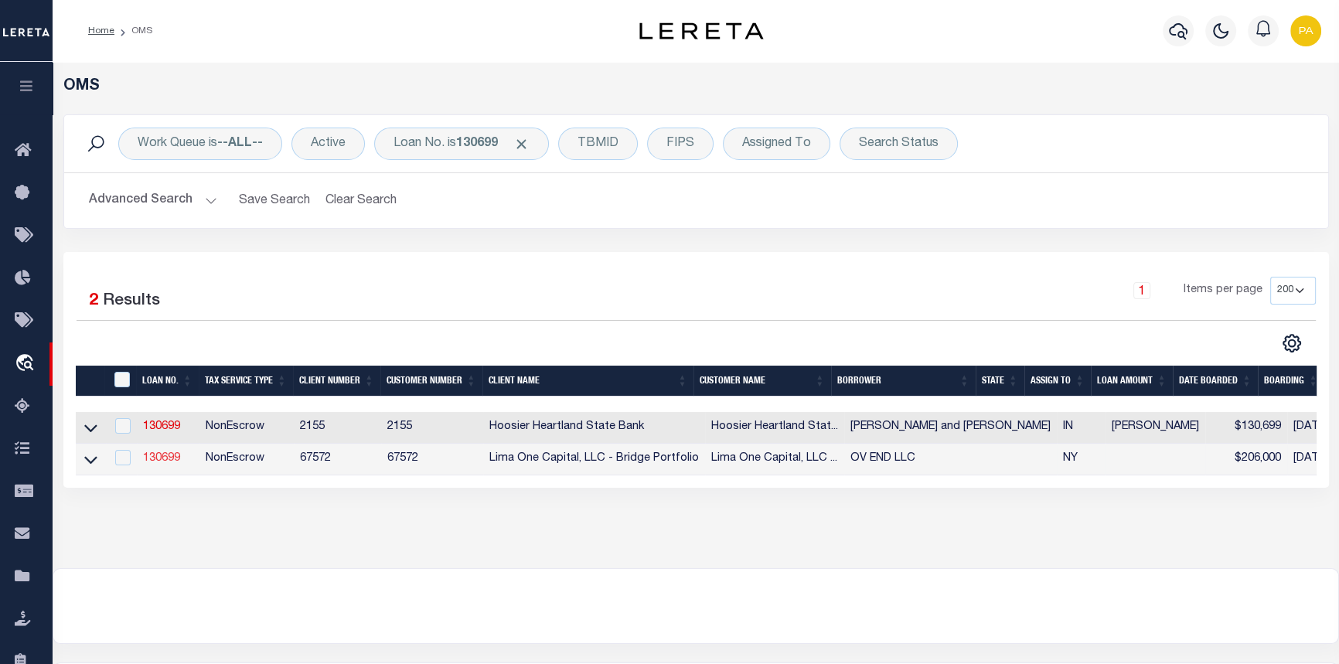
click at [155, 464] on link "130699" at bounding box center [161, 458] width 37 height 11
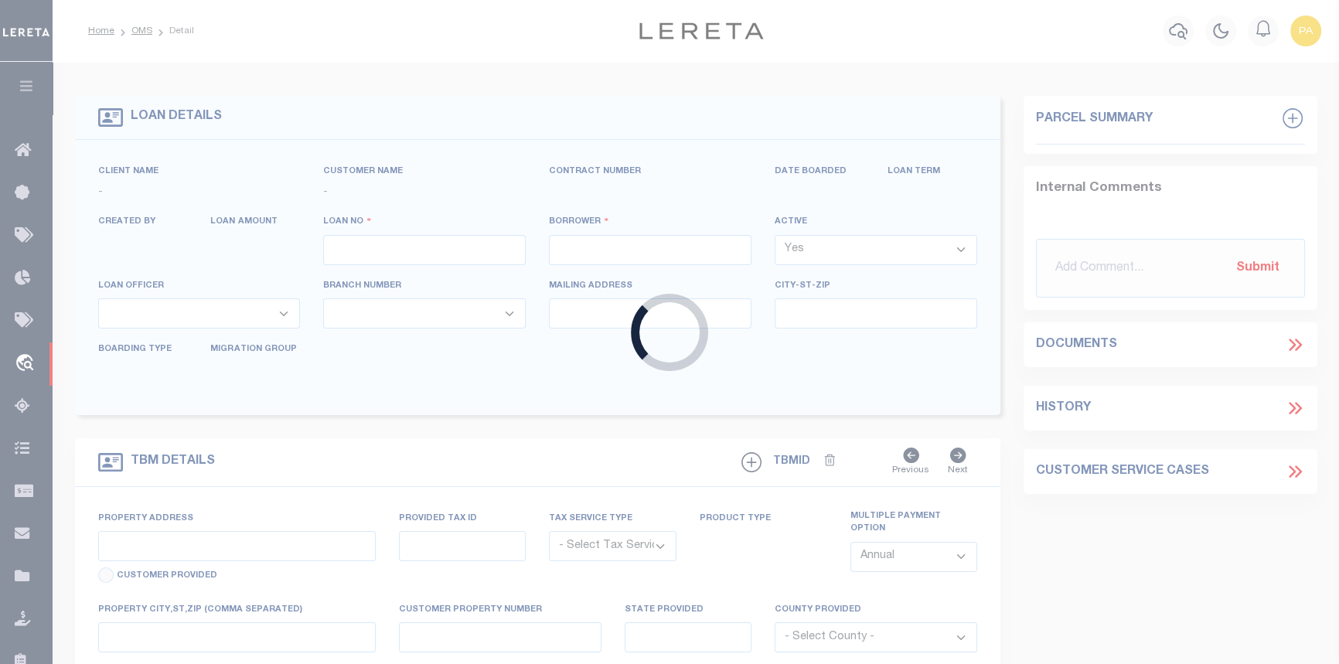
type input "130699"
type input "OV END LLC"
select select
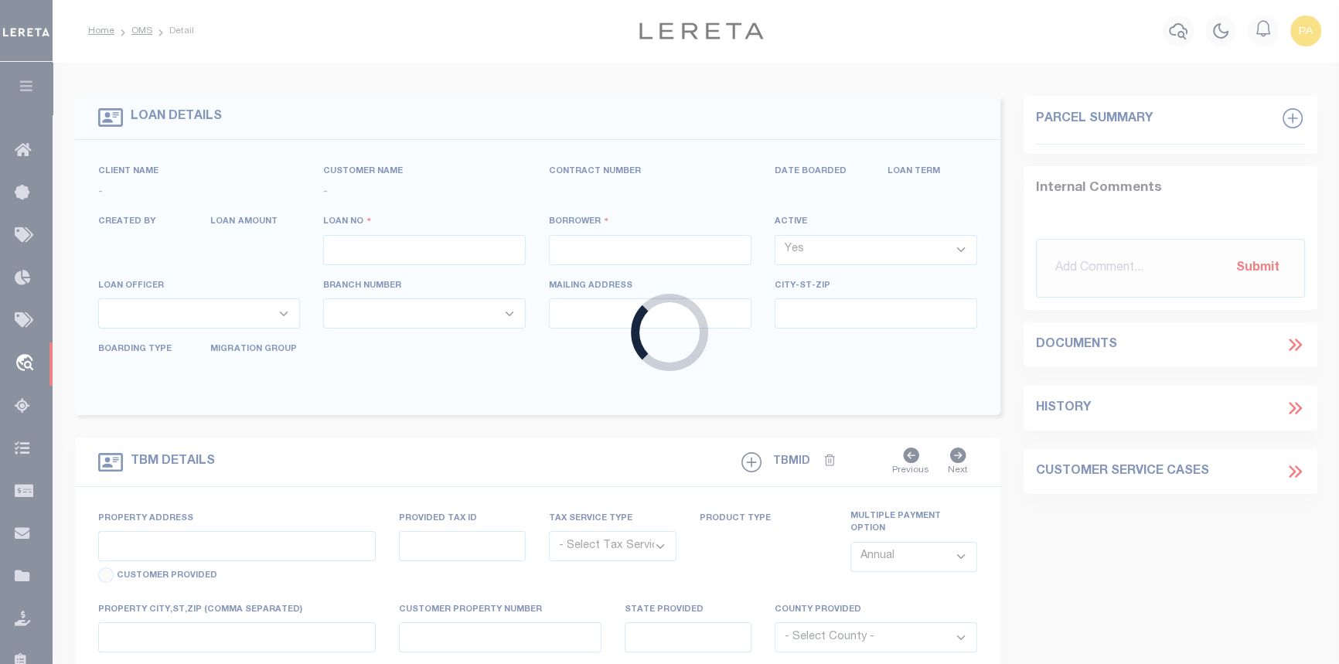
select select
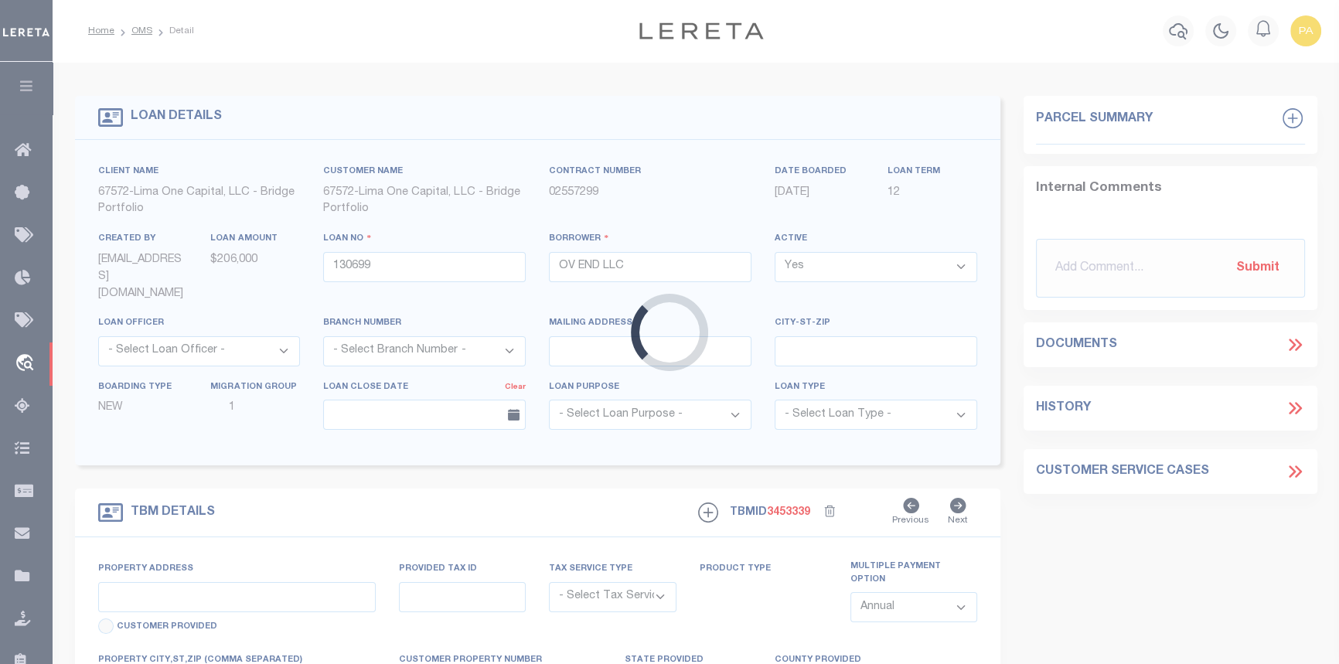
type input "[STREET_ADDRESS][PERSON_NAME]"
radio input "true"
select select "NonEscrow"
type input "ENDICOTT NY 13760"
type input "130699-1"
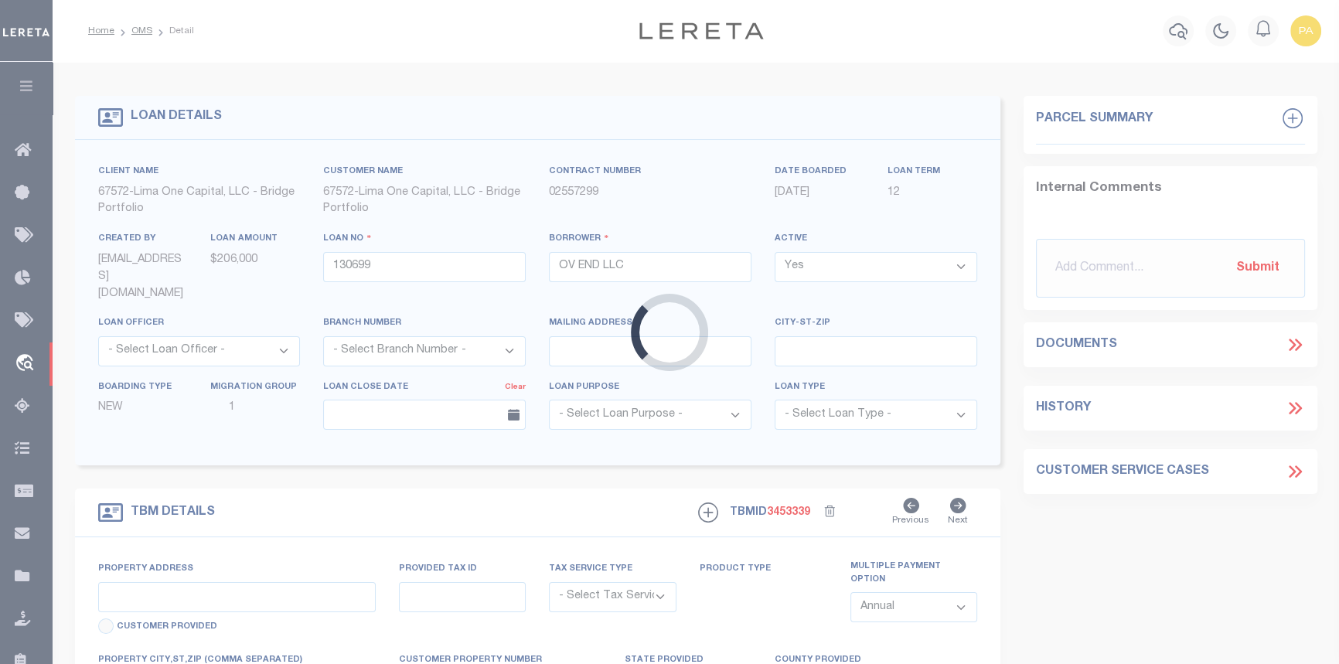
type input "NY"
type textarea "COLLECTOR: ENTITY: PARCEL: 15707318"
type textarea "Compare"
select select "4"
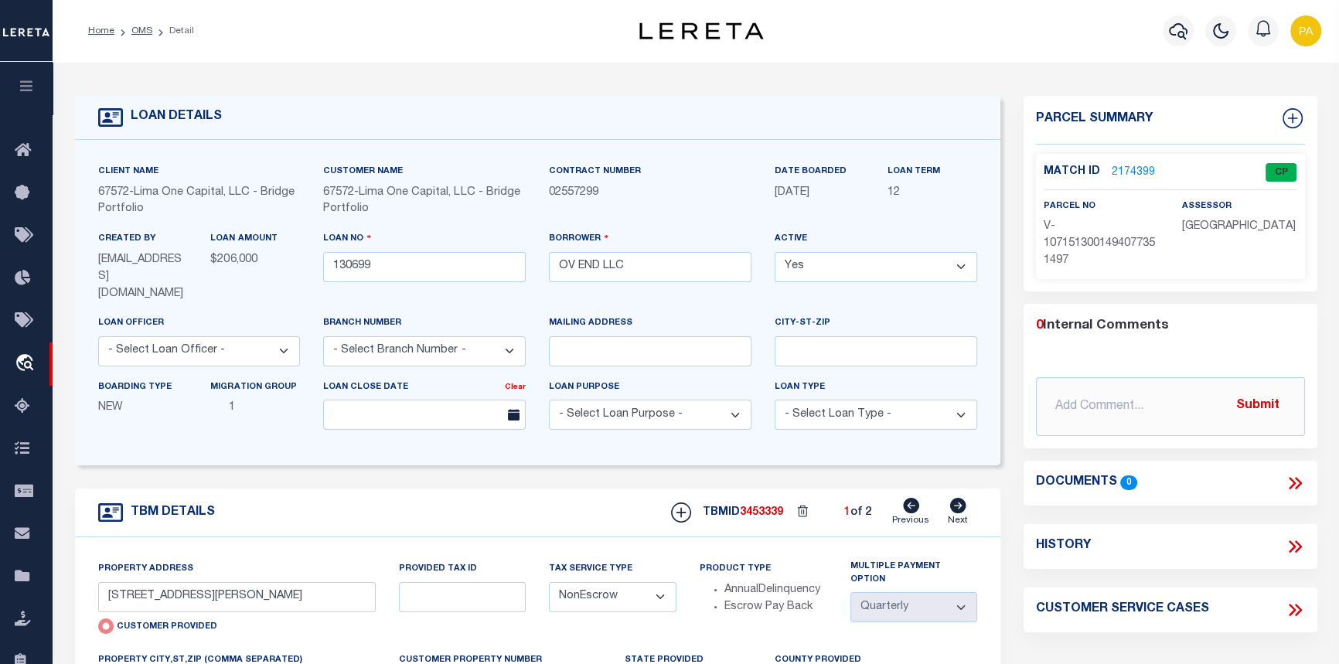
click at [1116, 169] on link "2174399" at bounding box center [1133, 173] width 43 height 16
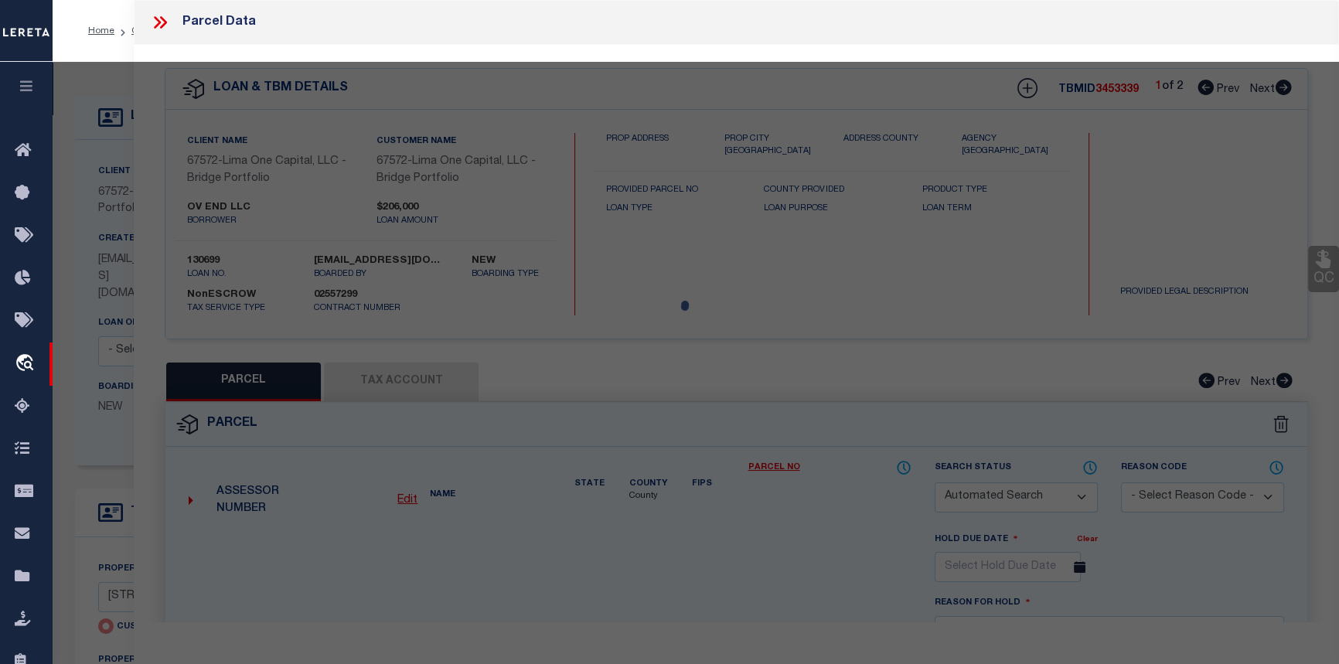
checkbox input "false"
select select "CP"
select select "AGW"
select select
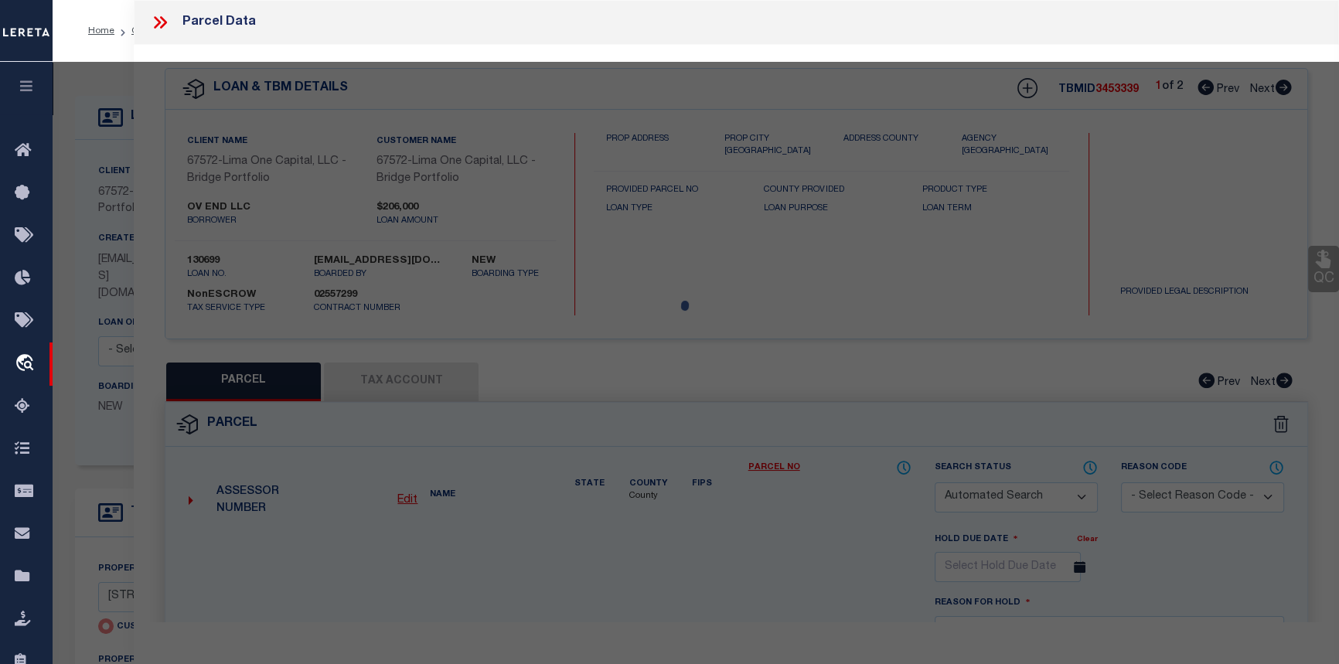
type input "[STREET_ADDRESS][PERSON_NAME]"
checkbox input "false"
type input "ENDICOTT NY 13760"
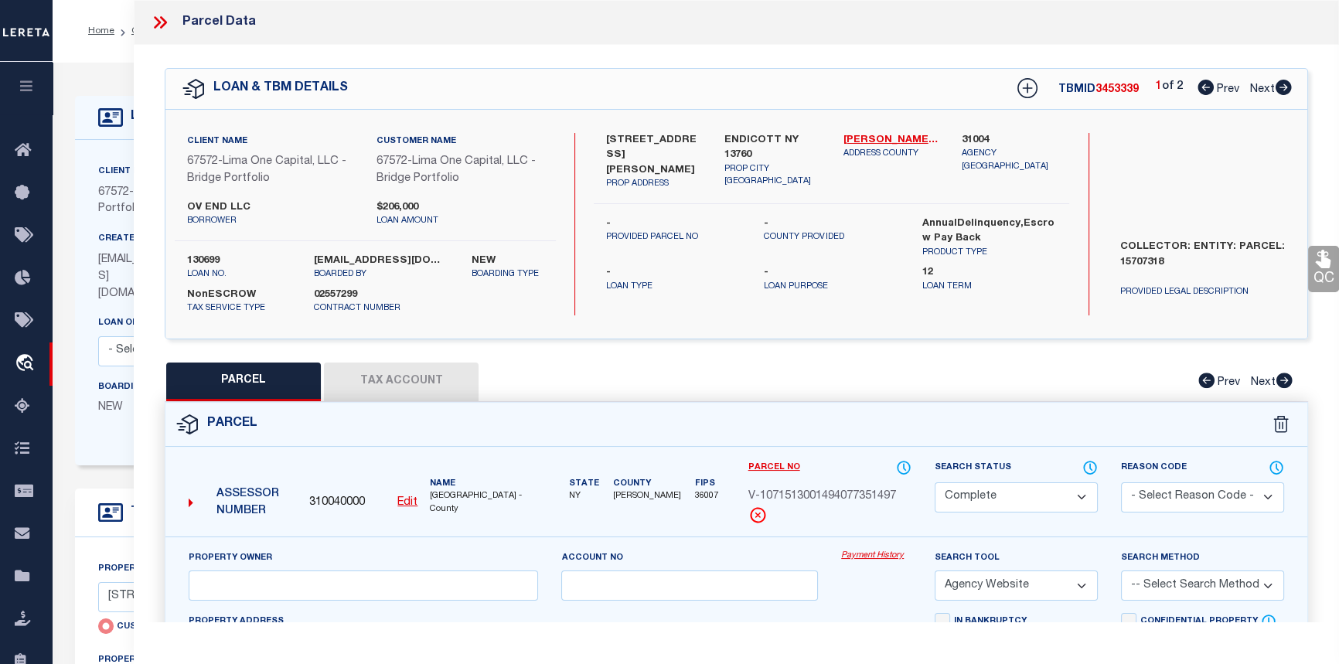
click at [871, 557] on link "Payment History" at bounding box center [876, 556] width 70 height 13
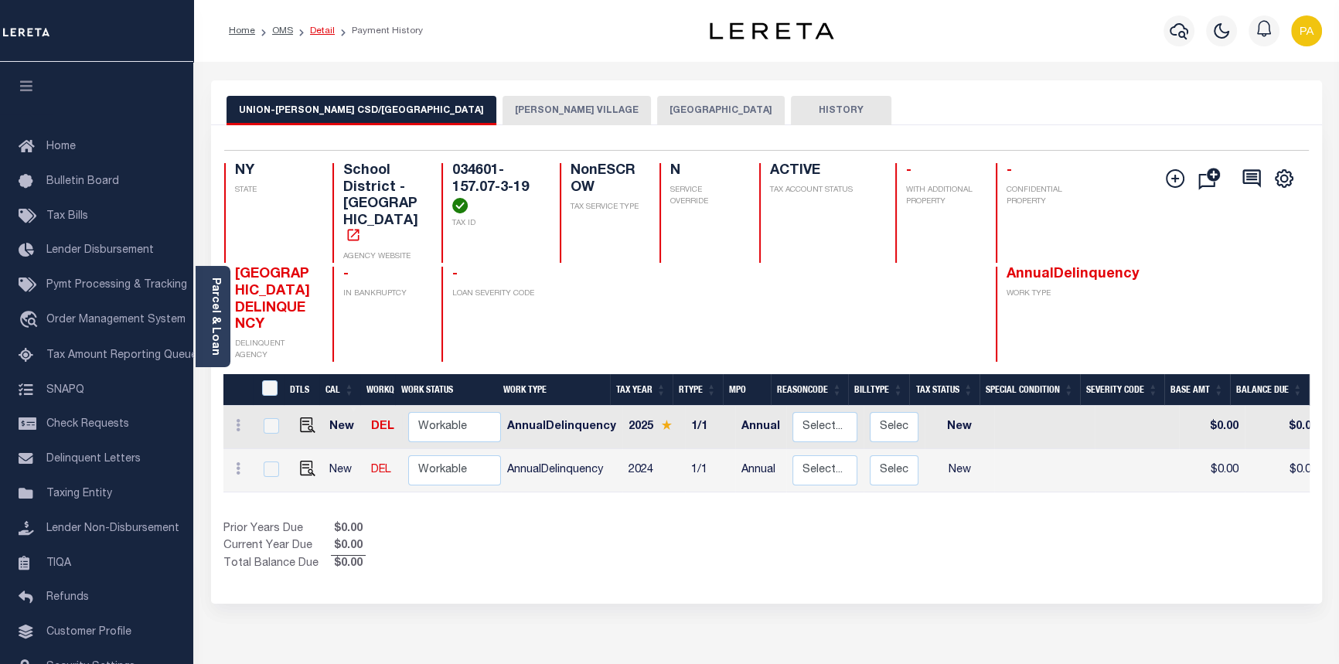
click at [310, 26] on link "Detail" at bounding box center [322, 30] width 25 height 9
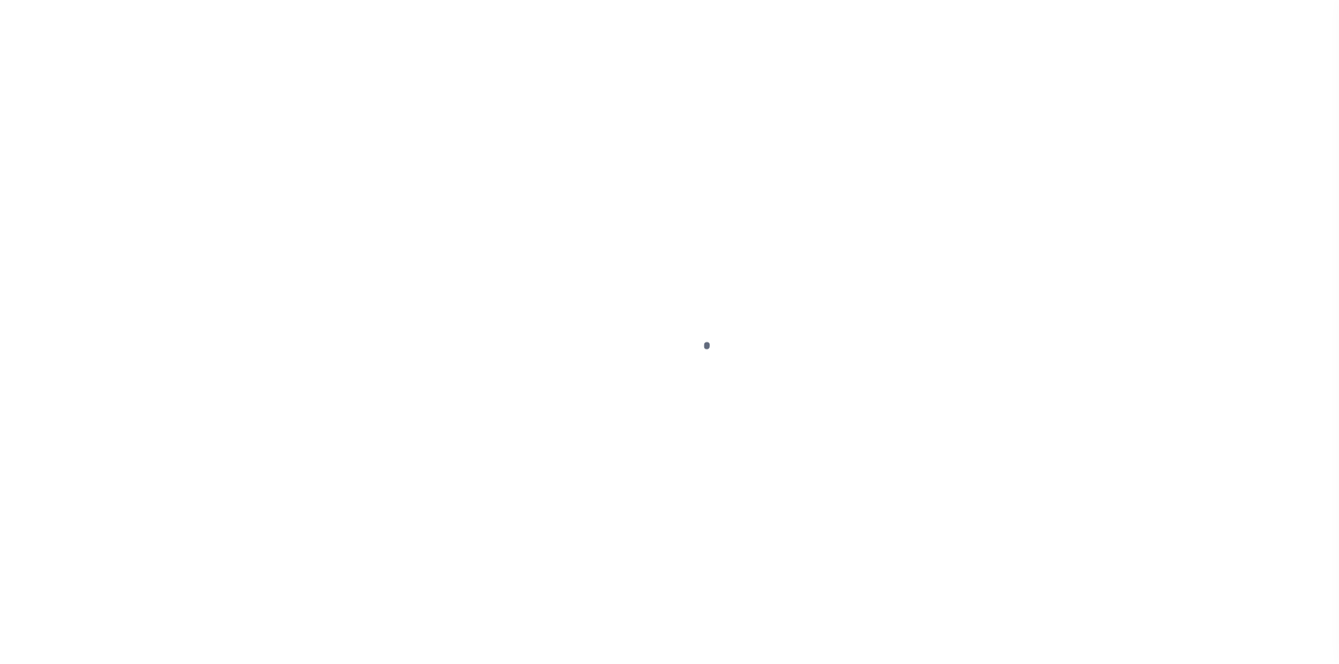
select select "NonEscrow"
select select "4"
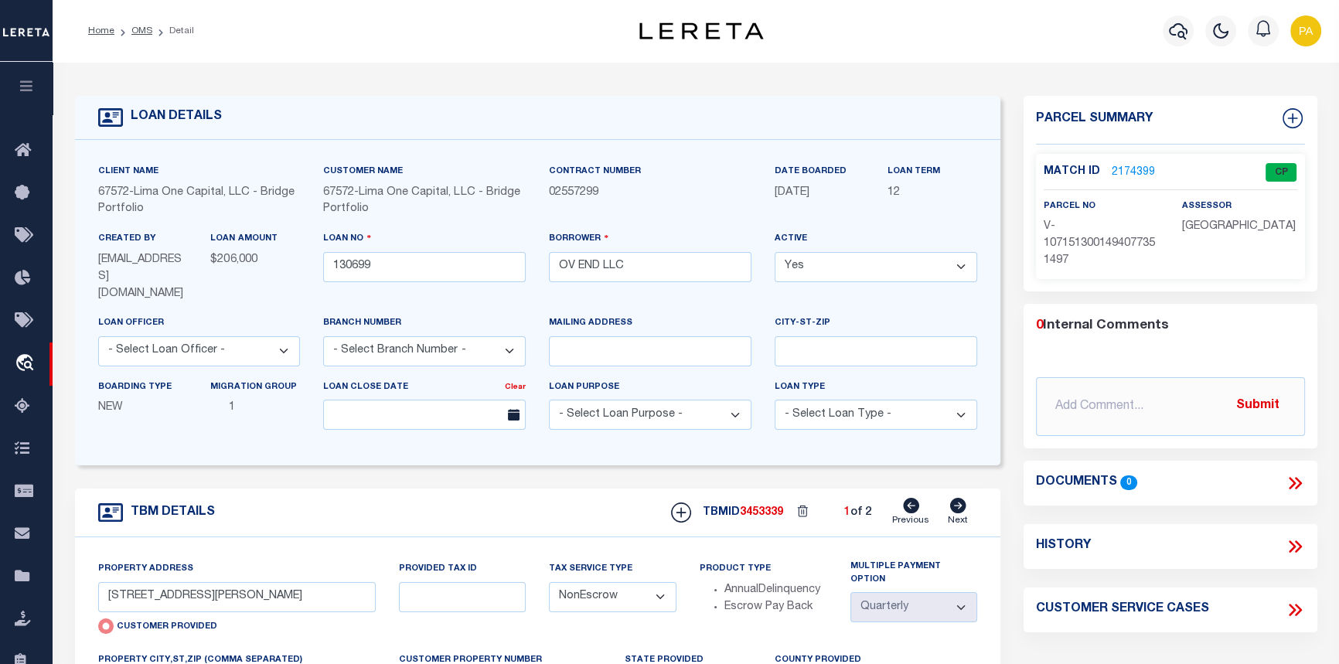
click at [1122, 174] on link "2174399" at bounding box center [1133, 173] width 43 height 16
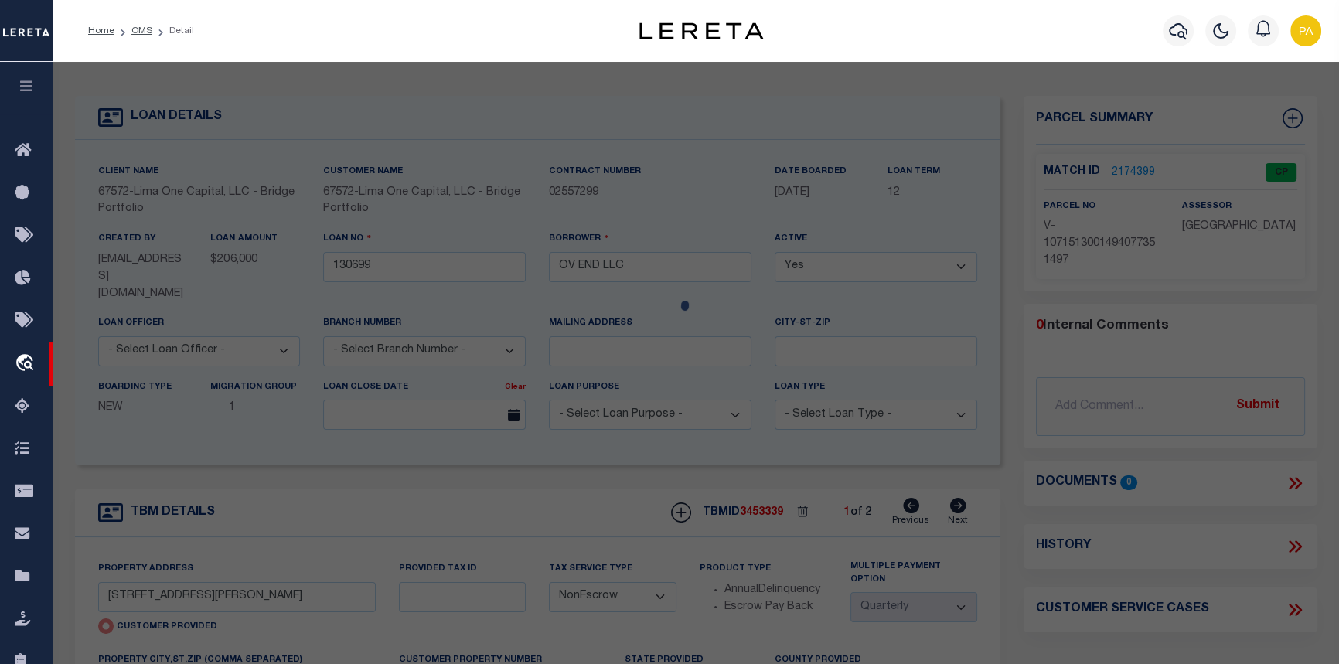
checkbox input "false"
select select "CP"
select select "AGW"
select select
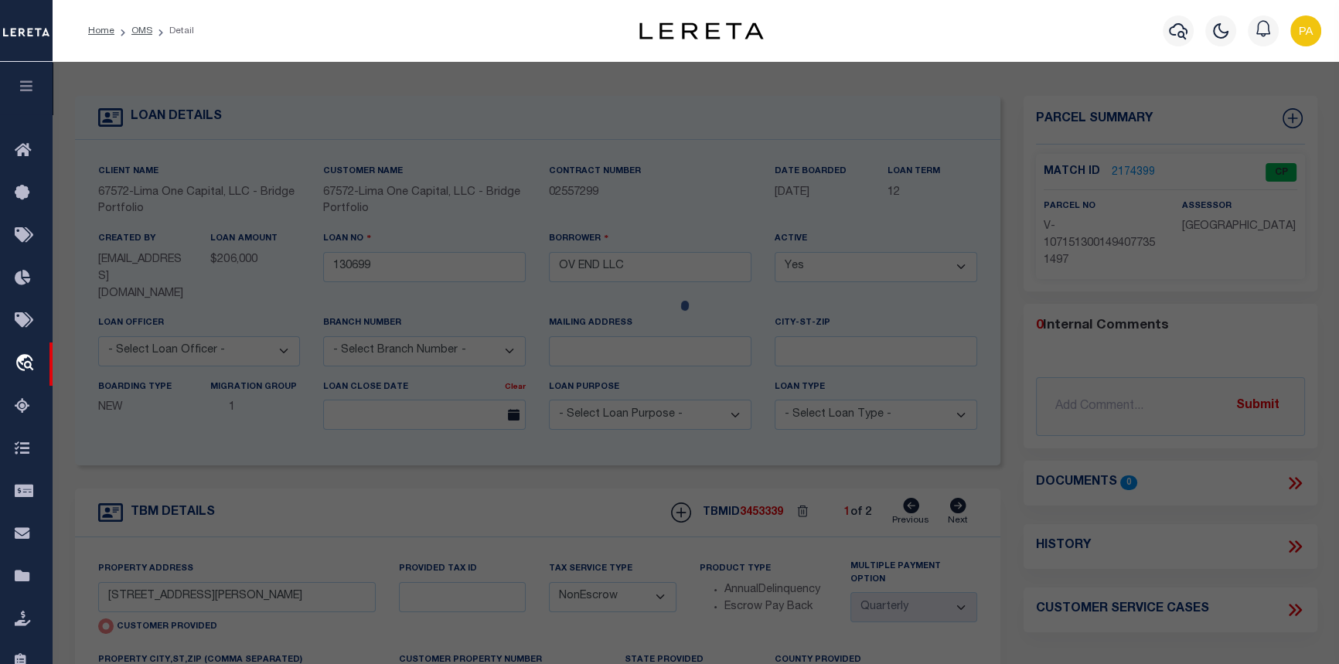
type input "[STREET_ADDRESS][PERSON_NAME]"
checkbox input "false"
type input "ENDICOTT NY 13760"
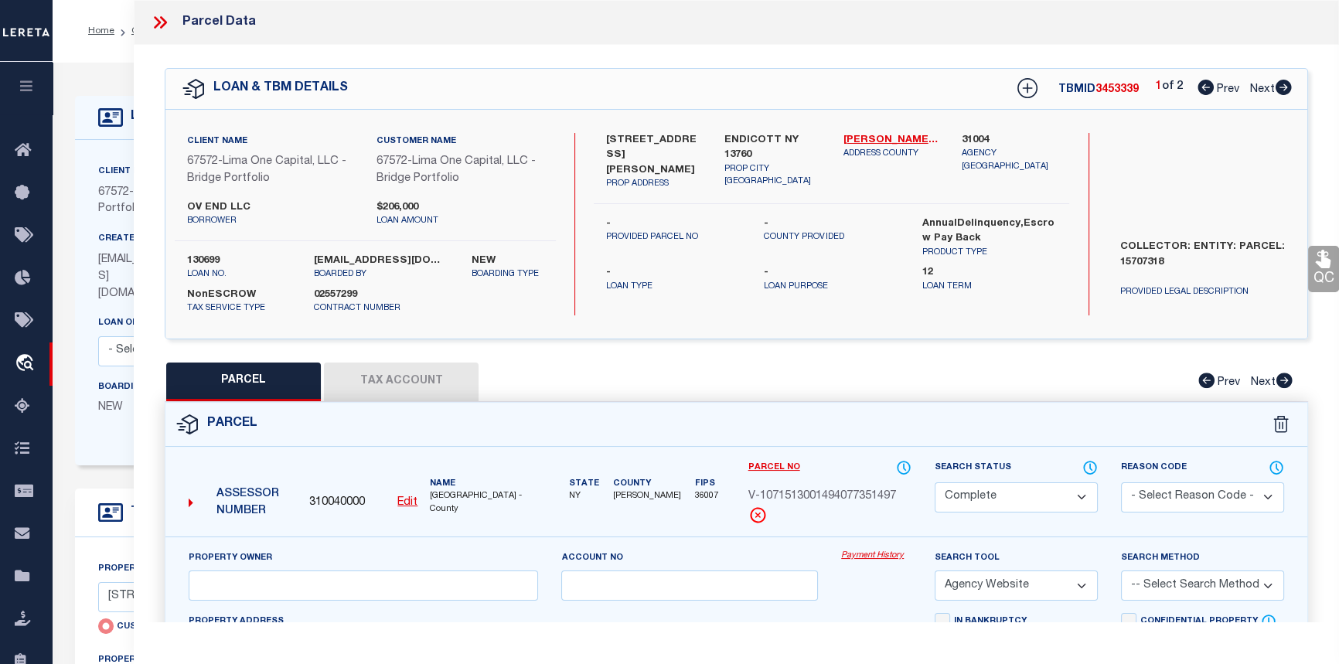
click at [885, 554] on link "Payment History" at bounding box center [876, 556] width 70 height 13
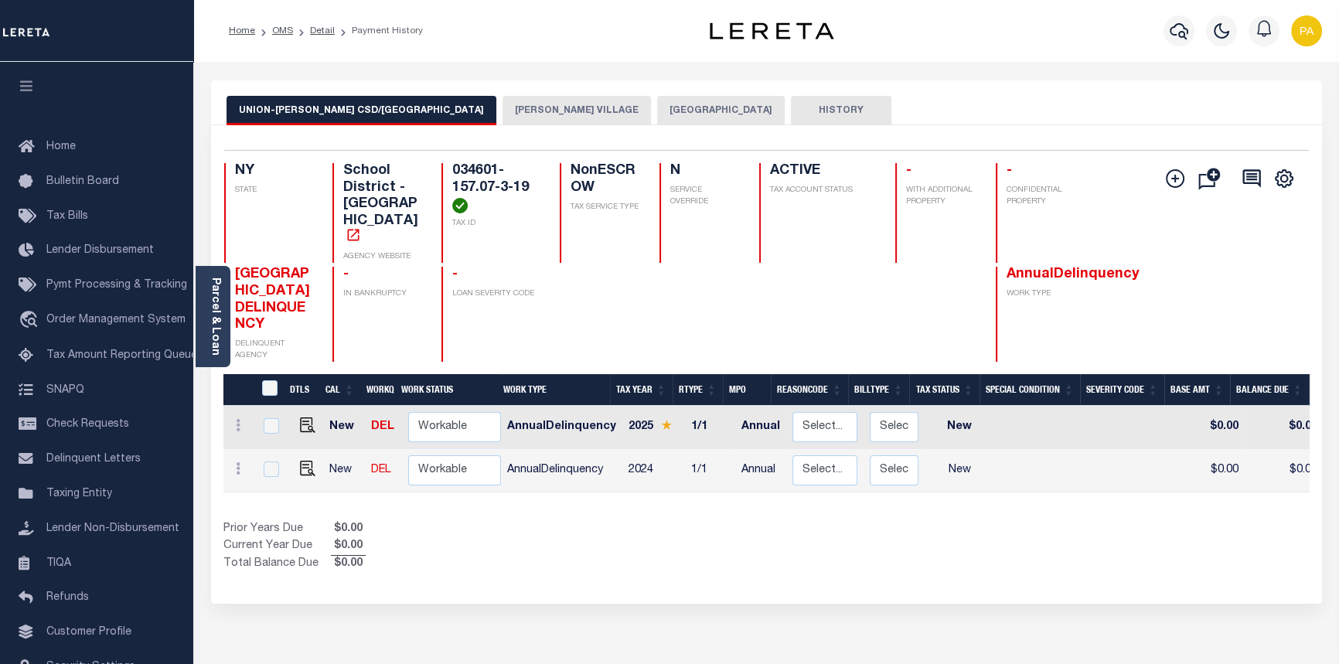
click at [502, 109] on button "[PERSON_NAME] VILLAGE" at bounding box center [576, 110] width 148 height 29
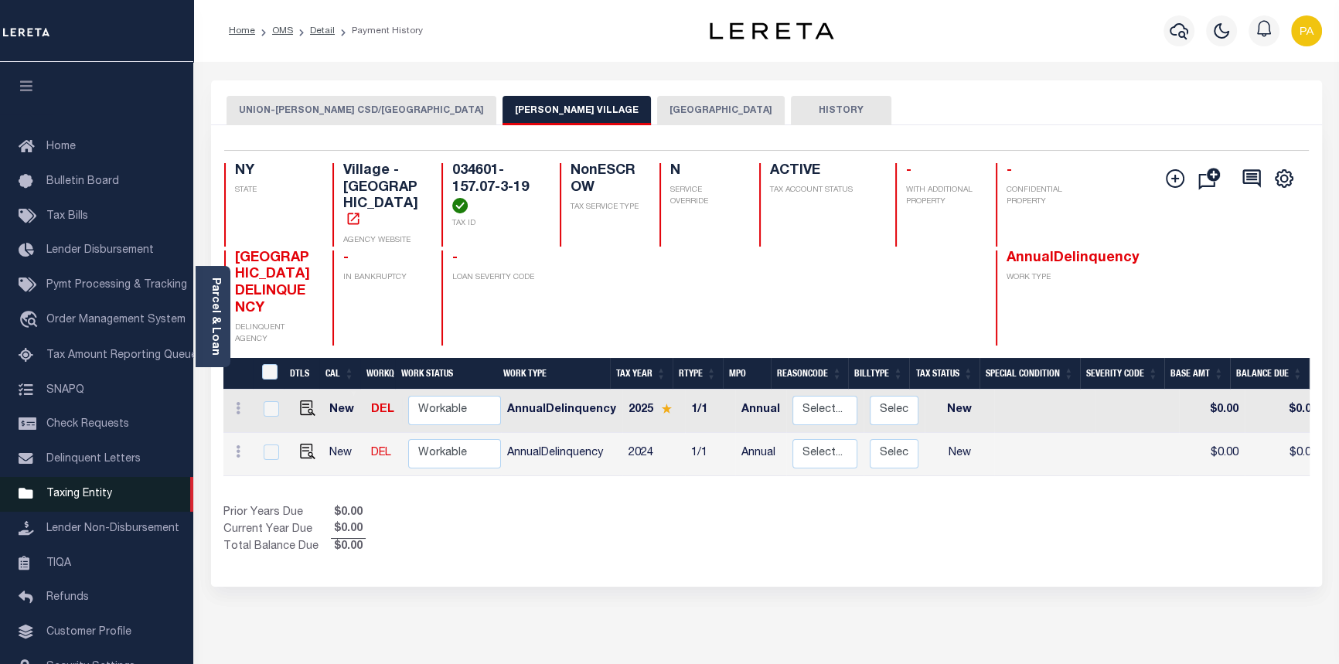
click at [73, 510] on link "Taxing Entity" at bounding box center [96, 494] width 193 height 35
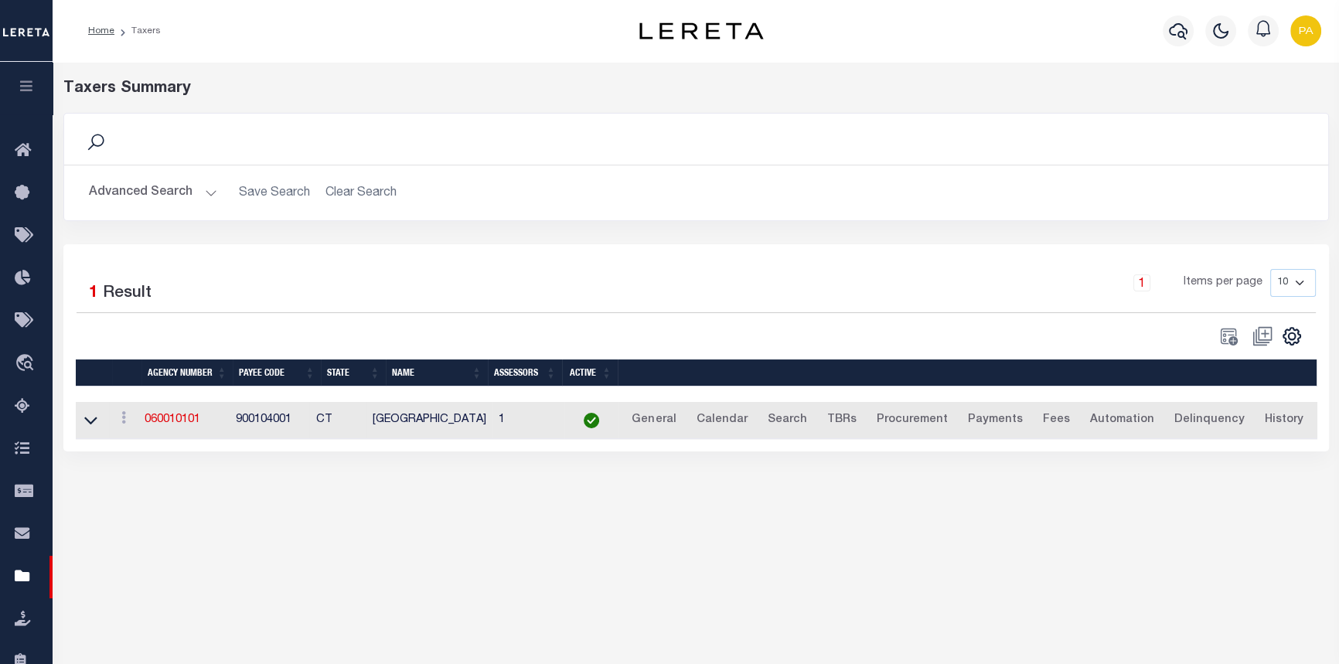
click at [209, 195] on button "Advanced Search" at bounding box center [153, 193] width 128 height 30
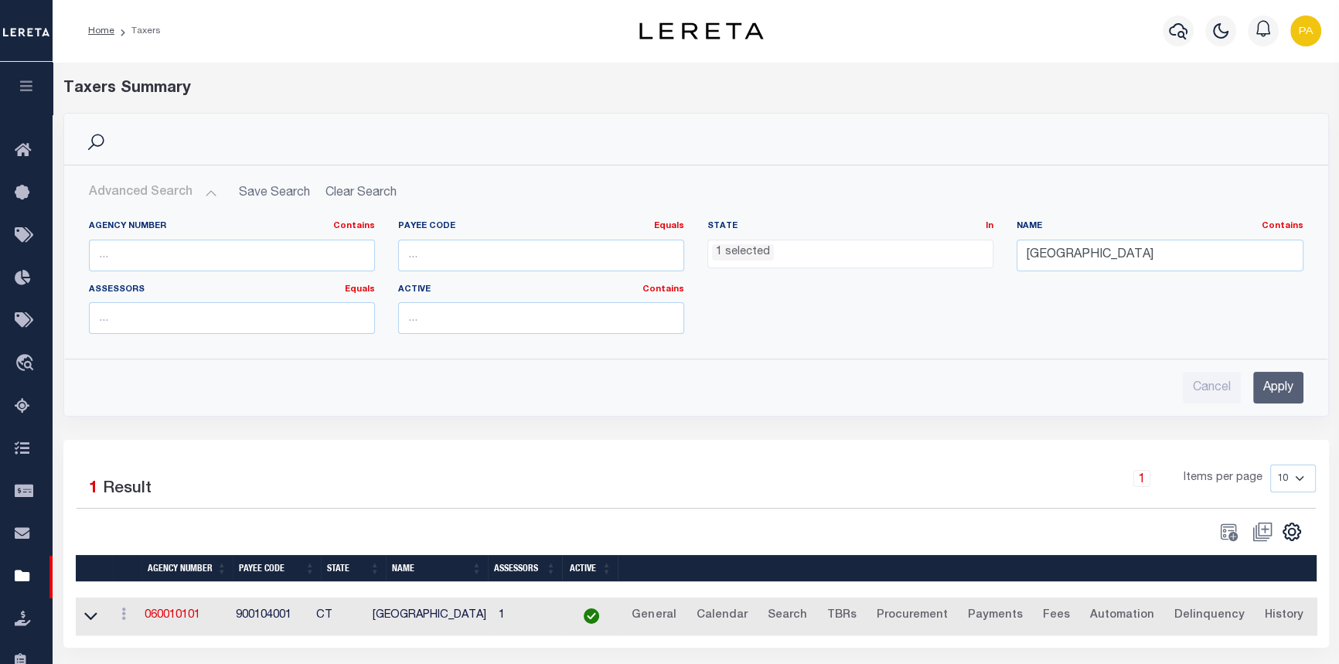
click at [775, 254] on ul "1 selected" at bounding box center [850, 250] width 284 height 21
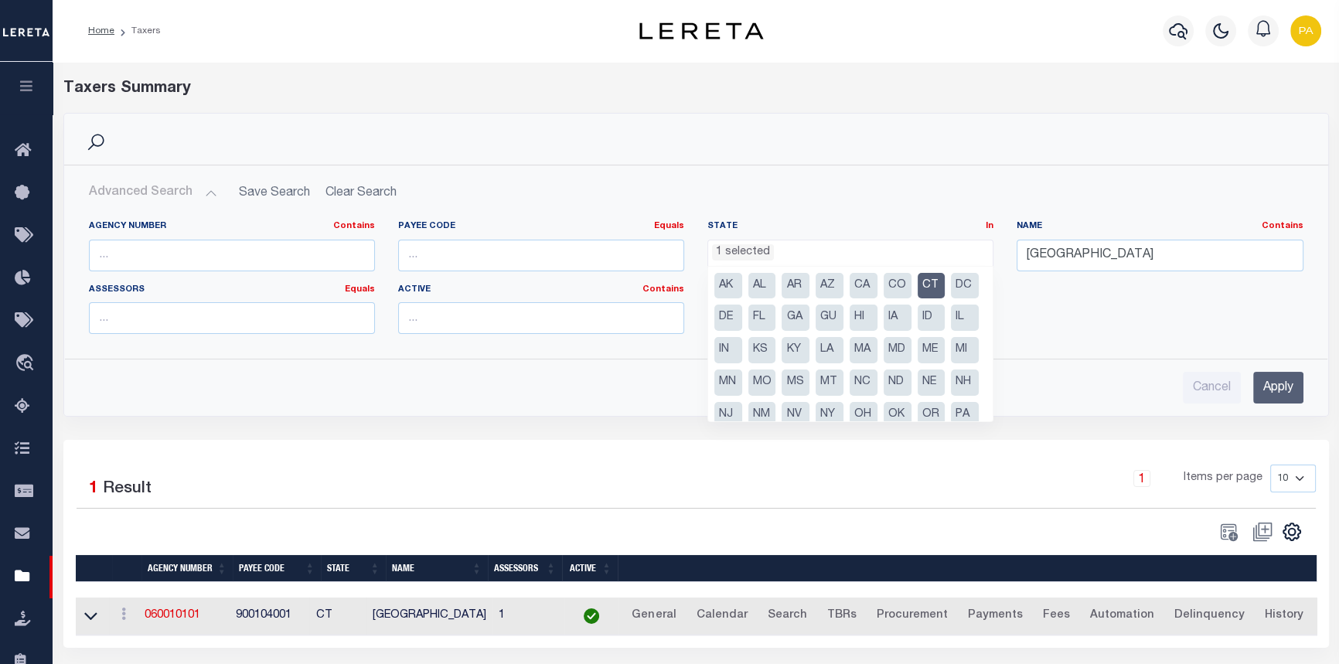
click at [934, 290] on li "CT" at bounding box center [932, 286] width 28 height 26
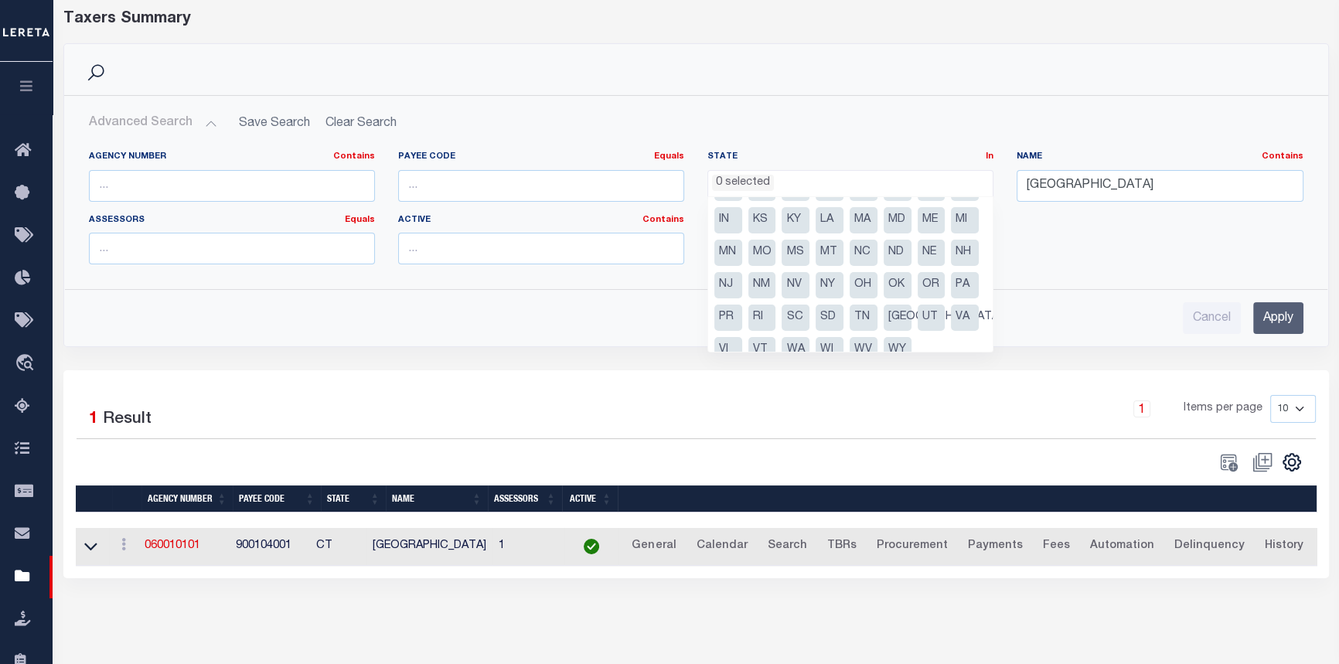
scroll to position [70, 0]
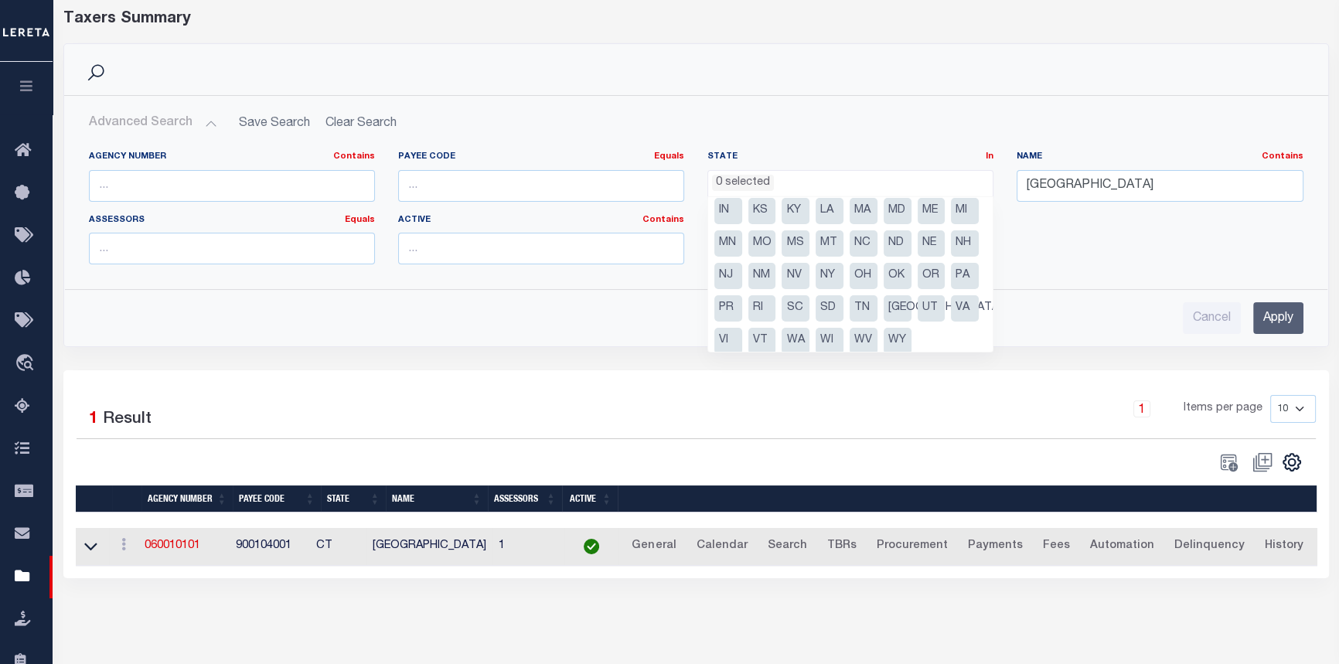
click at [816, 289] on li "NY" at bounding box center [830, 276] width 28 height 26
select select "NY"
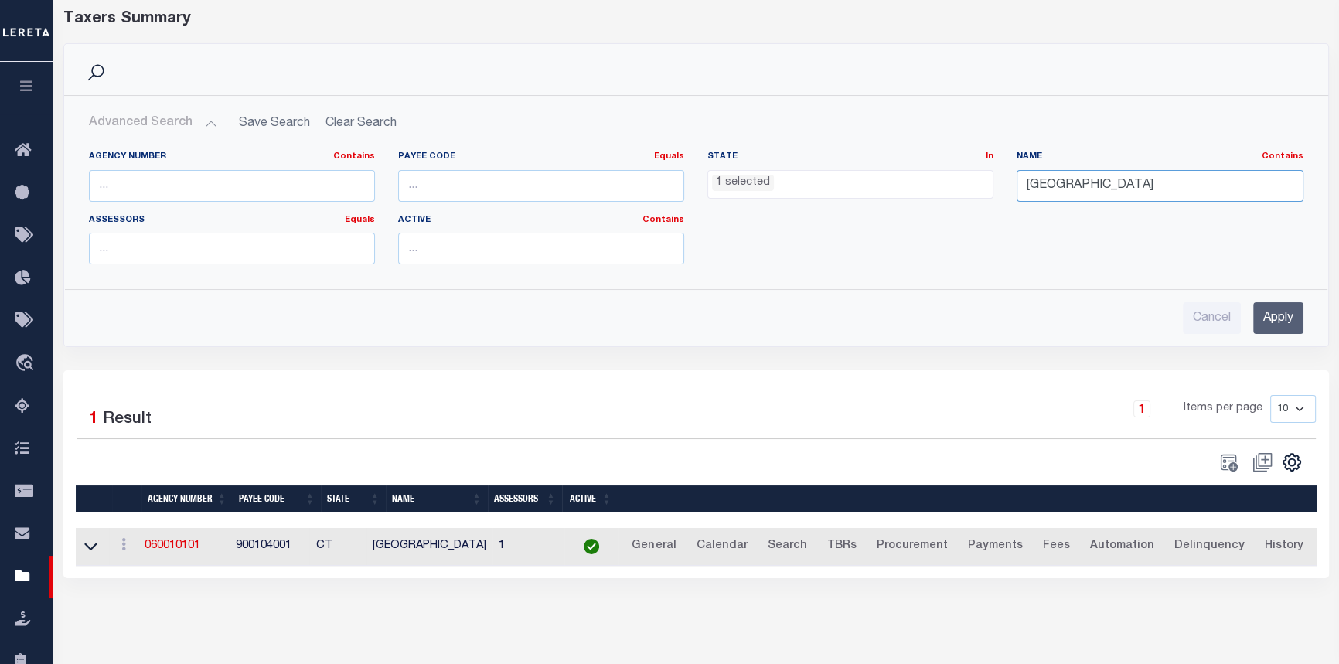
drag, startPoint x: 1103, startPoint y: 189, endPoint x: 618, endPoint y: 121, distance: 490.2
click at [622, 123] on div "Advanced Search Save Search Clear Search tblPayees_dynamictable_____DefaultSave…" at bounding box center [696, 221] width 1239 height 226
type input "[PERSON_NAME] VILLAGE"
click at [1279, 315] on input "Apply" at bounding box center [1278, 318] width 50 height 32
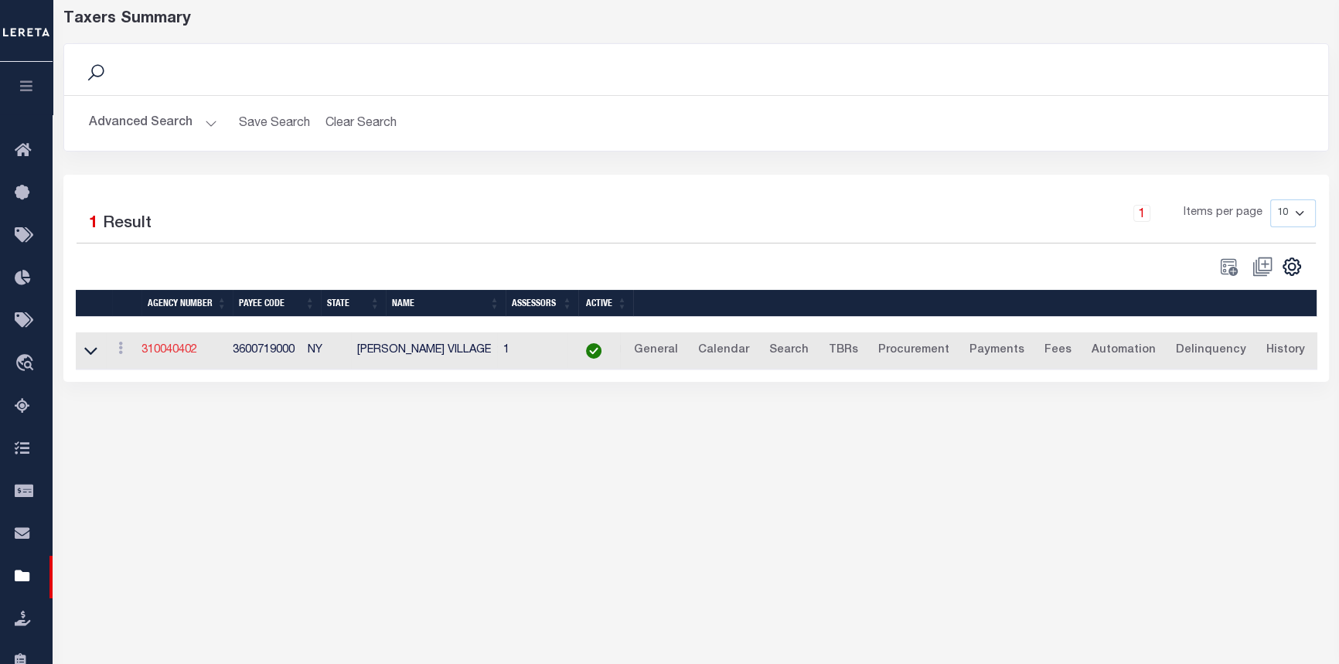
click at [180, 346] on link "310040402" at bounding box center [169, 350] width 56 height 11
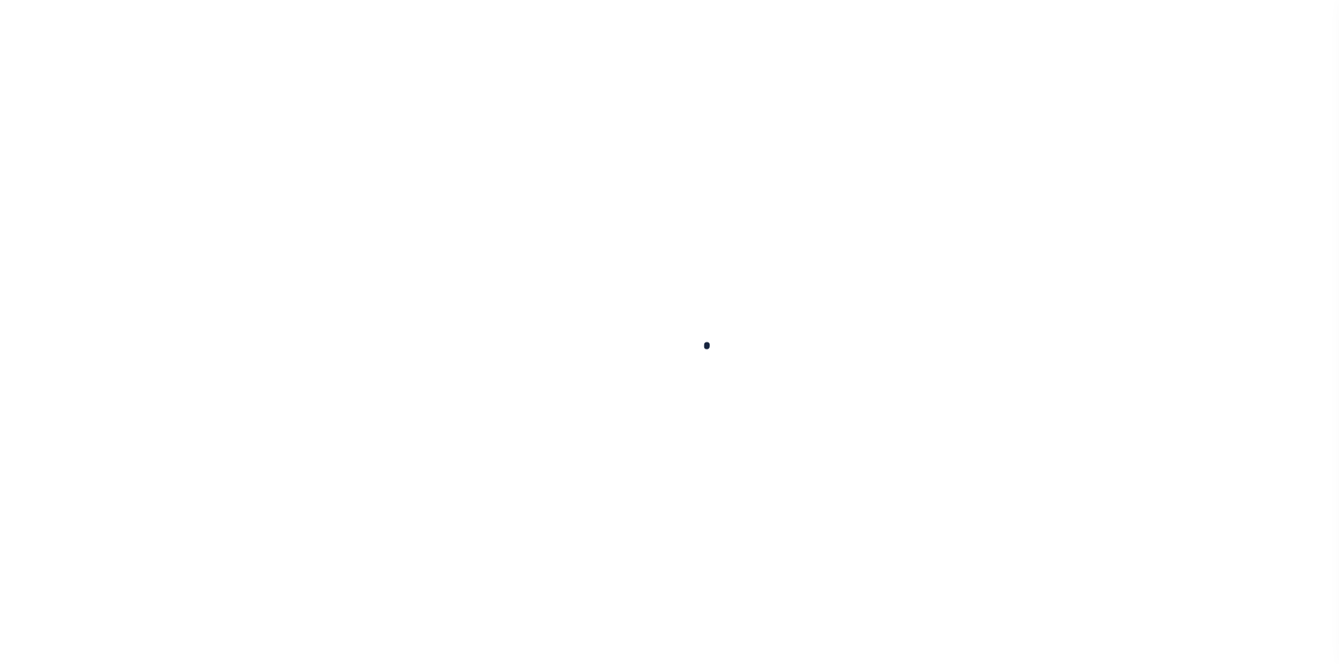
select select
checkbox input "false"
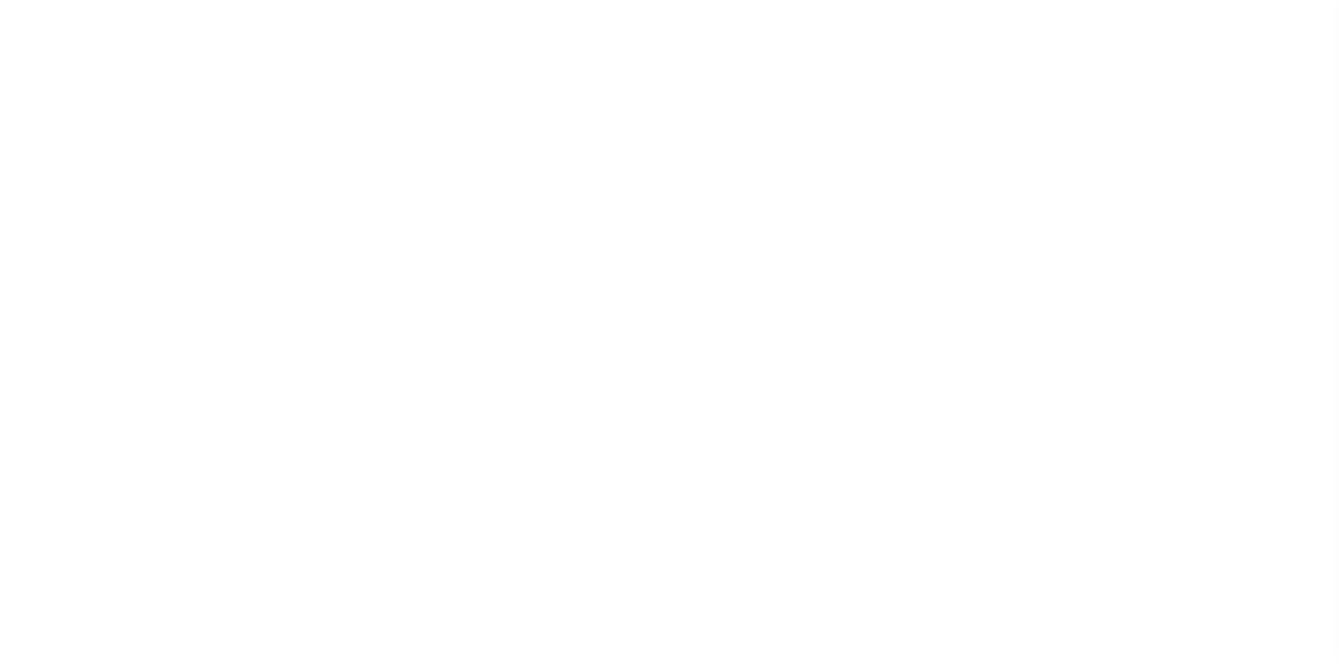
checkbox input "false"
type input "3600719000"
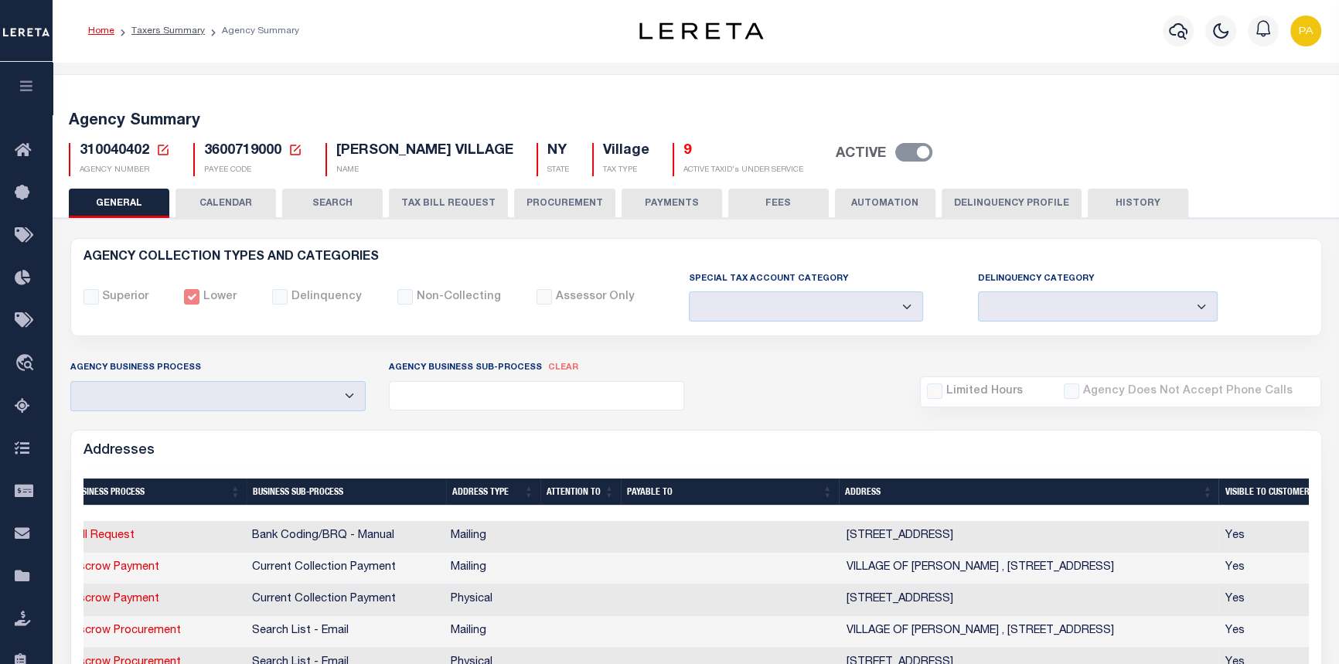
click at [100, 30] on link "Home" at bounding box center [101, 30] width 26 height 9
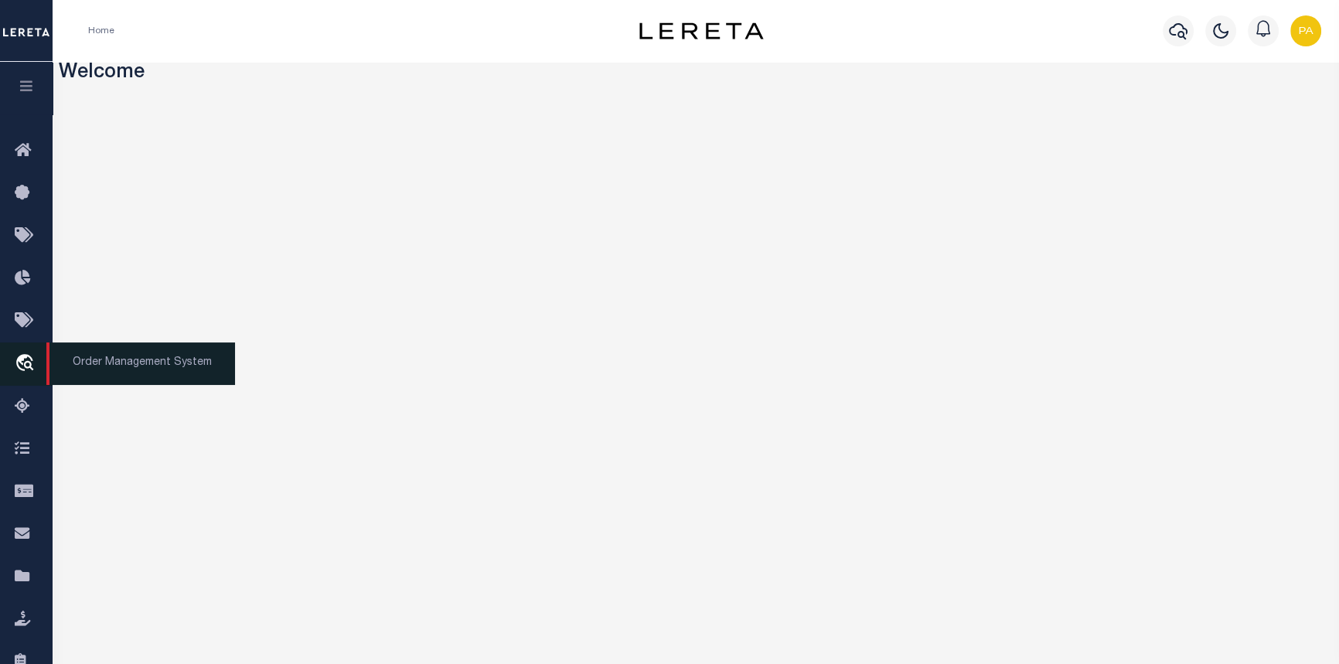
click at [141, 369] on span "Order Management System" at bounding box center [140, 363] width 189 height 43
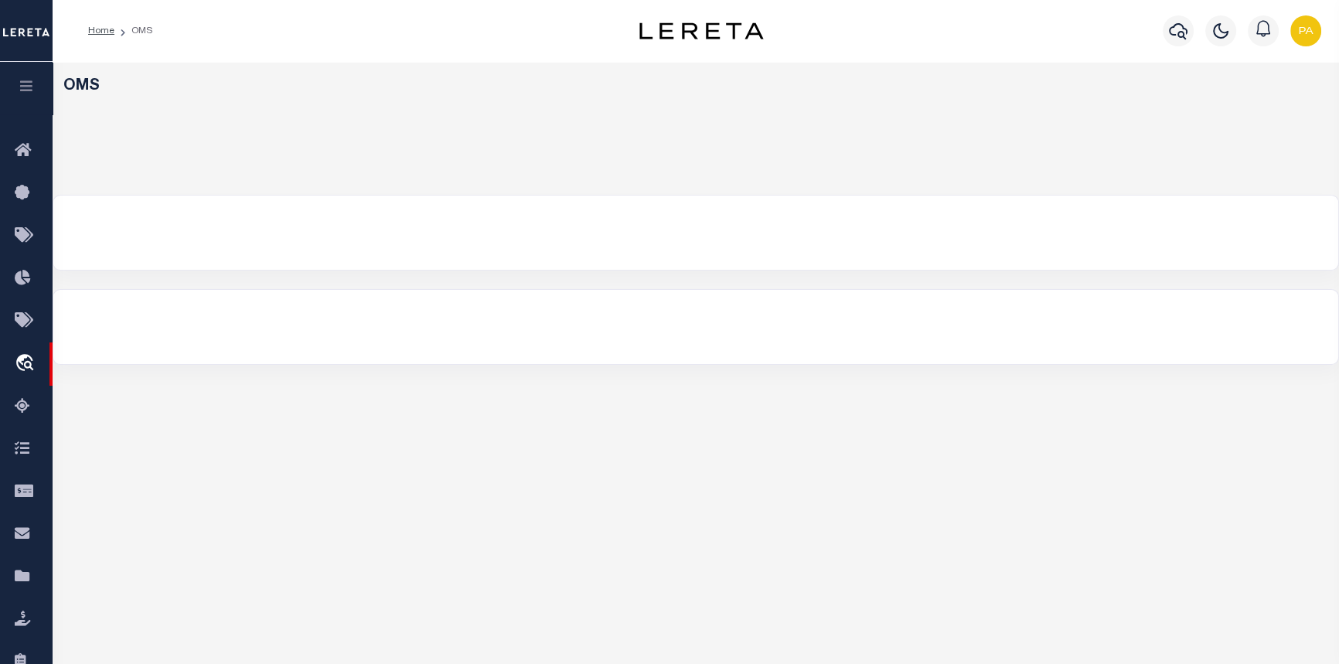
select select "200"
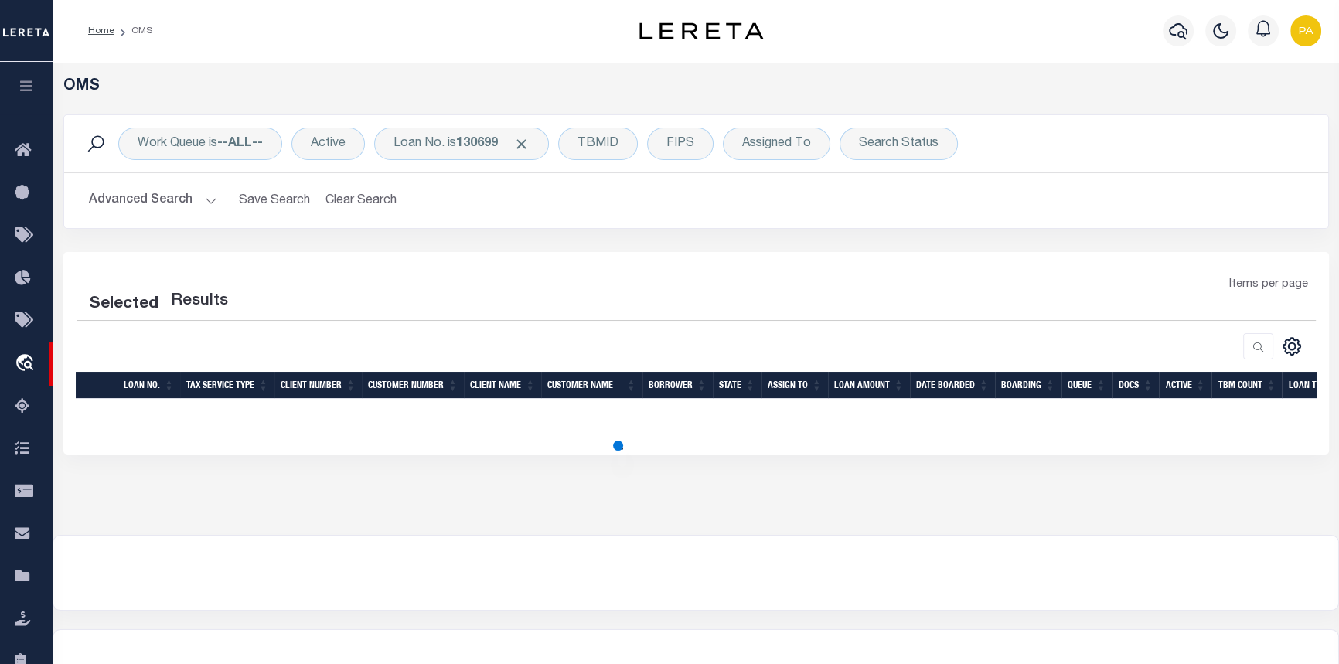
select select "200"
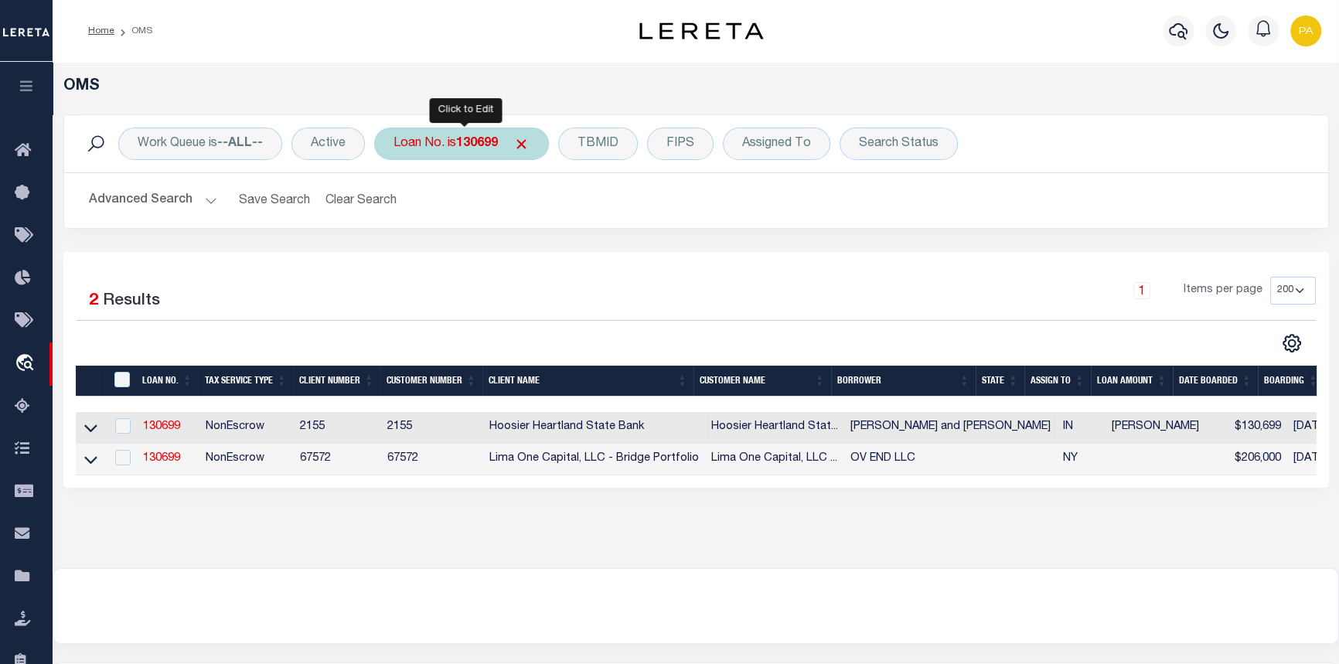
click at [476, 149] on b "130699" at bounding box center [477, 144] width 42 height 12
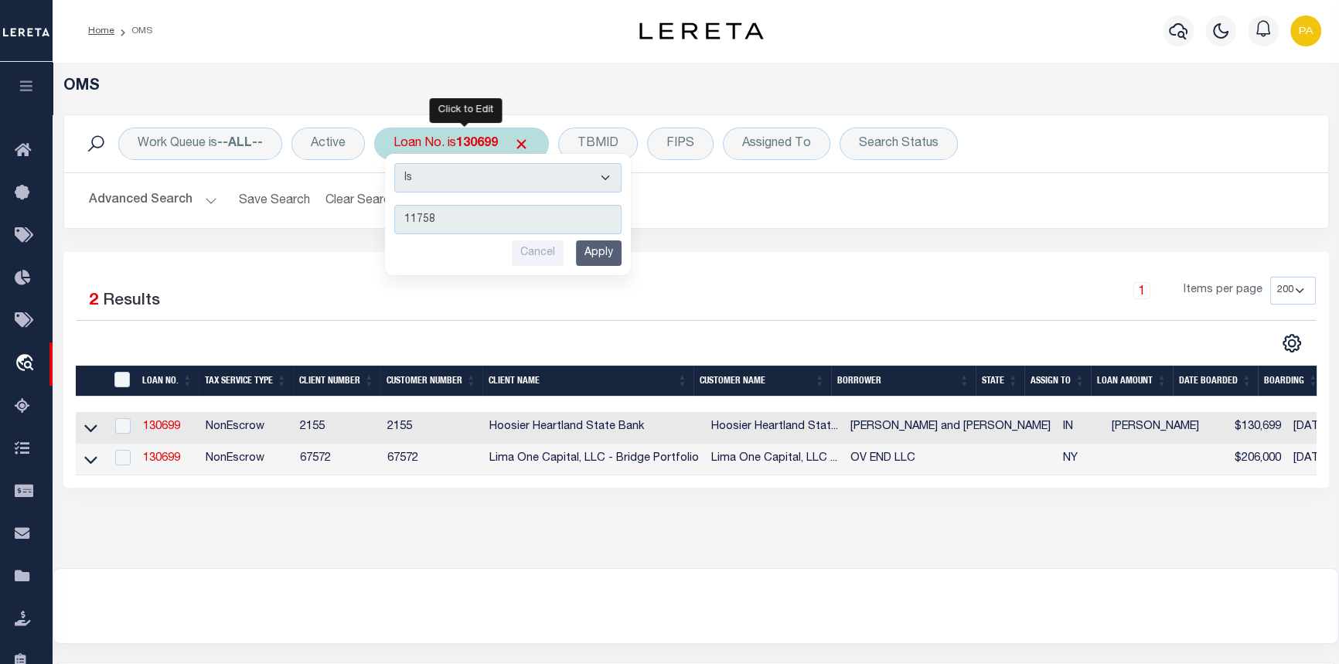
type input "117588"
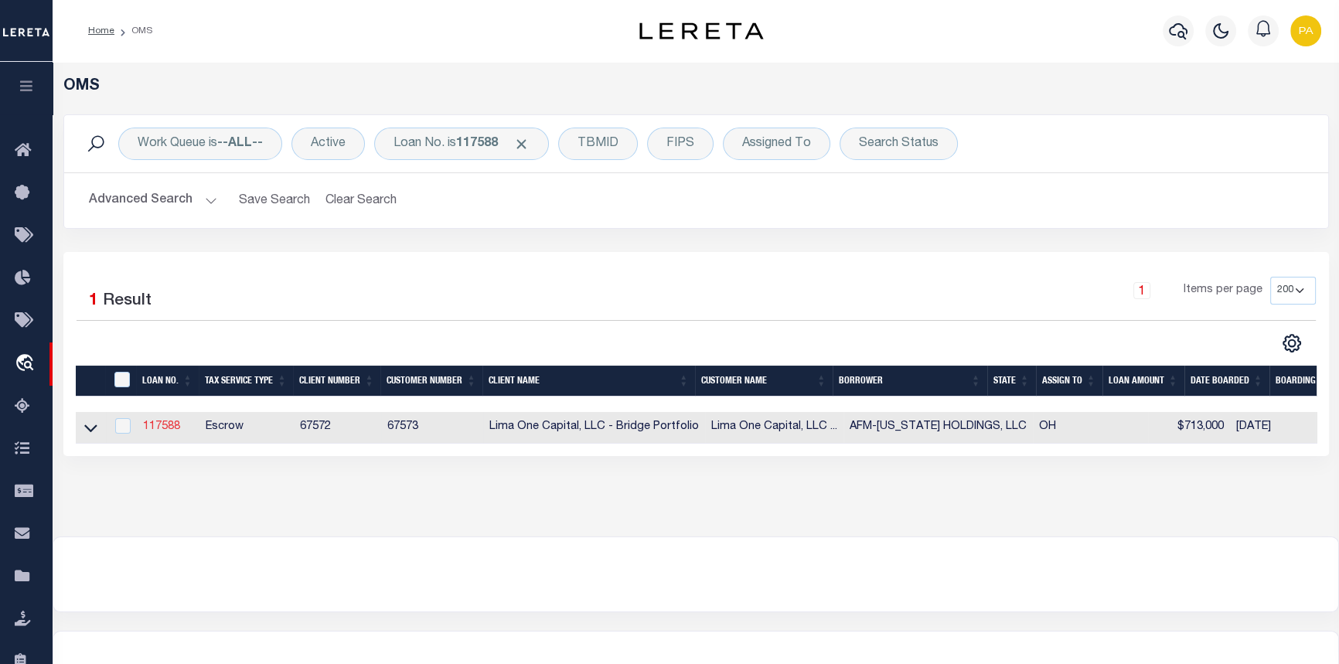
click at [155, 432] on link "117588" at bounding box center [161, 426] width 37 height 11
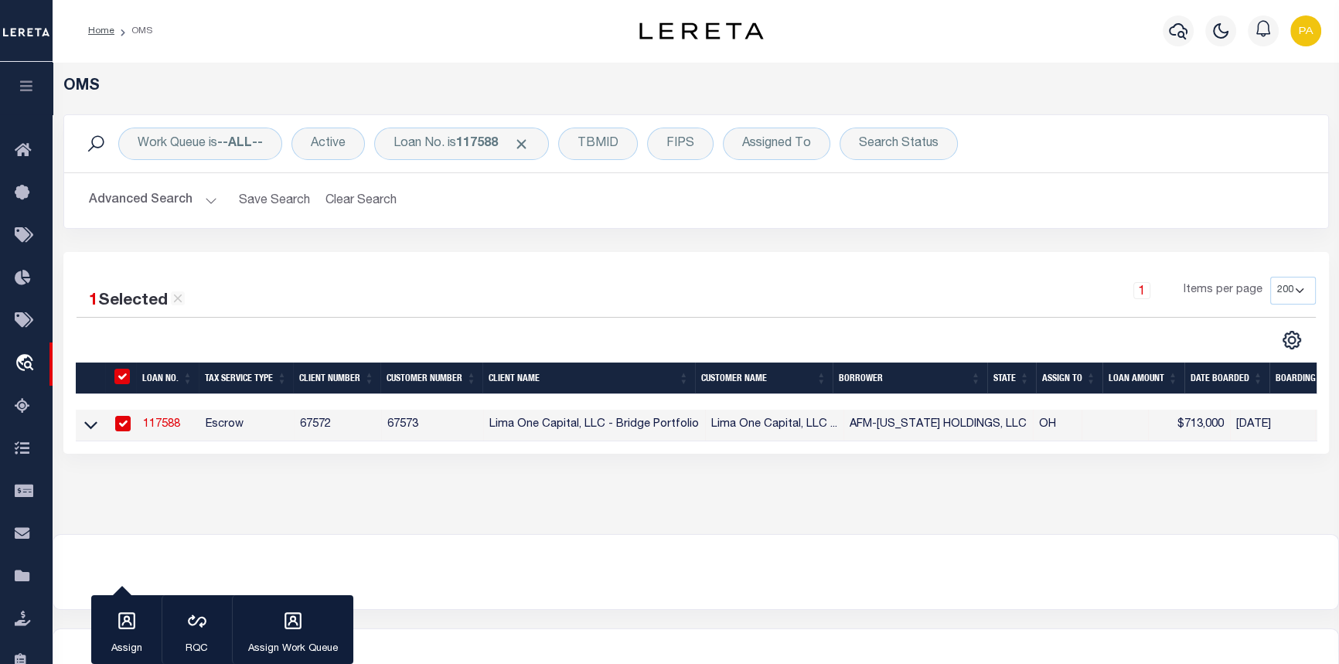
type input "117588"
type input "AFM-[US_STATE] HOLDINGS, LLC"
select select
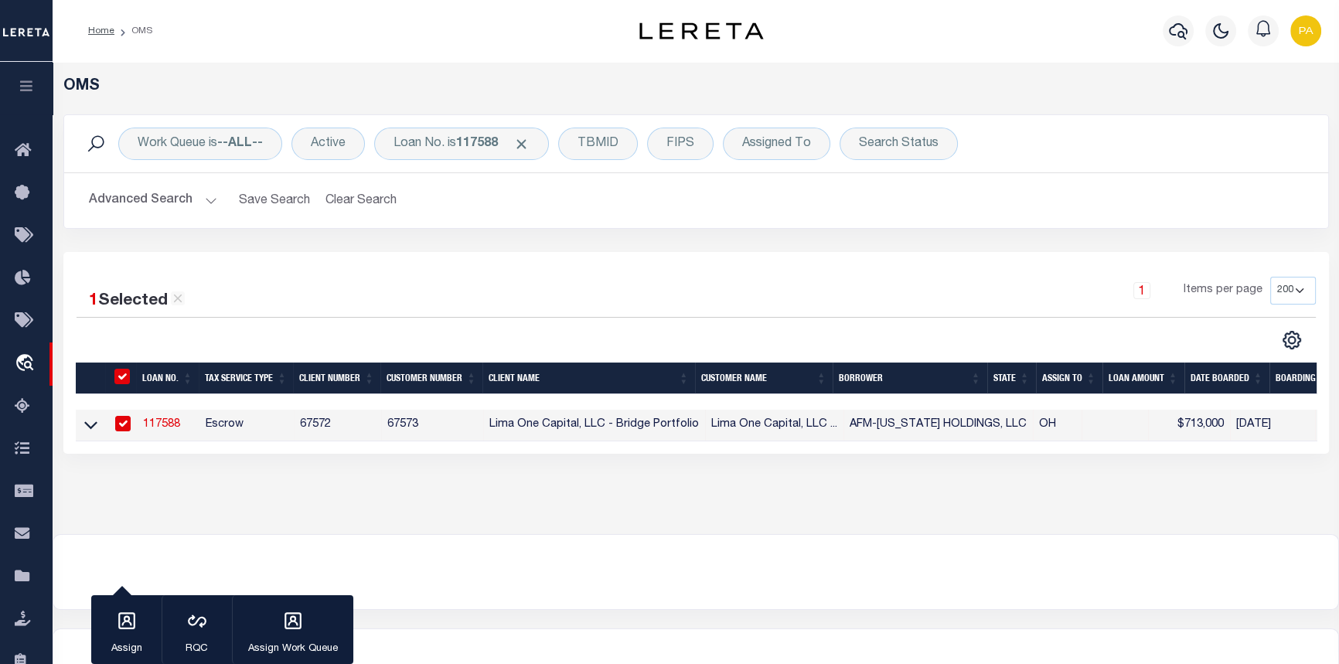
select select
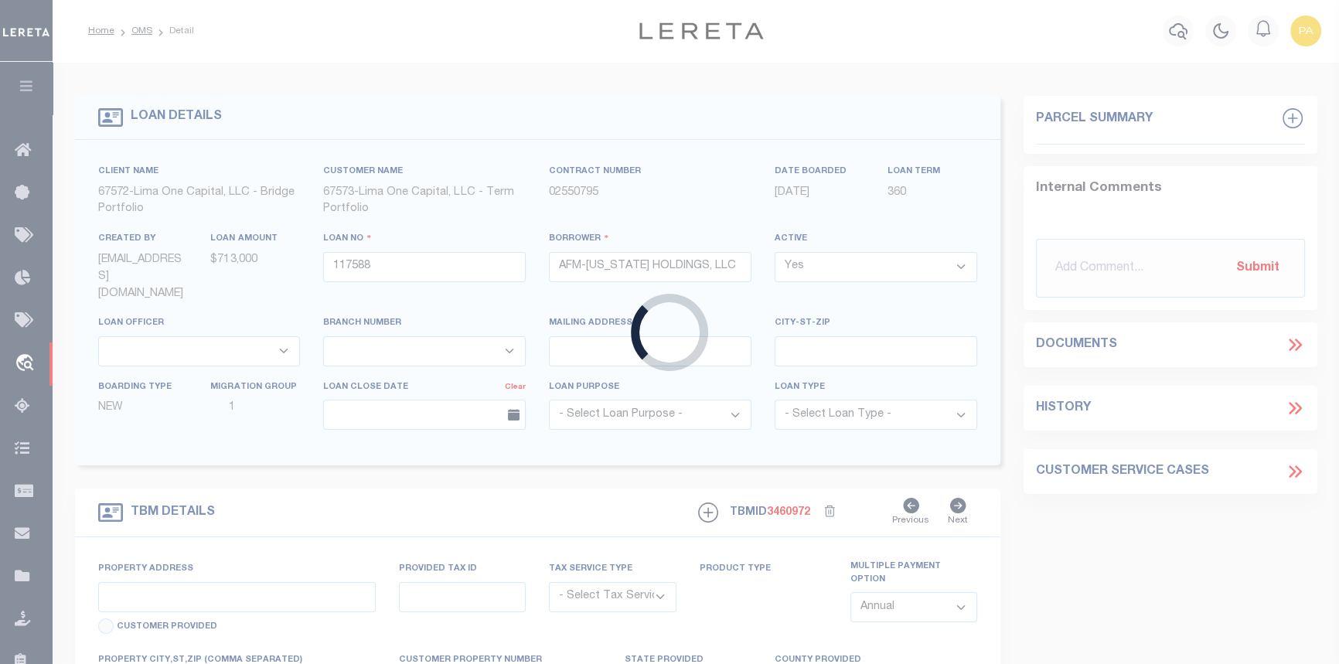
type input "[STREET_ADDRESS]"
radio input "true"
select select "Escrow"
select select
type input "[GEOGRAPHIC_DATA]"
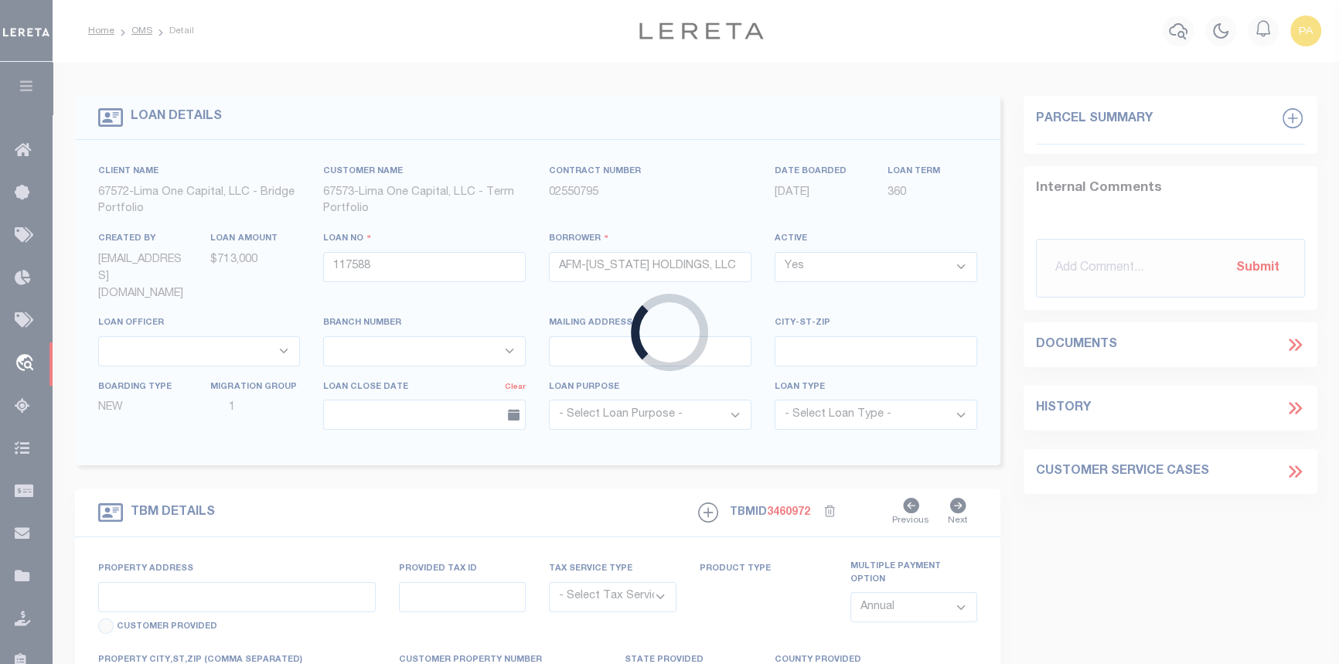
type input "117588-1"
type input "OH"
type textarea "COLLECTOR: ENTITY: PARCEL: 31518104"
type textarea "Compare"
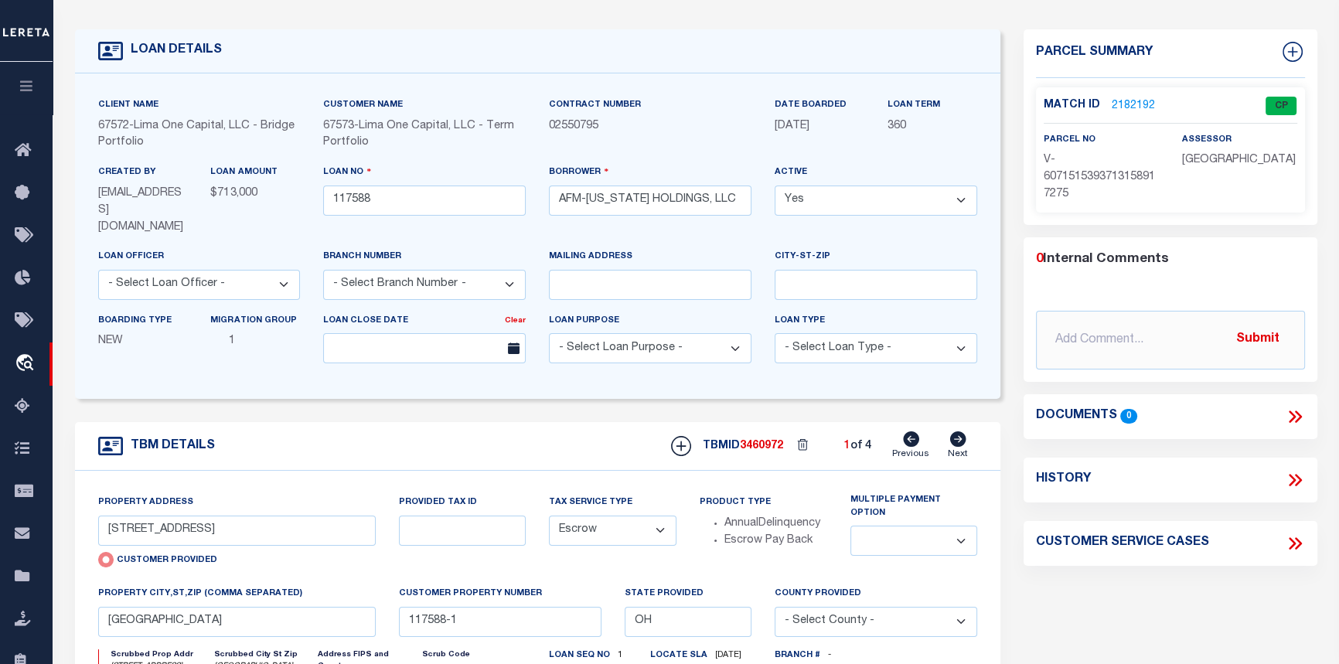
scroll to position [70, 0]
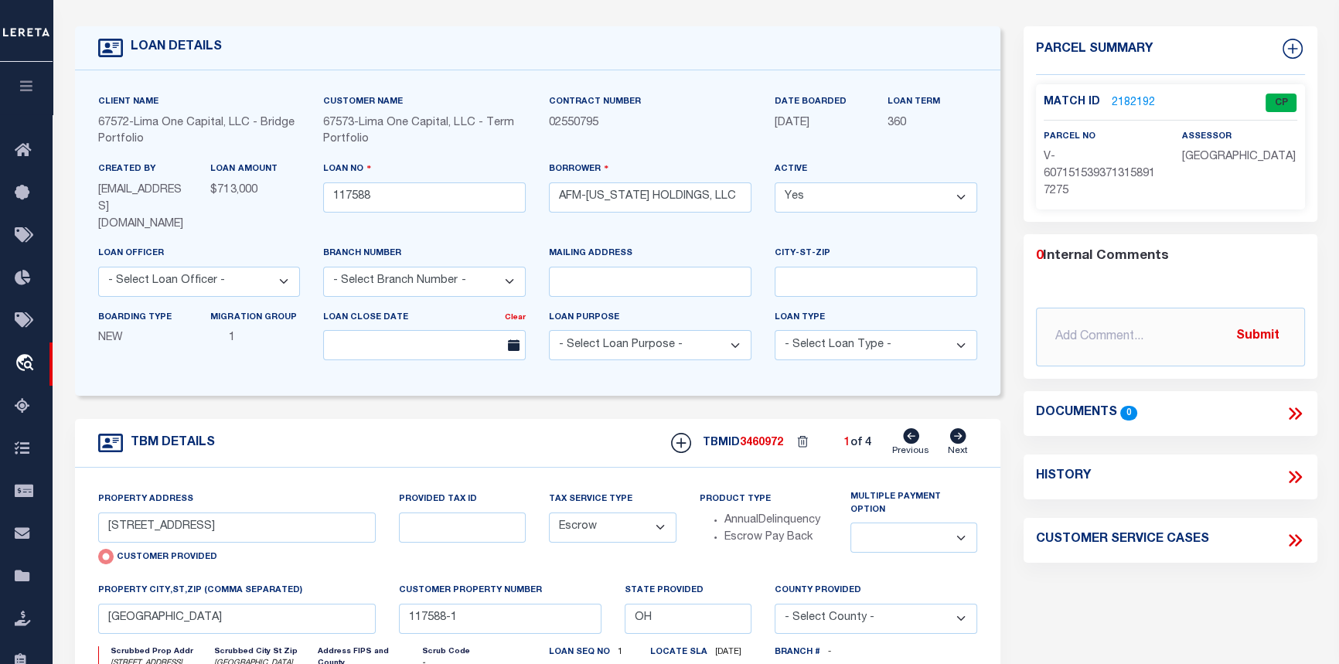
click at [959, 428] on icon at bounding box center [958, 435] width 16 height 15
type input "[STREET_ADDRESS][PERSON_NAME]"
radio input "false"
select select
type input "117588-2"
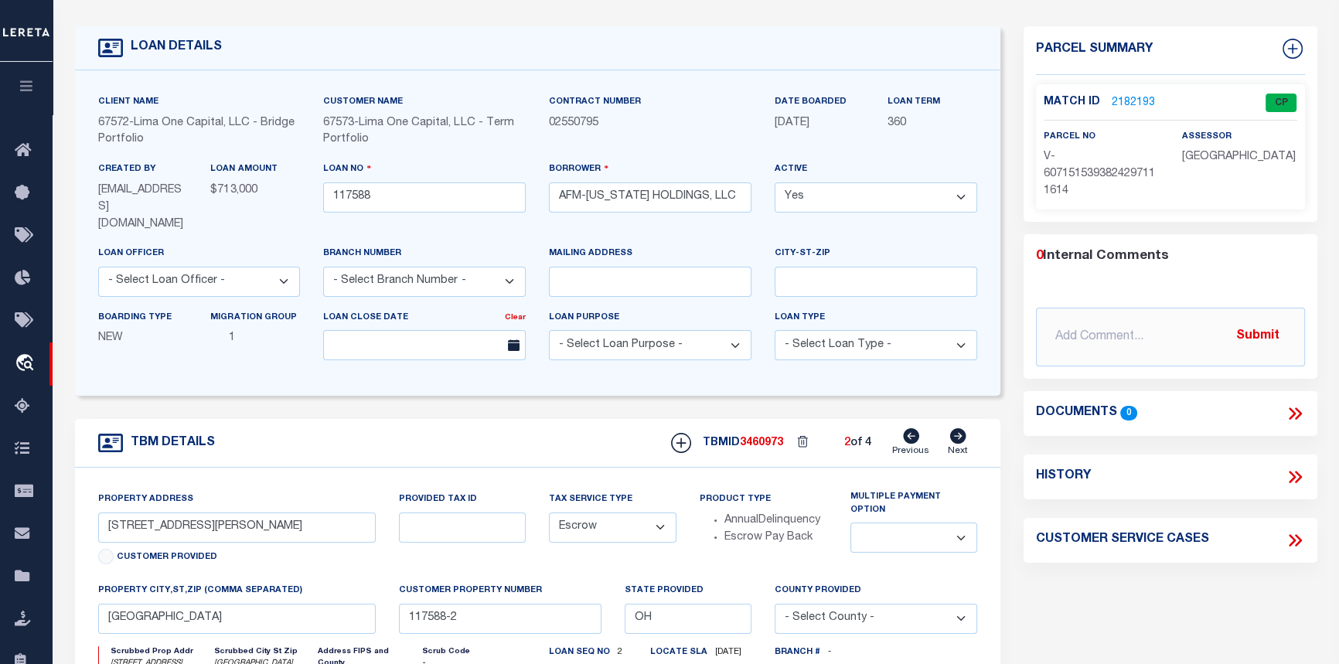
click at [959, 428] on icon at bounding box center [958, 435] width 16 height 15
type input "[STREET_ADDRESS]"
select select
type input "[GEOGRAPHIC_DATA]"
type input "117588-3"
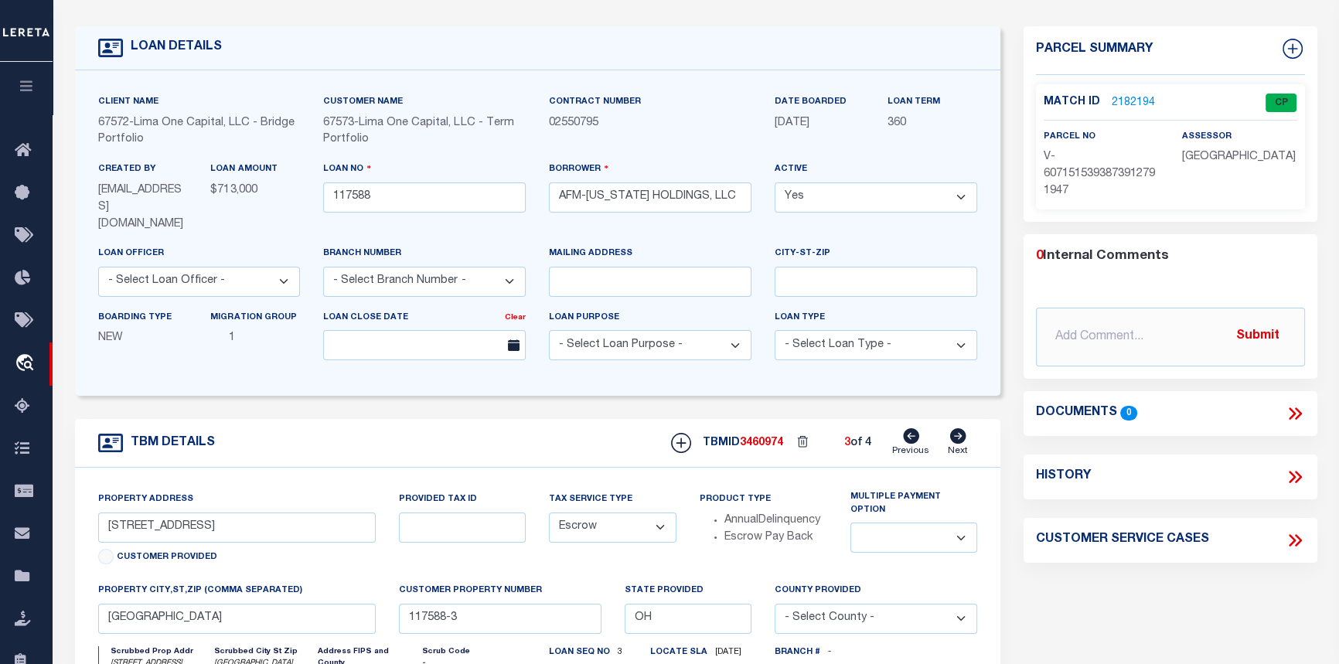
click at [959, 428] on icon at bounding box center [958, 435] width 16 height 15
type input "[STREET_ADDRESS]"
select select
type input "WADSWORTH OH 44281"
type input "117588-4"
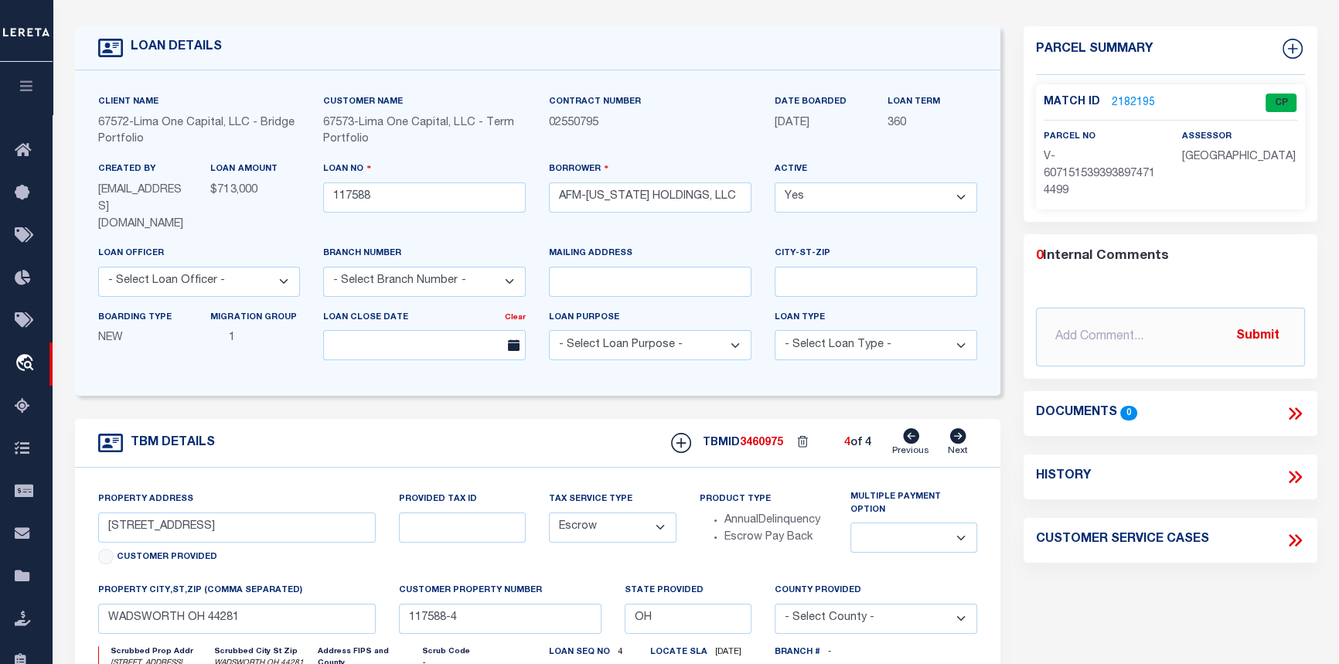
click at [1129, 95] on link "2182195" at bounding box center [1133, 103] width 43 height 16
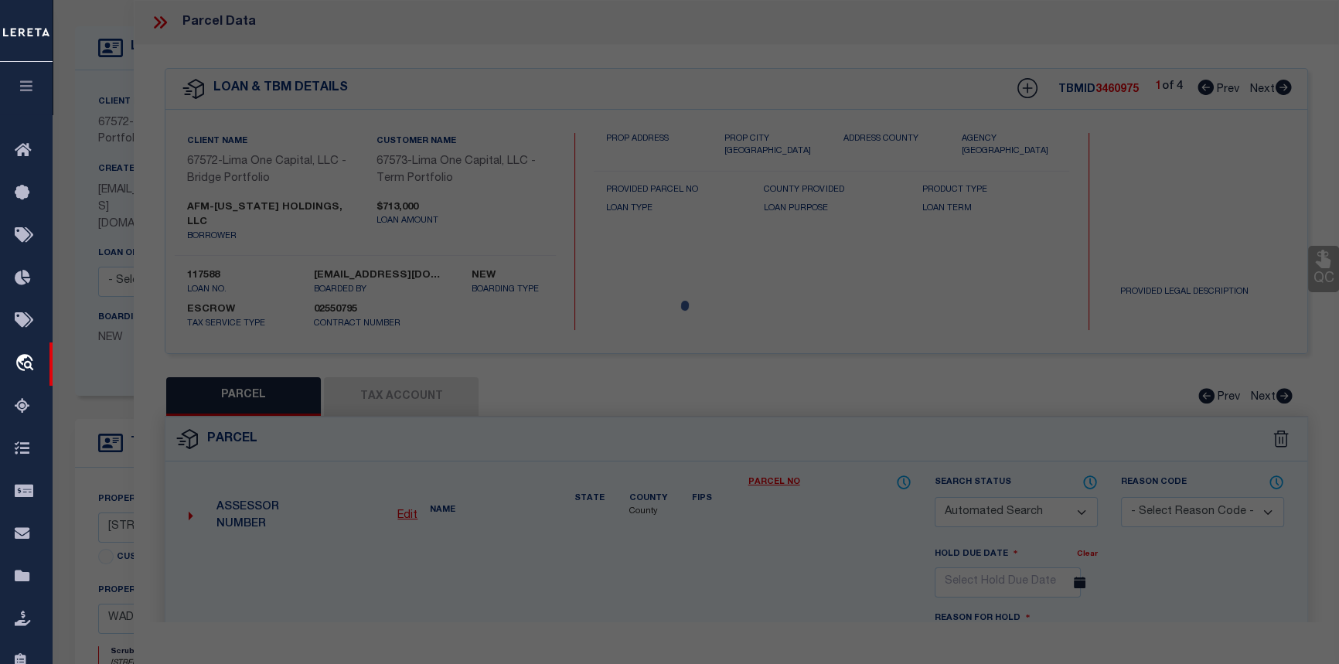
checkbox input "false"
select select "CP"
select select "AGW"
select select
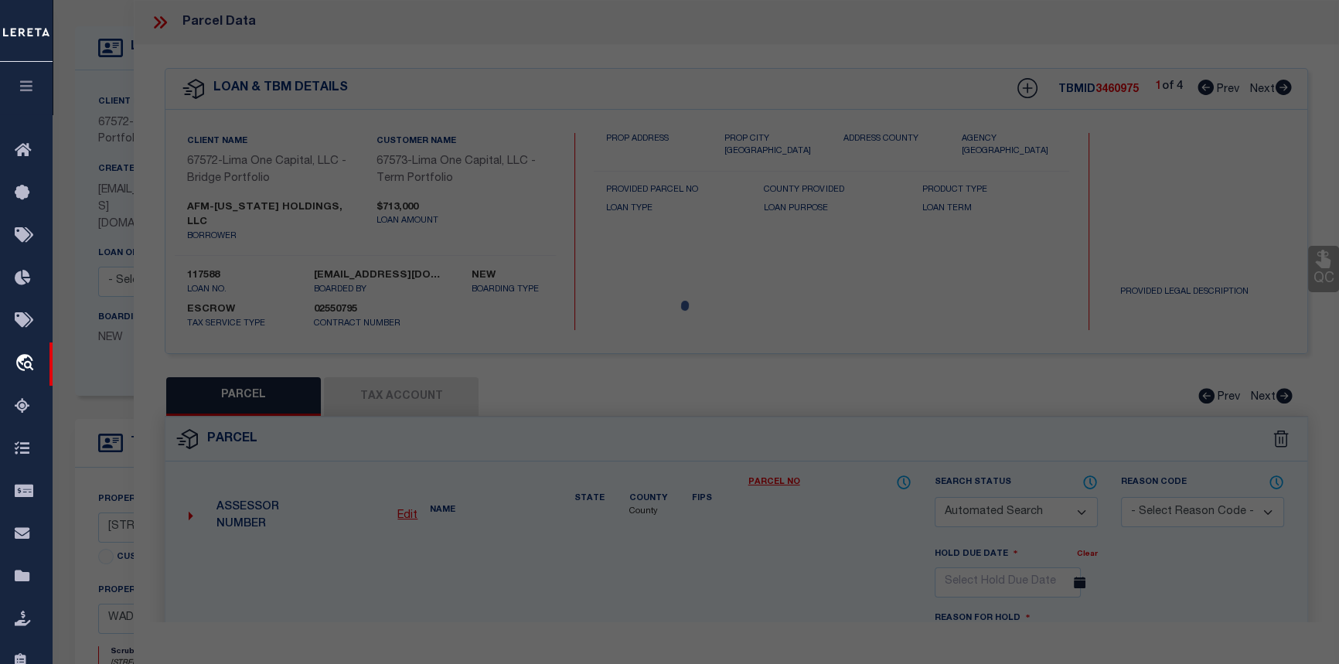
type input "340 OAK STREET"
checkbox input "false"
type input "WADSWORTH OH 44281"
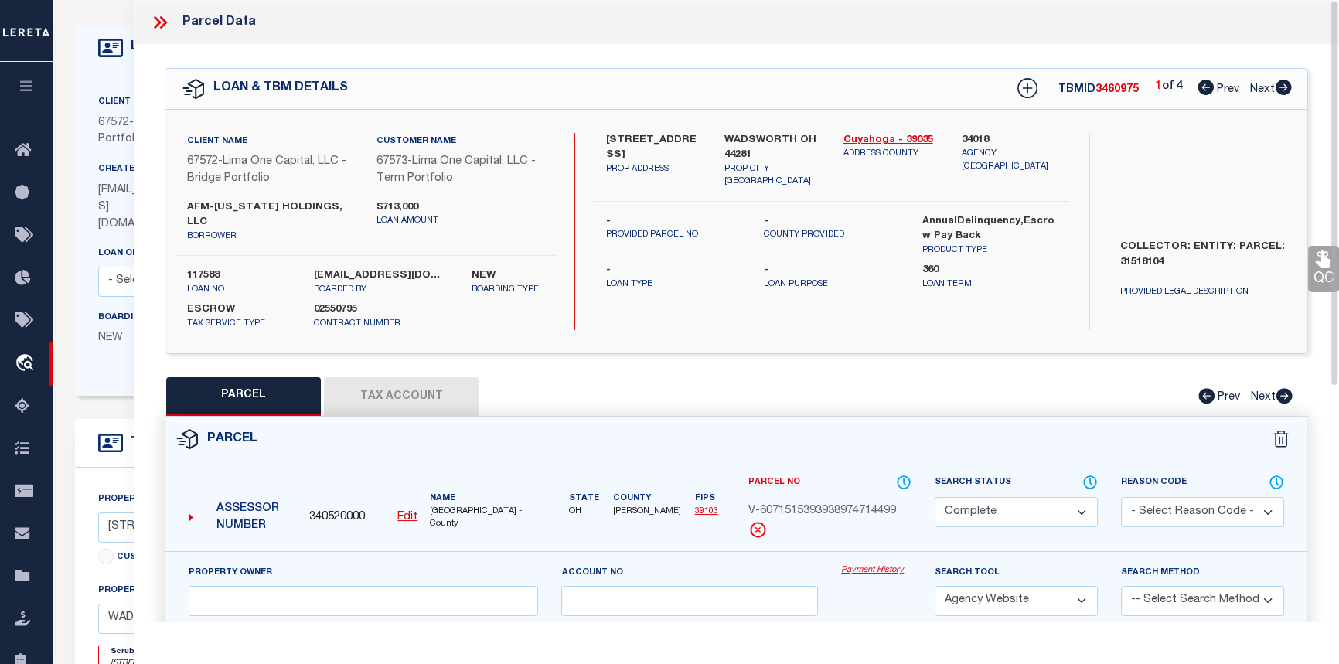
click at [851, 564] on link "Payment History" at bounding box center [876, 570] width 70 height 13
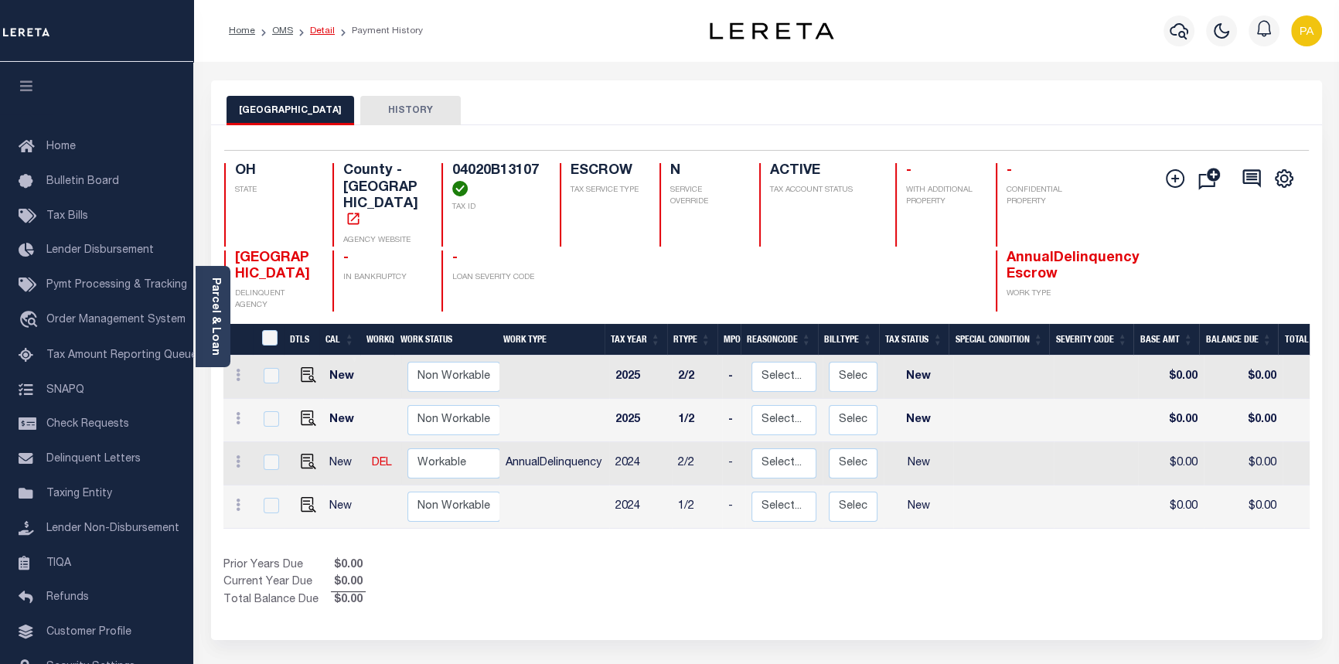
click at [322, 30] on link "Detail" at bounding box center [322, 30] width 25 height 9
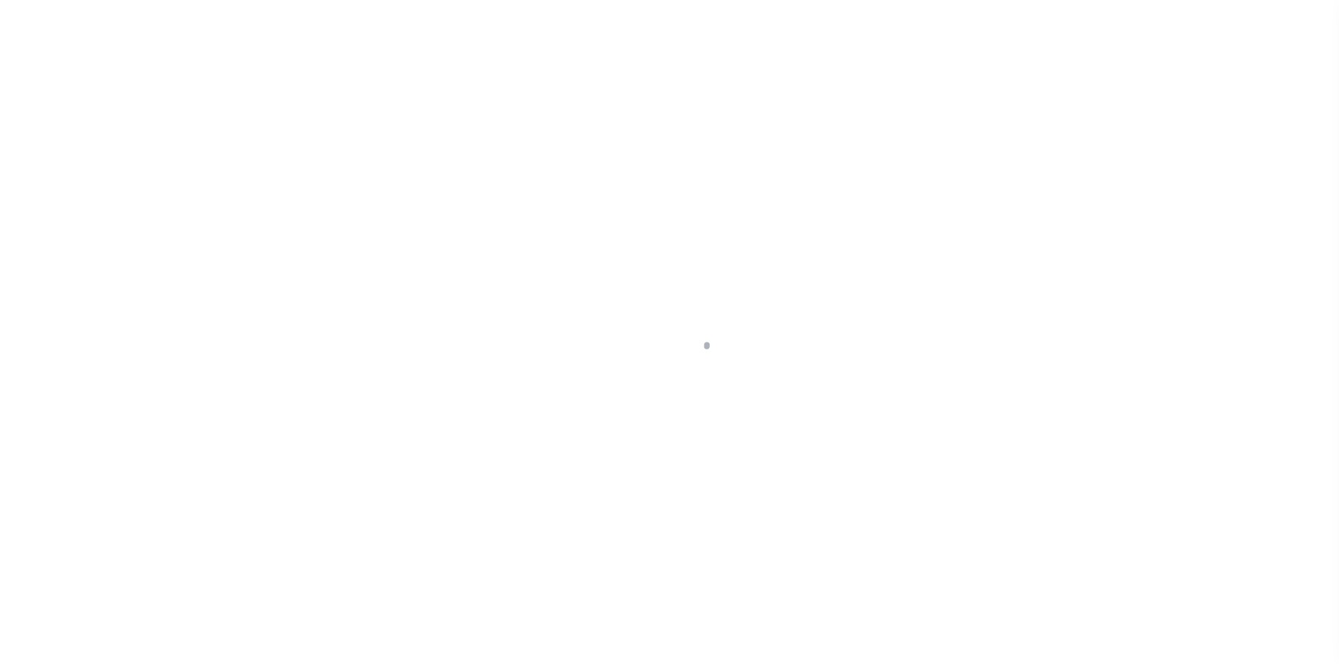
select select "Escrow"
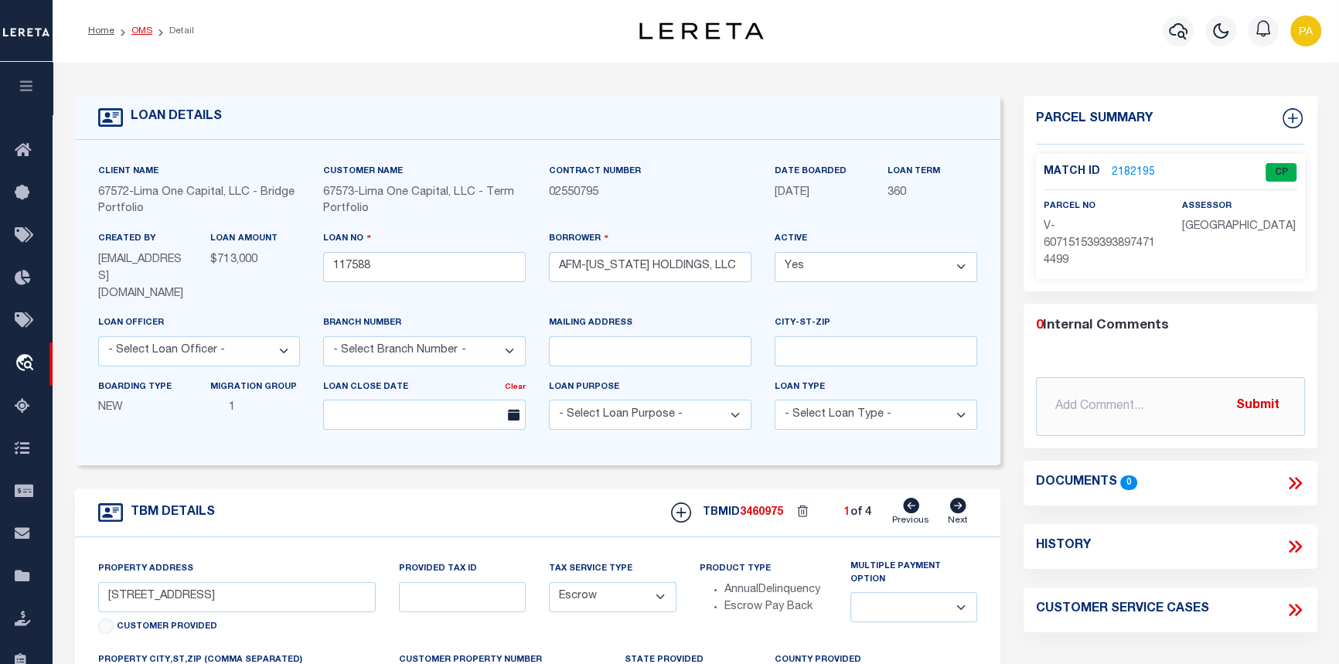
click at [139, 30] on link "OMS" at bounding box center [141, 30] width 21 height 9
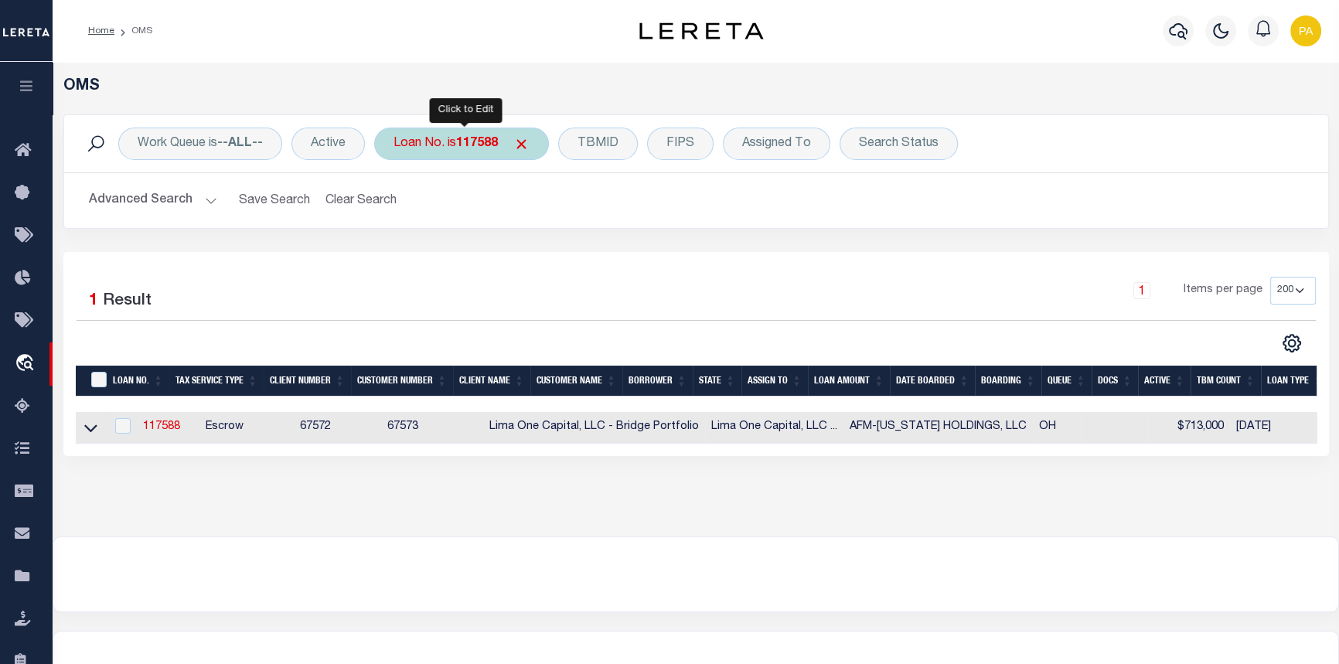
click at [474, 143] on b "117588" at bounding box center [477, 144] width 42 height 12
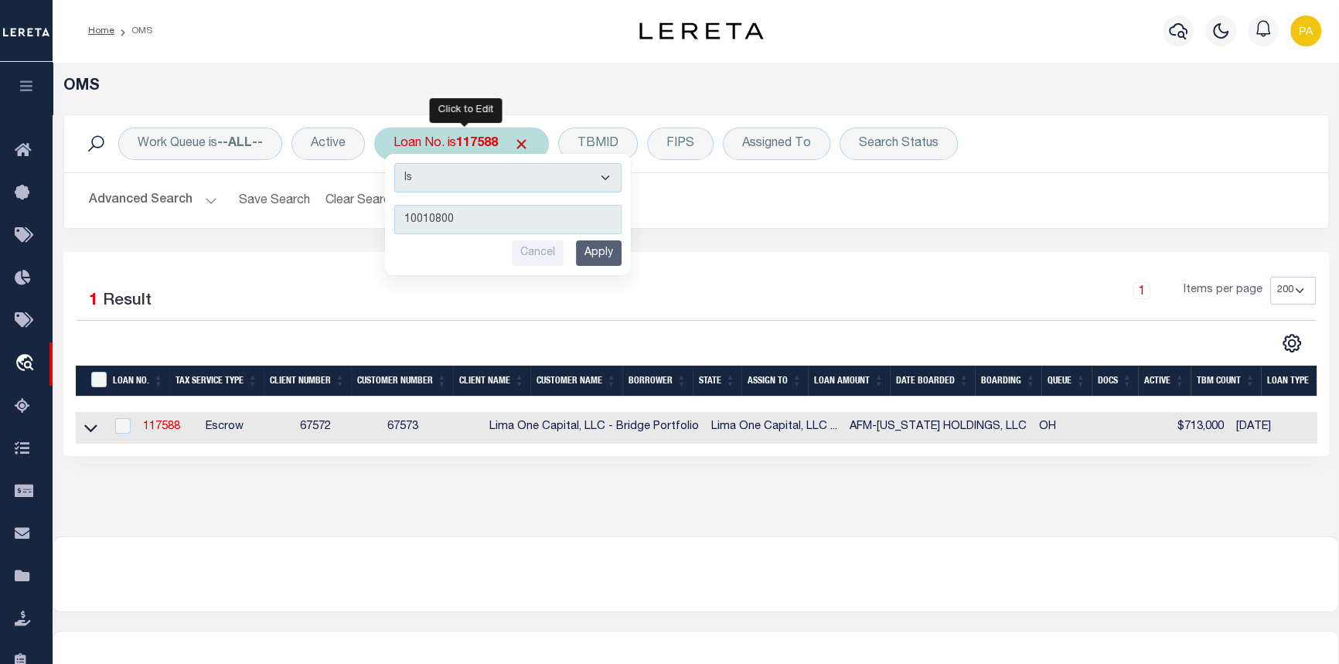
type input "10010800"
click at [598, 245] on input "Apply" at bounding box center [599, 253] width 46 height 26
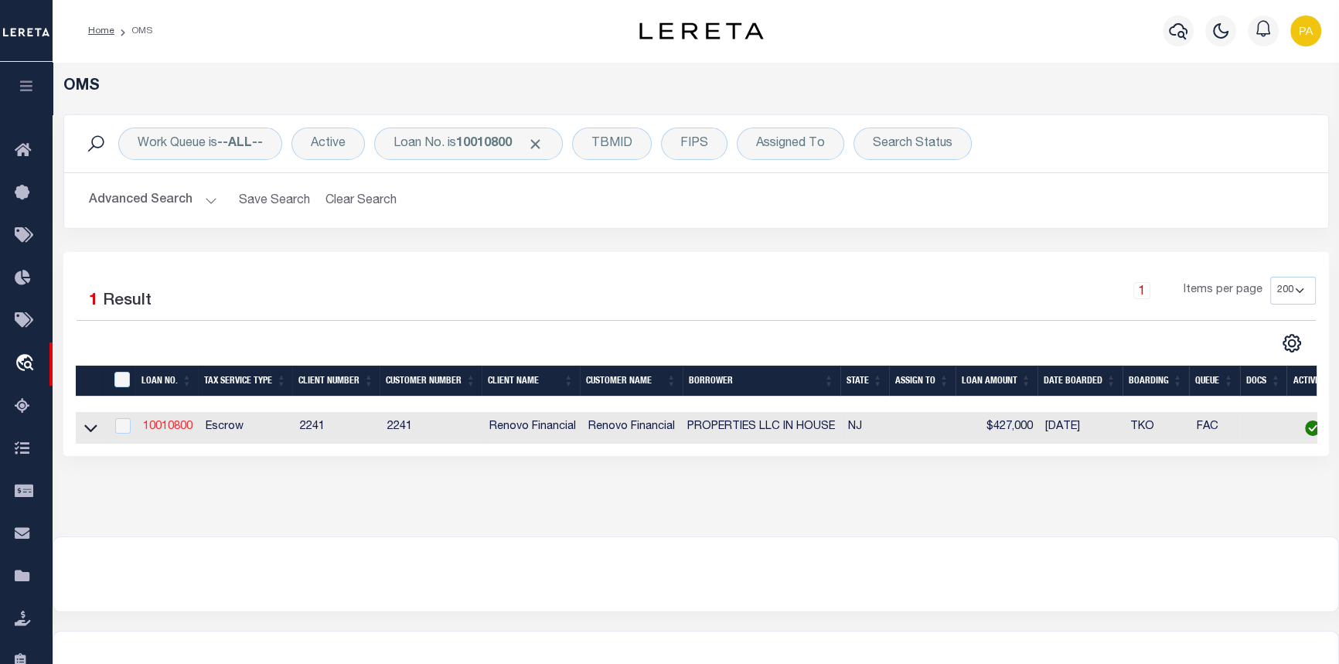
click at [166, 431] on link "10010800" at bounding box center [167, 426] width 49 height 11
type input "10010800"
type input "PROPERTIES LLC IN HOUSE"
select select
type input "1674 58TH ST"
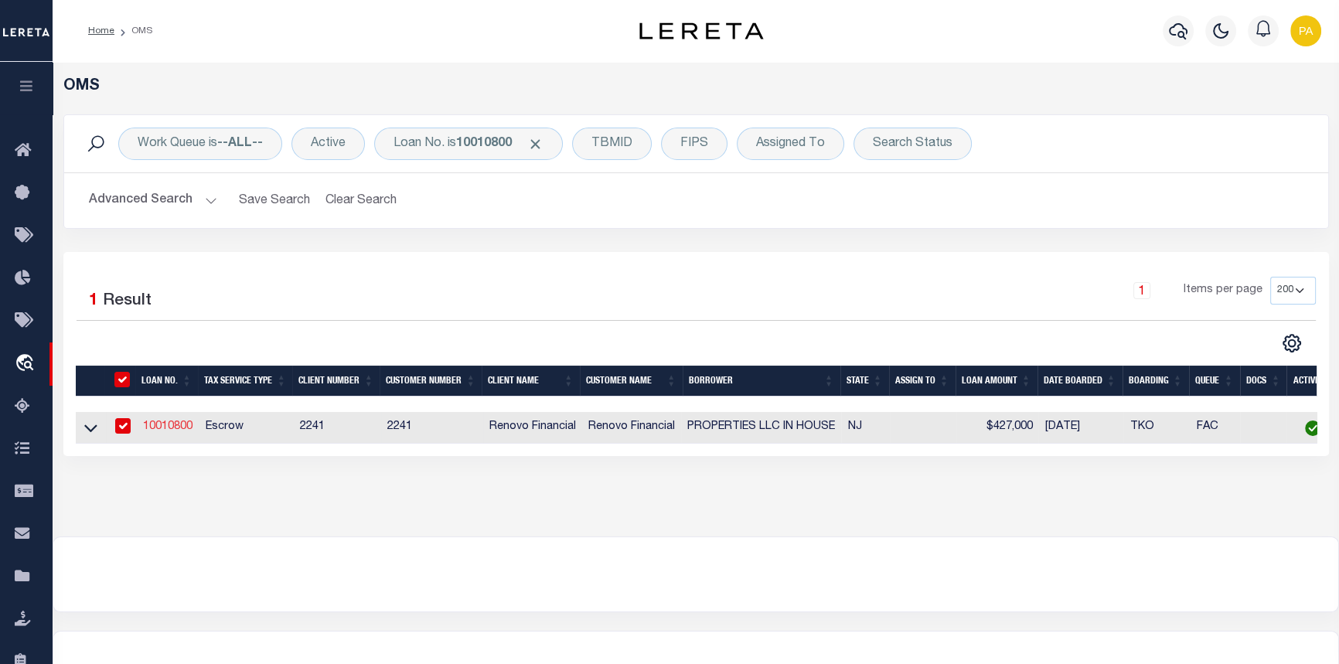
type input "BROOKLYN NY 11204-2143 NULL"
select select "10"
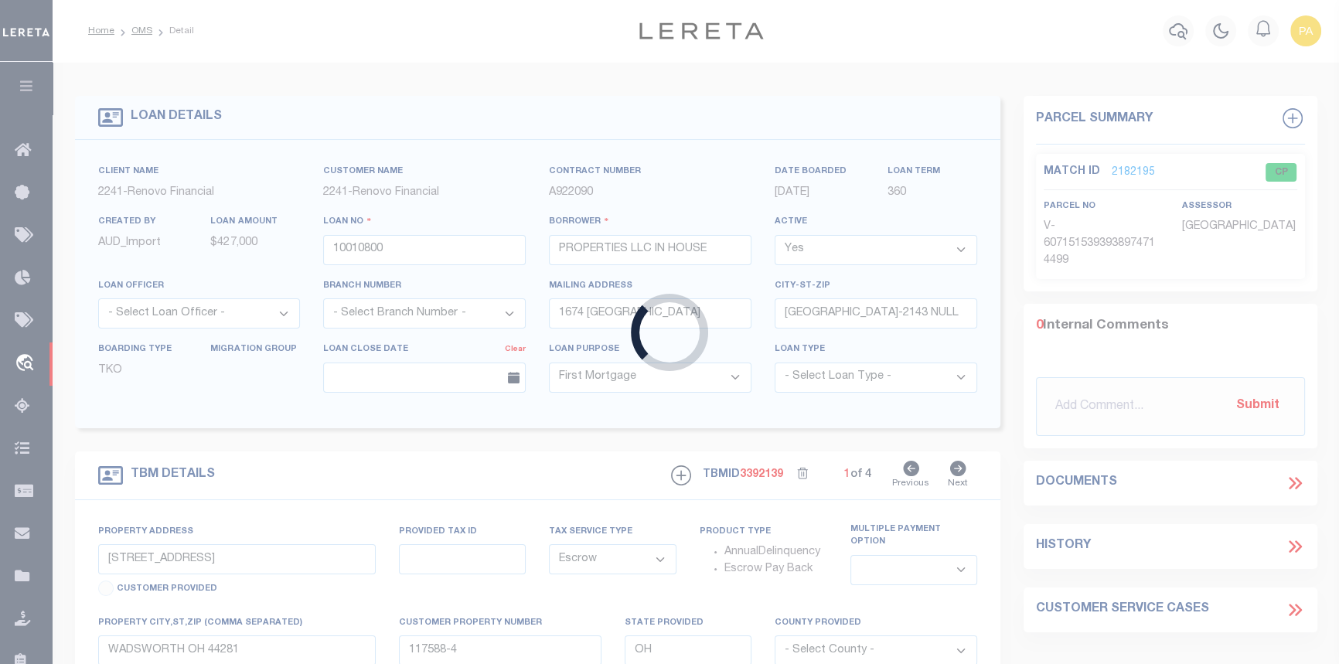
type input "122 BERGEN"
type input "23401 00004"
select select
type input "JERSEY CITY NJ 073052212"
type input "a0kUS000006jr4j"
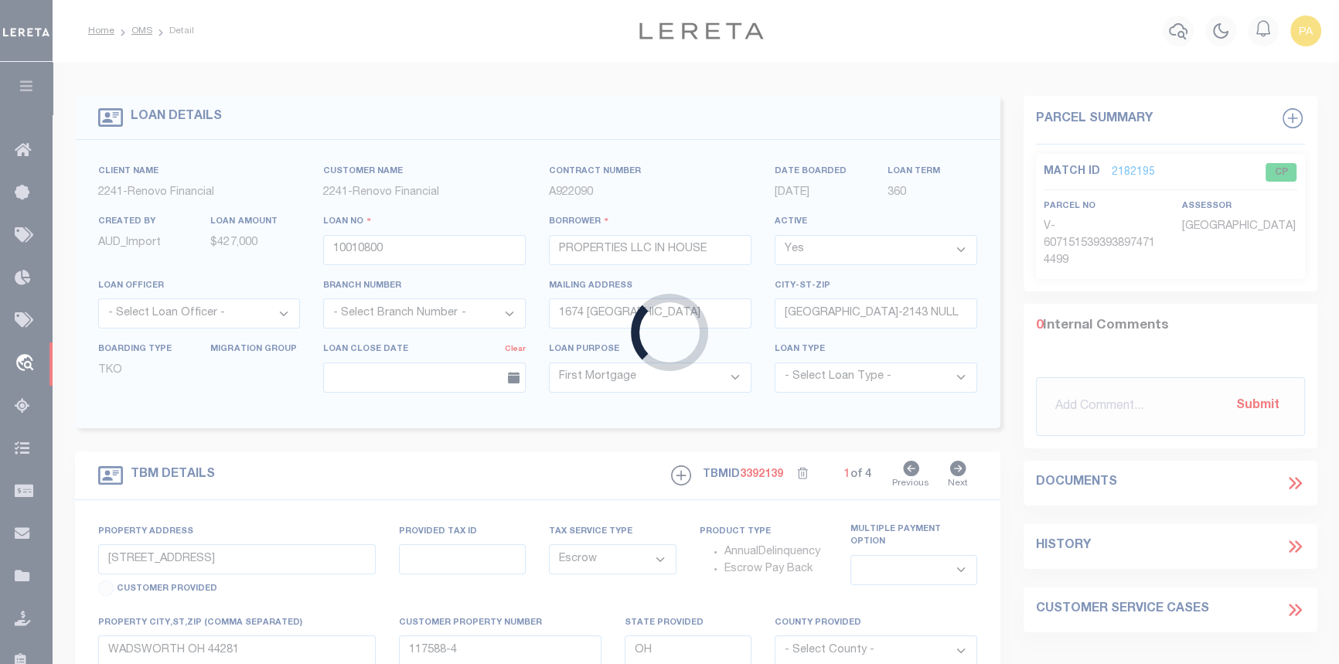
type input "NJ"
select select "25067"
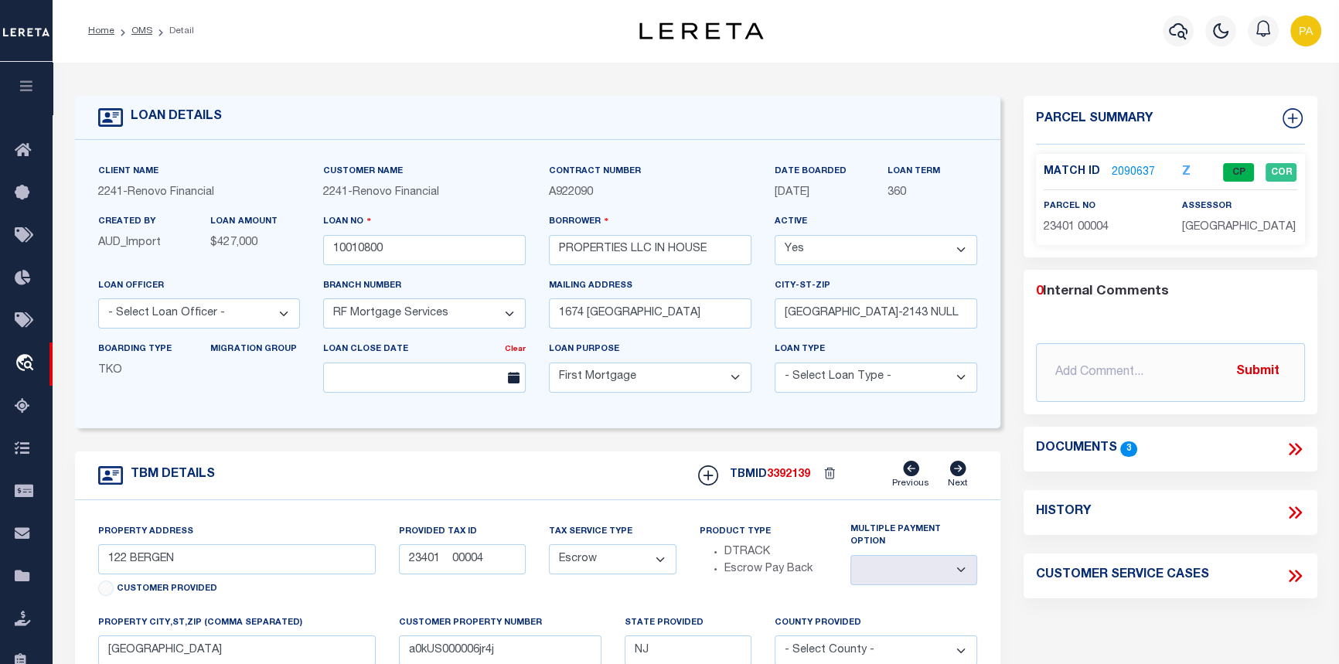
click at [1129, 164] on p "2090637" at bounding box center [1133, 172] width 43 height 17
click at [1129, 167] on link "2090637" at bounding box center [1133, 173] width 43 height 16
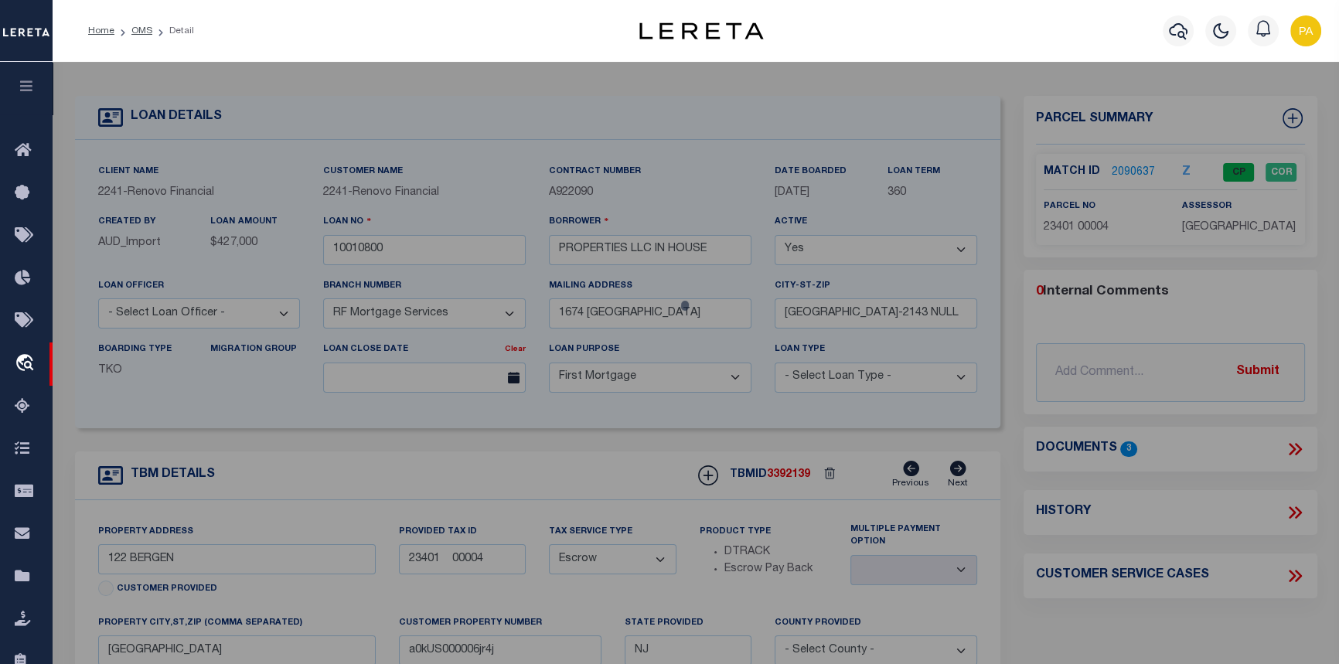
checkbox input "false"
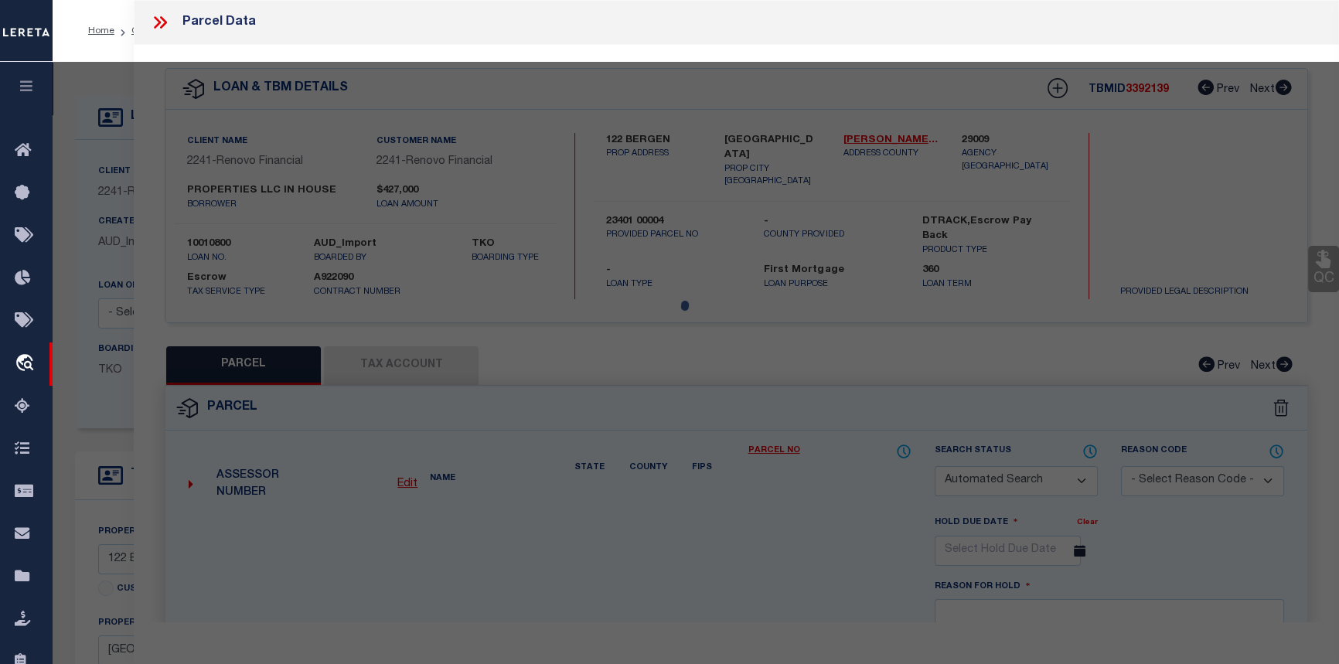
select select "CP"
type input "IN HOUSE PROPERTIES, LLC"
select select "AGW"
select select
type input "122 BERGEN AVE"
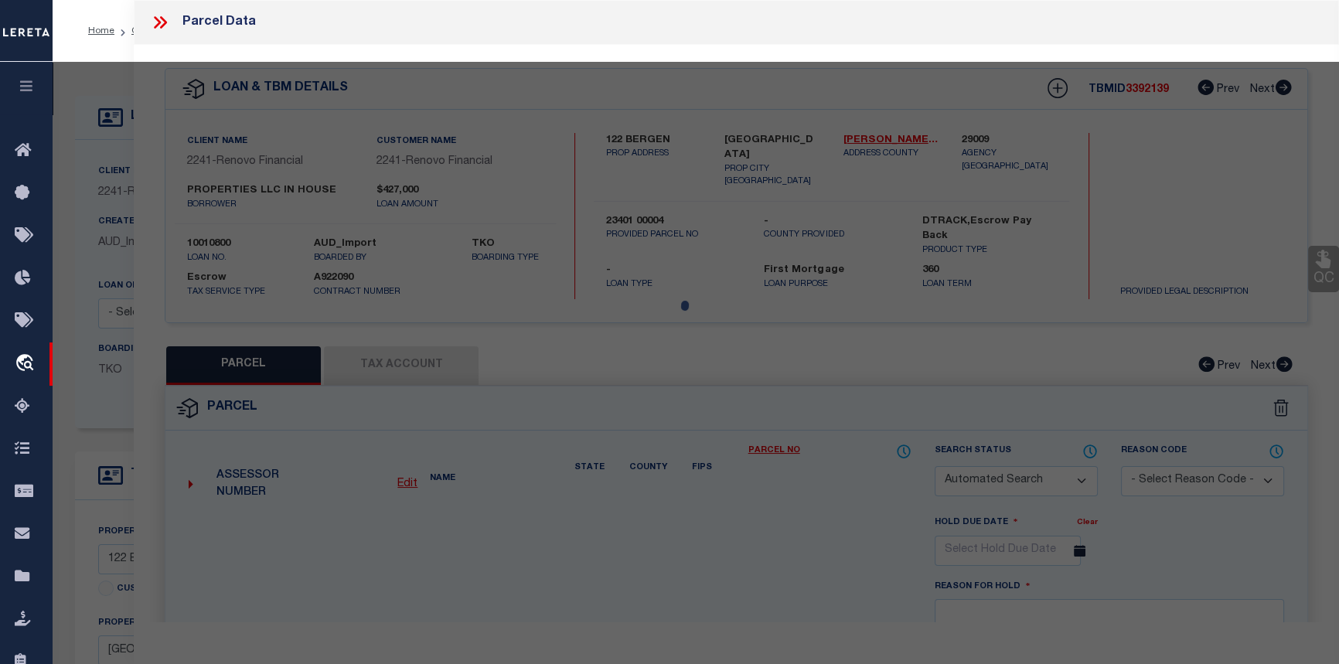
checkbox input "false"
type input "JERSEY CITY NJ 073052212"
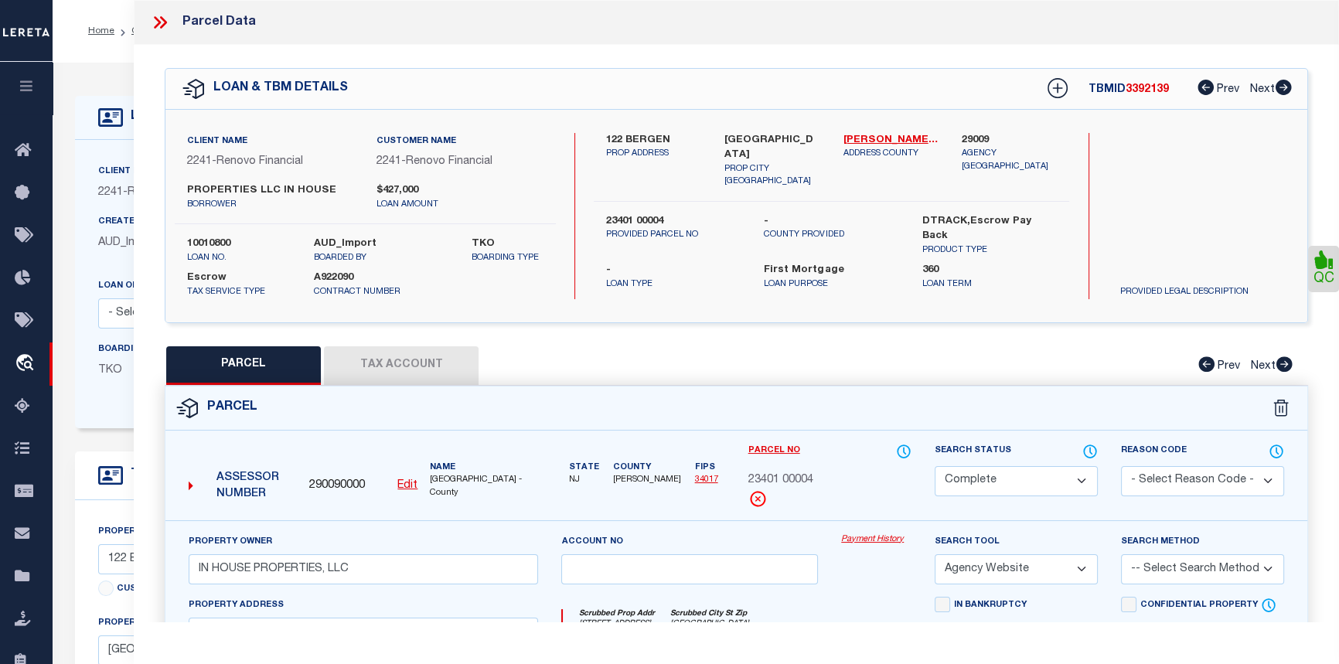
click at [880, 541] on link "Payment History" at bounding box center [876, 539] width 70 height 13
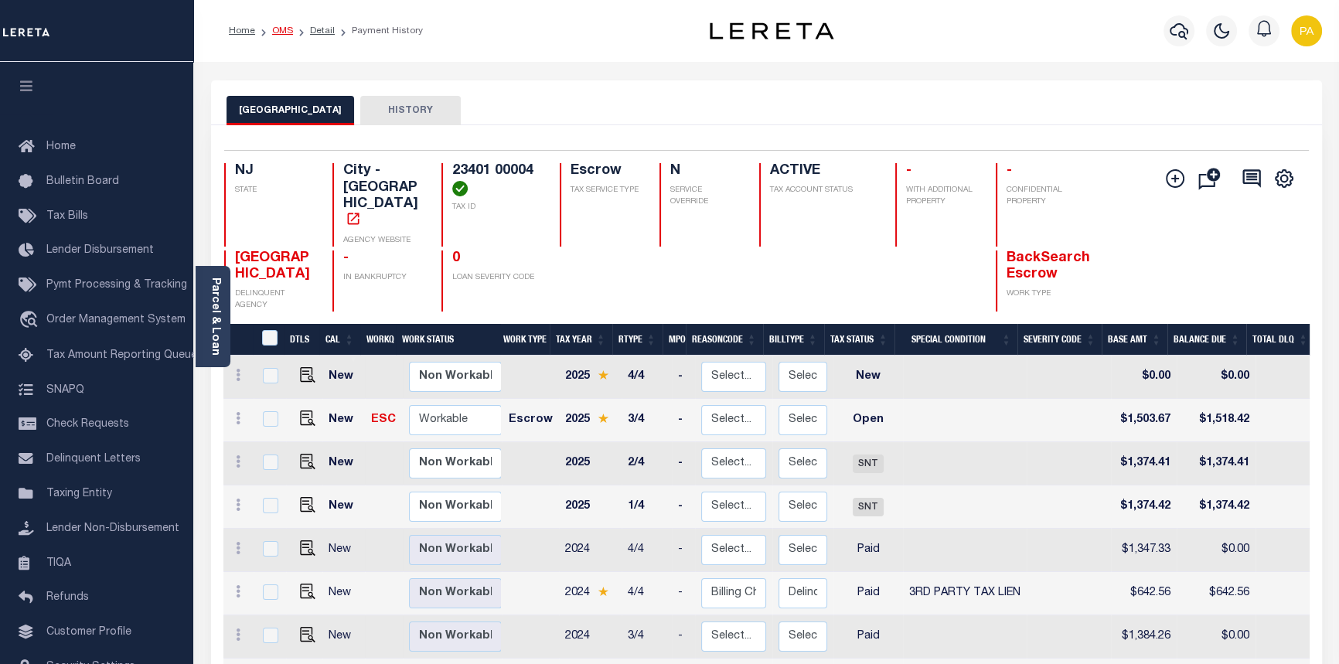
click at [283, 31] on link "OMS" at bounding box center [282, 30] width 21 height 9
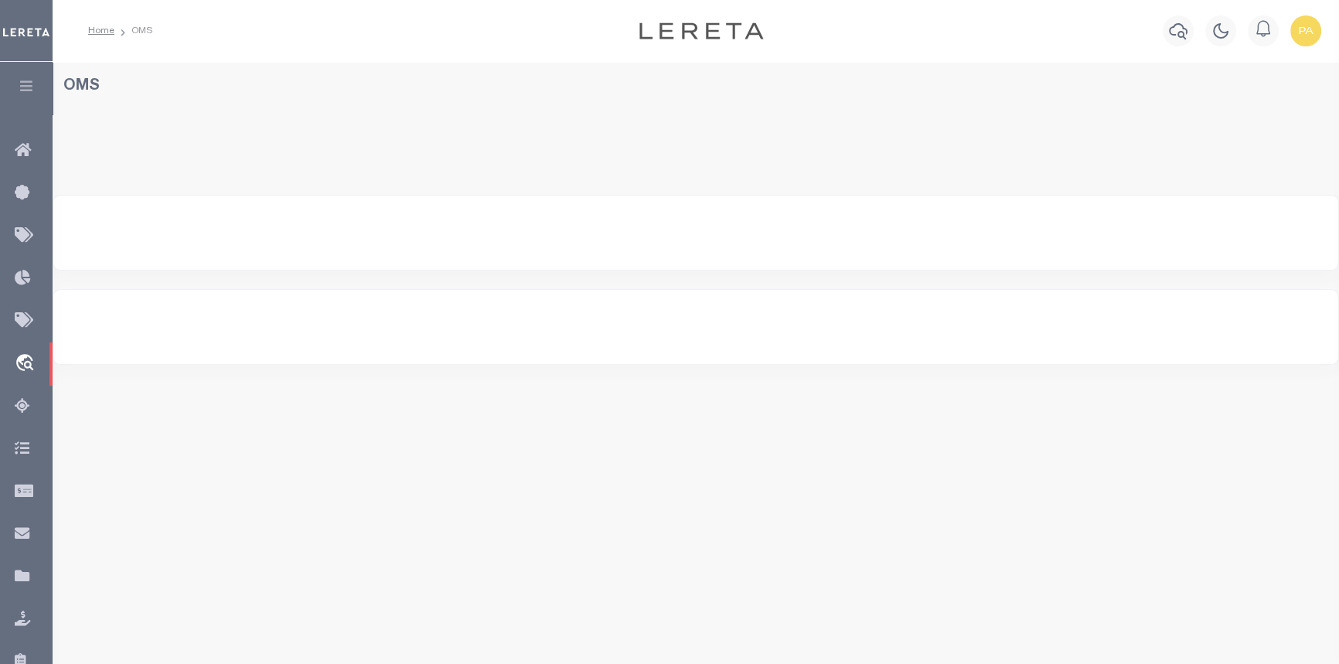
select select "200"
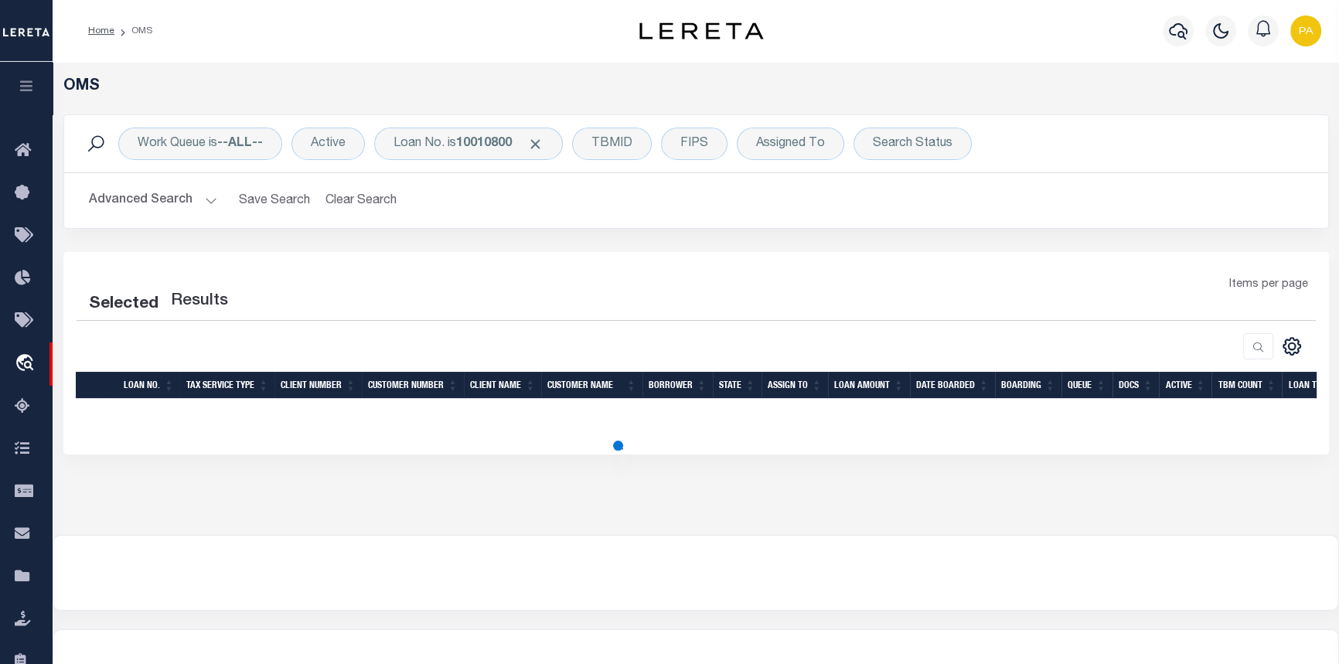
select select "200"
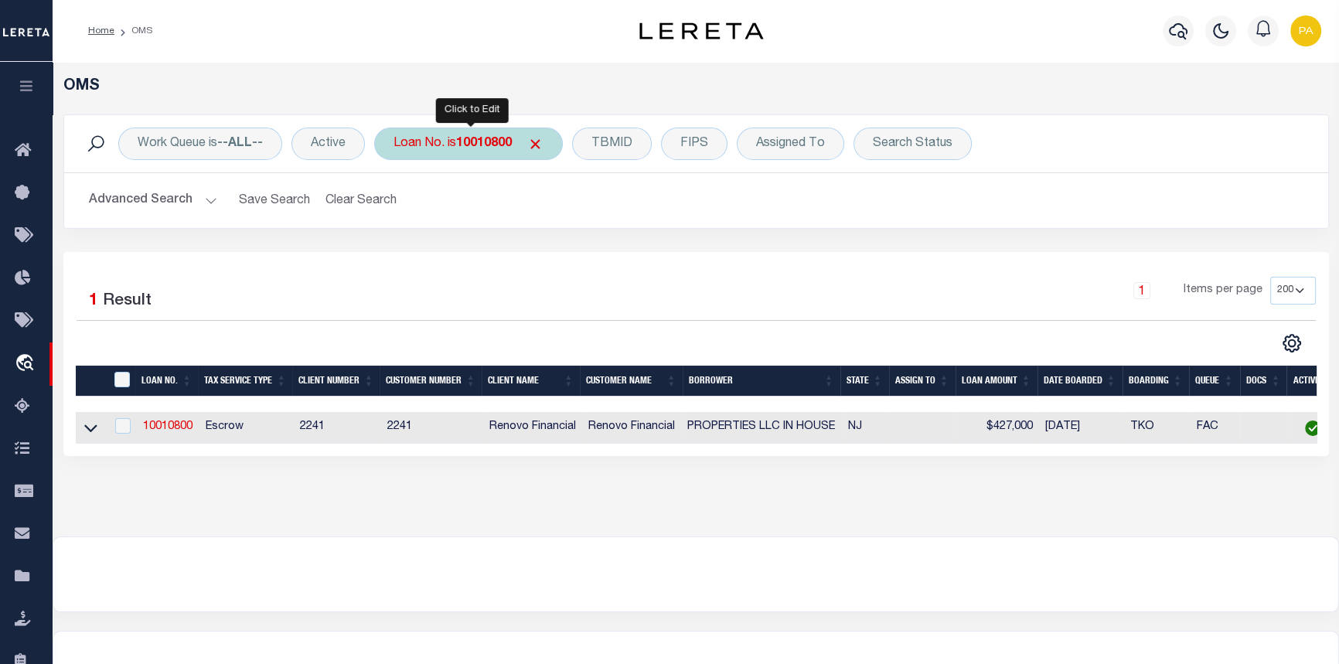
click at [479, 145] on b "10010800" at bounding box center [484, 144] width 56 height 12
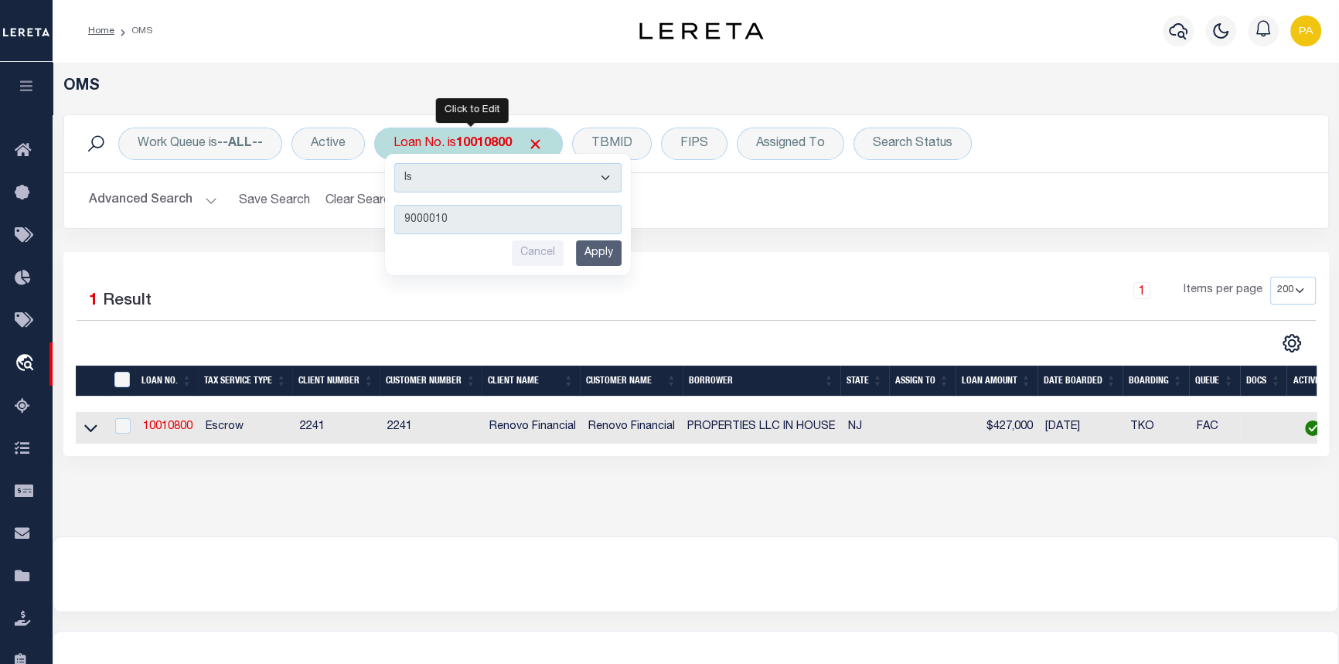
type input "90000103"
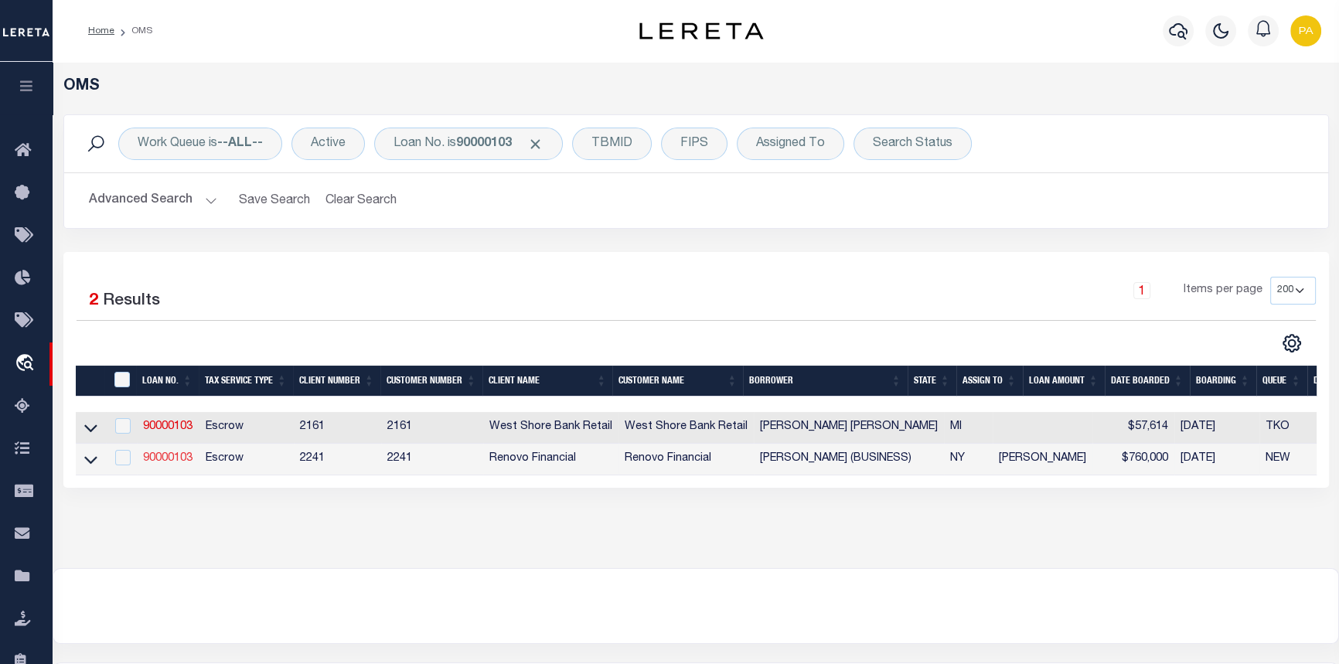
click at [166, 456] on link "90000103" at bounding box center [167, 458] width 49 height 11
type input "90000103"
type input "NAZMUN NAHAR (BUSINESS)"
select select
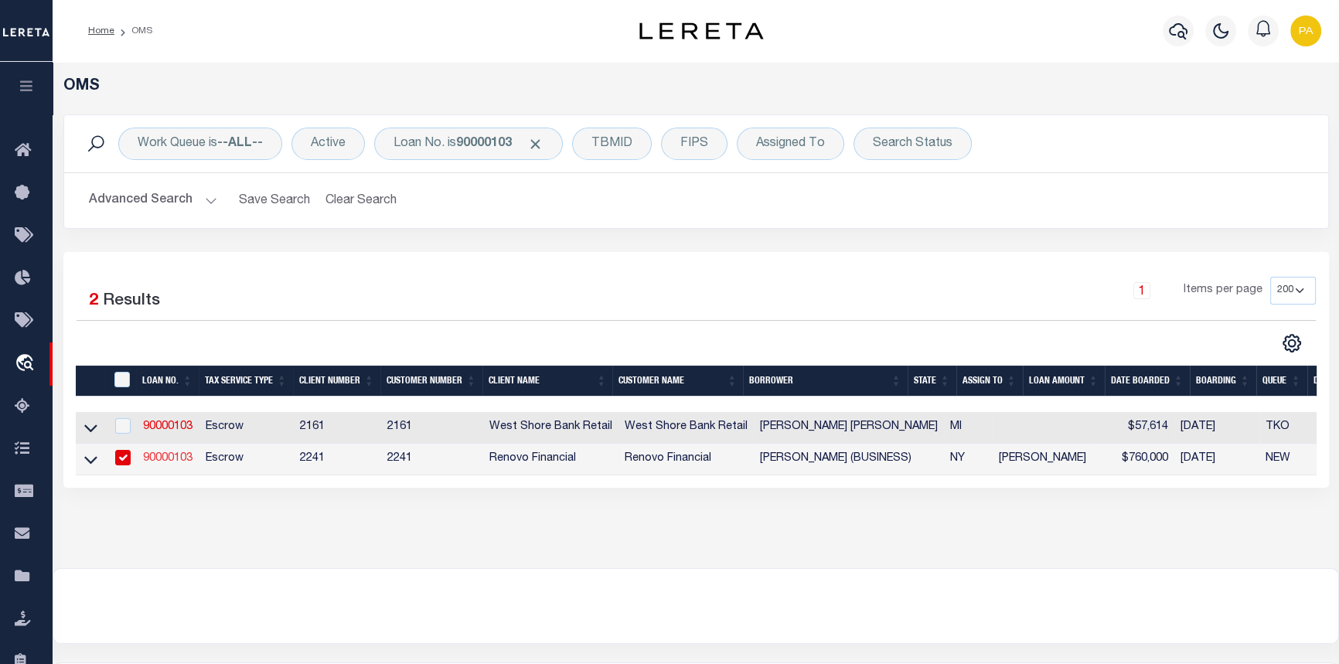
select select "10"
select select "Escrow"
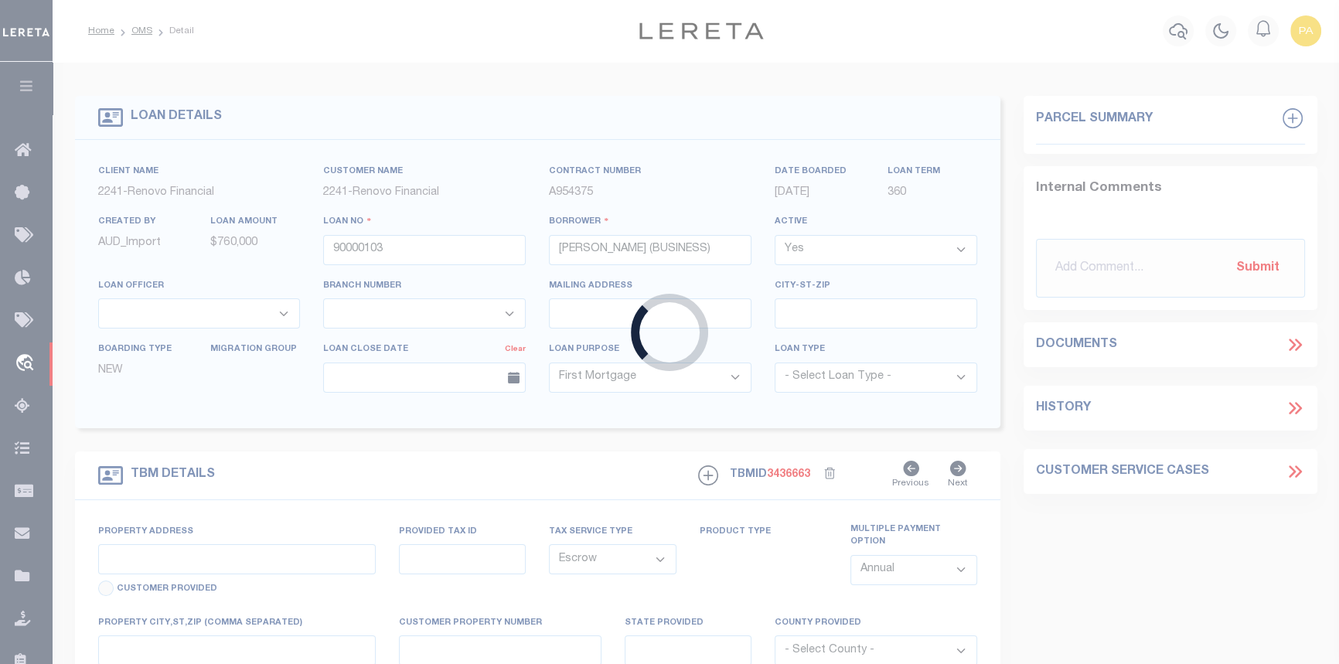
type input "434 WARWICK ST"
type input "Brooklyn, NY 11207"
type input "a0kUS00000AmTzd"
type input "NY"
select select "25067"
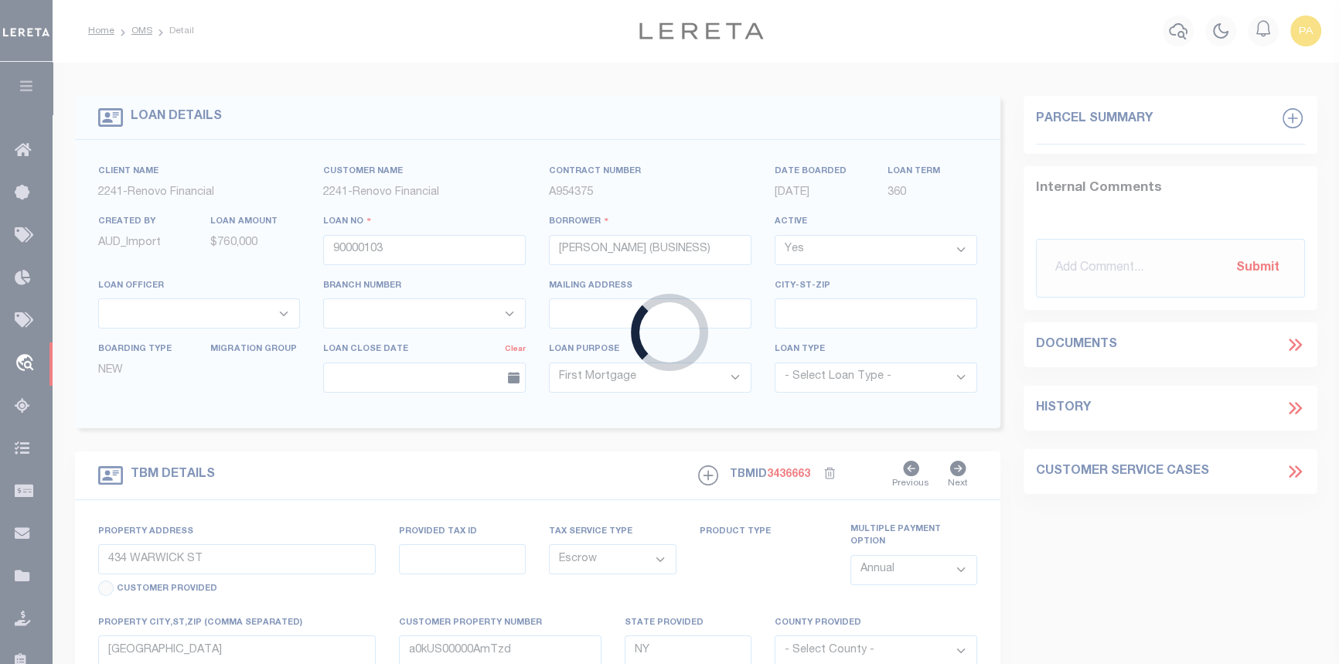
select select
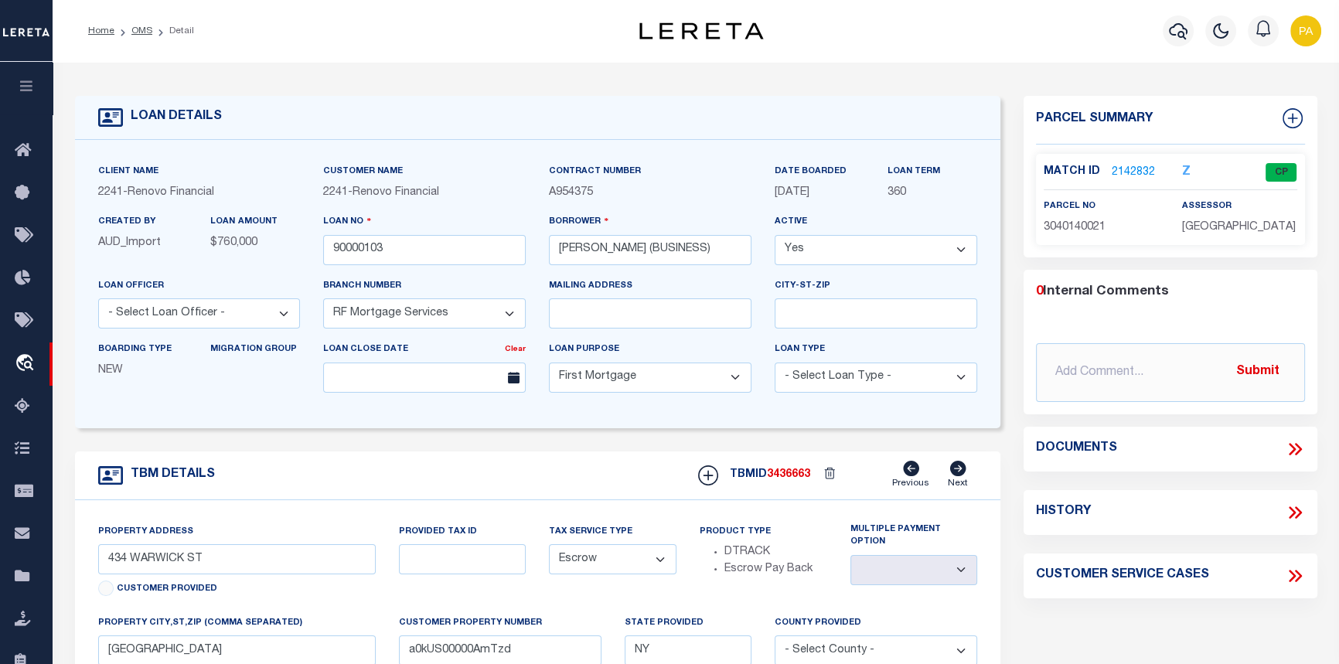
click at [1130, 172] on link "2142832" at bounding box center [1133, 173] width 43 height 16
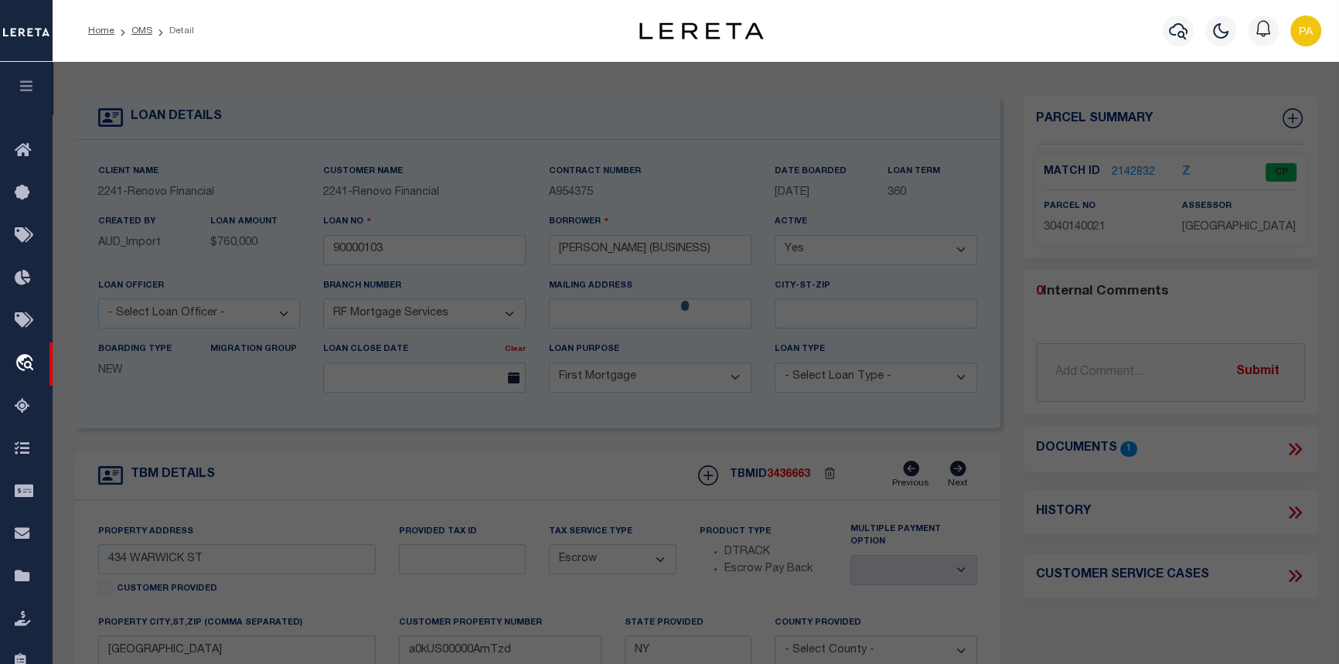
checkbox input "false"
select select "CP"
type input "NAHAR, NAZMUN"
select select "AGW"
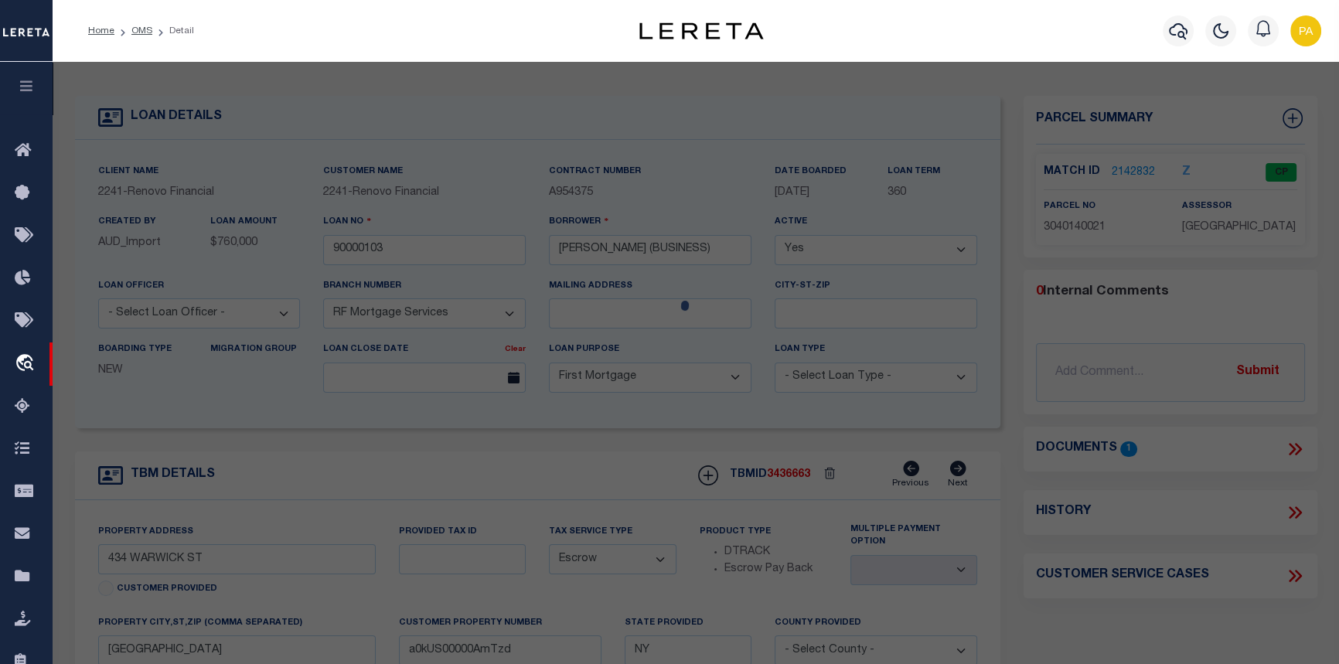
select select "ADD"
type input "434 WARWICK STREET"
type input "Brooklyn, NY 11207"
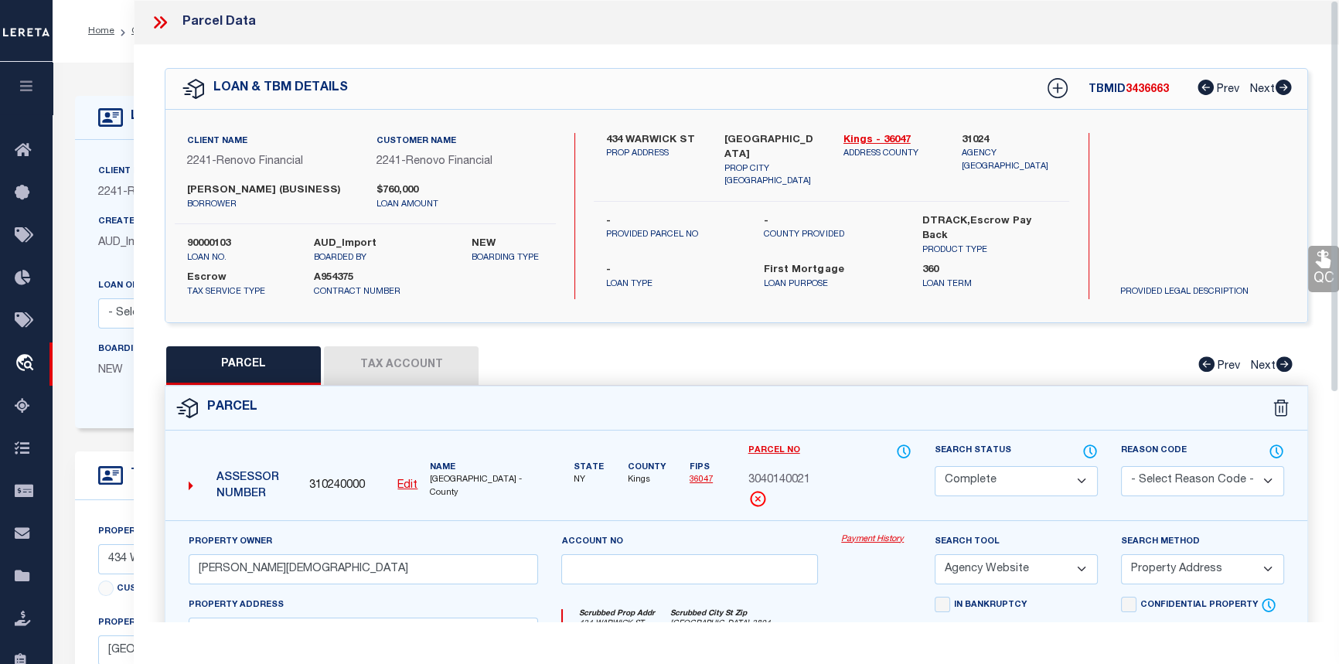
click at [879, 534] on link "Payment History" at bounding box center [876, 539] width 70 height 13
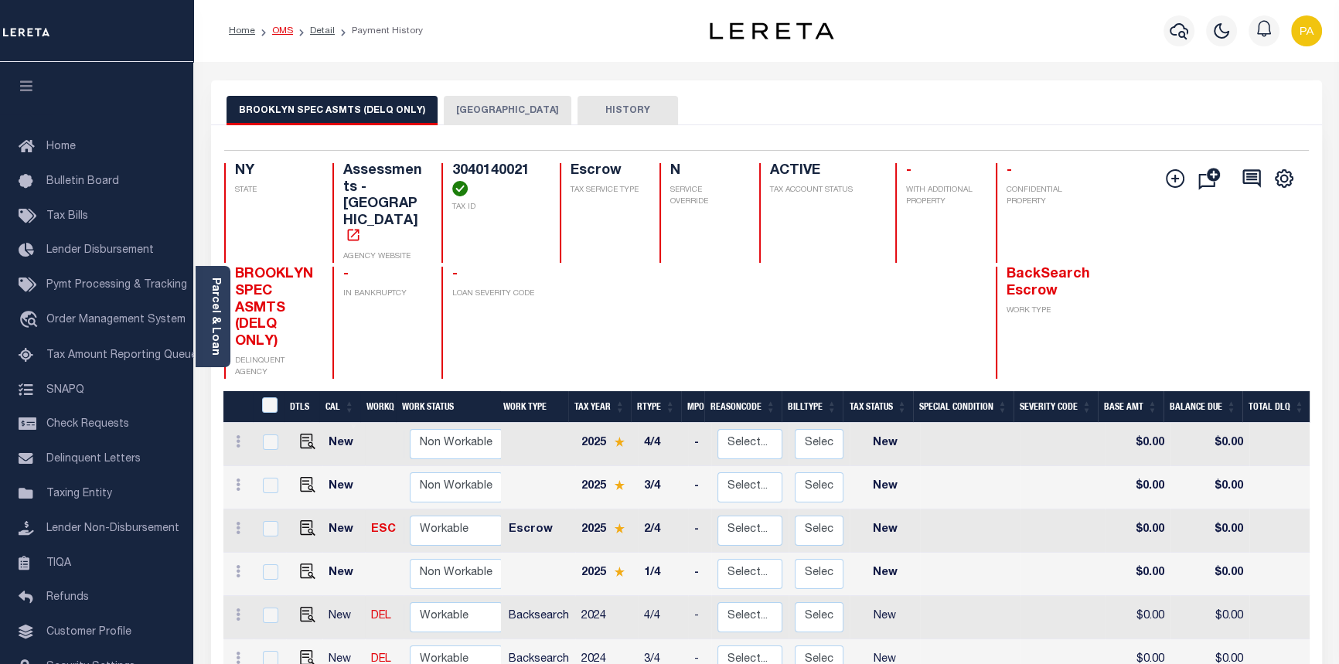
click at [278, 29] on link "OMS" at bounding box center [282, 30] width 21 height 9
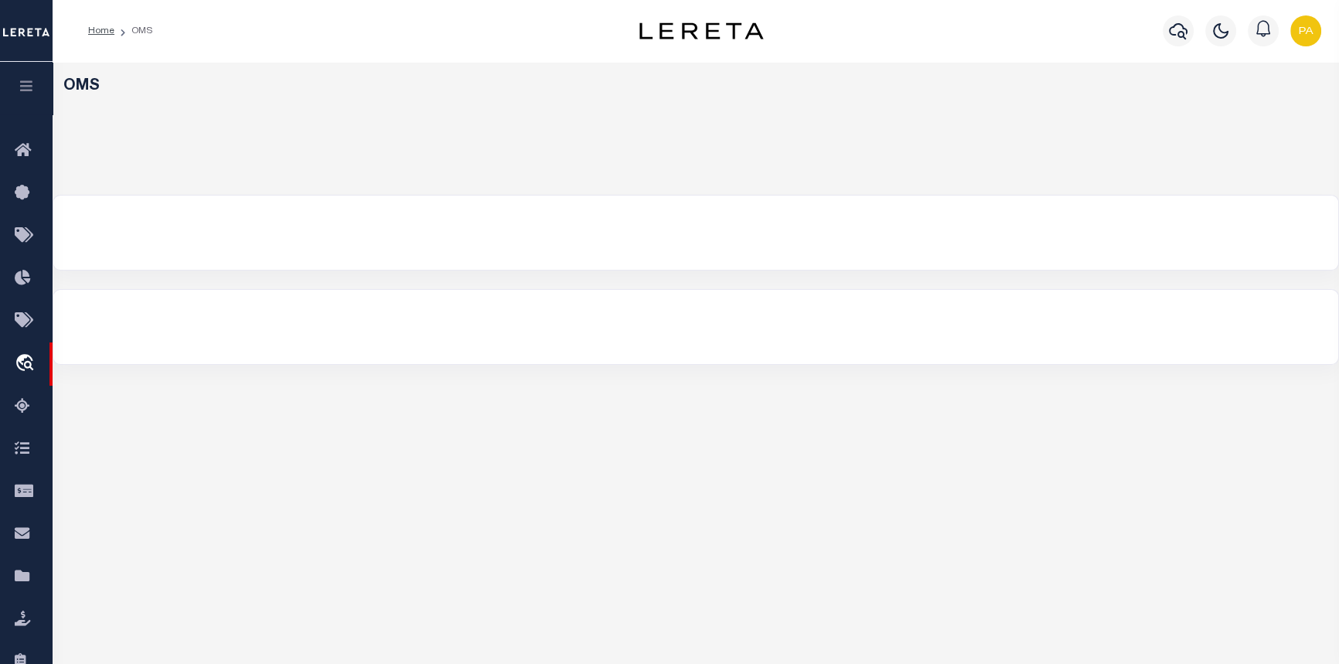
select select "200"
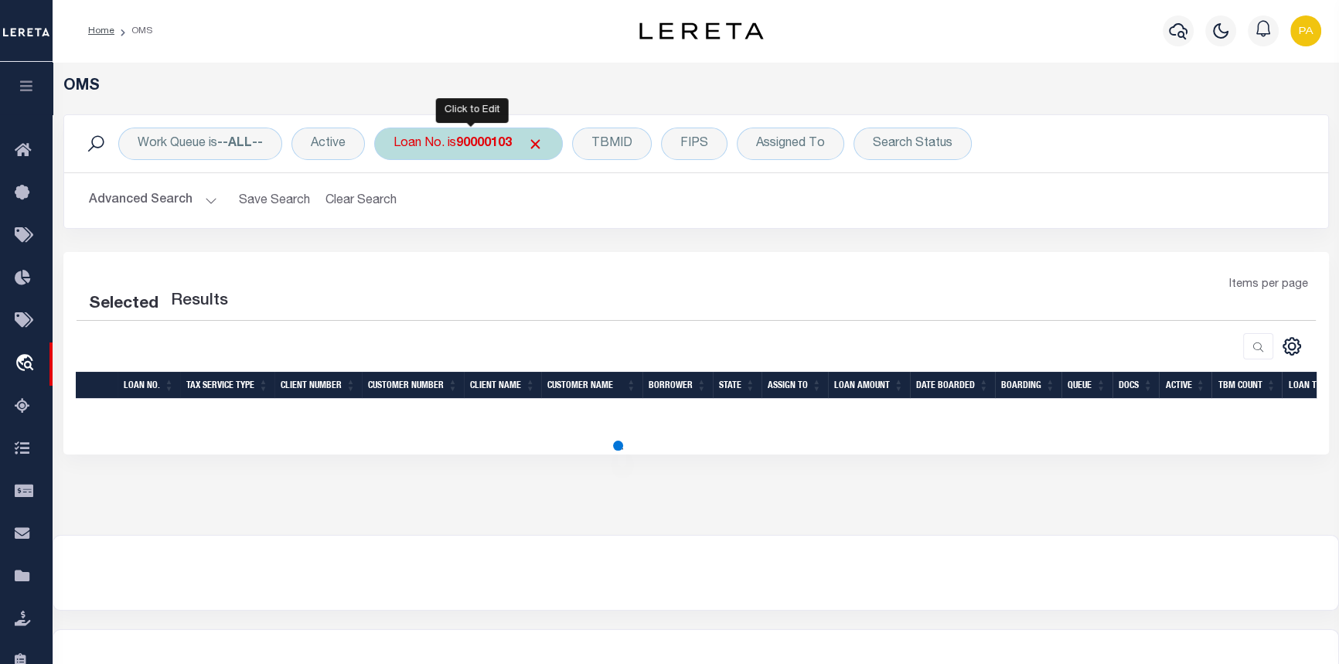
select select "200"
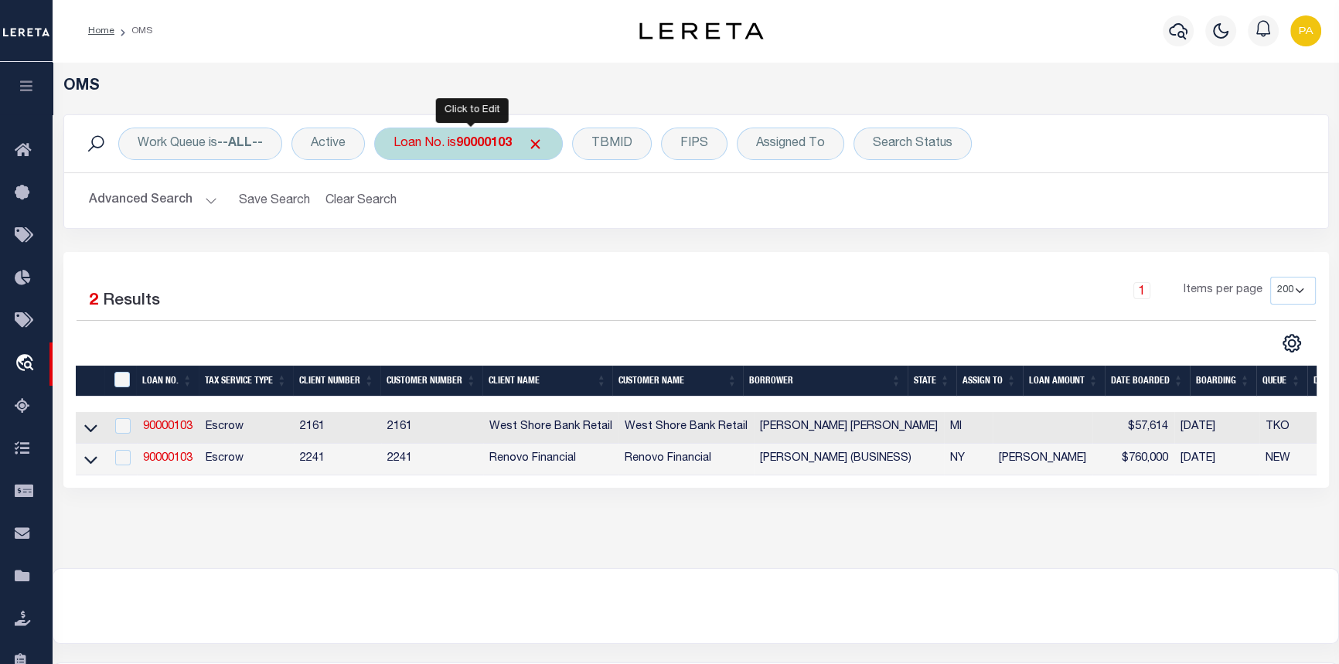
click at [465, 140] on b "90000103" at bounding box center [484, 144] width 56 height 12
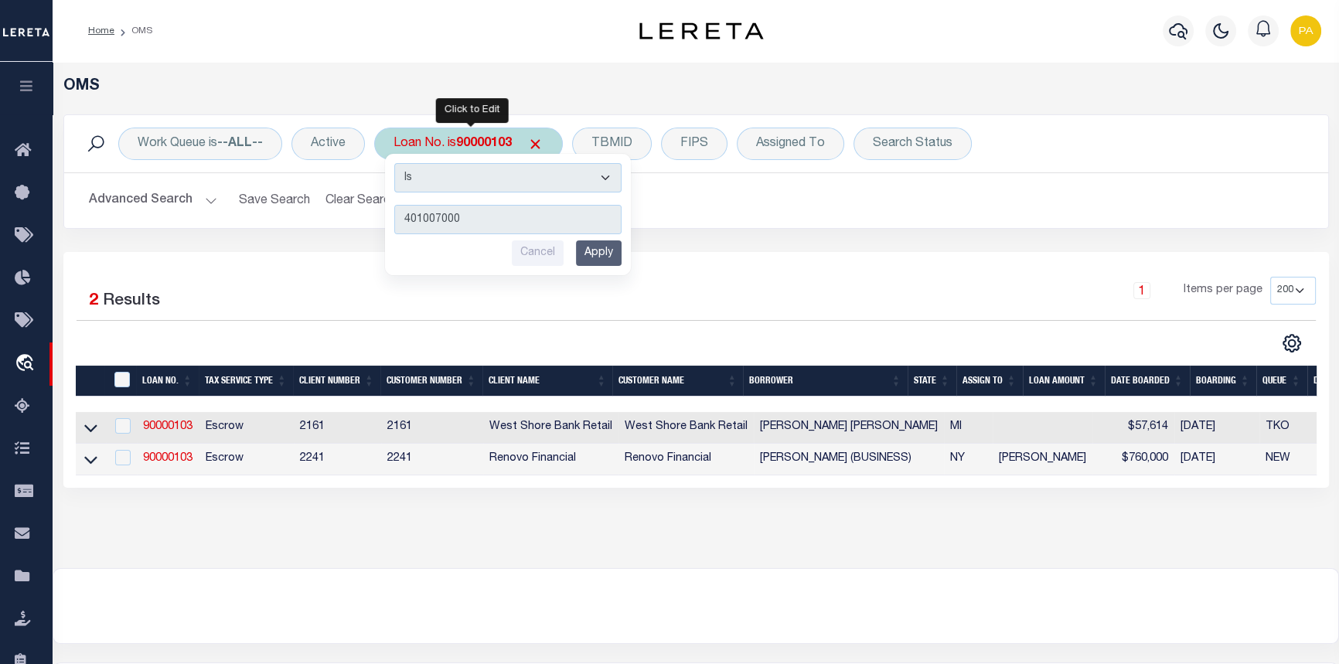
type input "401007000"
click at [603, 251] on input "Apply" at bounding box center [599, 253] width 46 height 26
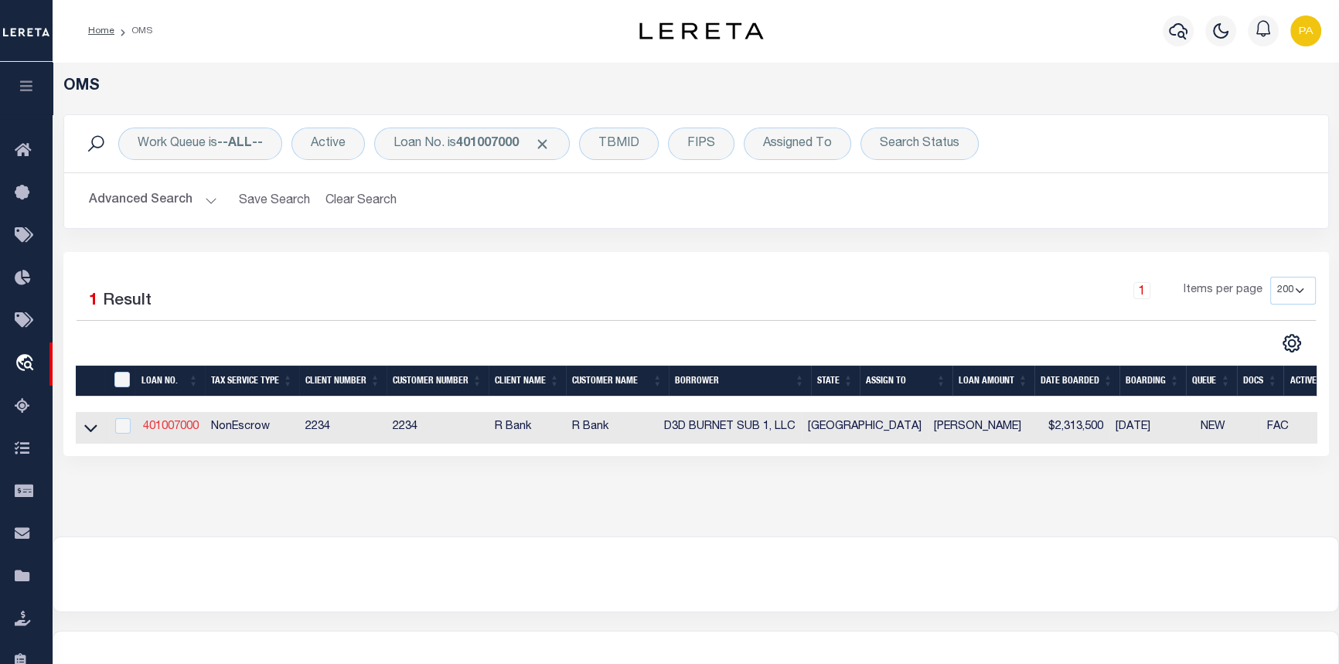
click at [185, 427] on link "401007000" at bounding box center [171, 426] width 56 height 11
type input "401007000"
type input "D3D BURNET SUB 1, LLC"
select select
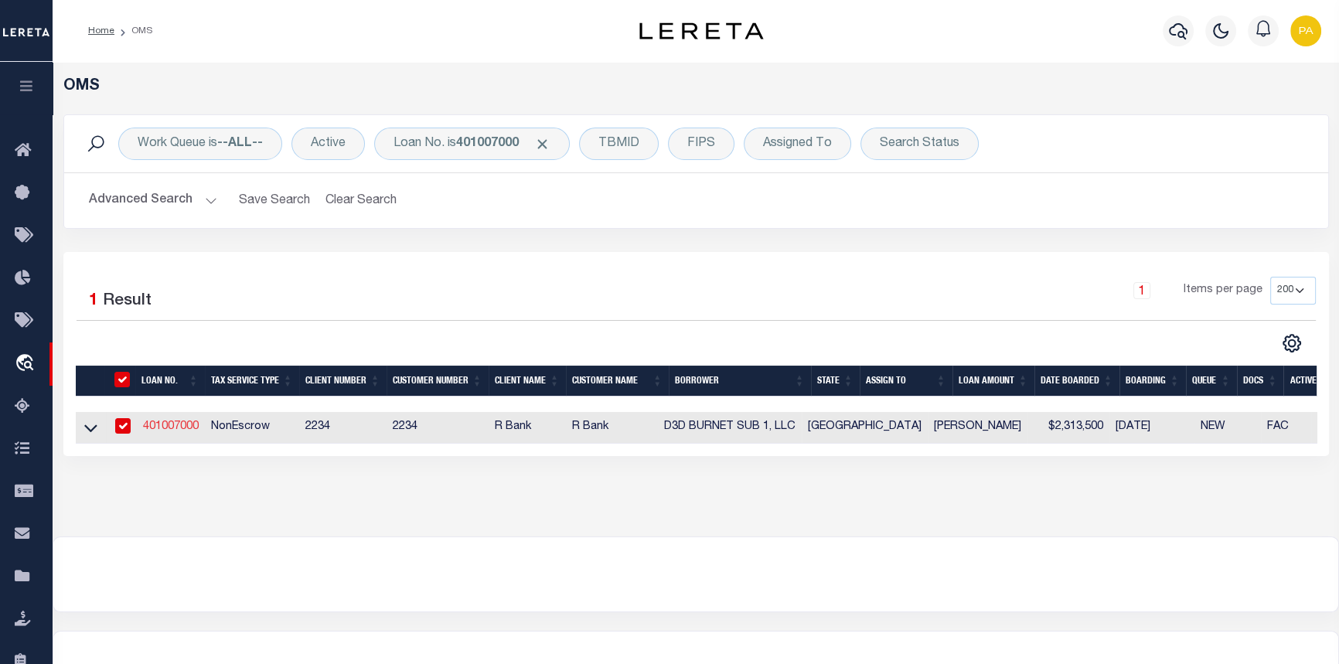
type input "[STREET_ADDRESS]"
type input "[GEOGRAPHIC_DATA]-4731"
select select "600"
select select "NonEscrow"
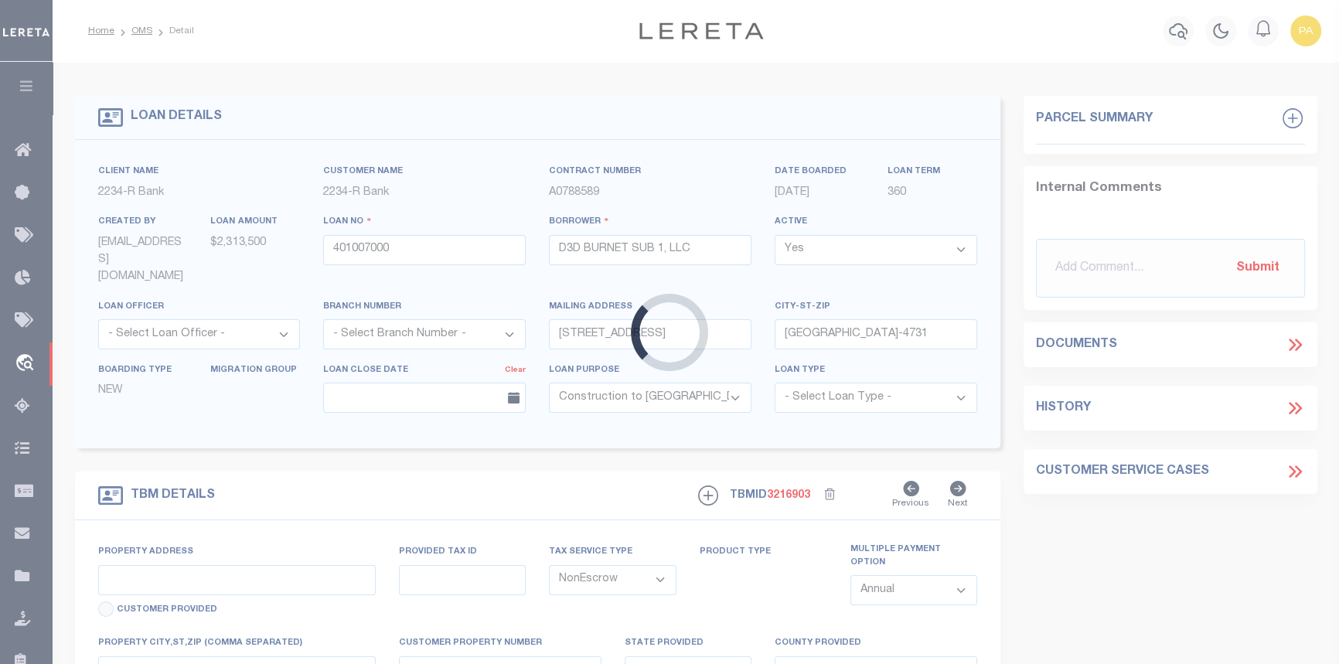
type input "0 [US_STATE][GEOGRAPHIC_DATA]"
select select
type input "BURNET TX 78611"
type input "[GEOGRAPHIC_DATA]"
select select
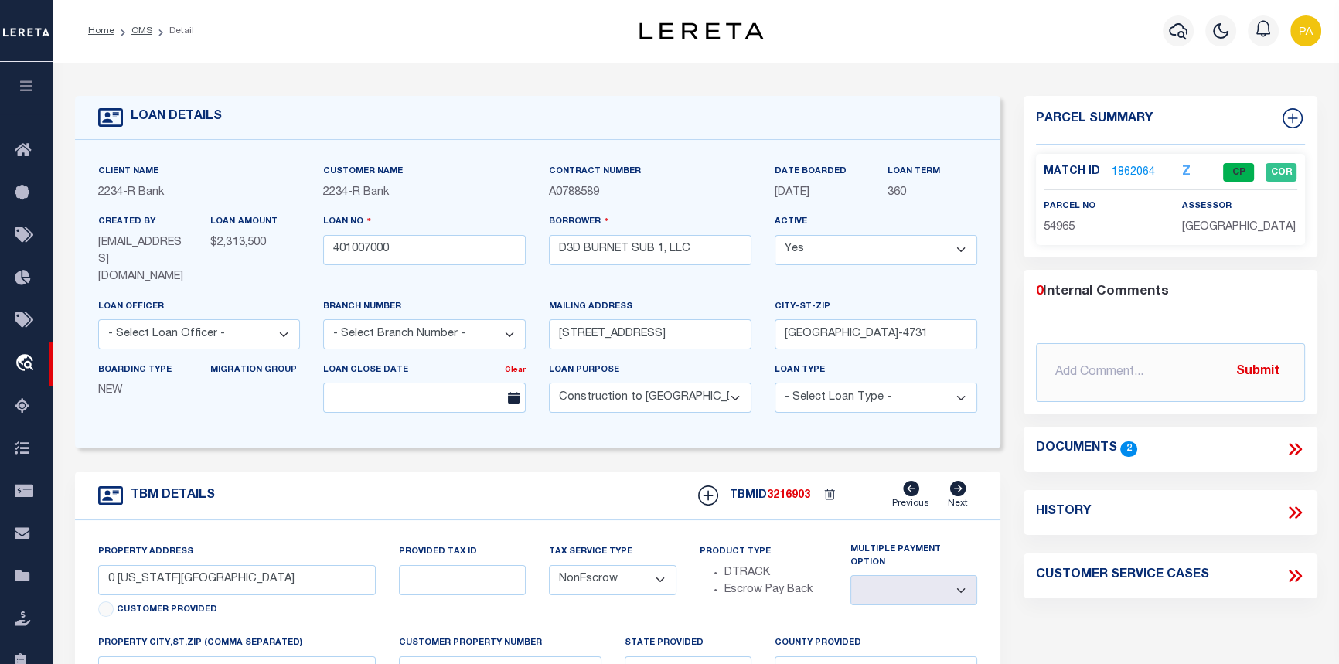
click at [1136, 166] on link "1862064" at bounding box center [1133, 173] width 43 height 16
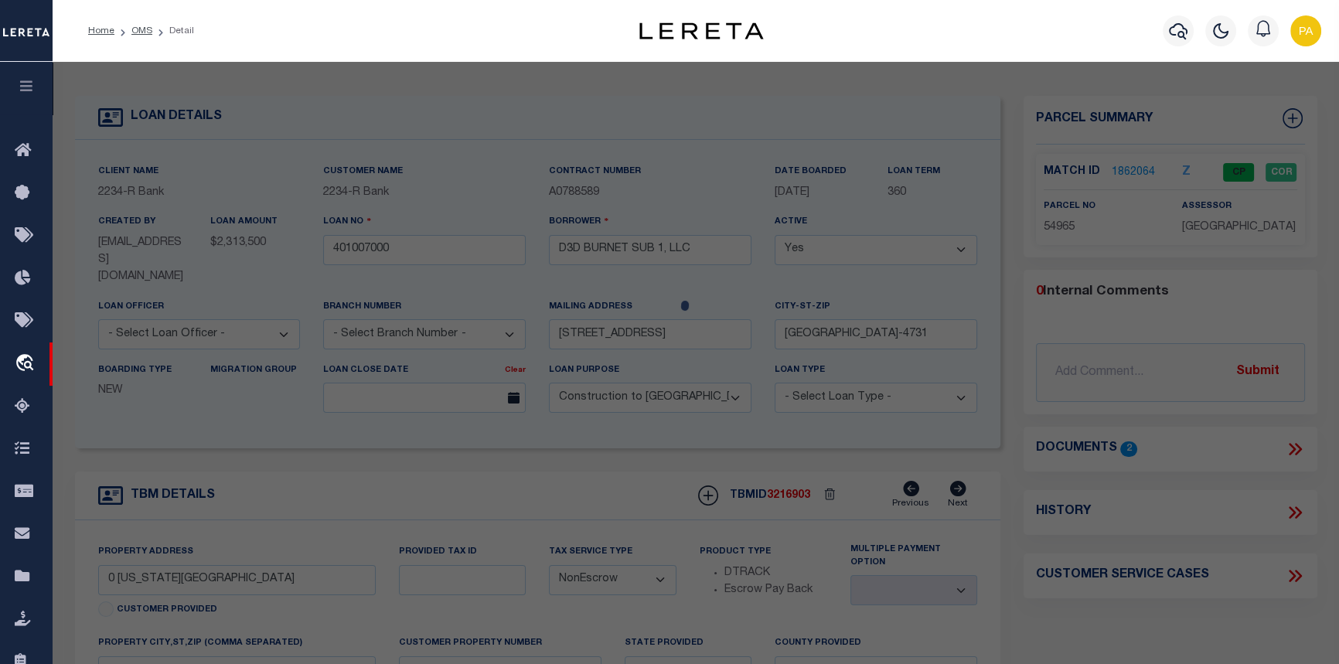
checkbox input "false"
select select "CP"
type input "D3D BURNET SUB 1 LLC"
select select
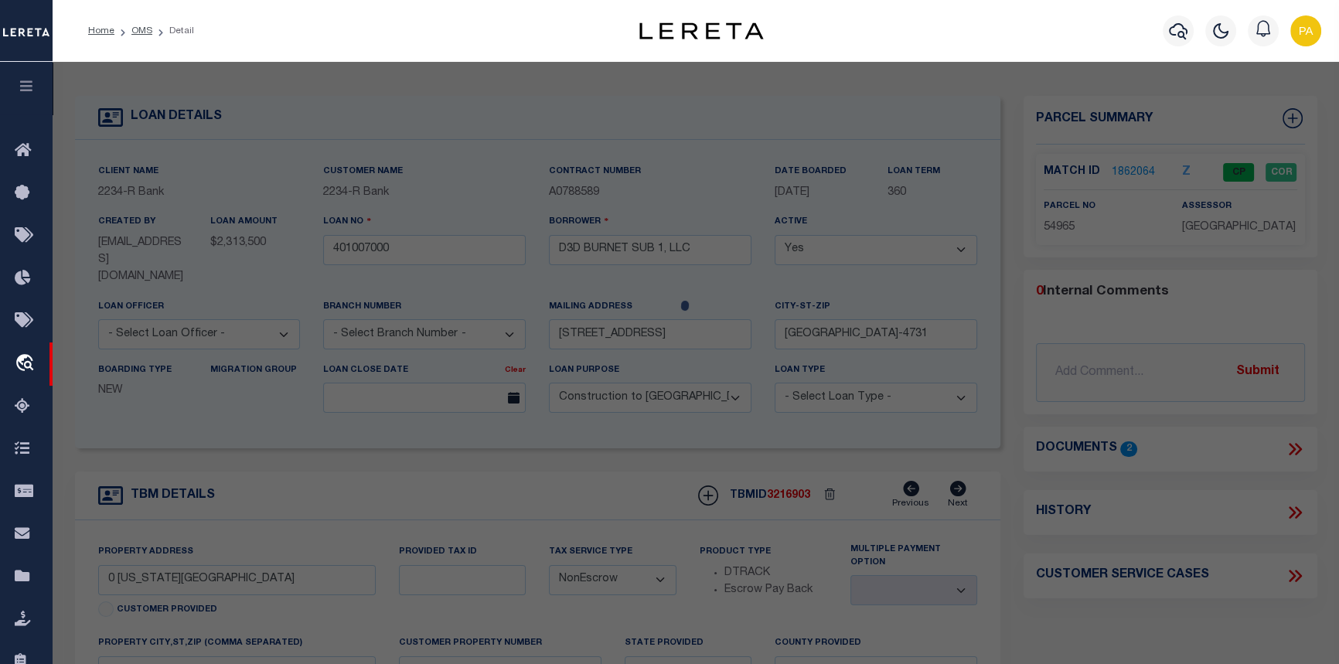
type input "DELAWARE SPRINGS BLVD"
checkbox input "false"
type input "BURNET TX 78611"
type textarea "ABS A0672 [PERSON_NAME], 42.695 ACRES"
type textarea "Order completed based on given legal document."
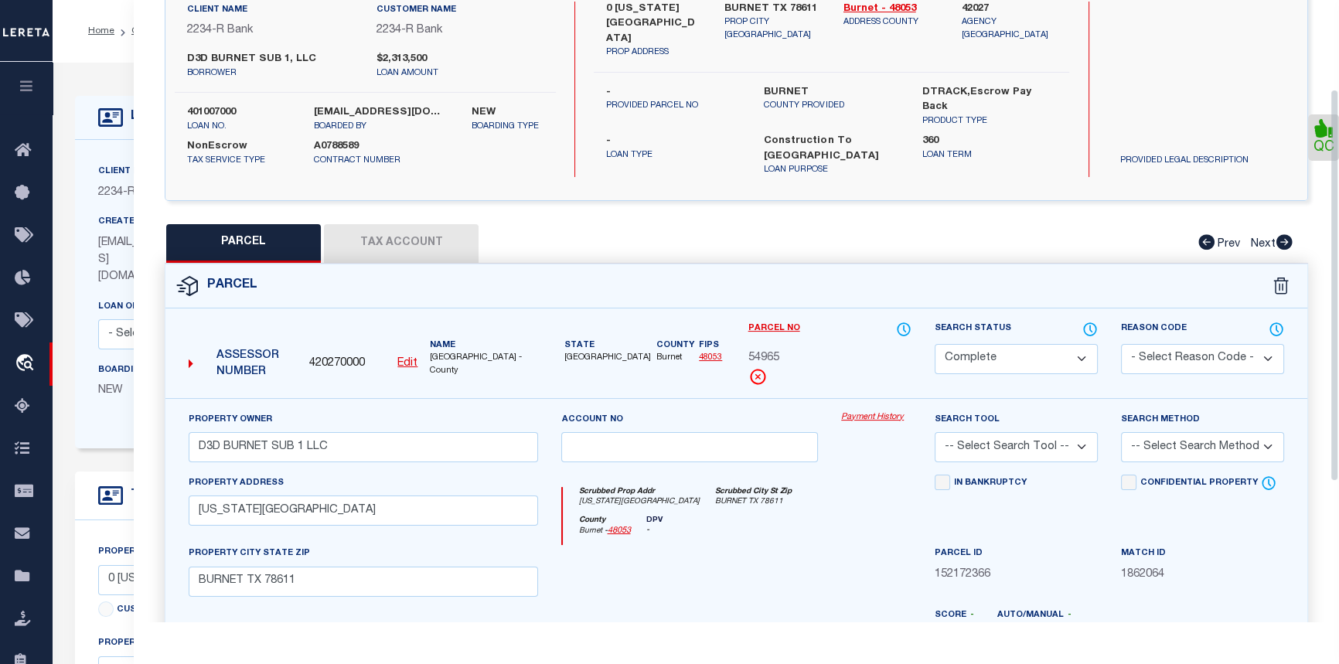
scroll to position [140, 0]
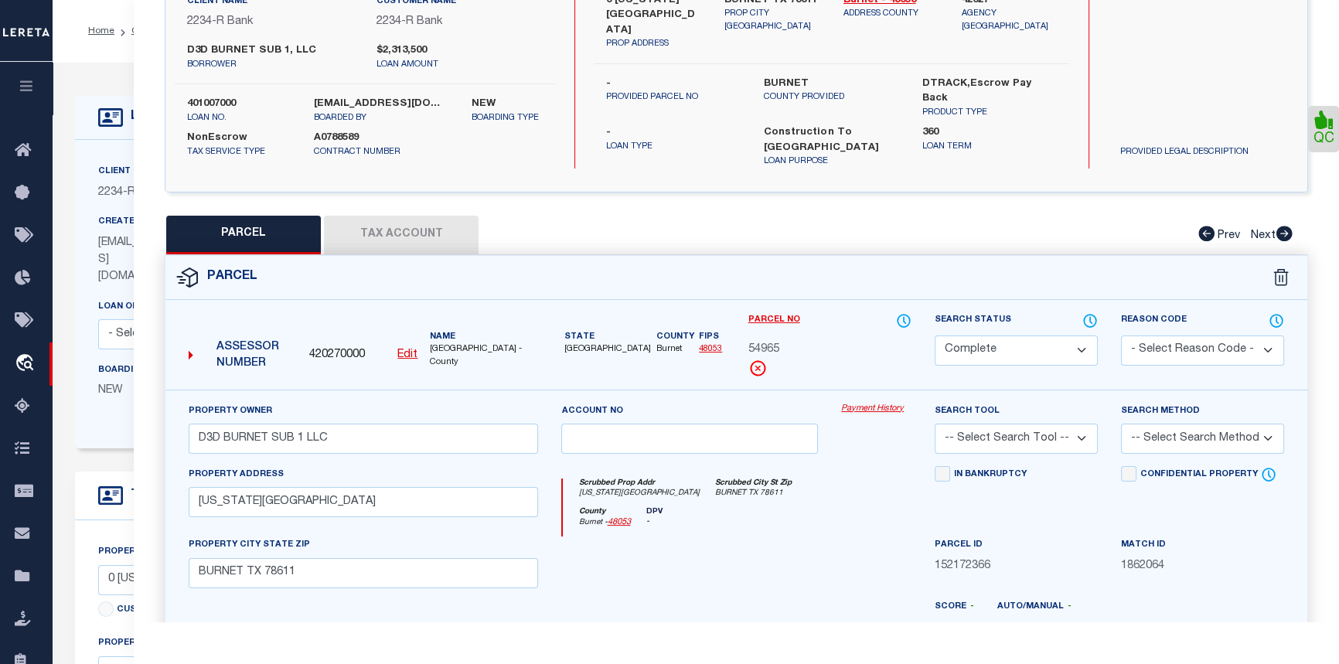
click at [874, 403] on link "Payment History" at bounding box center [876, 409] width 70 height 13
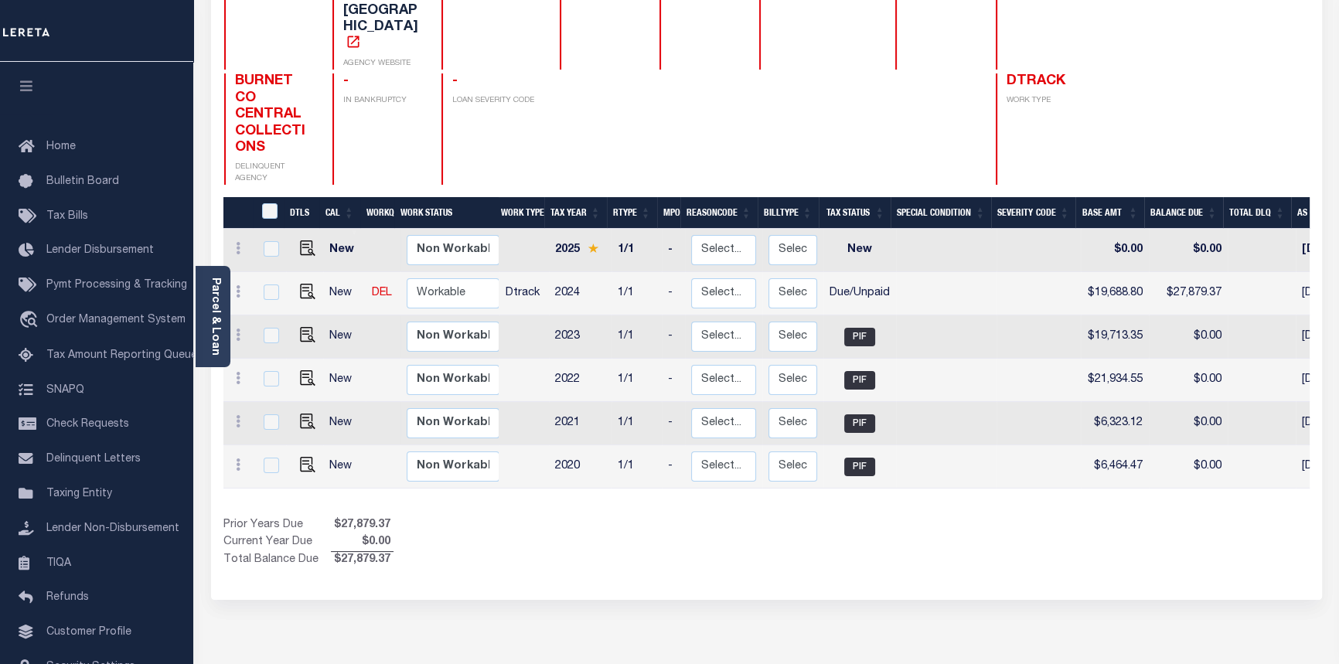
scroll to position [0, 3]
click at [304, 284] on img "" at bounding box center [307, 291] width 15 height 15
checkbox input "true"
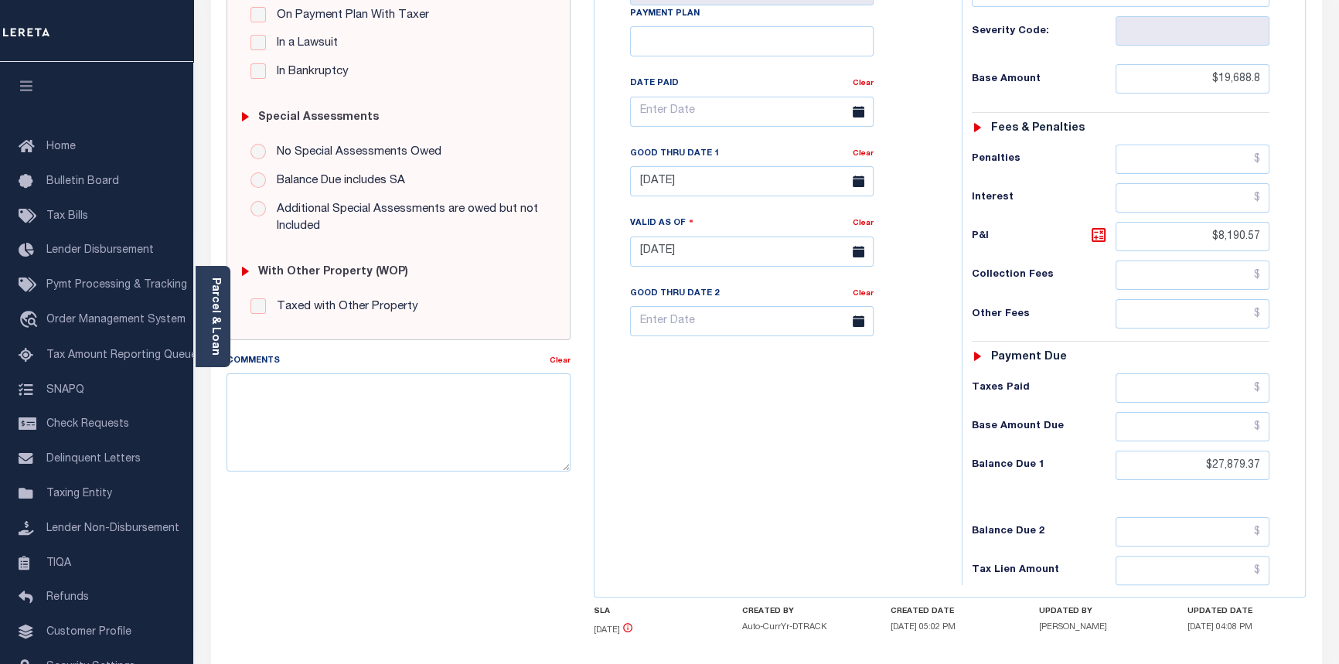
scroll to position [140, 0]
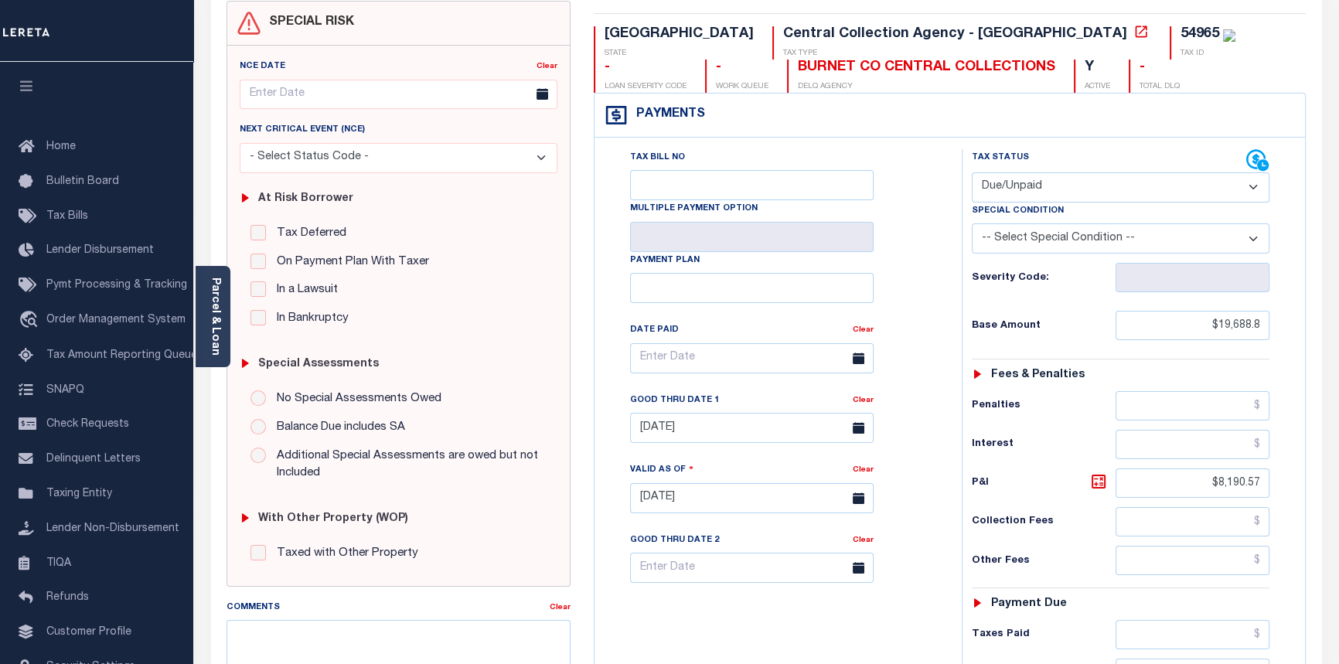
click at [1069, 187] on select "- Select Status Code - Open Due/Unpaid Paid Incomplete No Tax Due Internal Refu…" at bounding box center [1121, 187] width 298 height 30
select select "PYD"
click at [972, 172] on select "- Select Status Code - Open Due/Unpaid Paid Incomplete No Tax Due Internal Refu…" at bounding box center [1121, 187] width 298 height 30
type input "[DATE]"
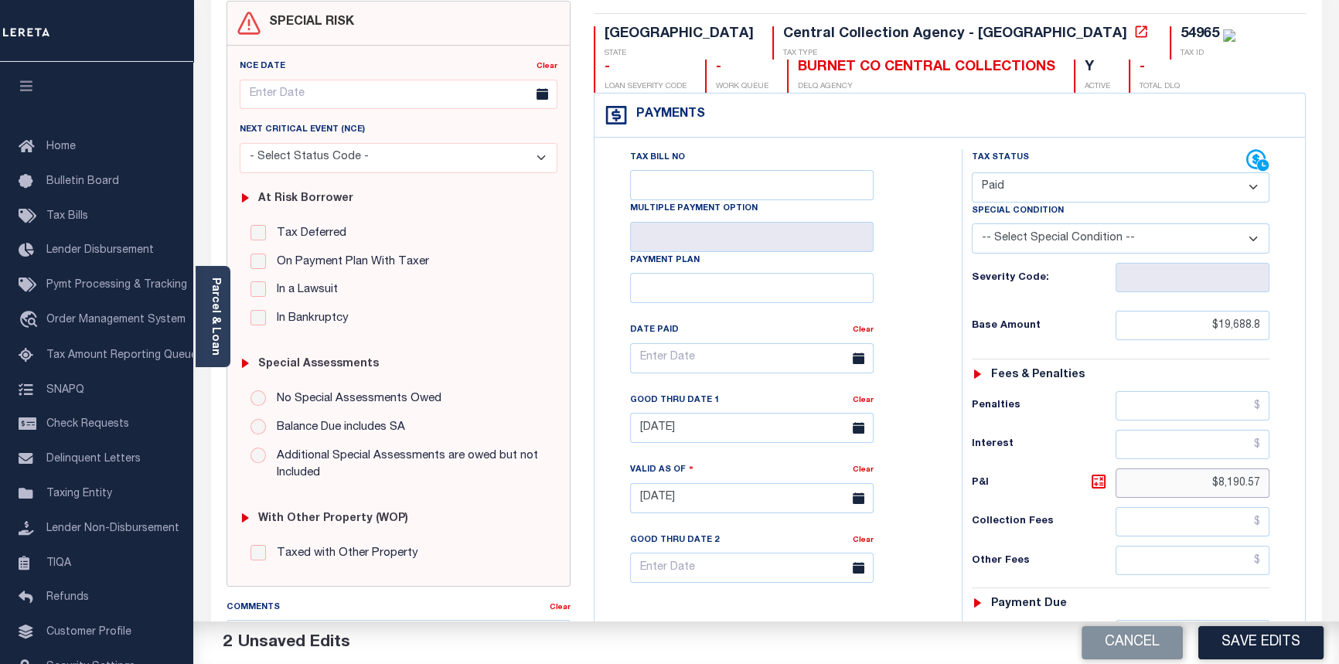
drag, startPoint x: 1199, startPoint y: 484, endPoint x: 1348, endPoint y: 485, distance: 149.2
click at [1338, 482] on html "Home OMS Detail Payment History Tax Line Detail" at bounding box center [669, 446] width 1339 height 1172
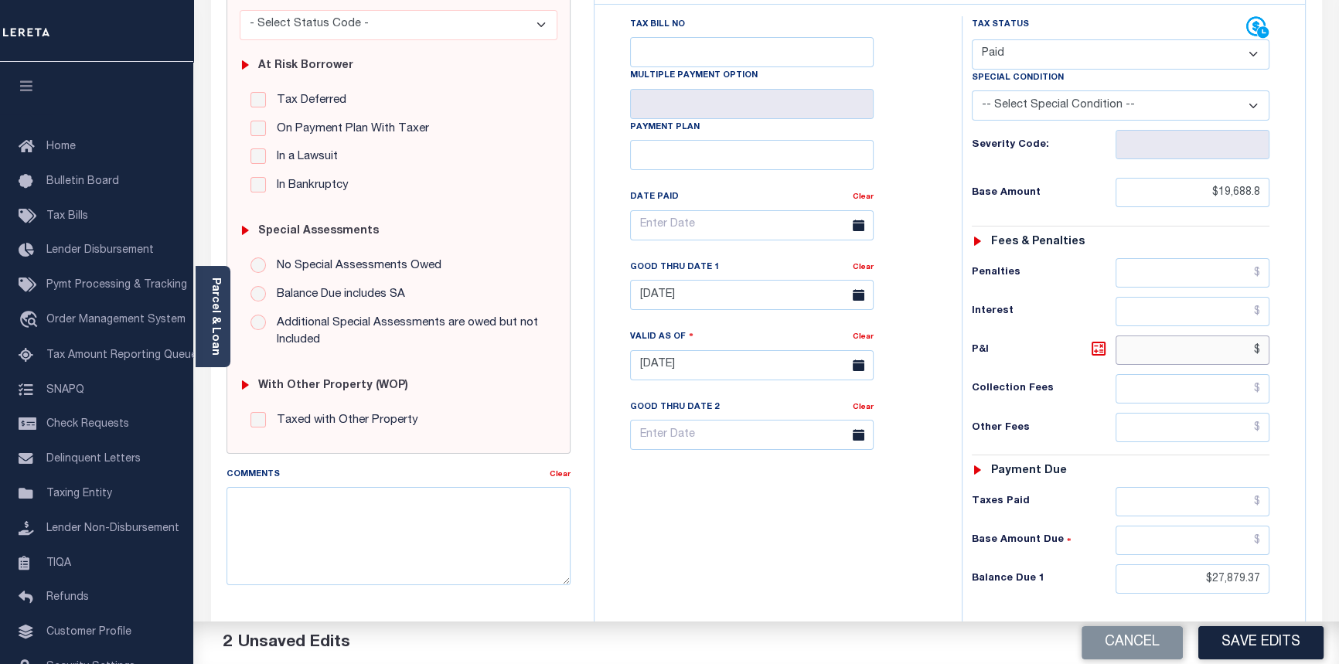
scroll to position [281, 0]
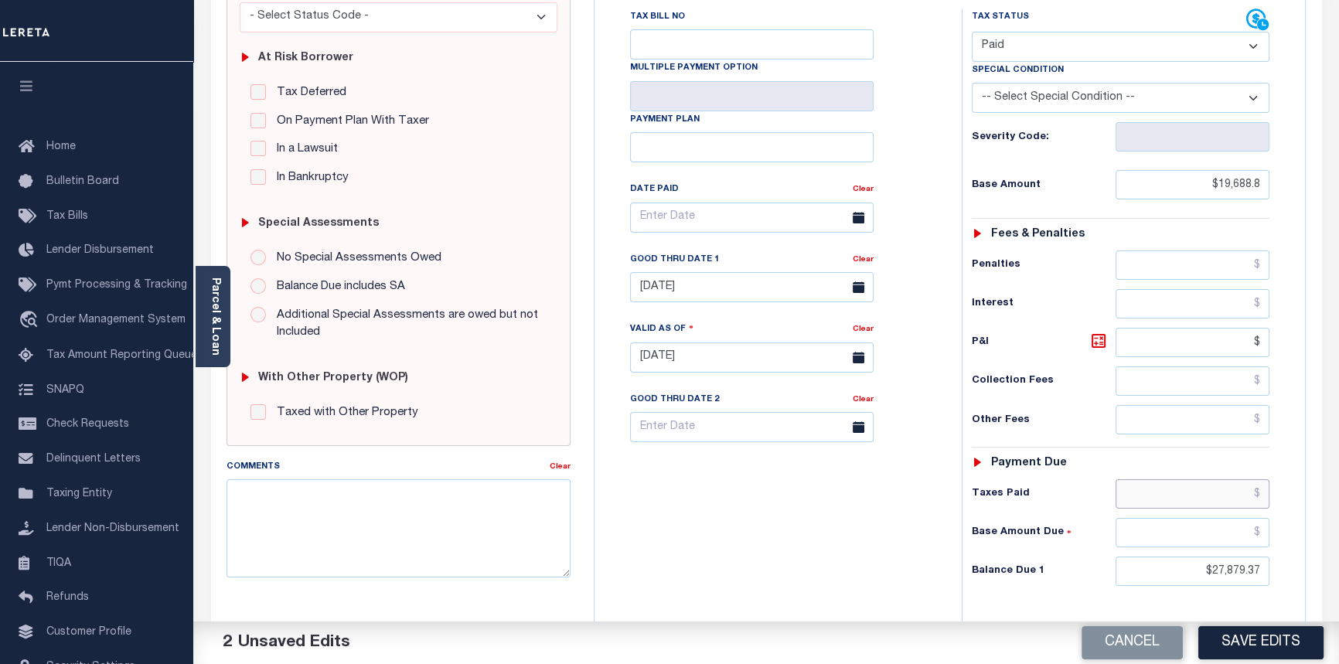
type input "$.00"
click at [1262, 495] on input "text" at bounding box center [1193, 493] width 155 height 29
type input "$19,688.80"
click at [1265, 533] on input "text" at bounding box center [1193, 532] width 155 height 29
type input "$0.00"
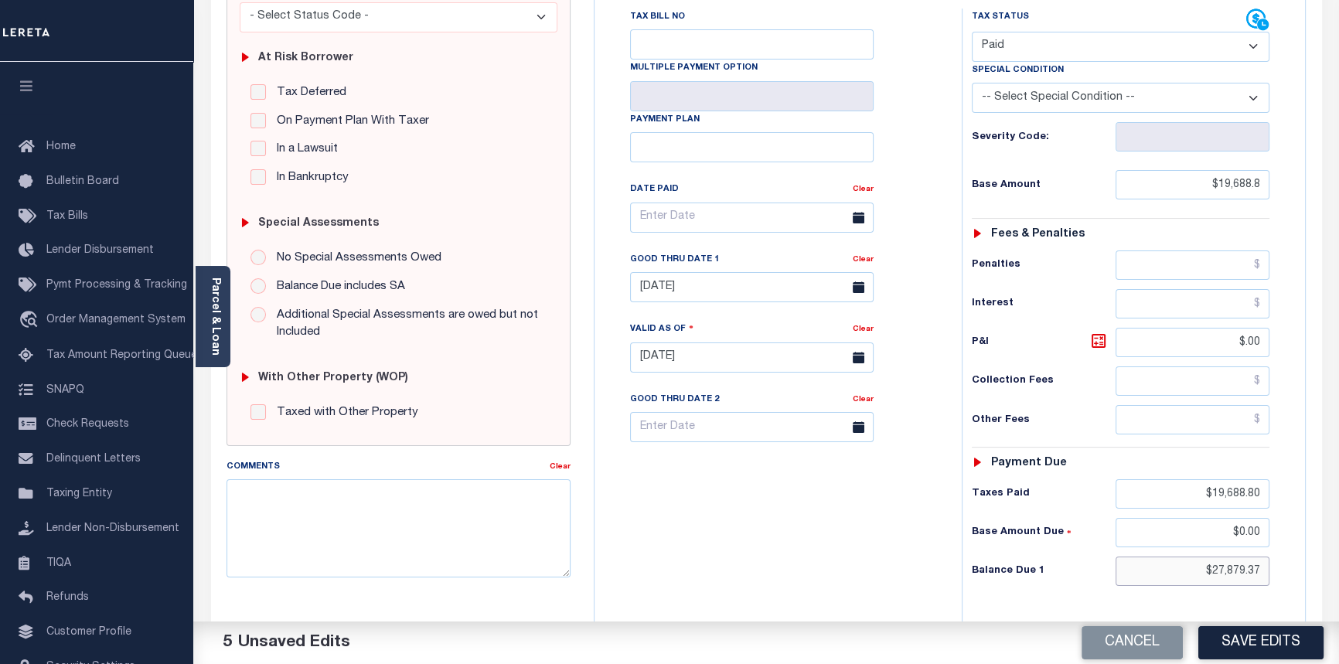
drag, startPoint x: 1205, startPoint y: 574, endPoint x: 1331, endPoint y: 645, distance: 144.3
click at [1338, 608] on html "Home OMS Detail Payment History Tax Line Detail" at bounding box center [669, 305] width 1339 height 1172
type input "$0.00"
click at [867, 259] on div "Clear" at bounding box center [863, 262] width 21 height 22
click at [858, 264] on link "Clear" at bounding box center [863, 260] width 21 height 8
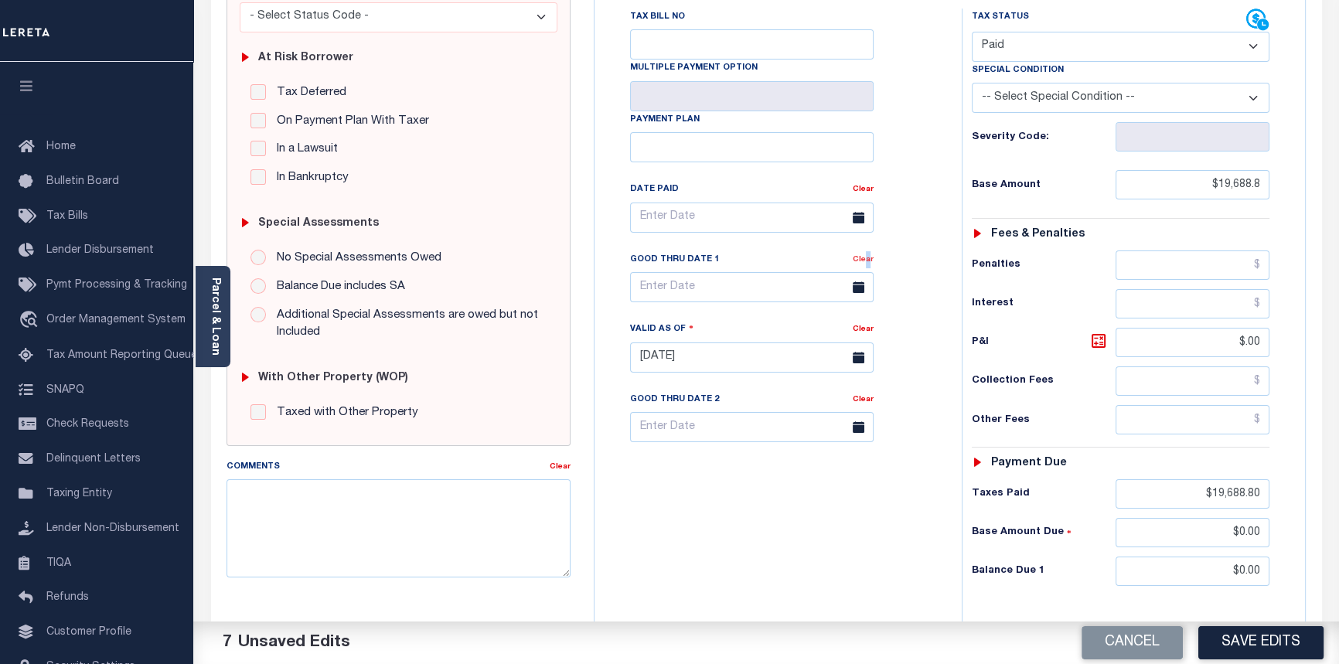
click at [859, 264] on link "Clear" at bounding box center [863, 260] width 21 height 8
click at [340, 539] on textarea "Comments" at bounding box center [399, 527] width 345 height 97
type textarea "09/04/2025pk See imaged payment information."
click at [1243, 640] on button "Save Edits" at bounding box center [1260, 642] width 125 height 33
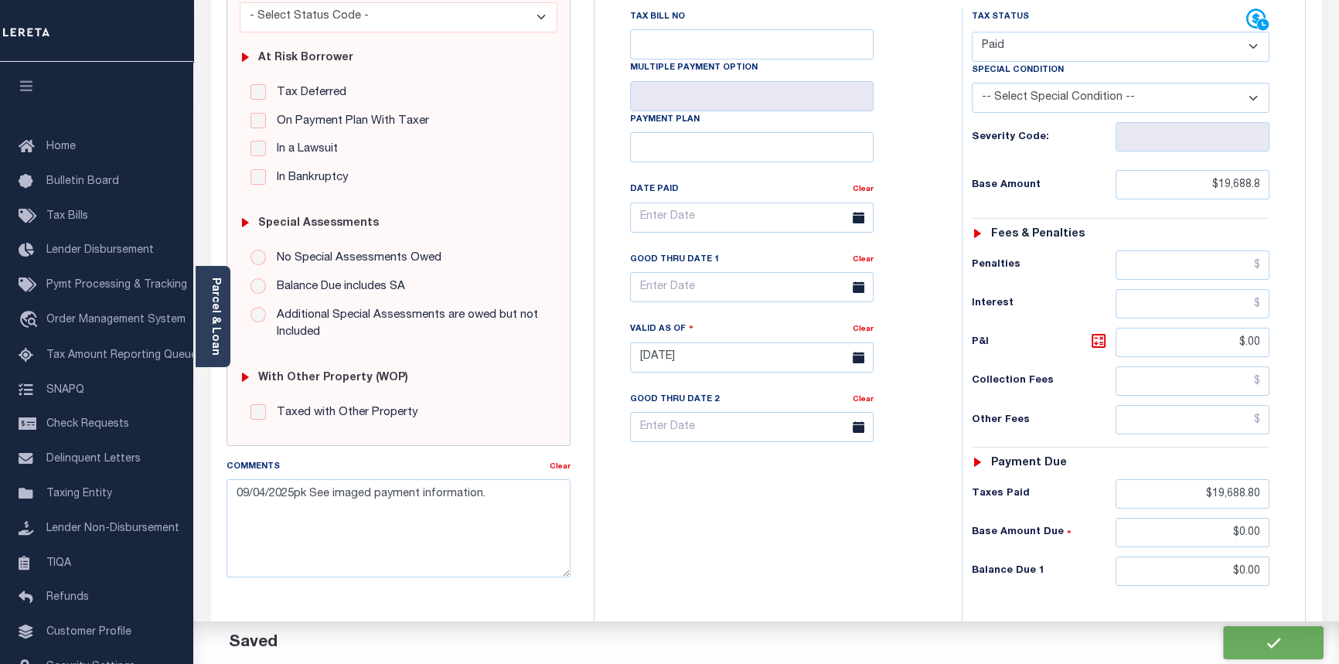
checkbox input "false"
type input "$19,688.8"
type input "$0"
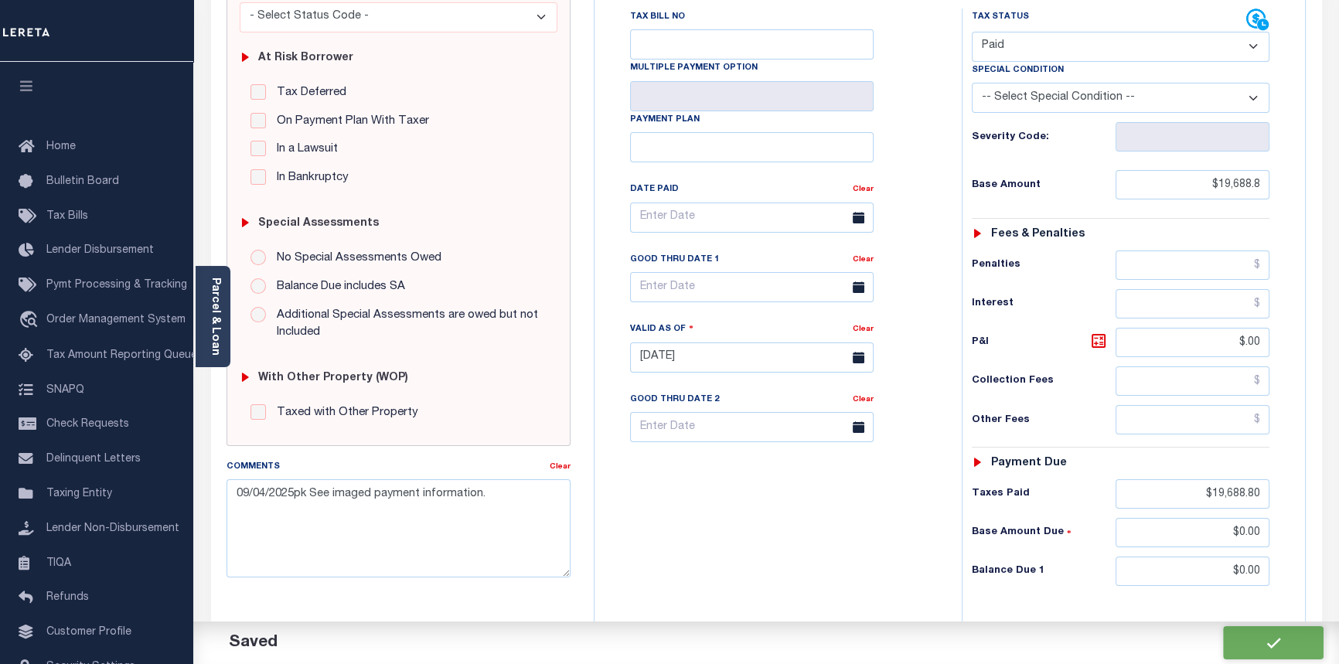
type input "$19,688.8"
type input "$0"
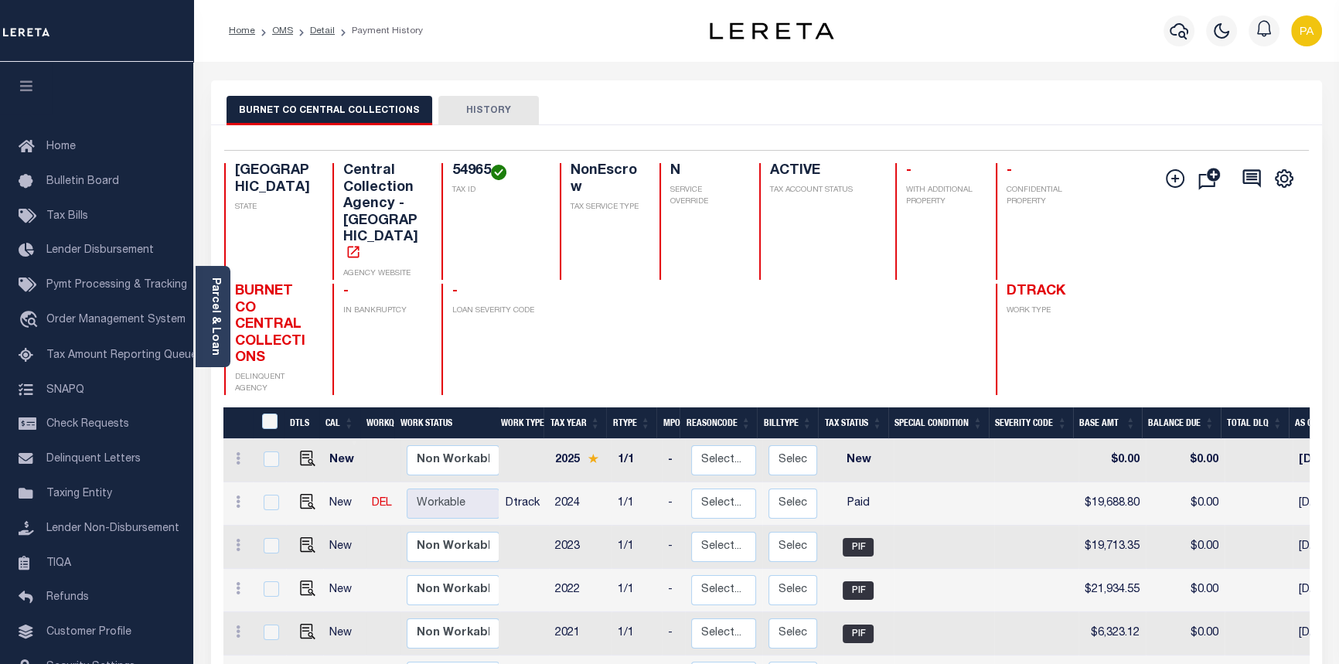
click at [295, 29] on li "Detail" at bounding box center [314, 31] width 42 height 14
click at [282, 26] on link "OMS" at bounding box center [282, 30] width 21 height 9
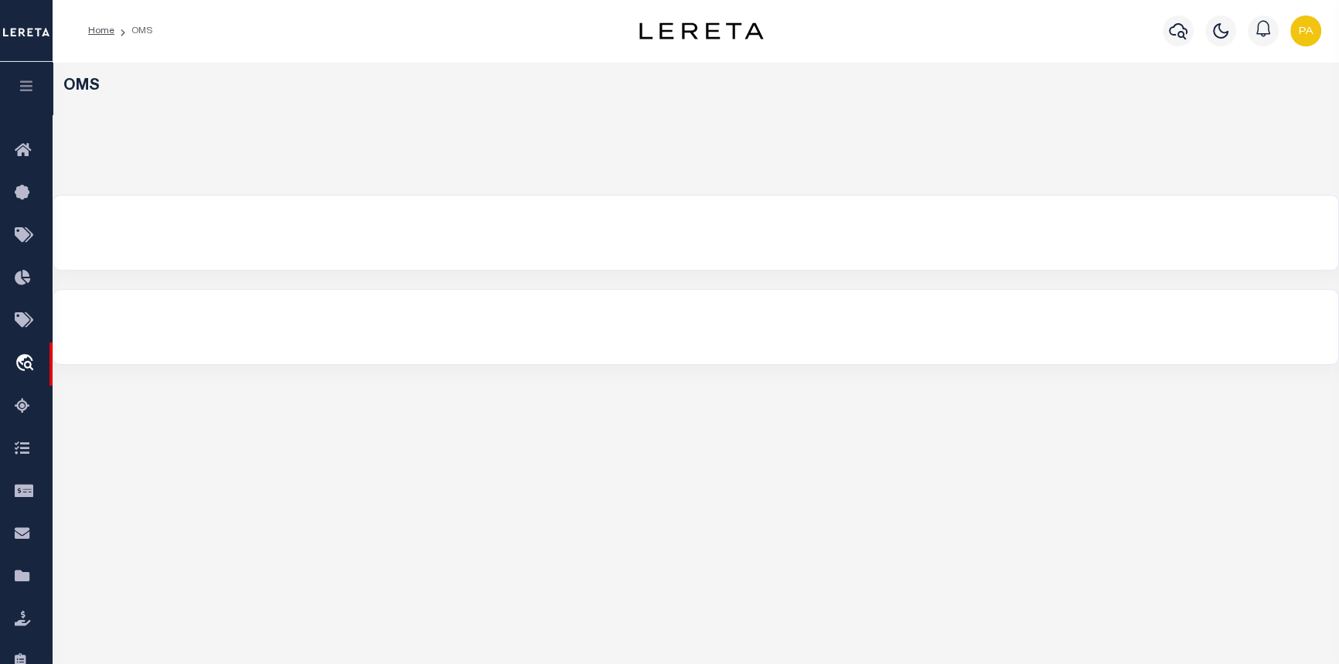
select select "200"
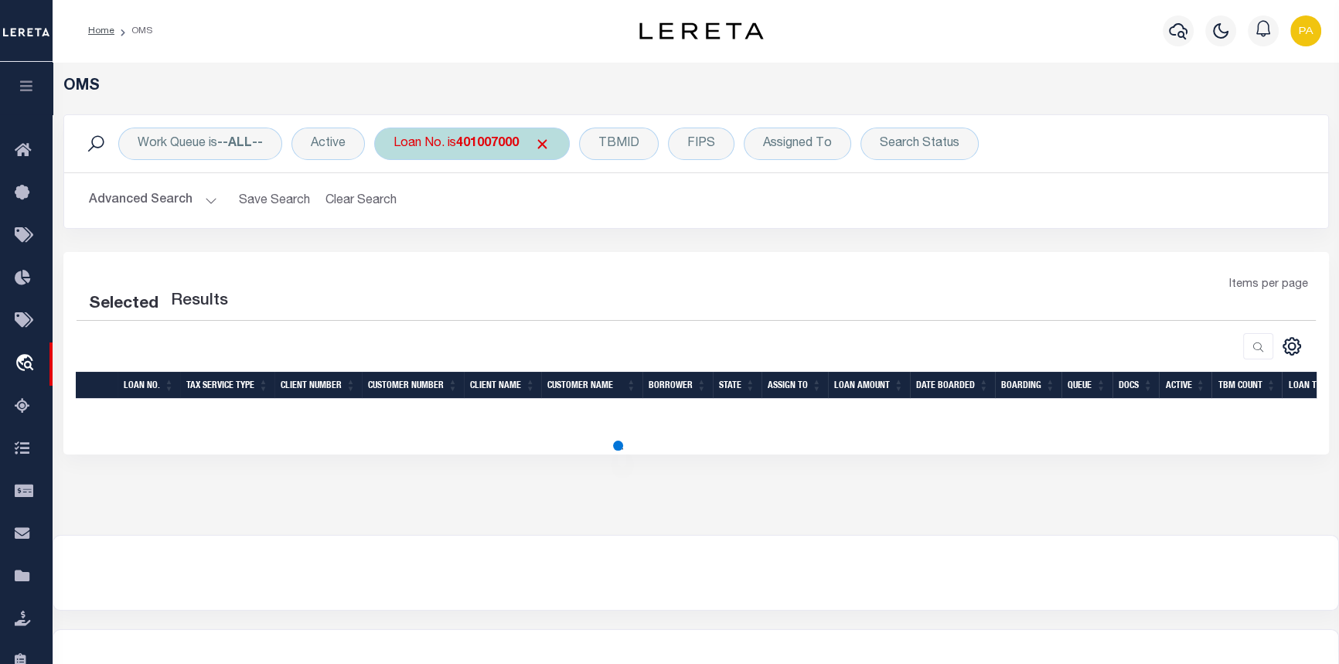
select select "200"
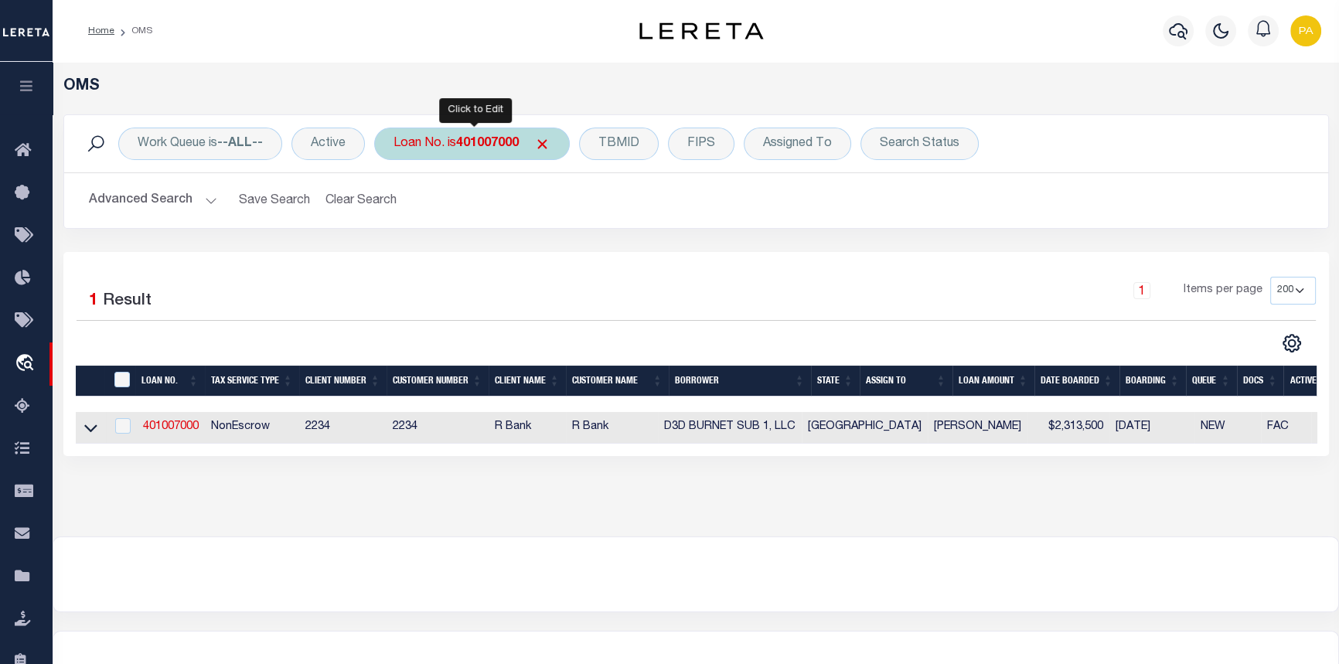
click at [495, 142] on b "401007000" at bounding box center [487, 144] width 63 height 12
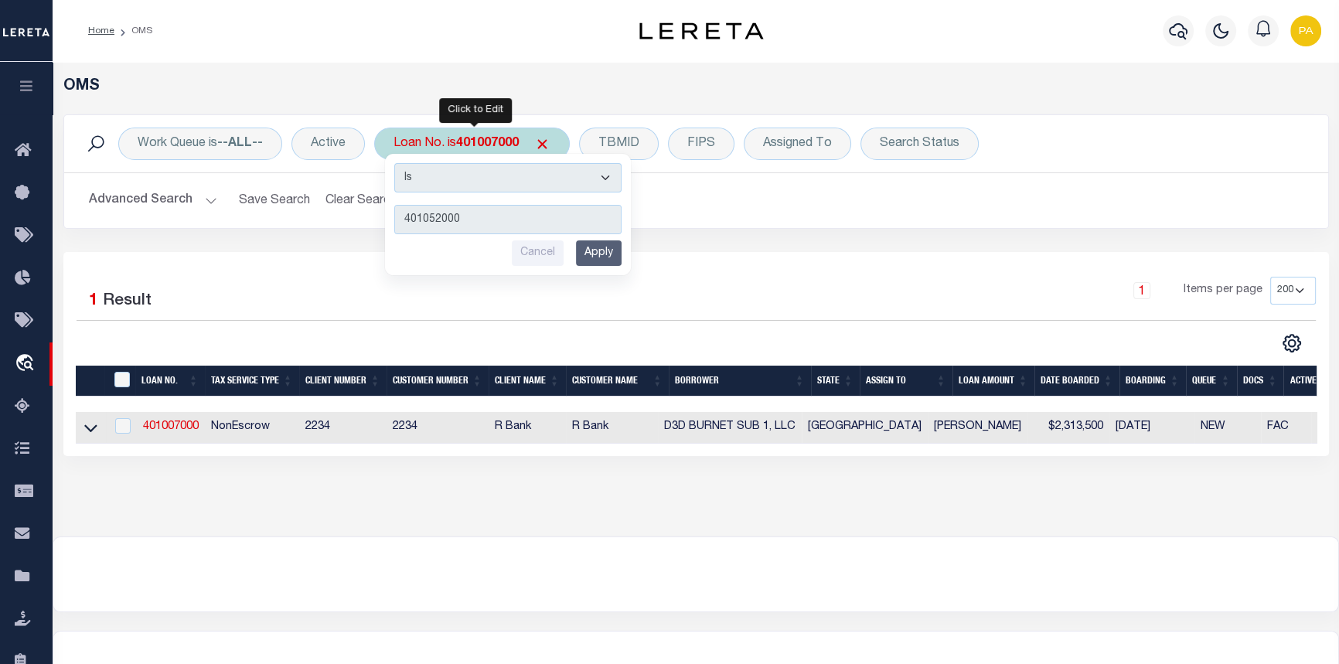
type input "401052000"
click at [600, 255] on input "Apply" at bounding box center [599, 253] width 46 height 26
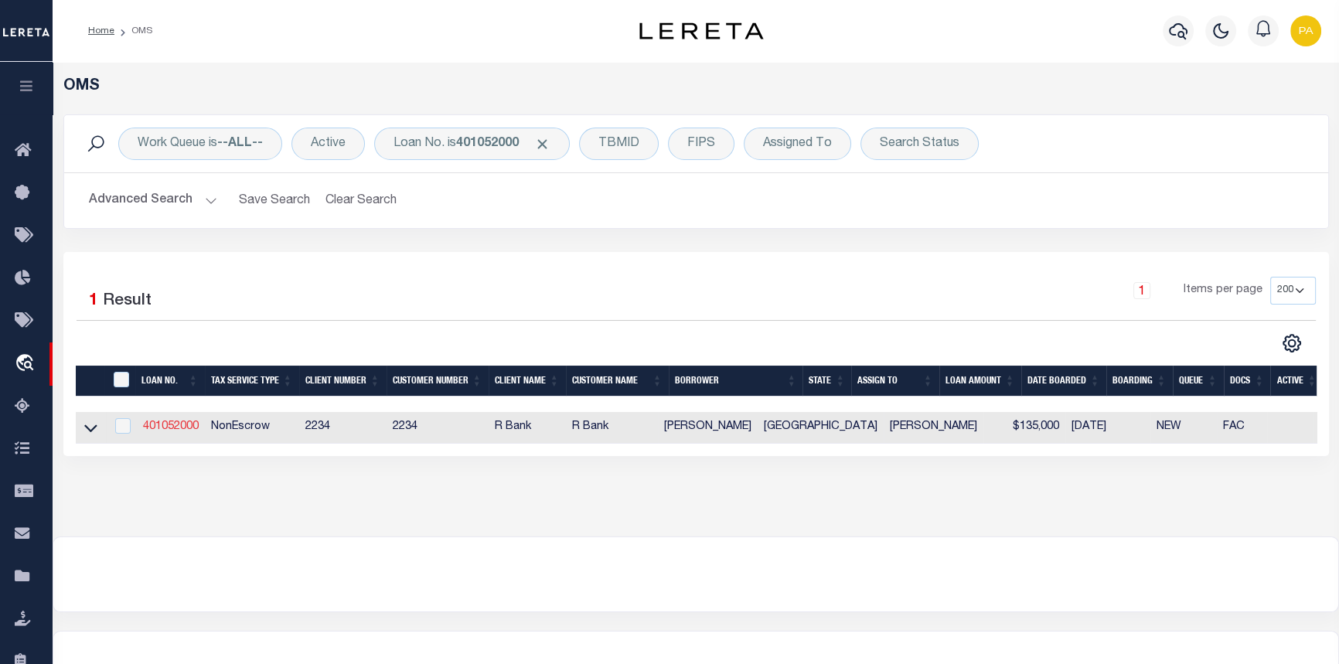
click at [147, 428] on link "401052000" at bounding box center [171, 426] width 56 height 11
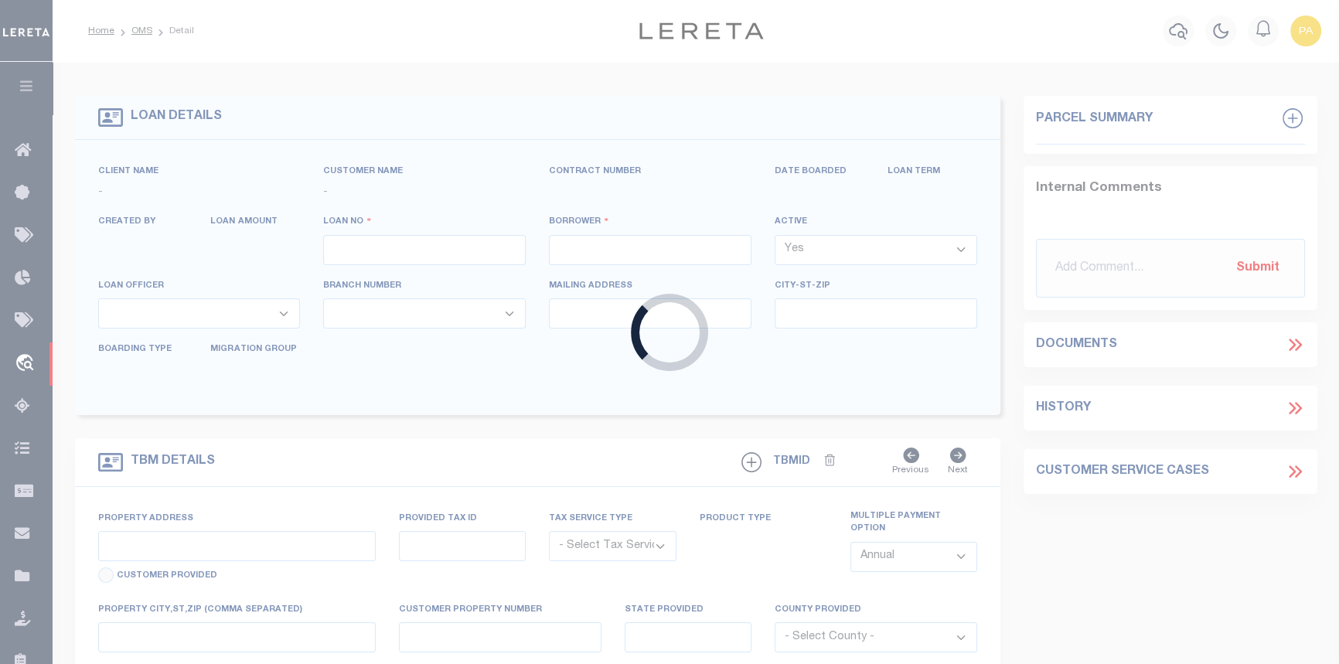
type input "401052000"
type input "[PERSON_NAME]"
select select
type input "PO BOX 1209"
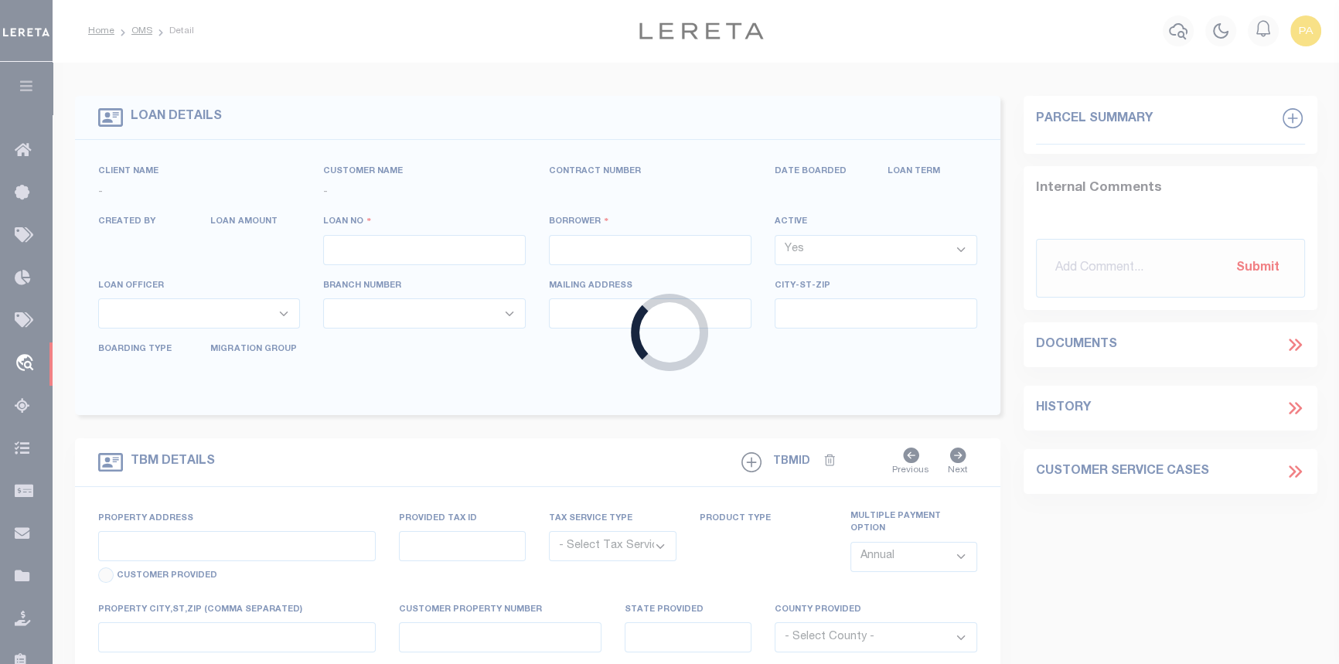
type input "WHITEHOUSE [GEOGRAPHIC_DATA] 75791-1209"
select select "NonEscrow"
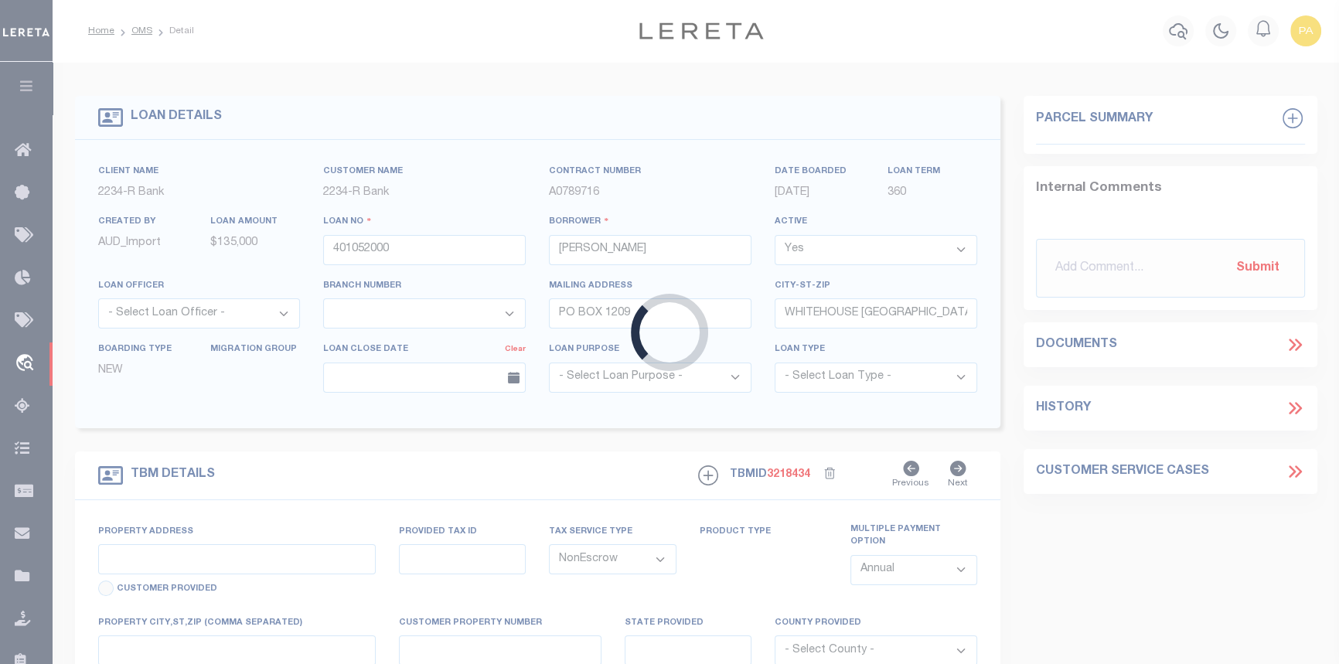
type input "[STREET_ADDRESS]"
select select
type input "WHITEHOUSE [GEOGRAPHIC_DATA] 75791"
type input "[GEOGRAPHIC_DATA]"
select select
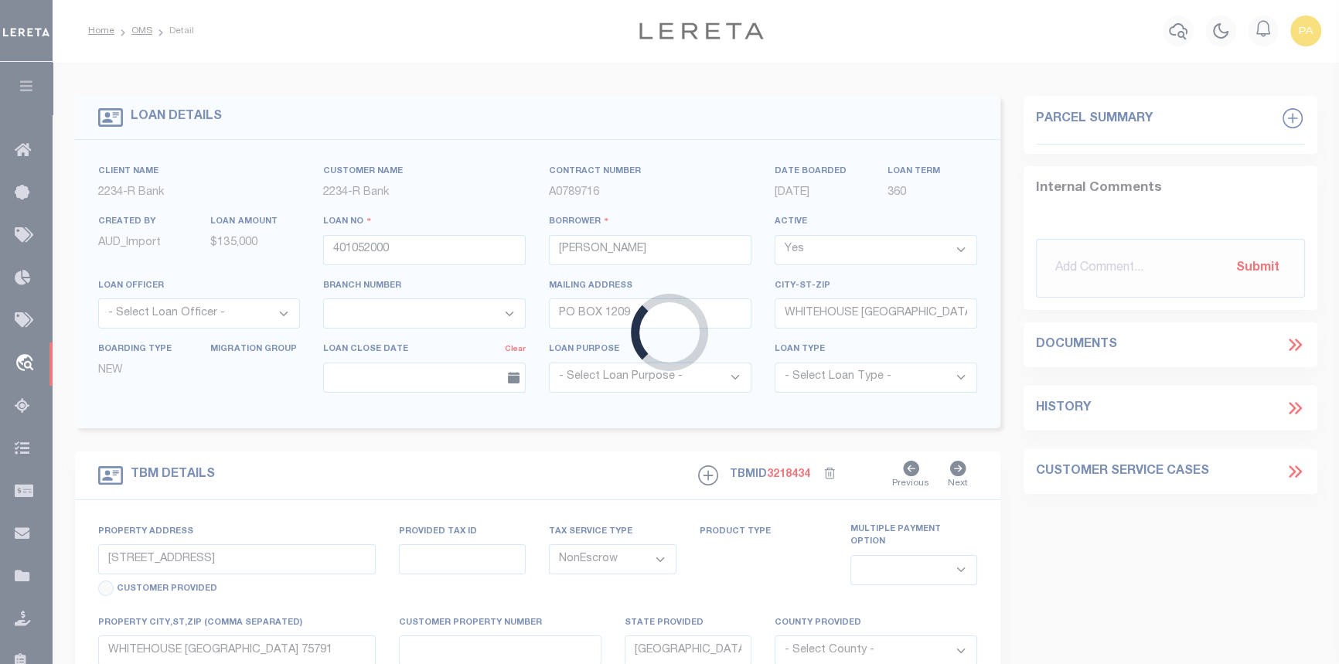
select select "8639"
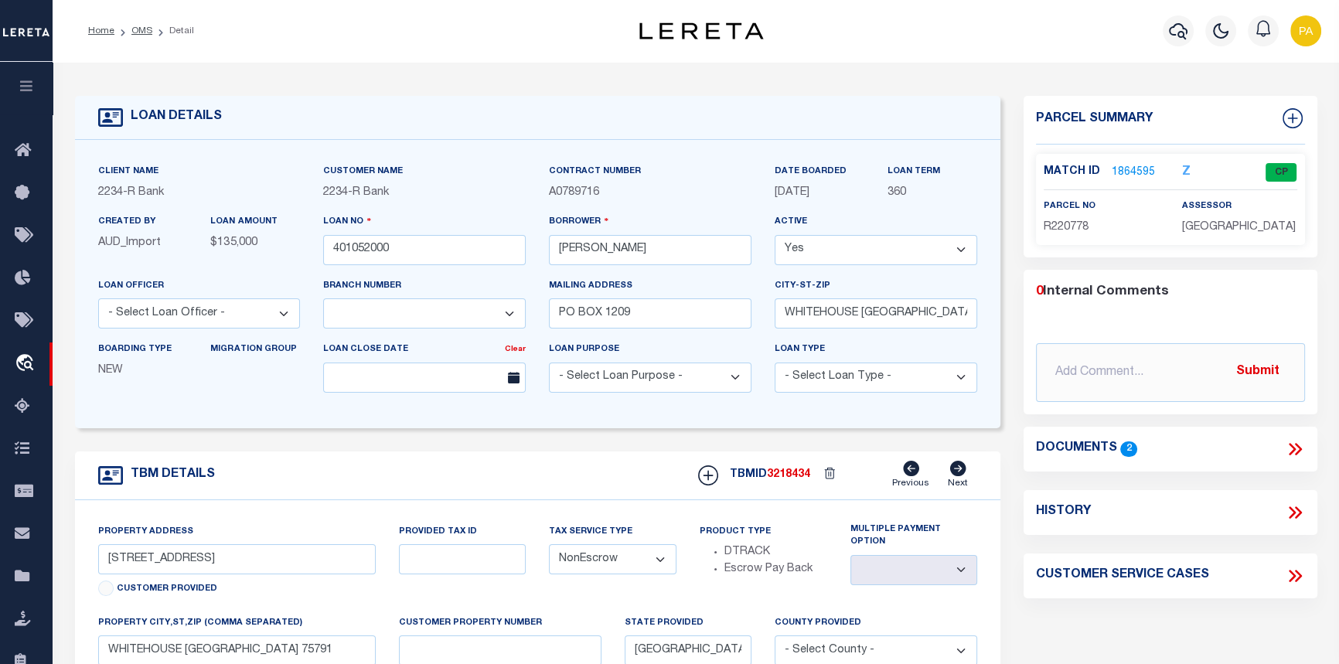
click at [1132, 164] on p "1864595" at bounding box center [1133, 172] width 43 height 17
click at [1113, 165] on link "1864595" at bounding box center [1133, 173] width 43 height 16
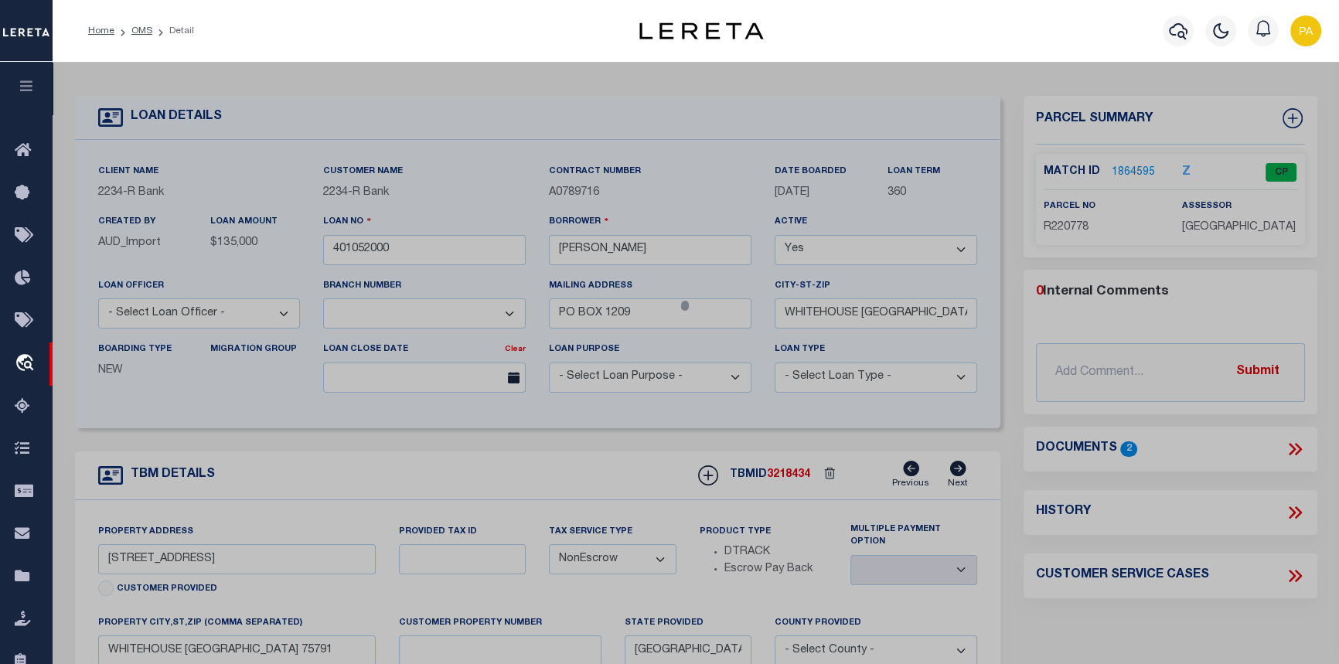
checkbox input "false"
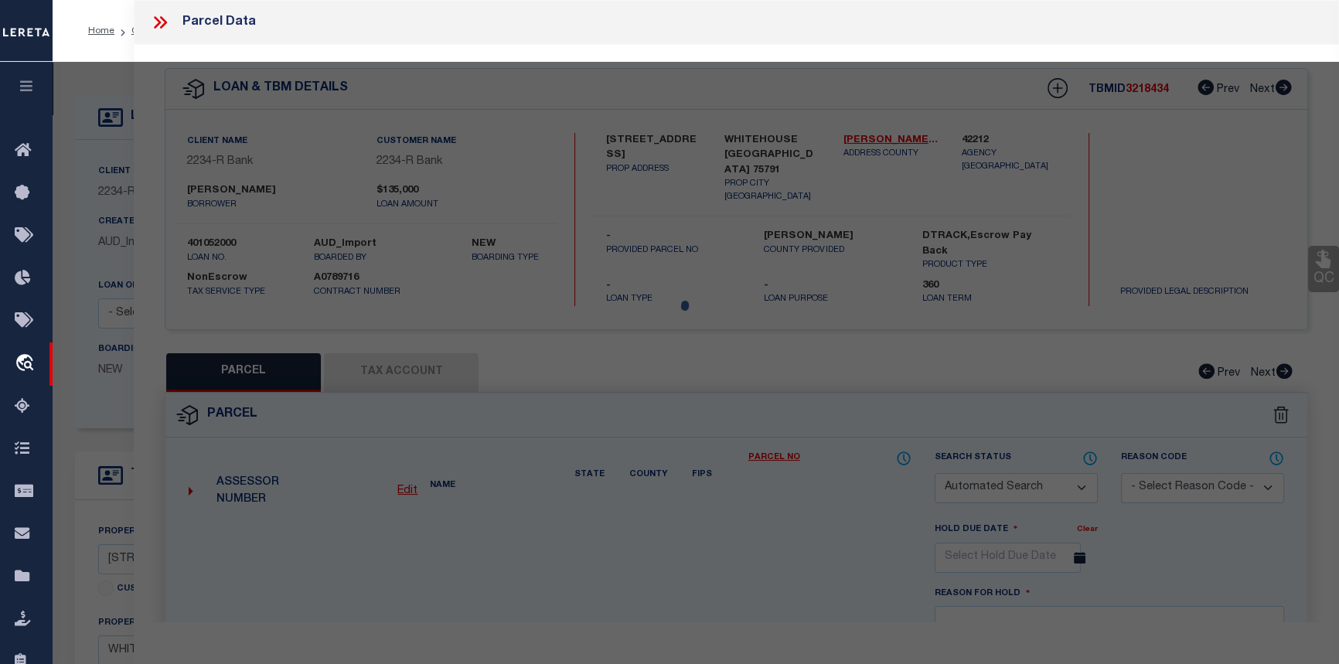
select select "CP"
type input "SKINNER AARON & LEEANN"
select select
type input "[STREET_ADDRESS]"
checkbox input "false"
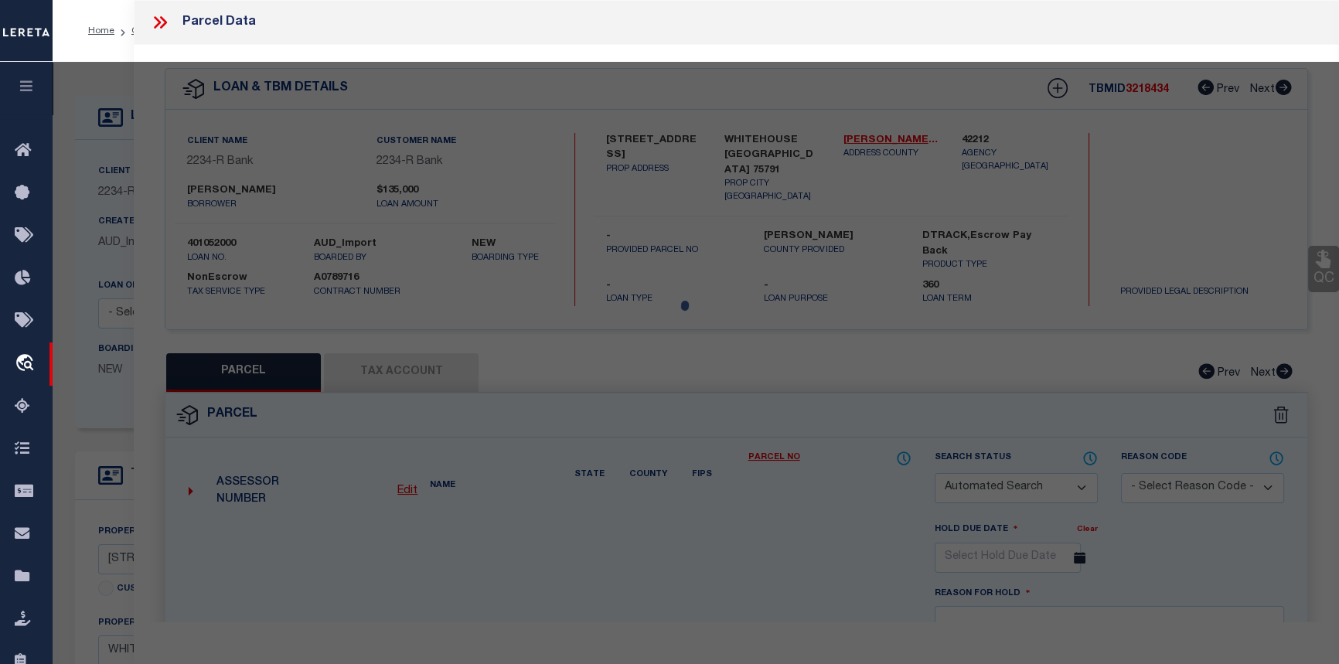
type input "WHITEHOUSE [GEOGRAPHIC_DATA] 75791"
type textarea "ABST A0453 E HILL TRACT 1.3 (PT 3.595AC/ SEE TR 1E) ACRES 1.000"
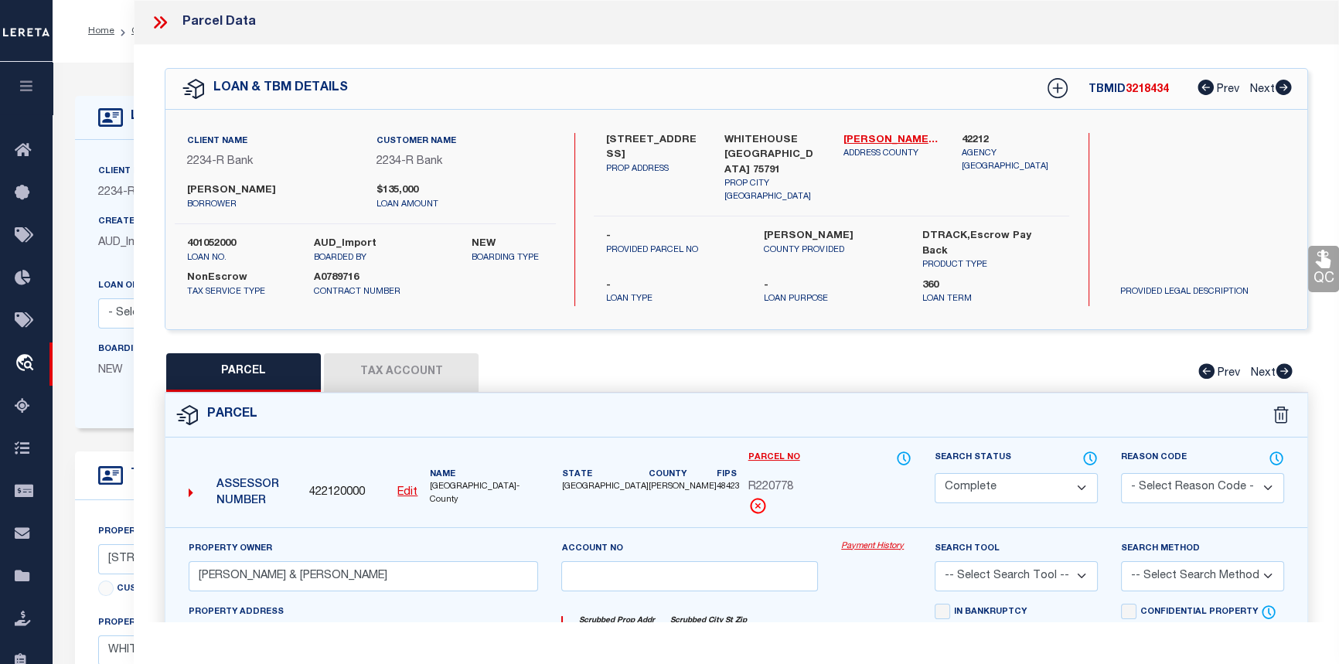
click at [887, 540] on link "Payment History" at bounding box center [876, 546] width 70 height 13
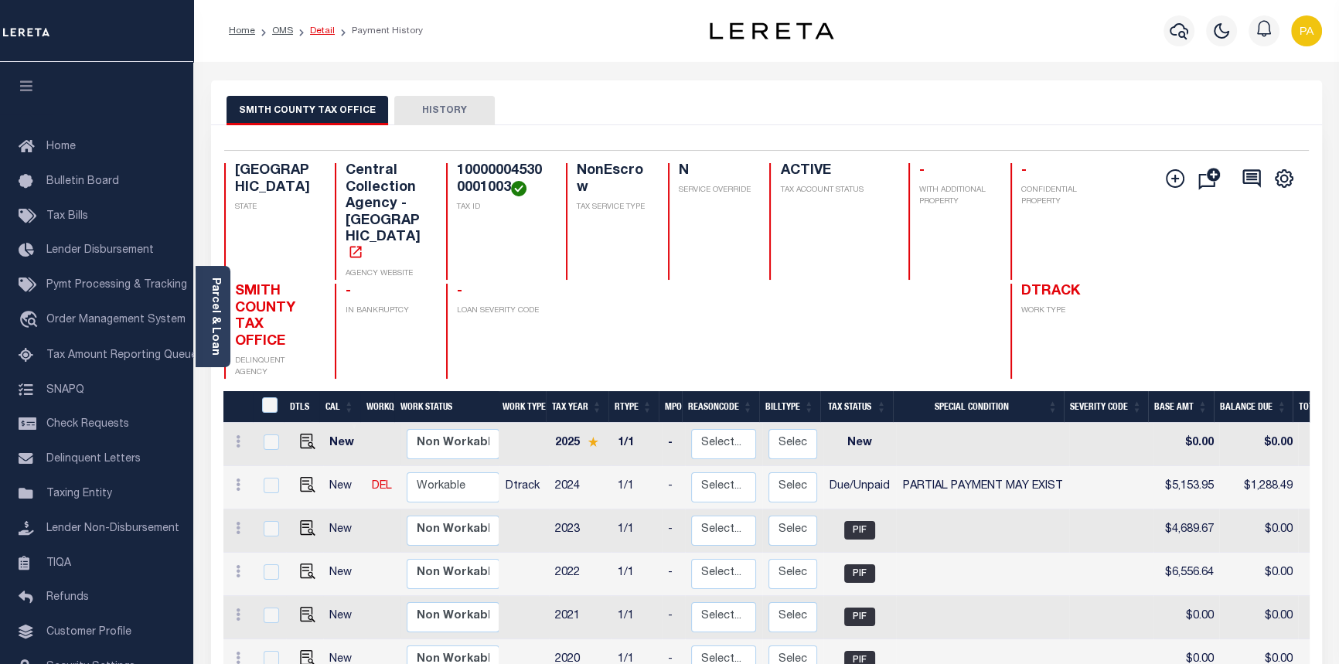
click at [328, 29] on link "Detail" at bounding box center [322, 30] width 25 height 9
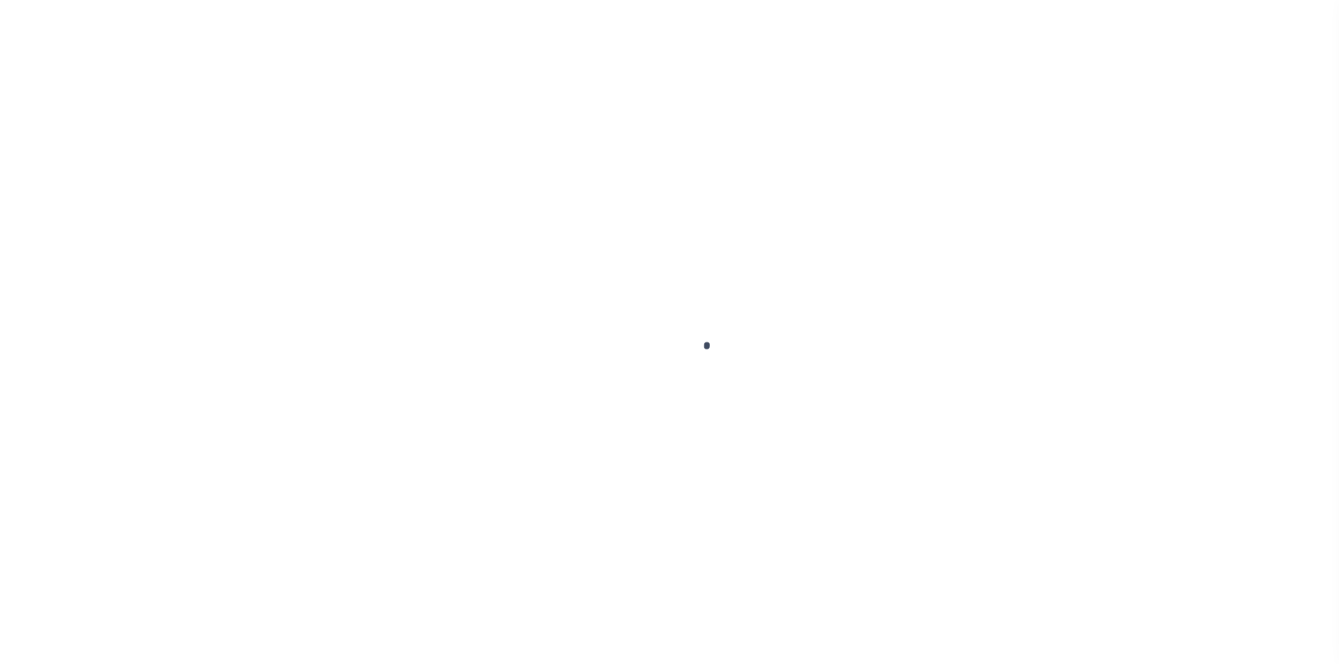
select select "8639"
select select "NonEscrow"
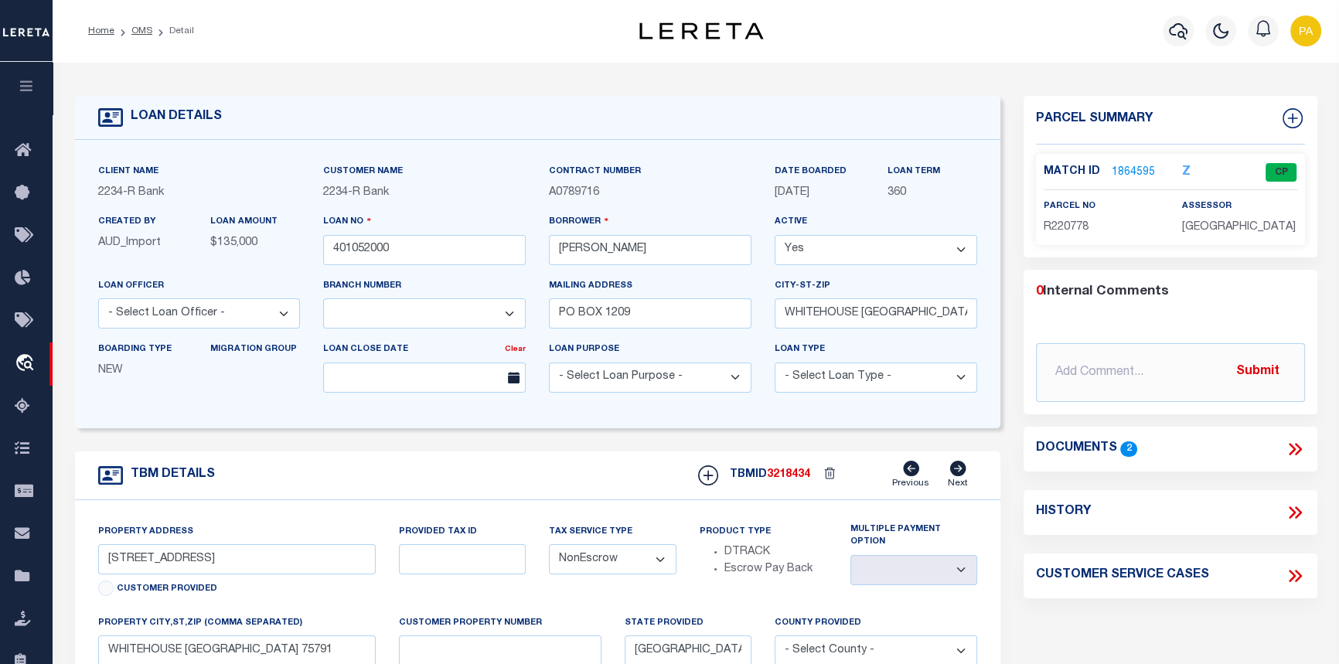
click at [1118, 169] on link "1864595" at bounding box center [1133, 173] width 43 height 16
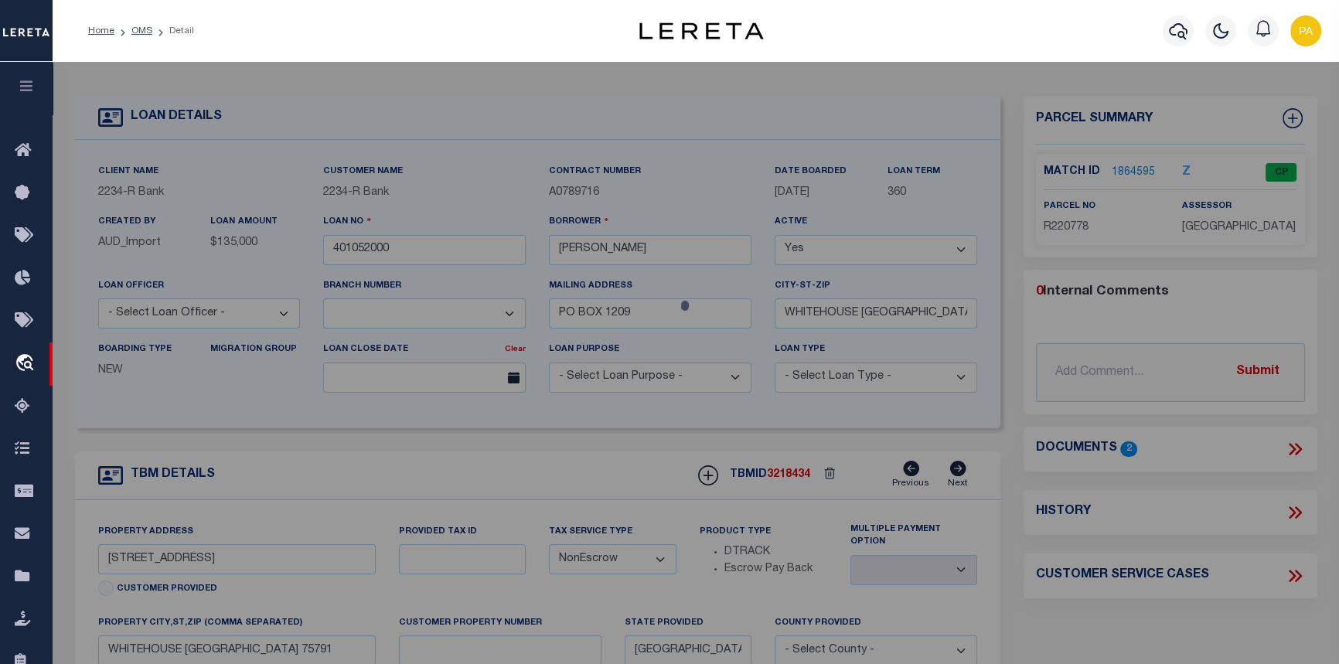
checkbox input "false"
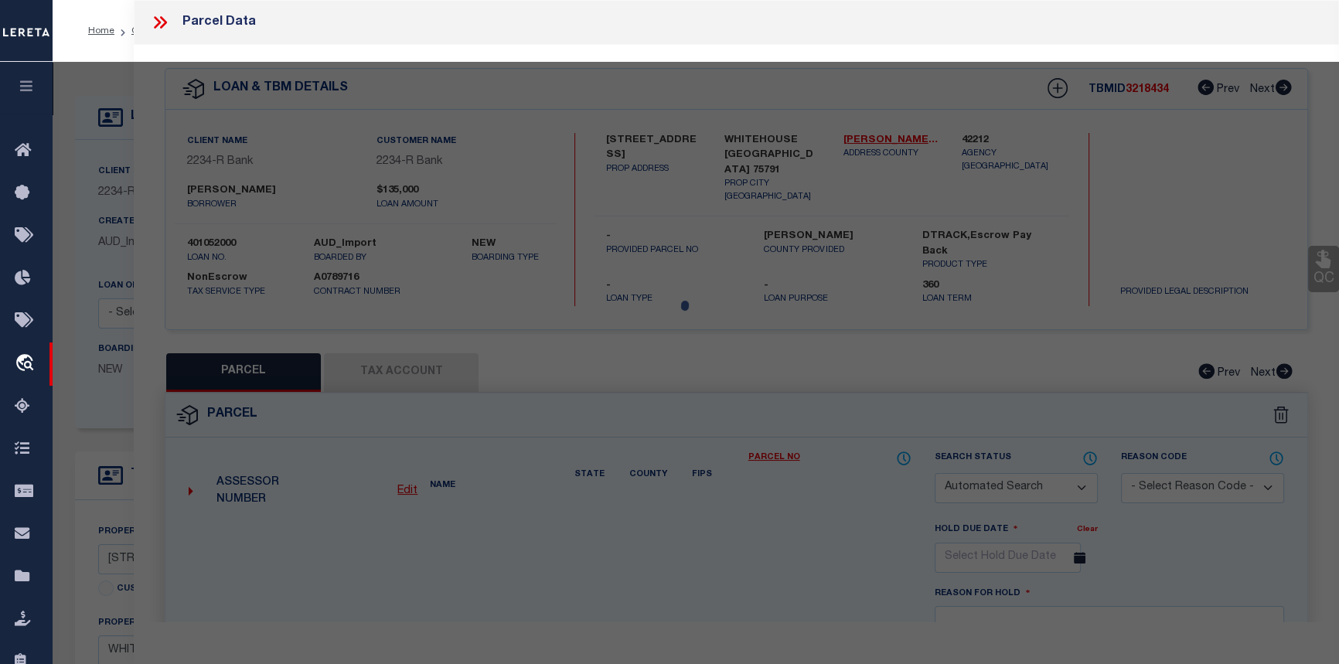
select select "CP"
type input "SKINNER AARON & LEEANN"
select select
type input "[STREET_ADDRESS]"
checkbox input "false"
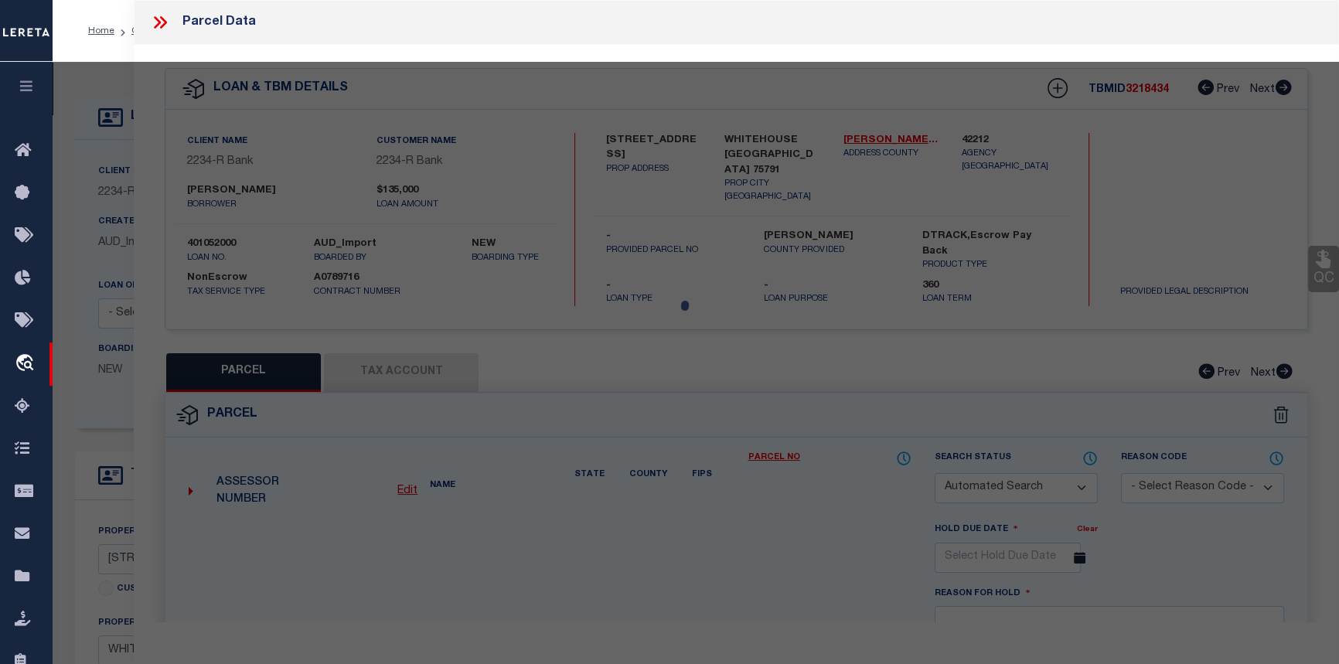
type input "WHITEHOUSE [GEOGRAPHIC_DATA] 75791"
type textarea "ABST A0453 E HILL TRACT 1.3 (PT 3.595AC/ SEE TR 1E) ACRES 1.000"
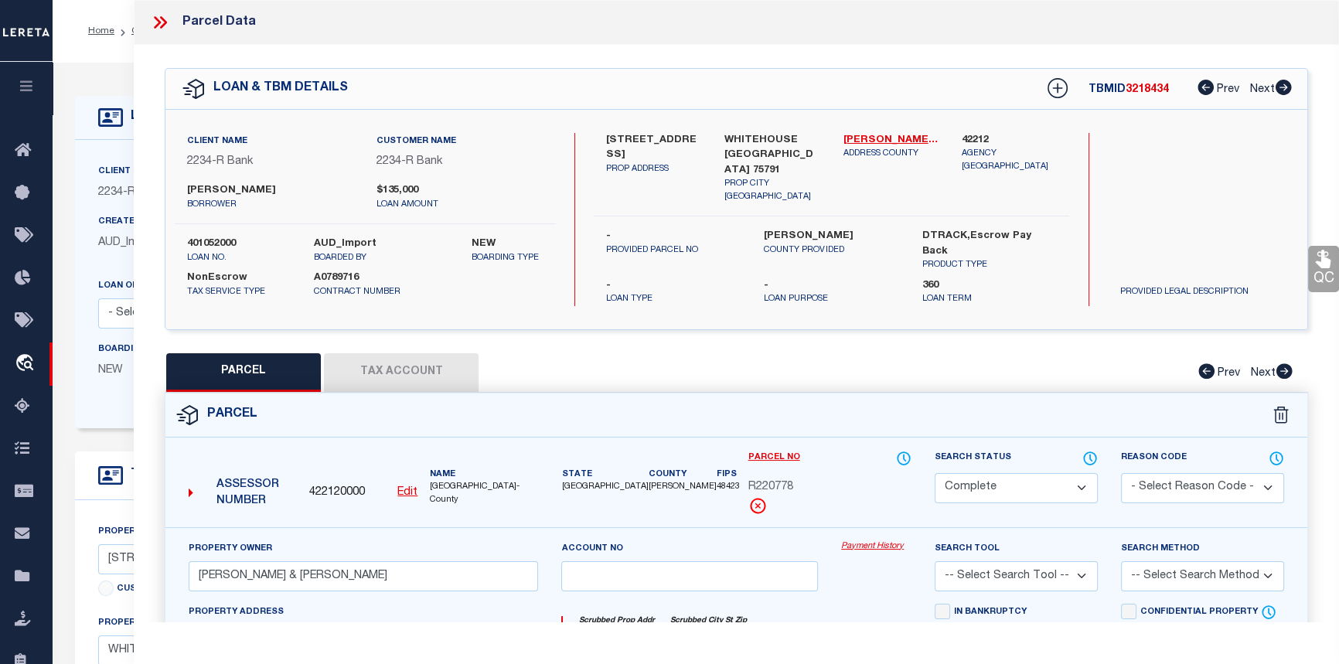
click at [875, 543] on link "Payment History" at bounding box center [876, 546] width 70 height 13
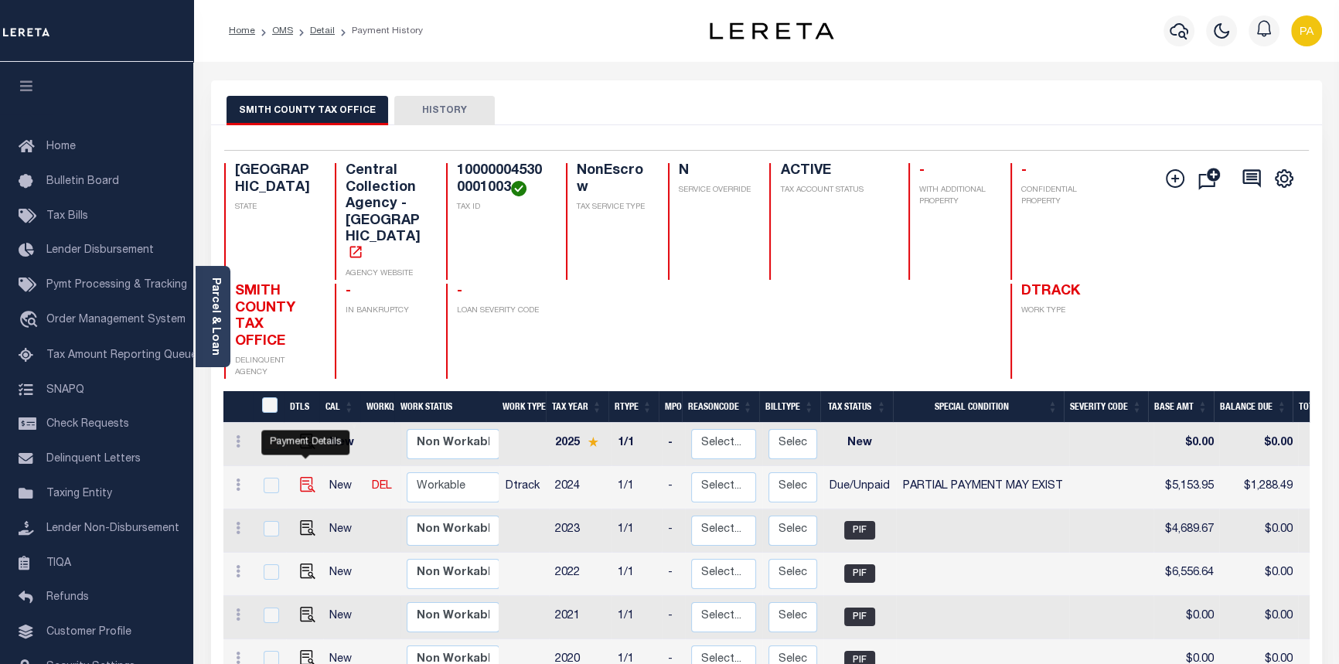
click at [308, 477] on img "" at bounding box center [307, 484] width 15 height 15
checkbox input "true"
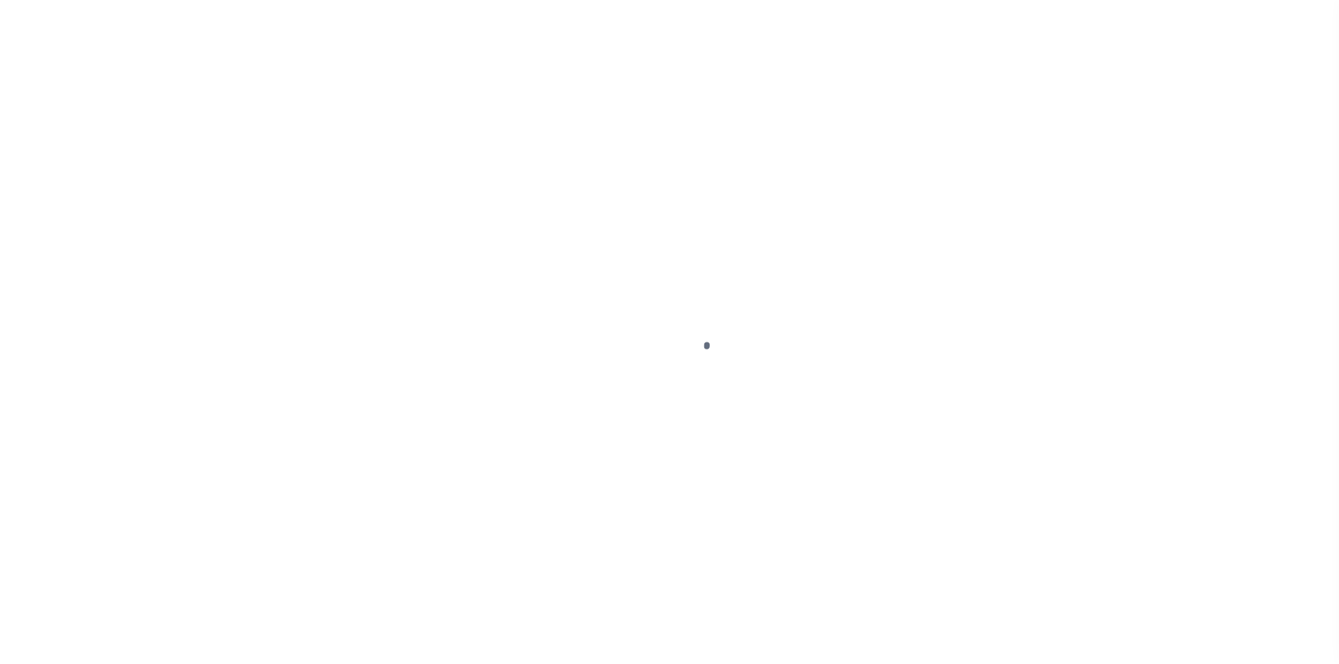
select select "DUE"
select select "15"
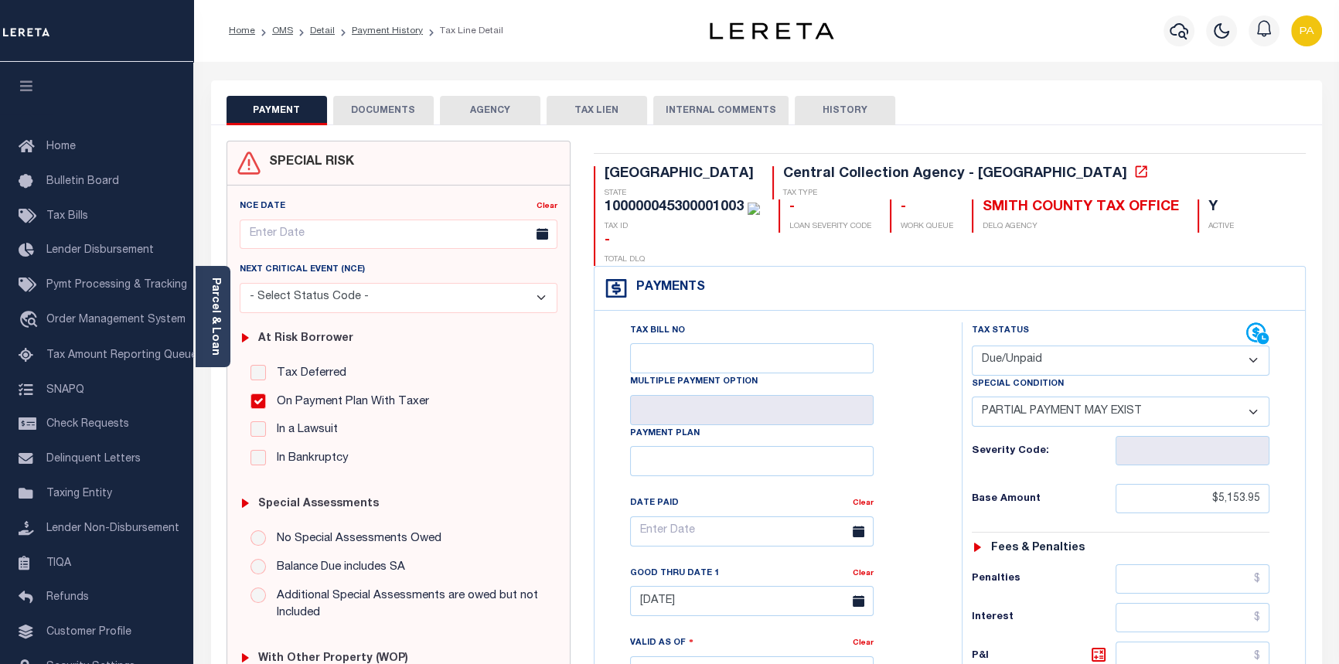
click at [1028, 346] on select "- Select Status Code - Open Due/Unpaid Paid Incomplete No Tax Due Internal Refu…" at bounding box center [1121, 361] width 298 height 30
select select "PYD"
click at [972, 346] on select "- Select Status Code - Open Due/Unpaid Paid Incomplete No Tax Due Internal Refu…" at bounding box center [1121, 361] width 298 height 30
select select "0"
type input "09/04/2025"
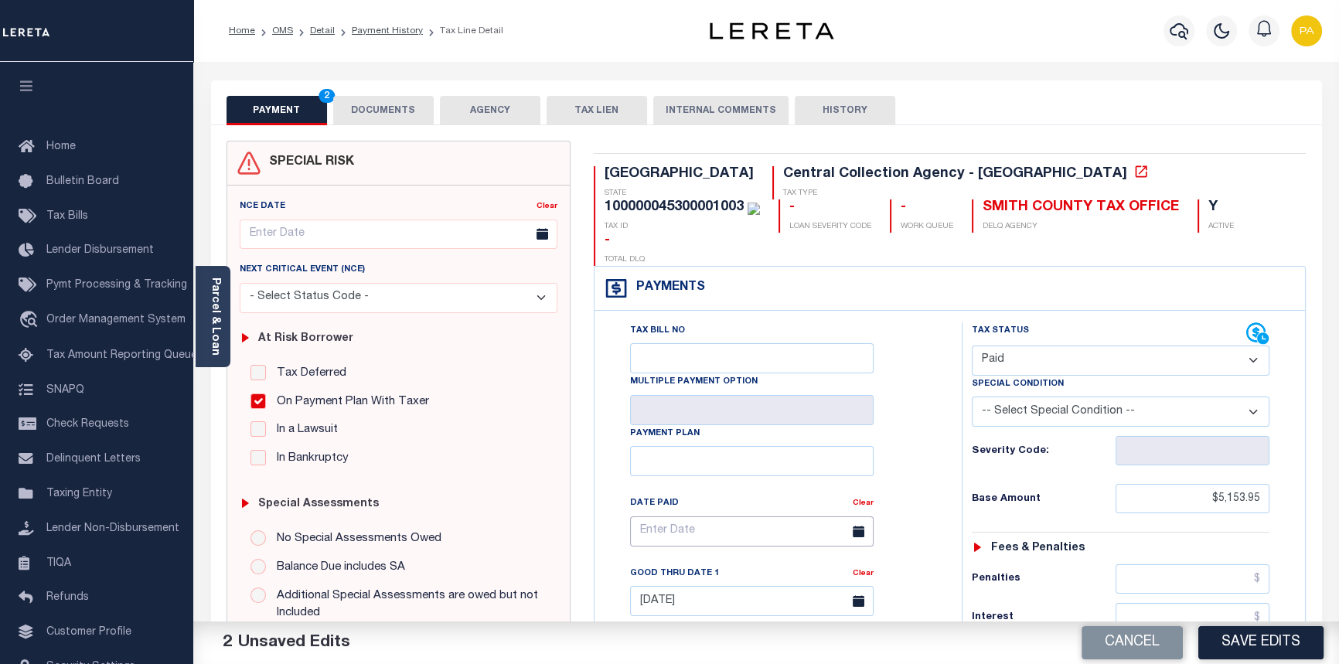
click at [670, 516] on input "text" at bounding box center [752, 531] width 244 height 30
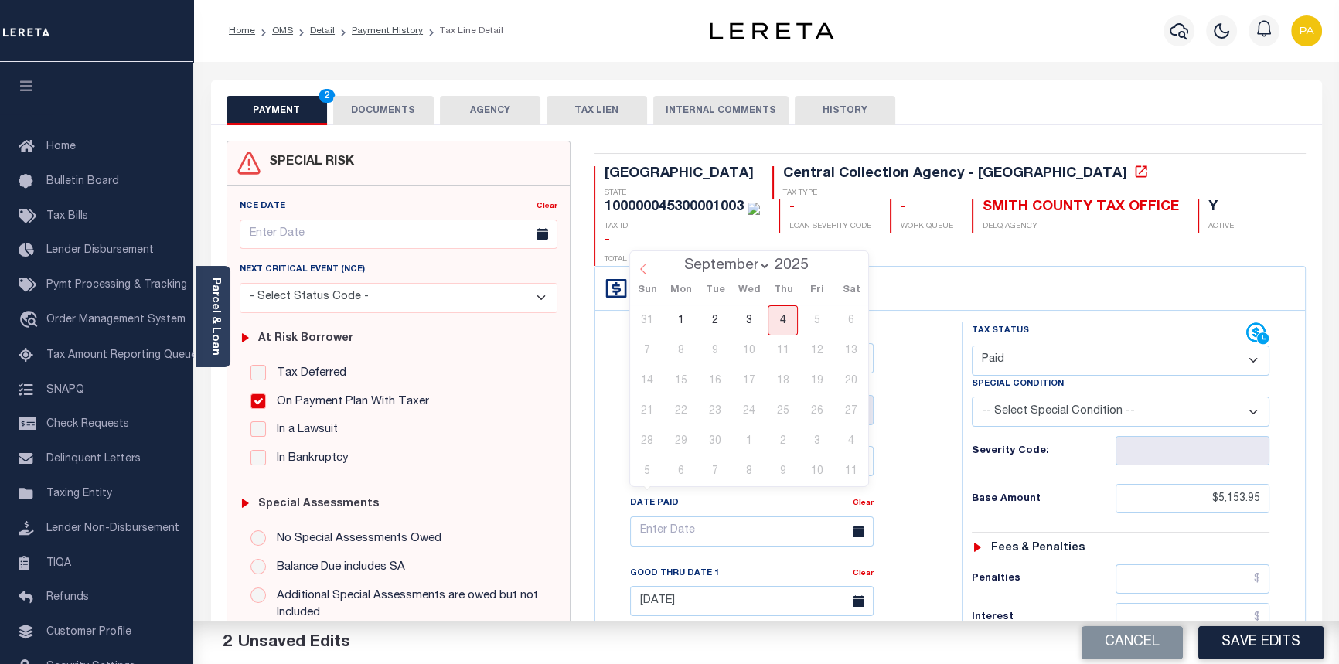
click at [645, 271] on icon at bounding box center [643, 269] width 11 height 11
select select "6"
click at [785, 440] on span "31" at bounding box center [783, 441] width 30 height 30
type input "07/31/2025"
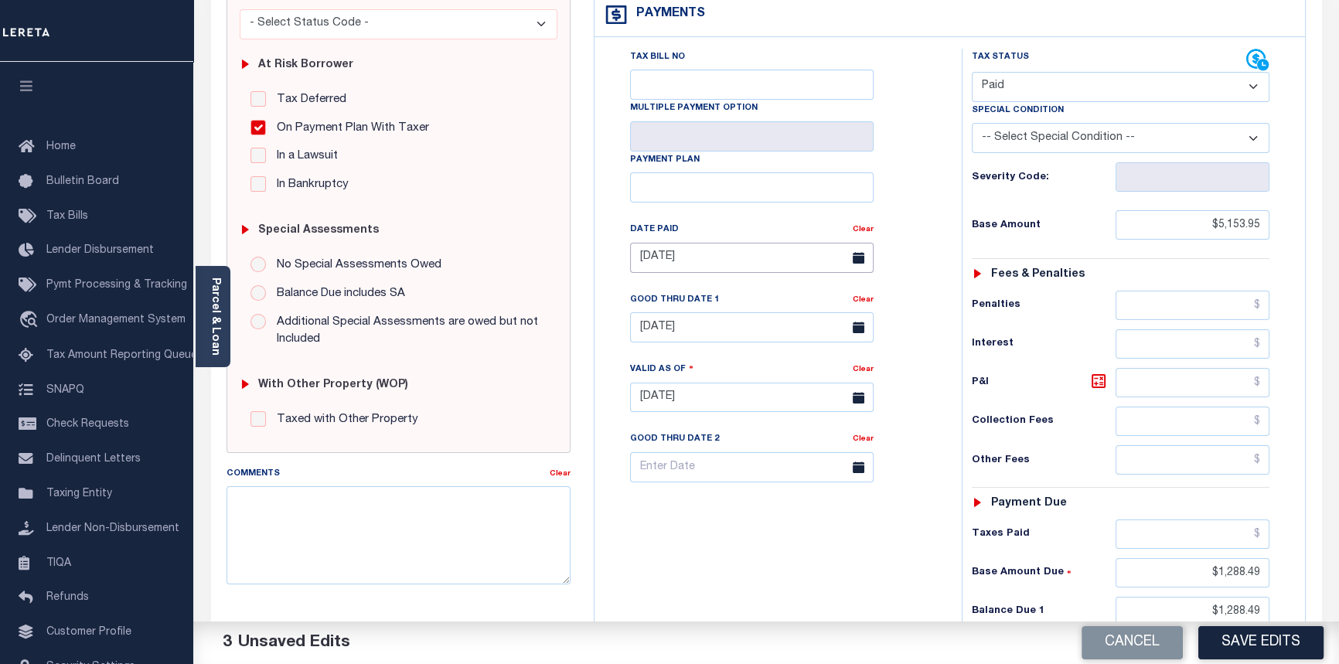
scroll to position [281, 0]
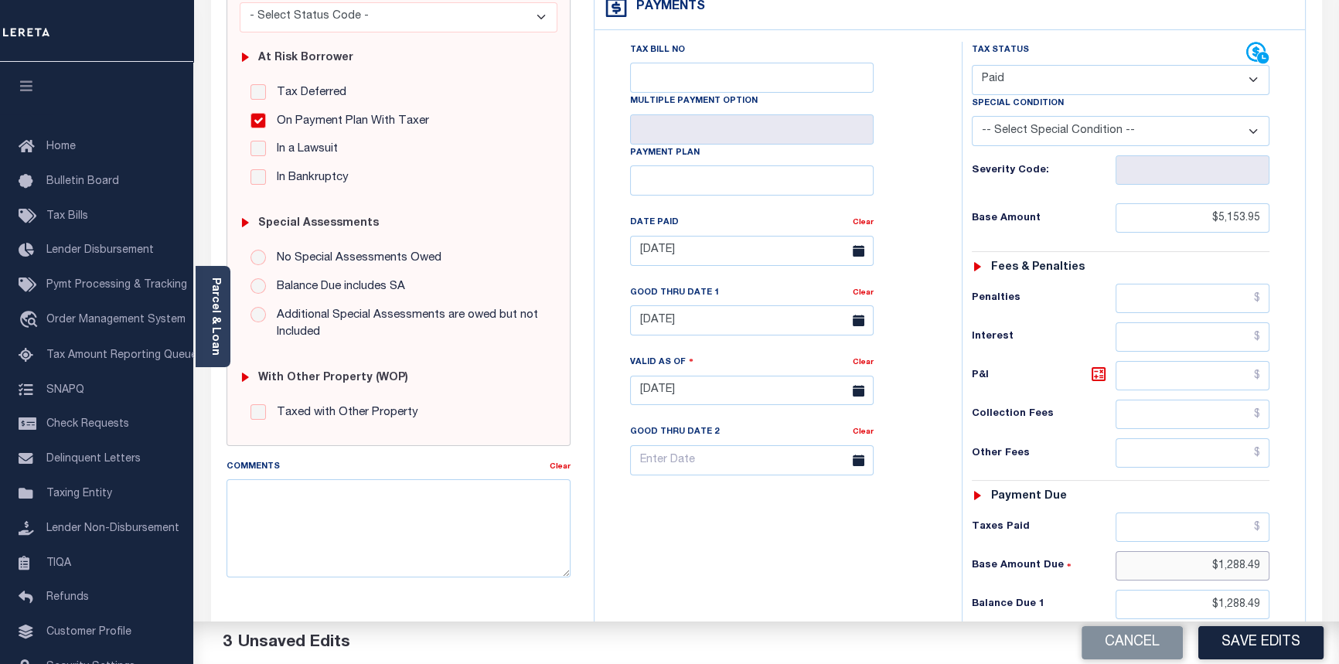
drag, startPoint x: 1206, startPoint y: 532, endPoint x: 1348, endPoint y: 537, distance: 142.3
click at [1338, 540] on html "Home OMS Detail Payment History Tax Line Detail" at bounding box center [669, 321] width 1339 height 1205
type input "$0.00"
drag, startPoint x: 1196, startPoint y: 564, endPoint x: 1348, endPoint y: 609, distance: 158.8
click at [1338, 613] on html "Home OMS Detail Payment History Tax Line Detail" at bounding box center [669, 321] width 1339 height 1205
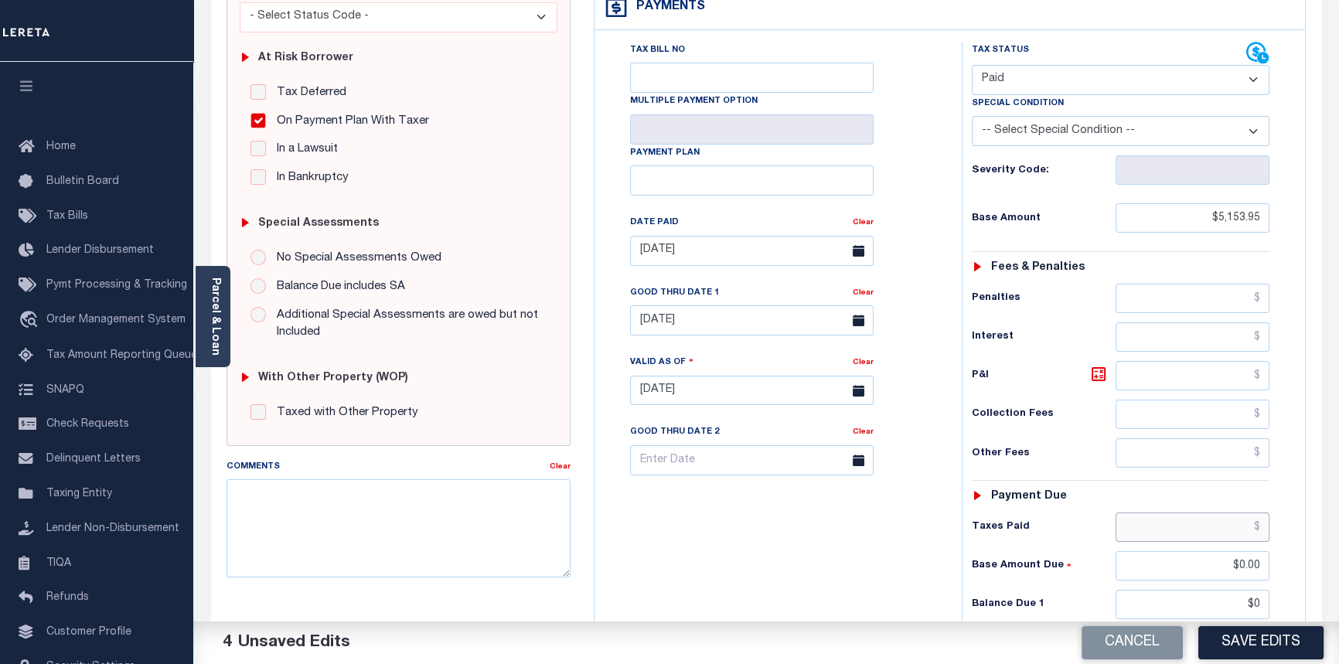
type input "$0.00"
click at [1261, 513] on input "text" at bounding box center [1193, 527] width 155 height 29
type input "$5,153.95"
click at [291, 506] on textarea "Comments" at bounding box center [399, 527] width 345 height 97
type textarea "09/04/2025pk See attached tax receipt."
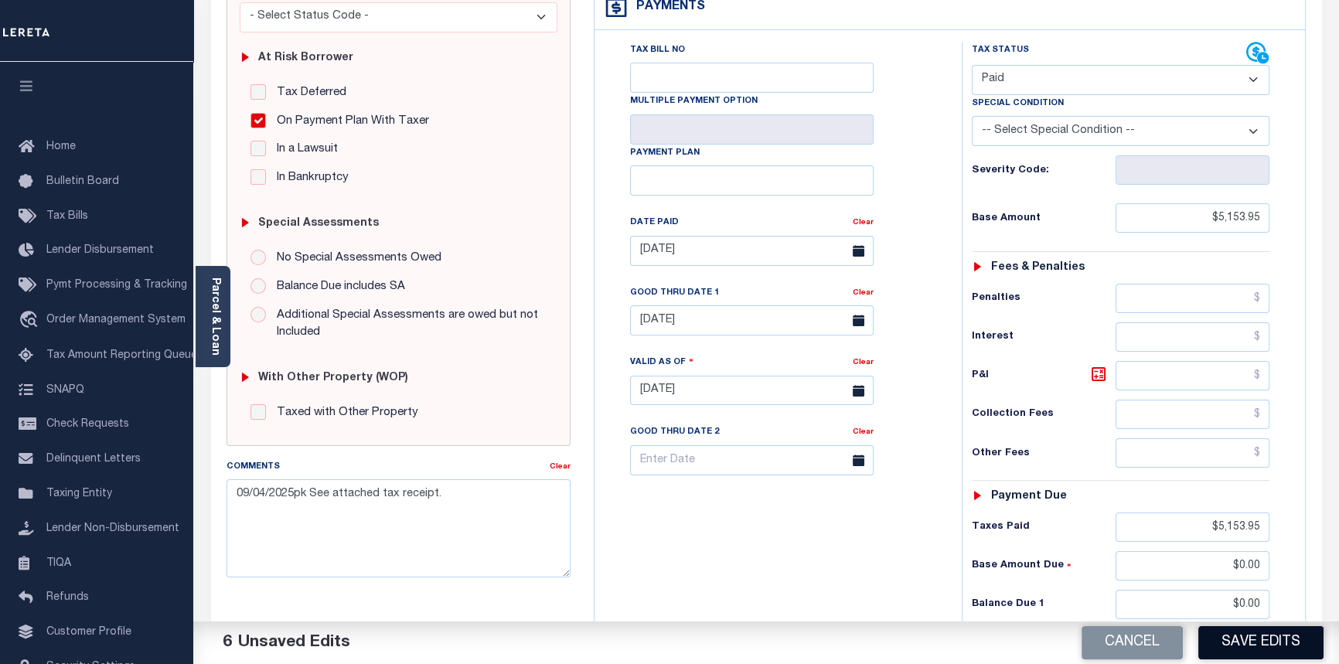
click at [1267, 647] on button "Save Edits" at bounding box center [1260, 642] width 125 height 33
checkbox input "false"
type input "$5,153.95"
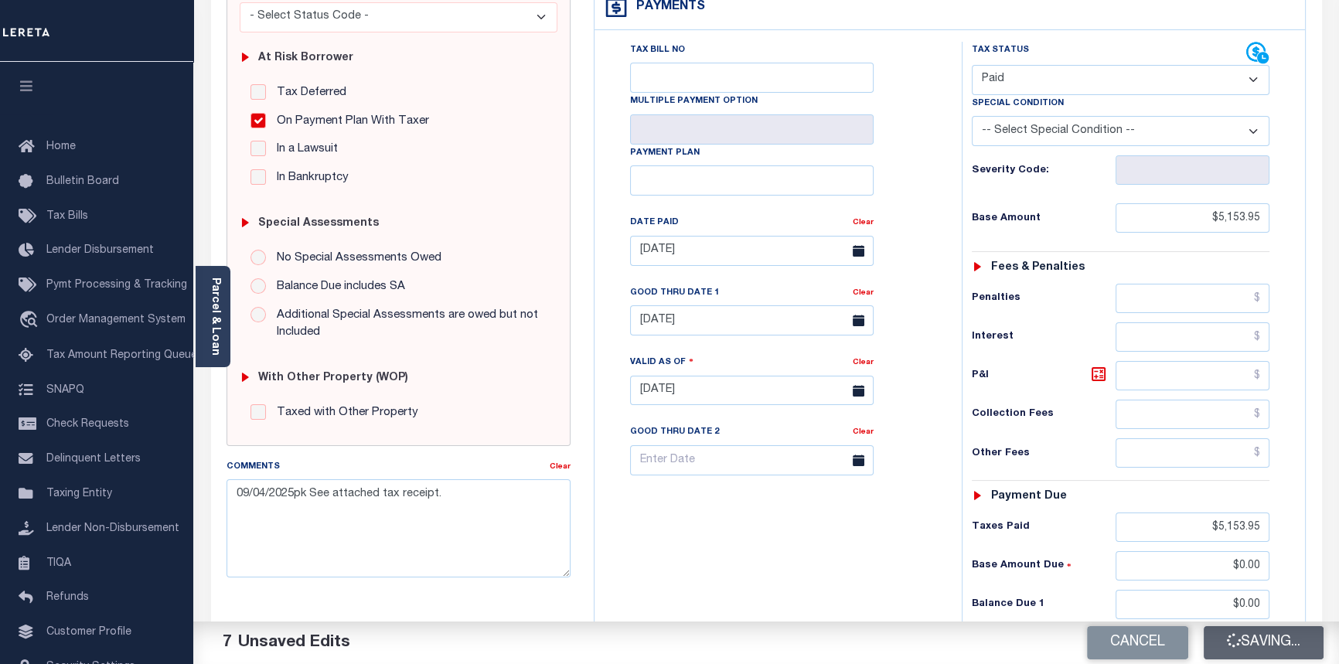
type input "$5,153.95"
type input "$0"
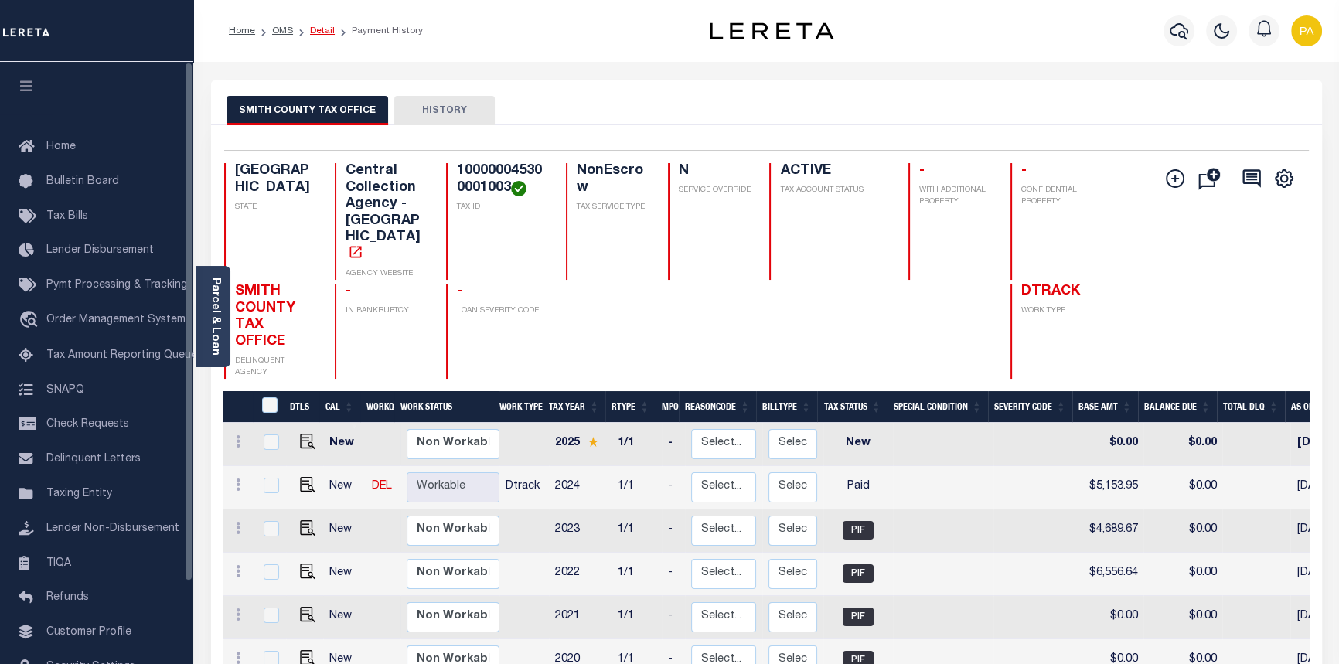
click at [321, 30] on link "Detail" at bounding box center [322, 30] width 25 height 9
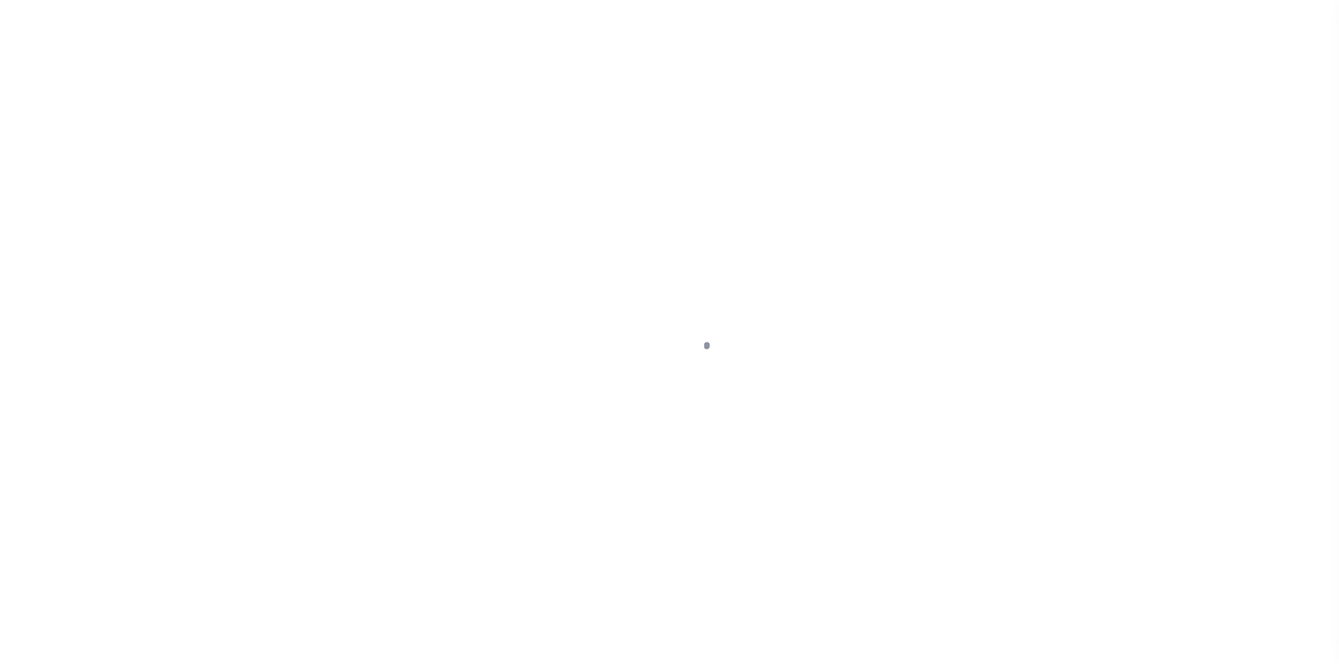
select select "NonEscrow"
type input "20177 HWY 110 S"
select select
type input "WHITEHOUSE TX 75791"
type input "TX"
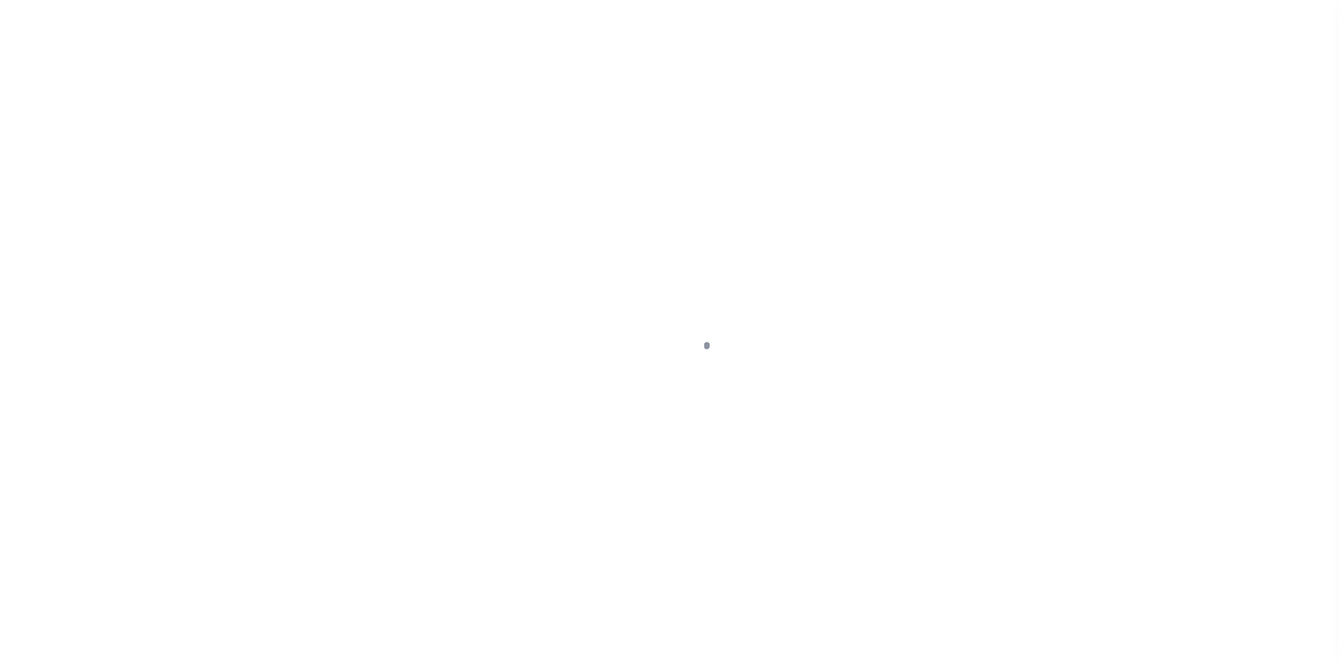
select select
select select "8639"
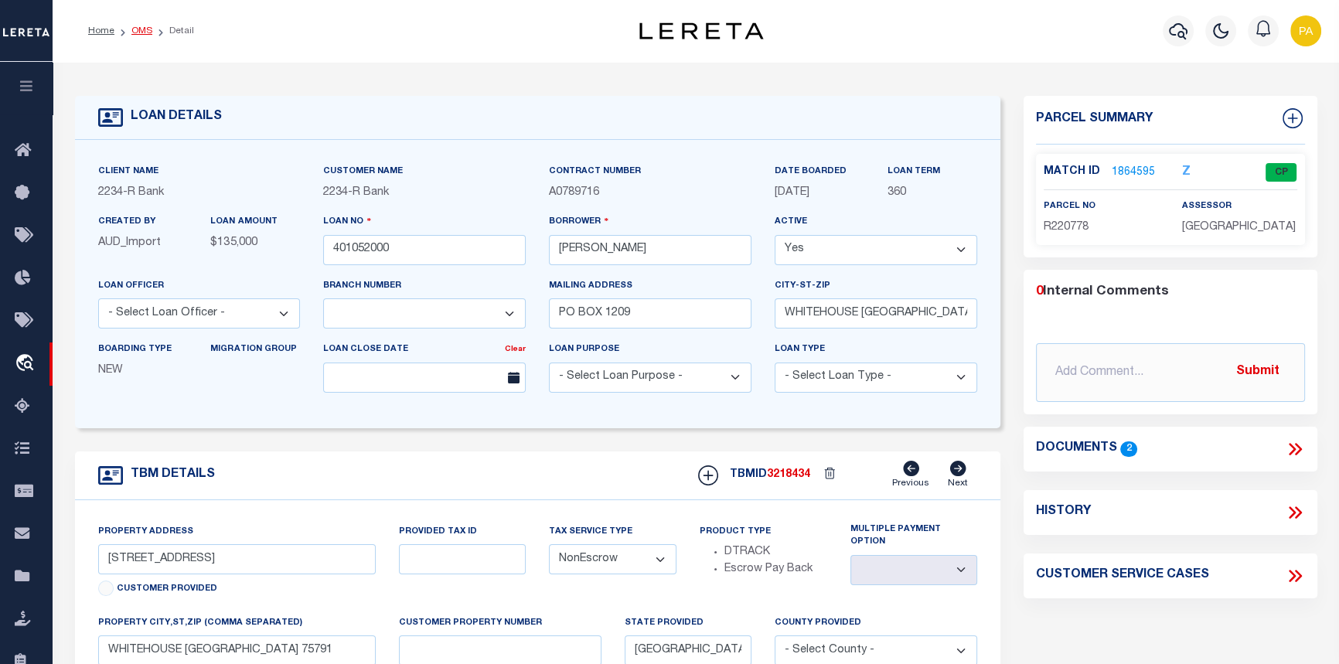
click at [143, 36] on link "OMS" at bounding box center [141, 30] width 21 height 9
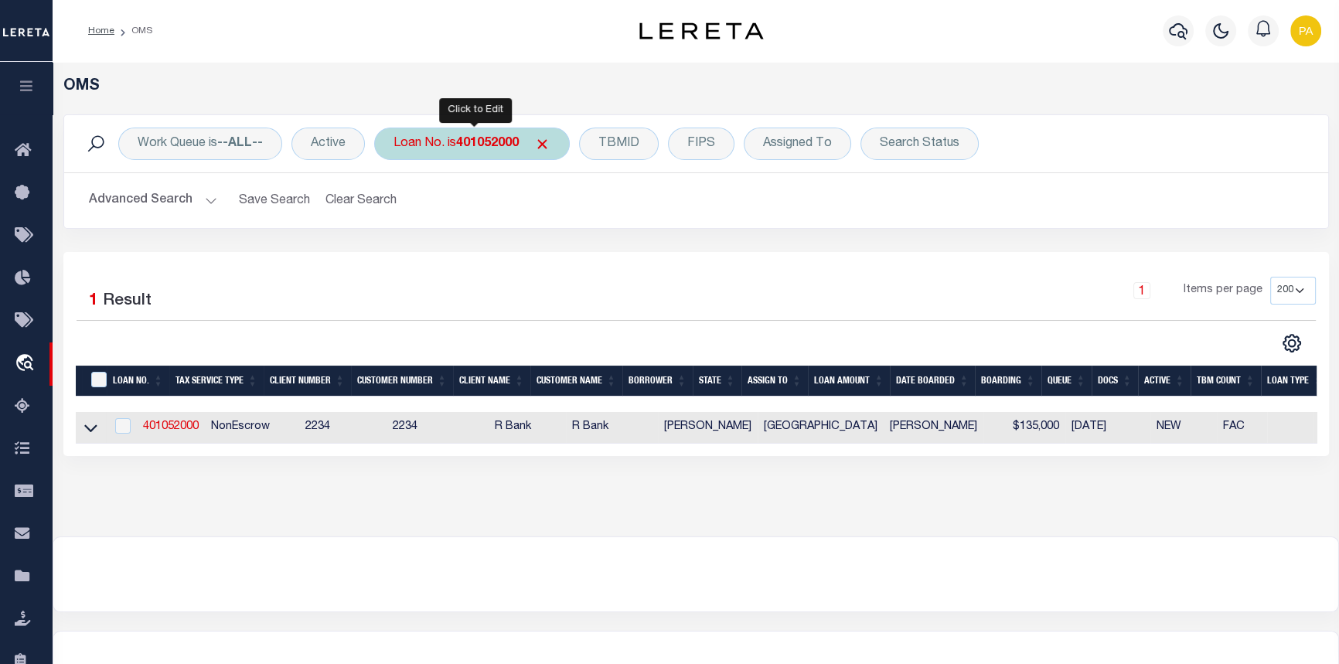
click at [451, 141] on div "Loan No. is 401052000" at bounding box center [472, 144] width 196 height 32
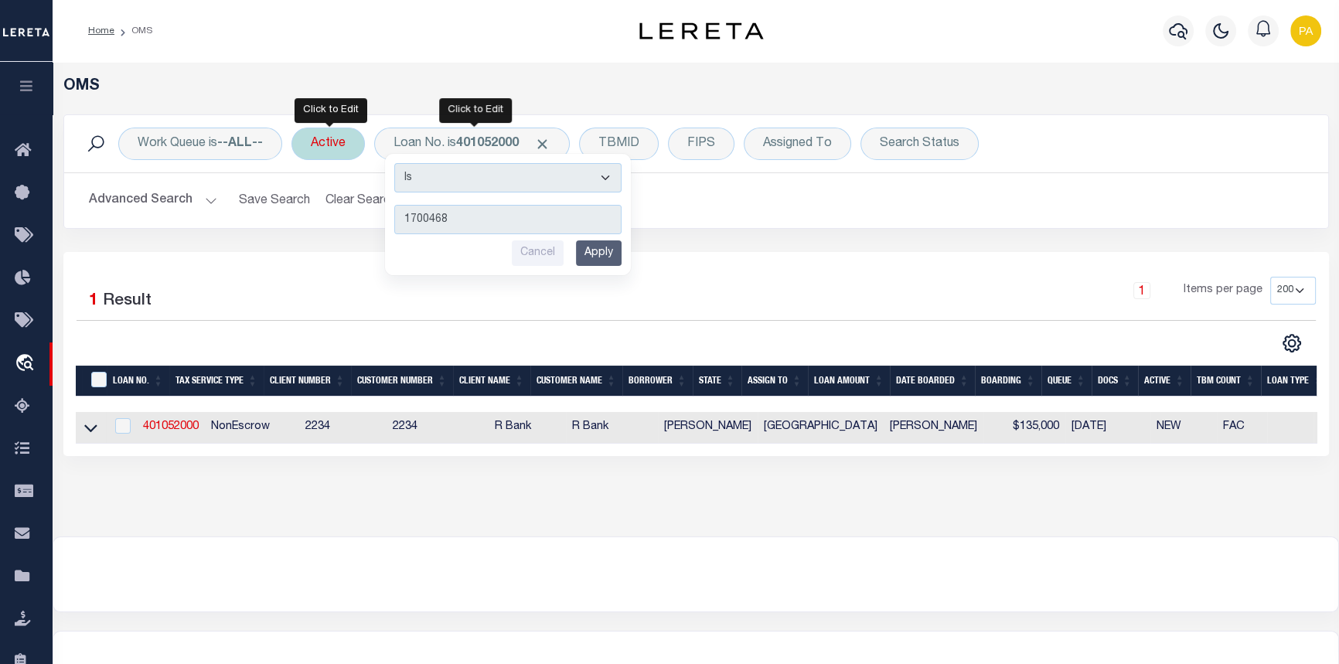
type input "17004688"
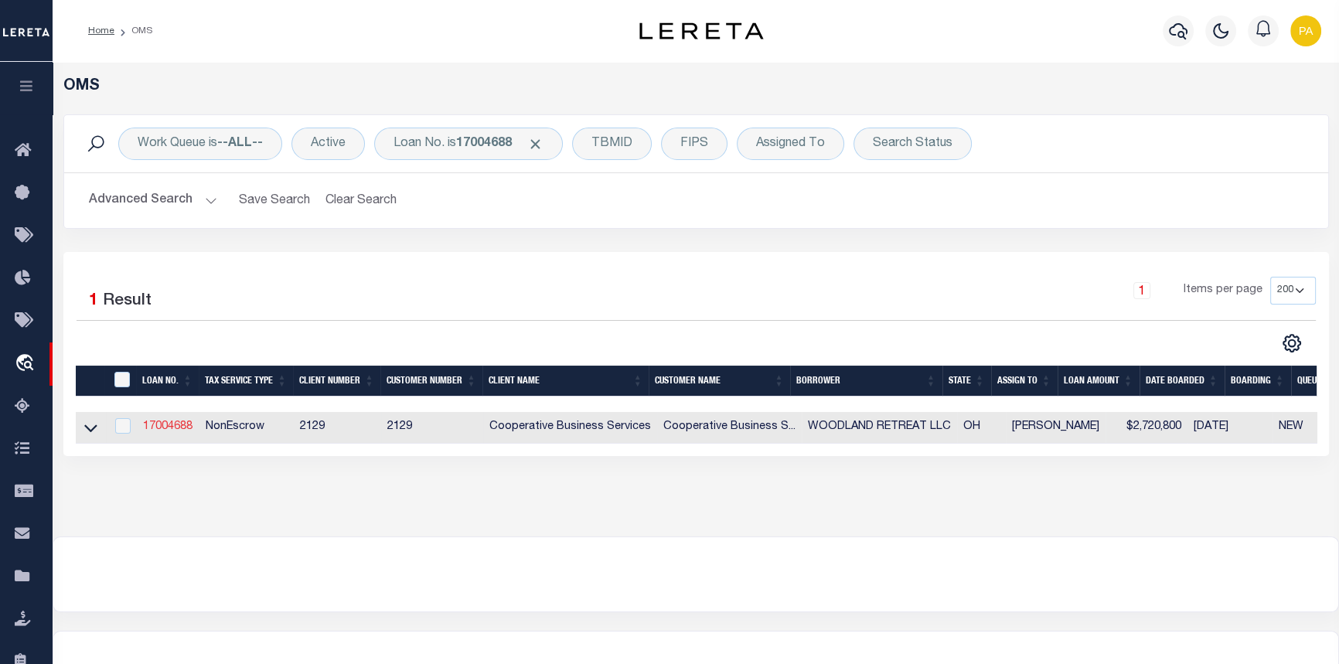
click at [175, 428] on link "17004688" at bounding box center [167, 426] width 49 height 11
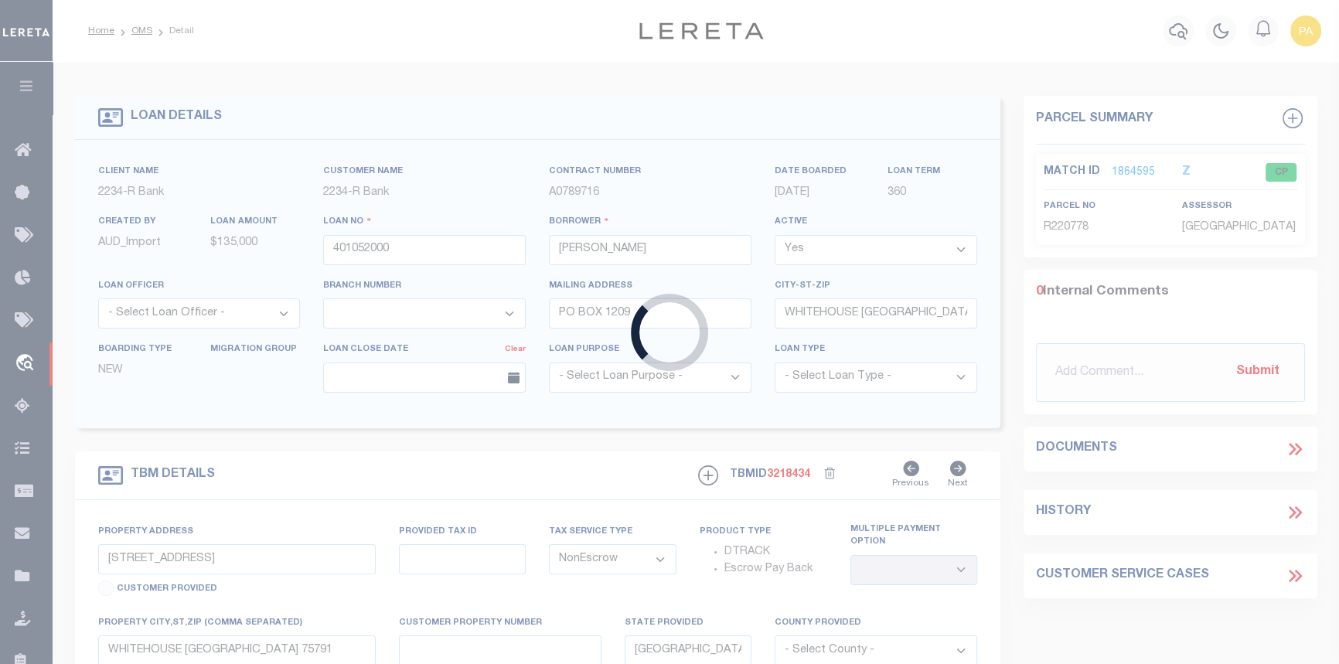
type input "17004688"
type input "WOODLAND RETREAT LLC"
select select
type input "[STREET_ADDRESS]"
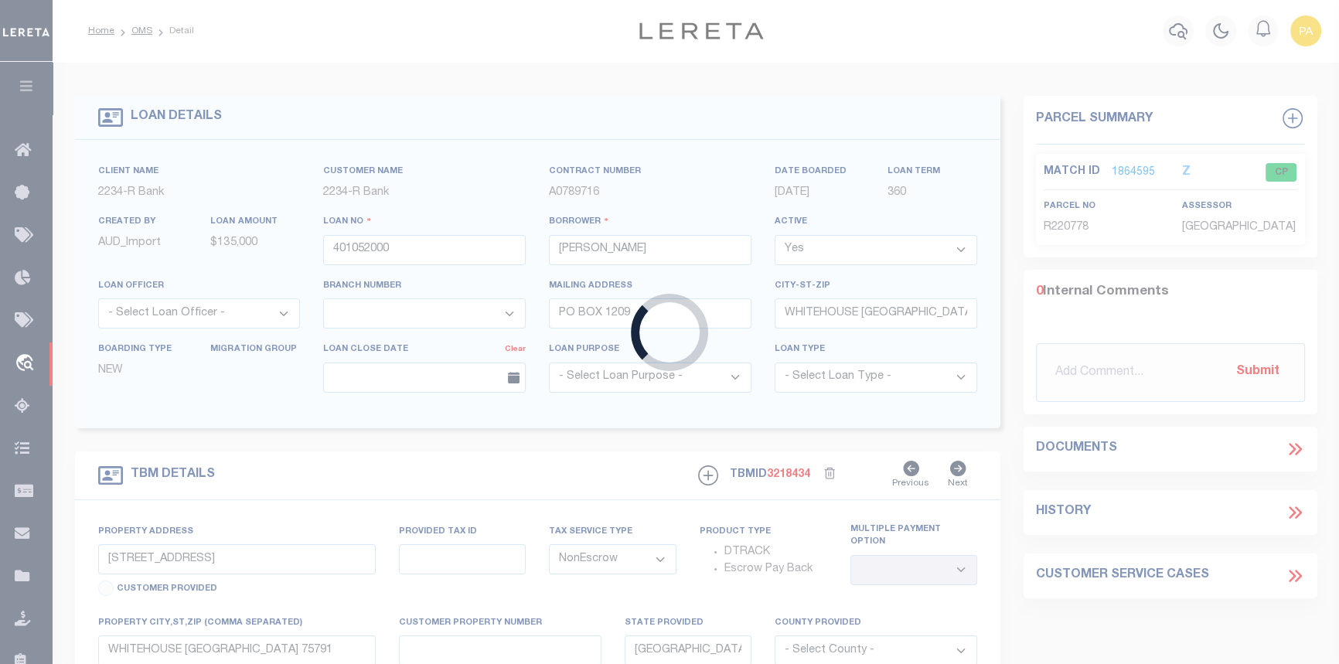
type input "[GEOGRAPHIC_DATA]"
select select "10"
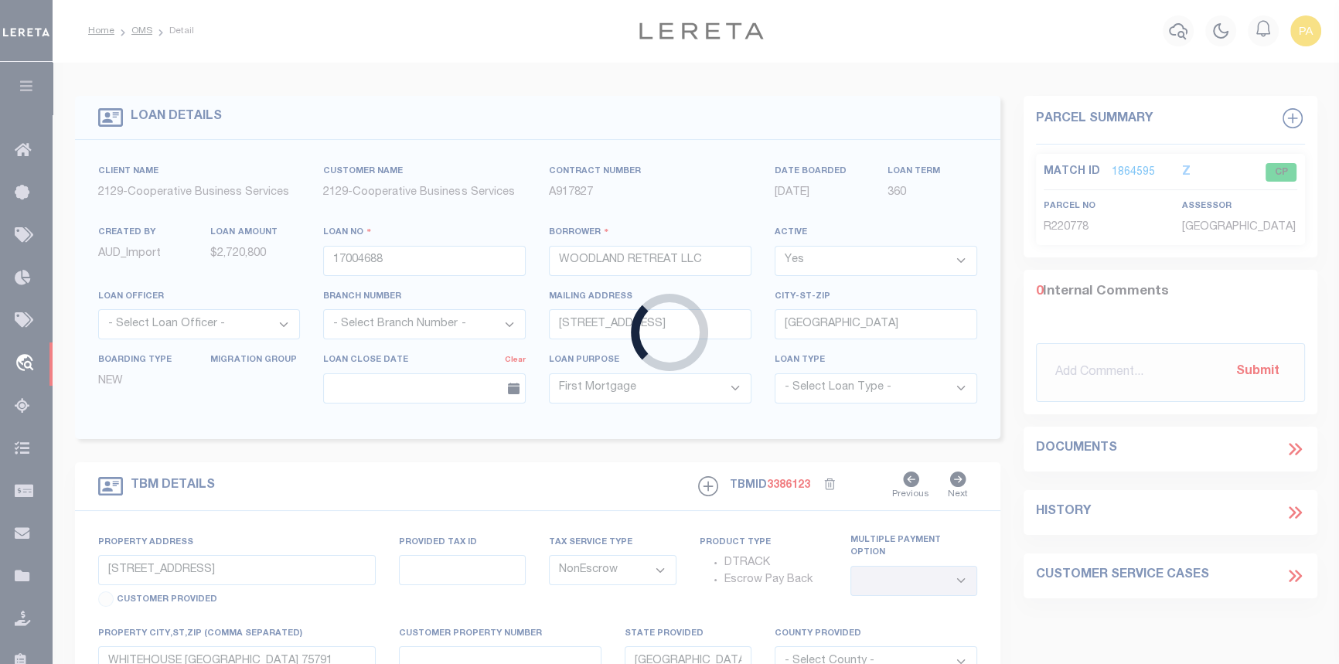
type input "16012 STATE ROUTE 678"
select select
type input "[GEOGRAPHIC_DATA]"
type input "7425"
type input "OH"
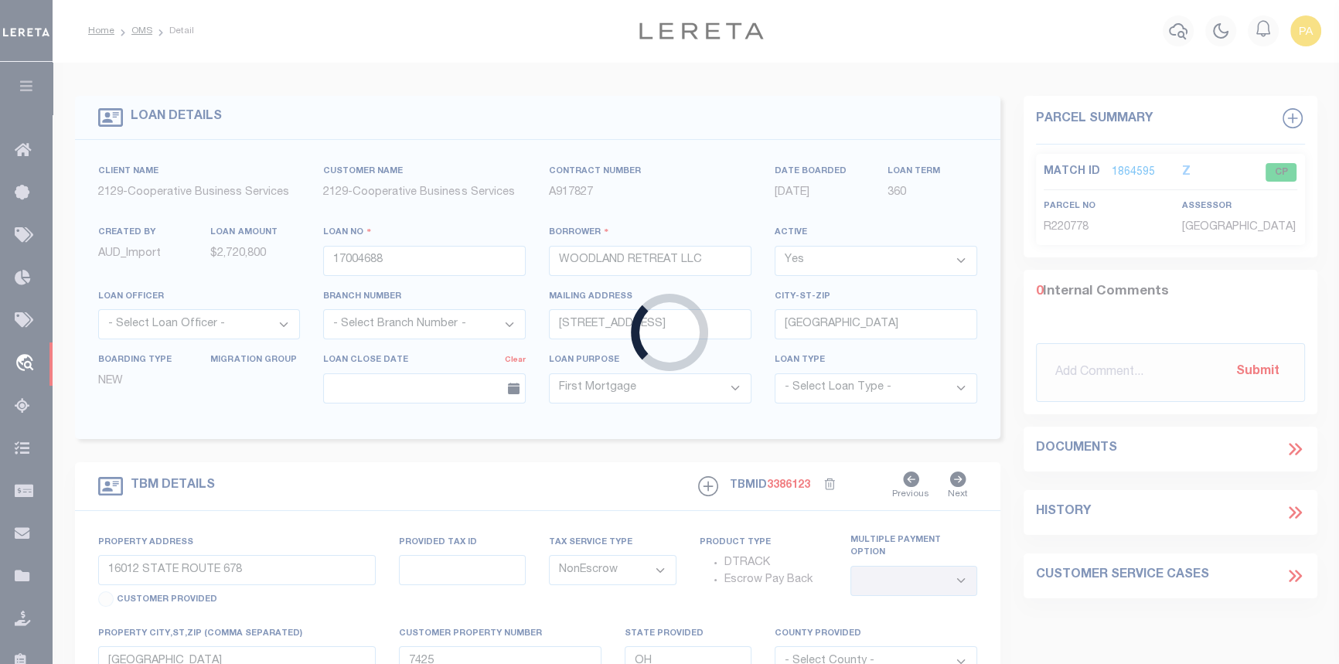
select select "20011"
select select "3334"
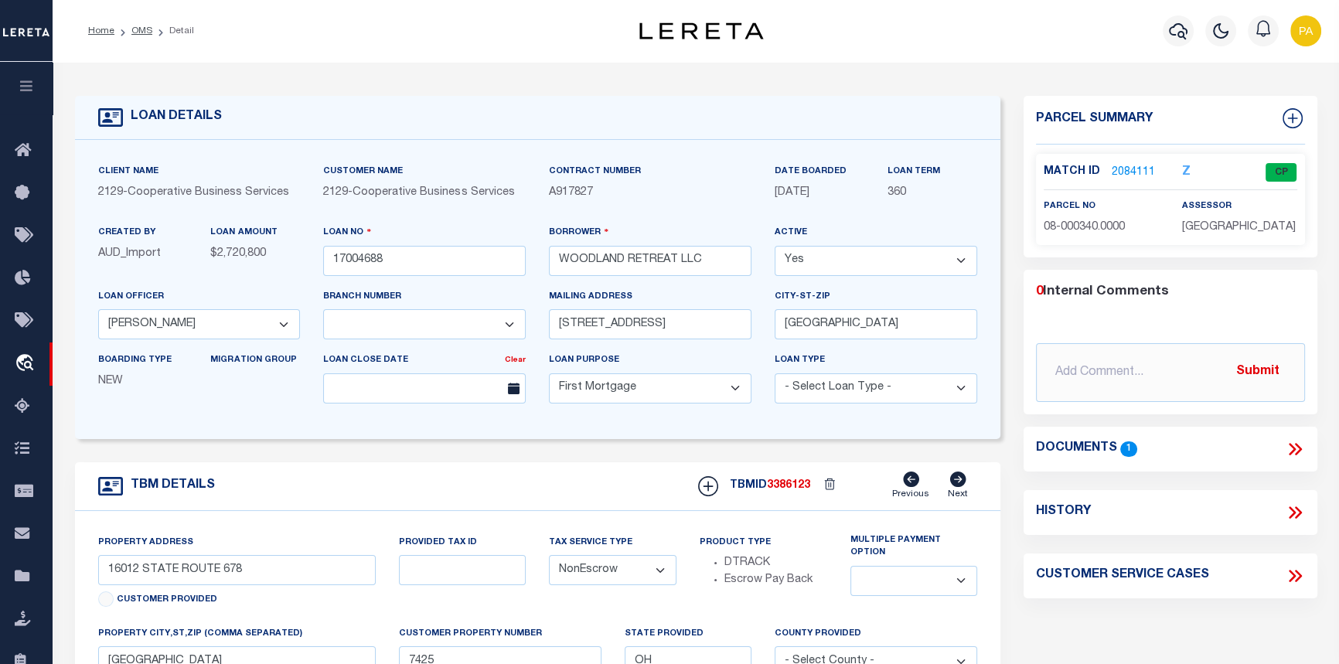
click at [1123, 172] on link "2084111" at bounding box center [1133, 173] width 43 height 16
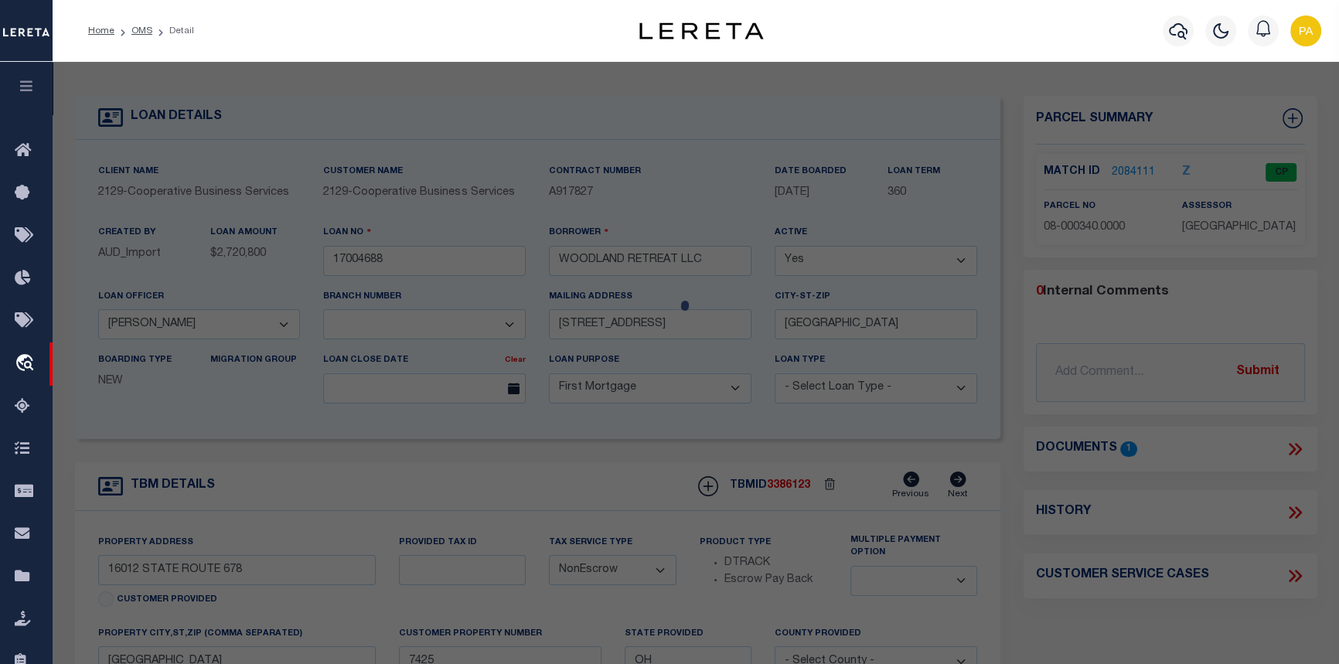
checkbox input "false"
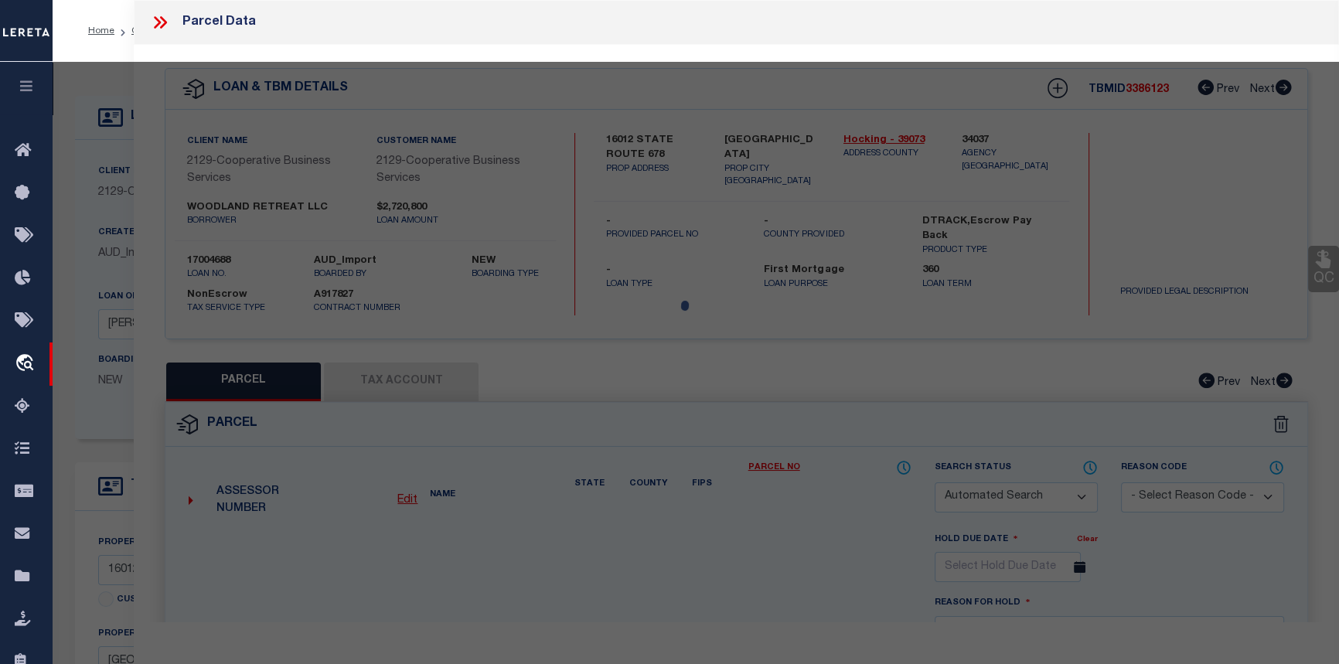
select select "CP"
type input "Woodland Retreat LLC"
select select "AGW"
select select
type input "16012 STATE ROUTE 678"
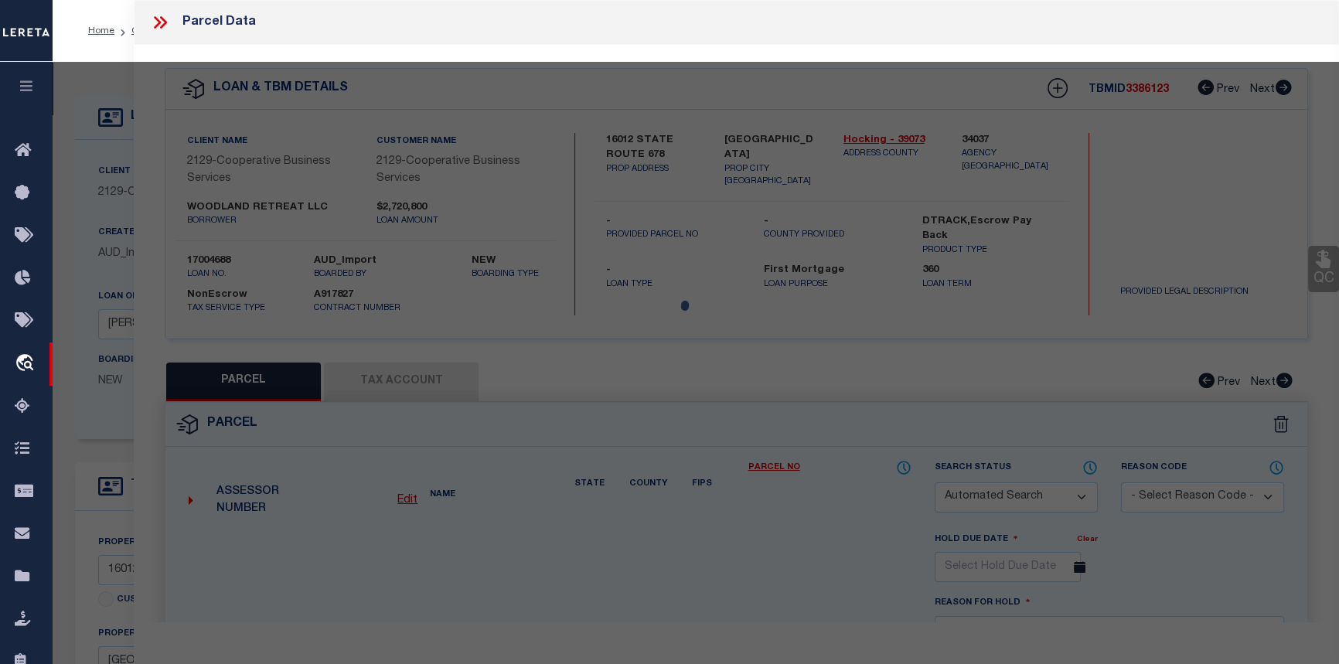
type input "[GEOGRAPHIC_DATA]"
type textarea "LOT 6 E 1/2 NW & W 1/2 NE"
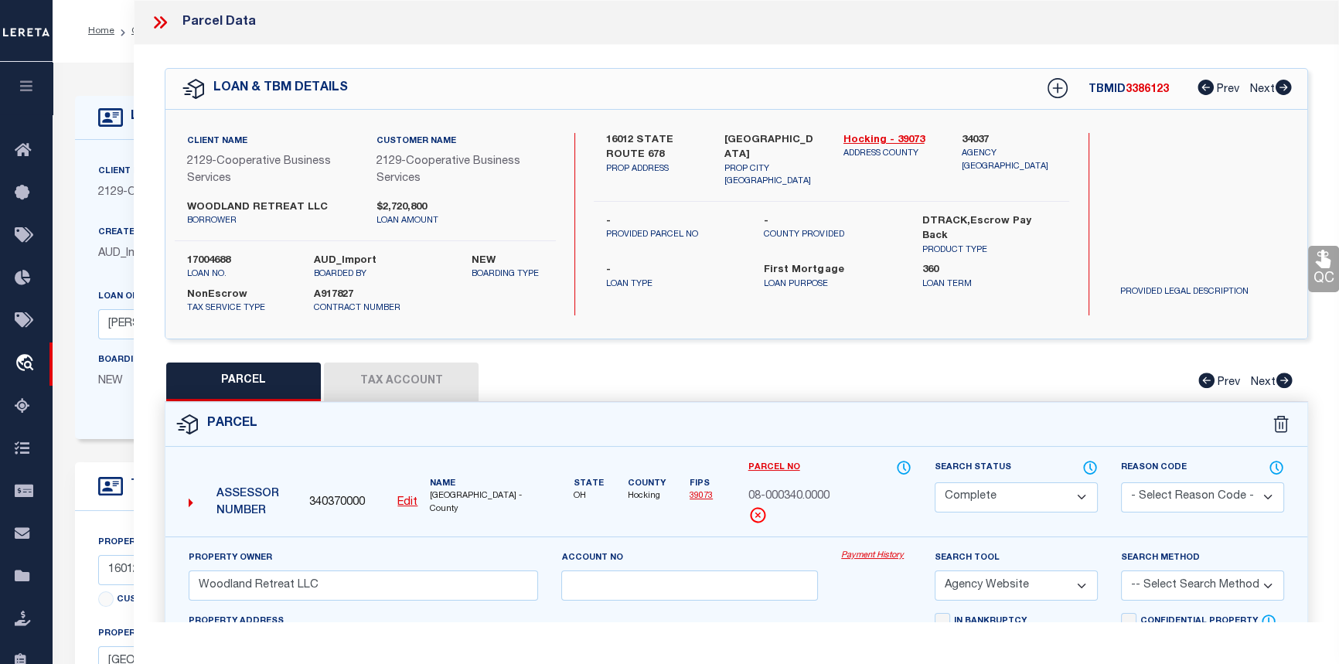
click at [853, 555] on link "Payment History" at bounding box center [876, 556] width 70 height 13
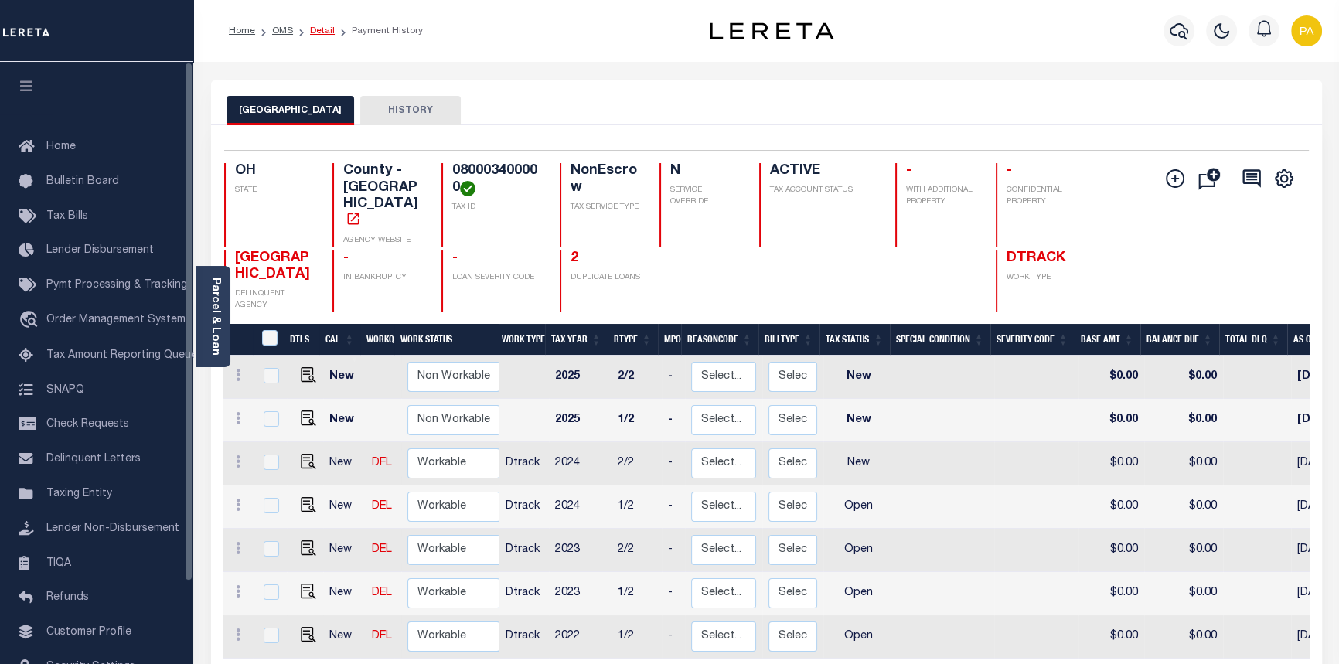
click at [319, 31] on link "Detail" at bounding box center [322, 30] width 25 height 9
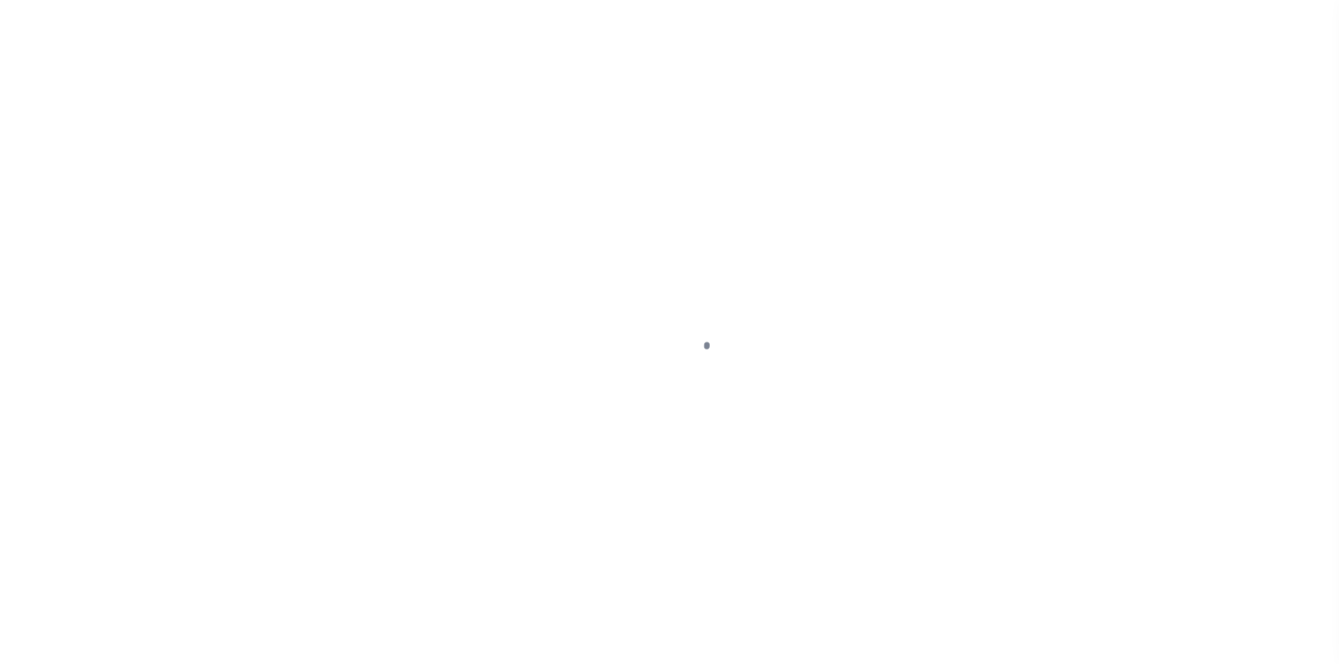
select select "10"
select select "NonEscrow"
type input "16012 STATE ROUTE 678"
select select
type input "[GEOGRAPHIC_DATA]"
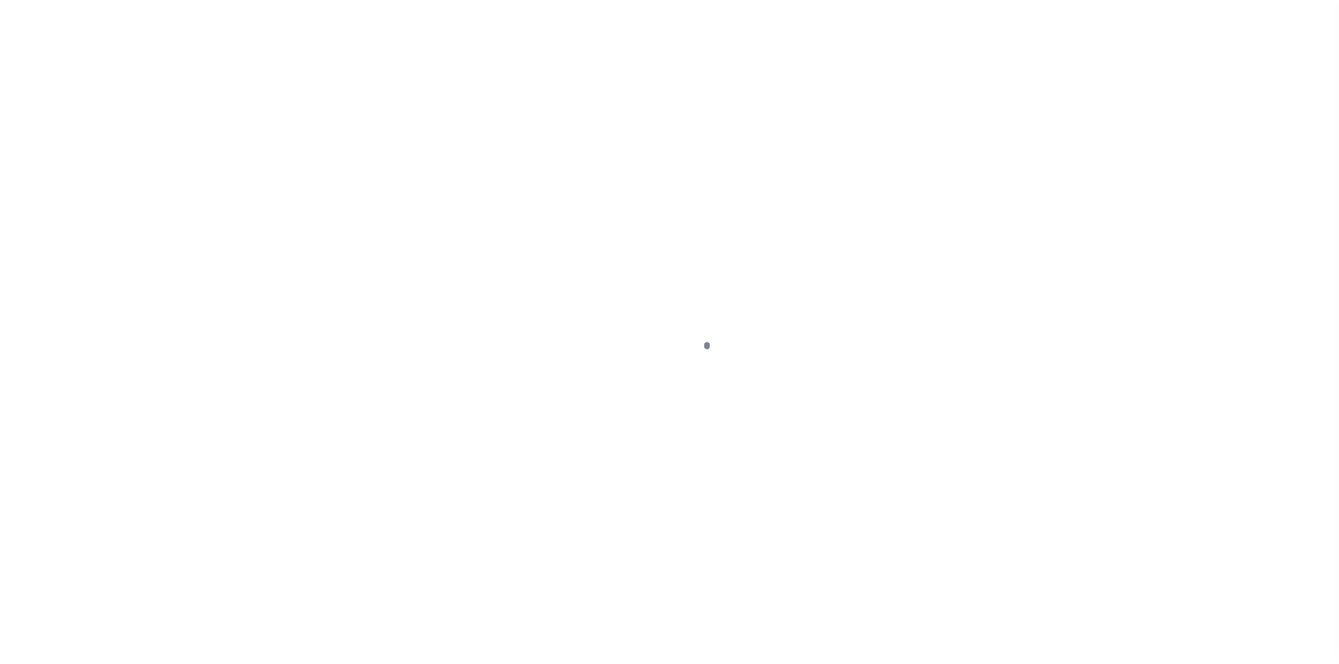
type input "7425"
type input "OH"
select select "20011"
select select "3334"
